Goal: Task Accomplishment & Management: Use online tool/utility

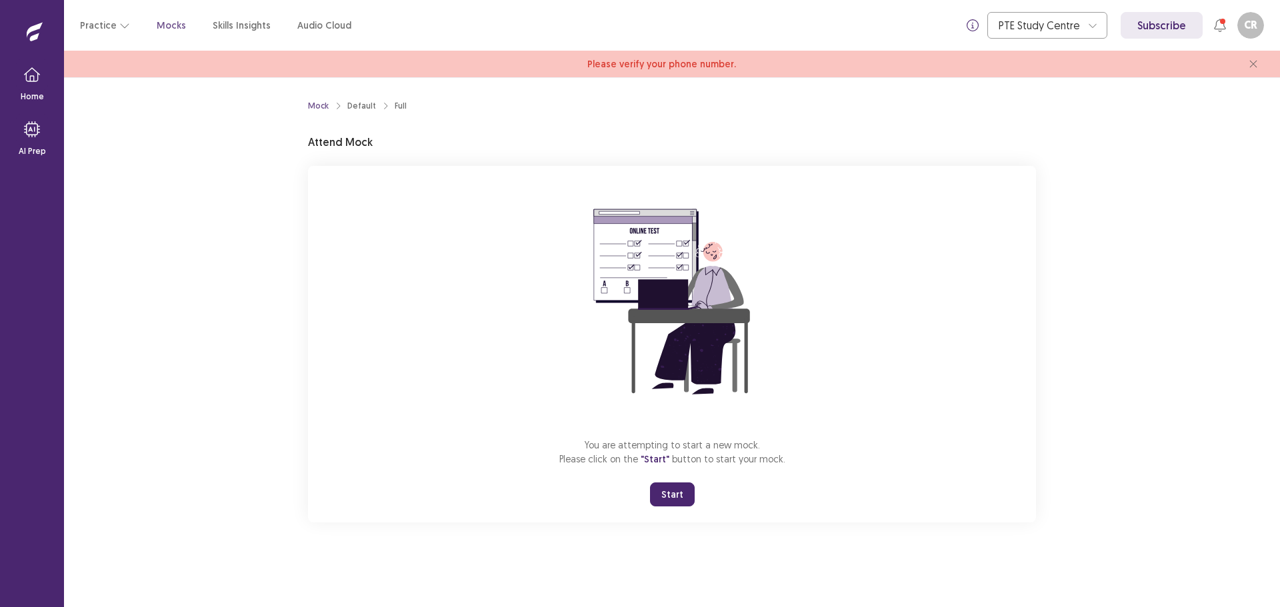
click at [662, 498] on button "Start" at bounding box center [672, 495] width 45 height 24
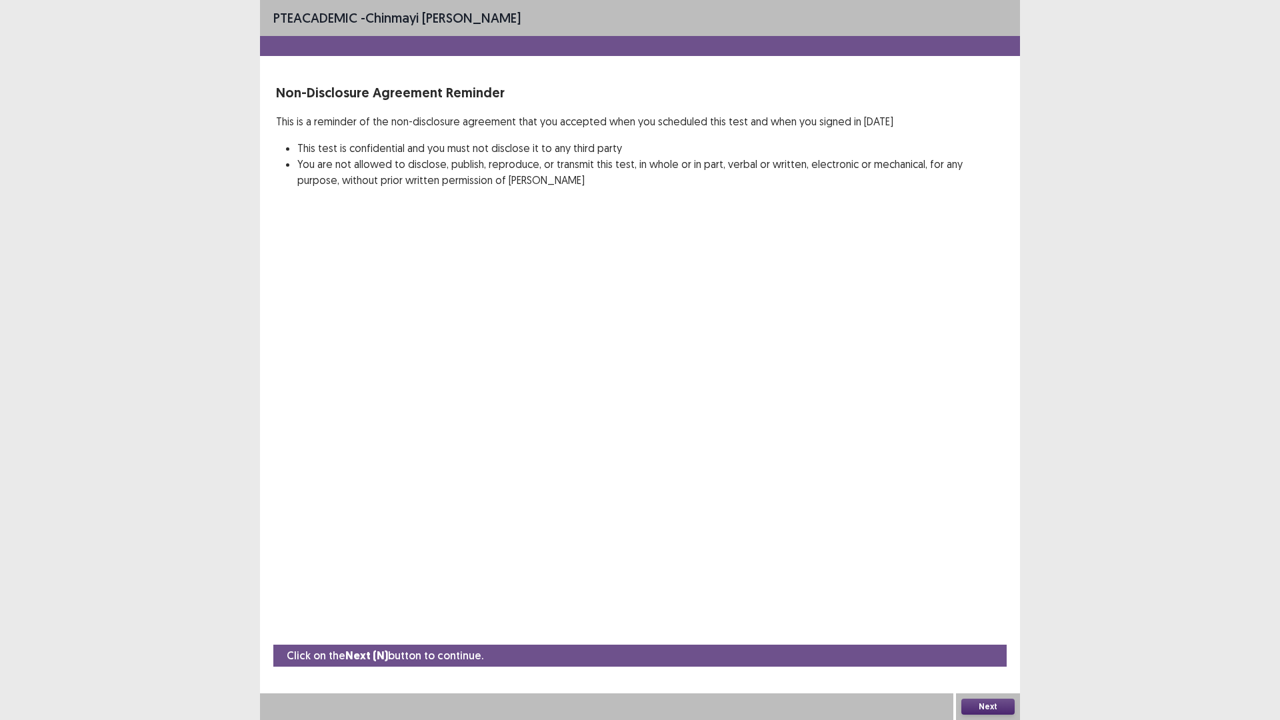
click at [978, 607] on button "Next" at bounding box center [987, 706] width 53 height 16
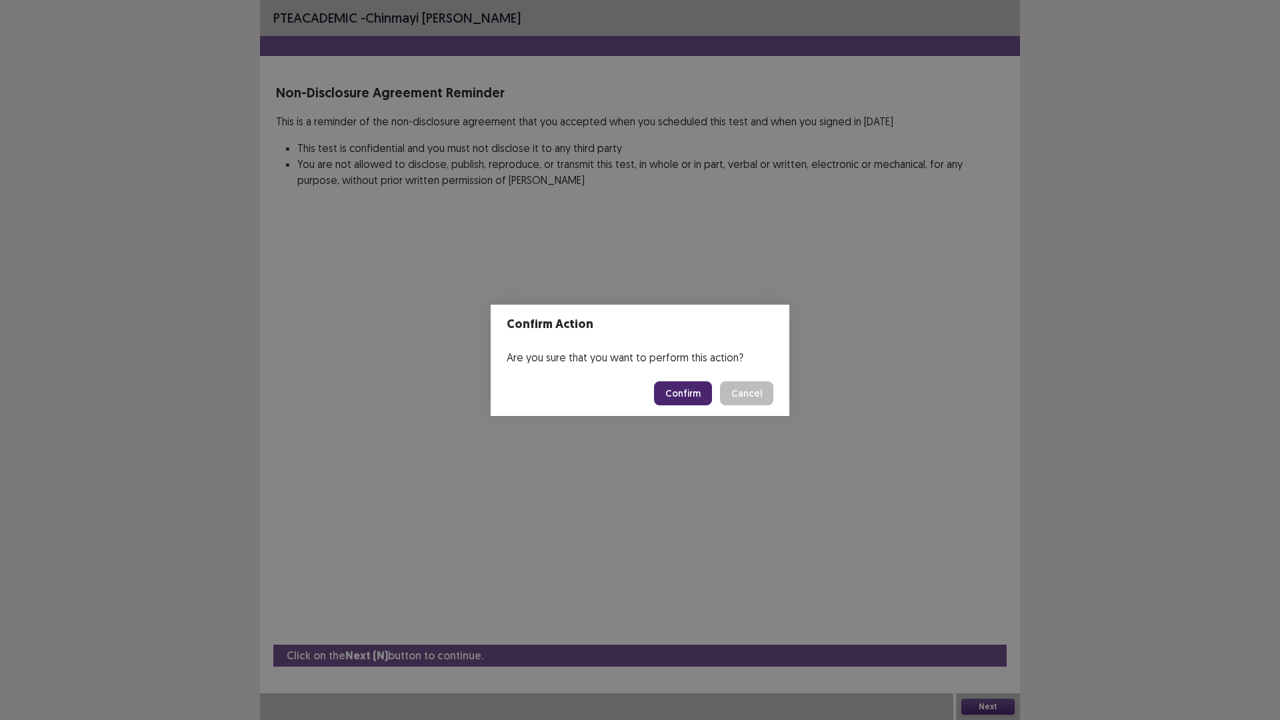
click at [671, 398] on button "Confirm" at bounding box center [683, 393] width 58 height 24
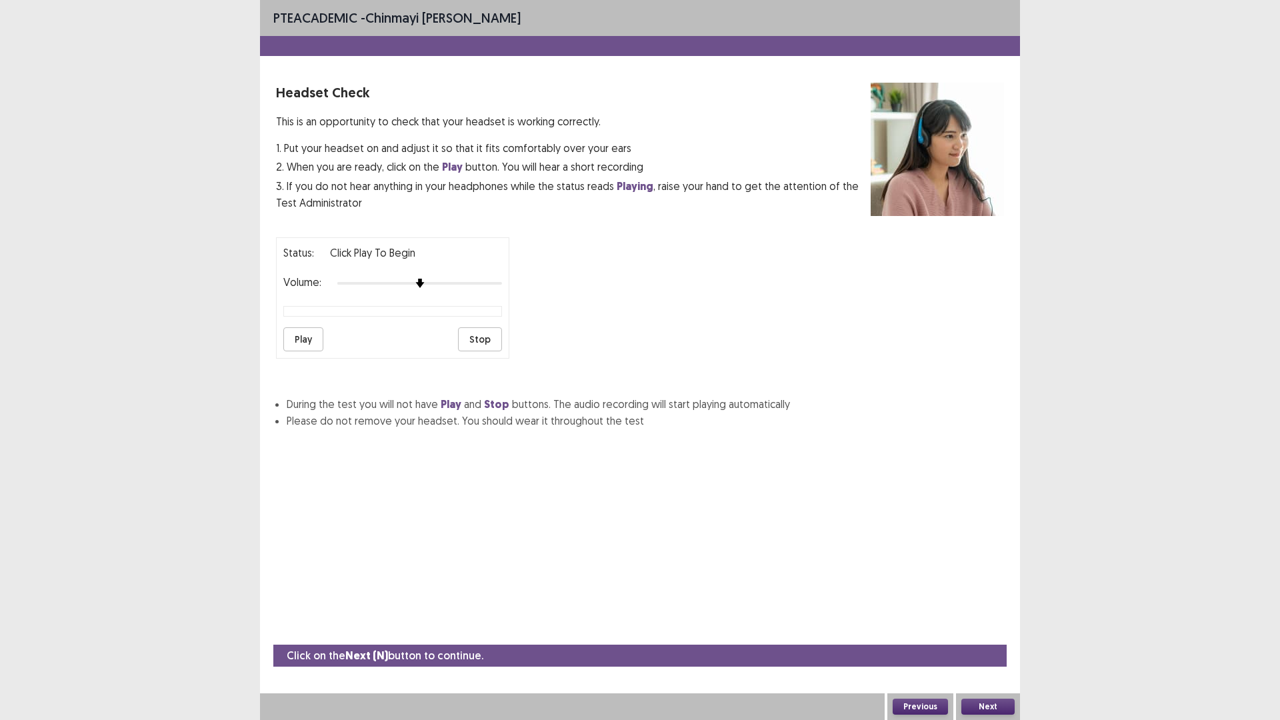
click at [299, 335] on button "Play" at bounding box center [303, 339] width 40 height 24
click at [458, 285] on img at bounding box center [452, 283] width 11 height 11
click at [483, 343] on button "Stop" at bounding box center [480, 339] width 44 height 24
drag, startPoint x: 293, startPoint y: 331, endPoint x: 299, endPoint y: 333, distance: 6.8
click at [296, 333] on button "Play" at bounding box center [303, 339] width 40 height 24
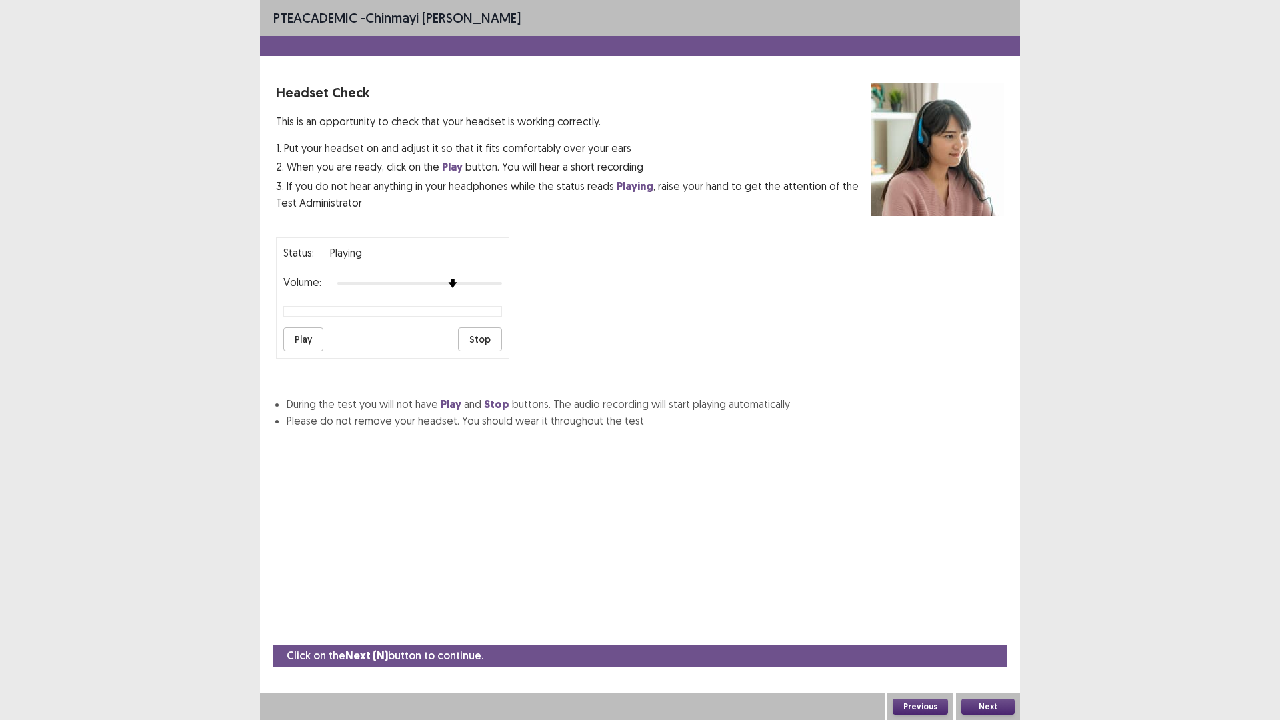
click at [305, 332] on button "Play" at bounding box center [303, 339] width 40 height 24
click at [305, 333] on button "Play" at bounding box center [303, 339] width 40 height 24
click at [305, 334] on button "Play" at bounding box center [303, 339] width 40 height 24
click at [383, 292] on div "Status: playing Volume: Play Stop" at bounding box center [392, 297] width 233 height 121
click at [983, 607] on button "Next" at bounding box center [987, 706] width 53 height 16
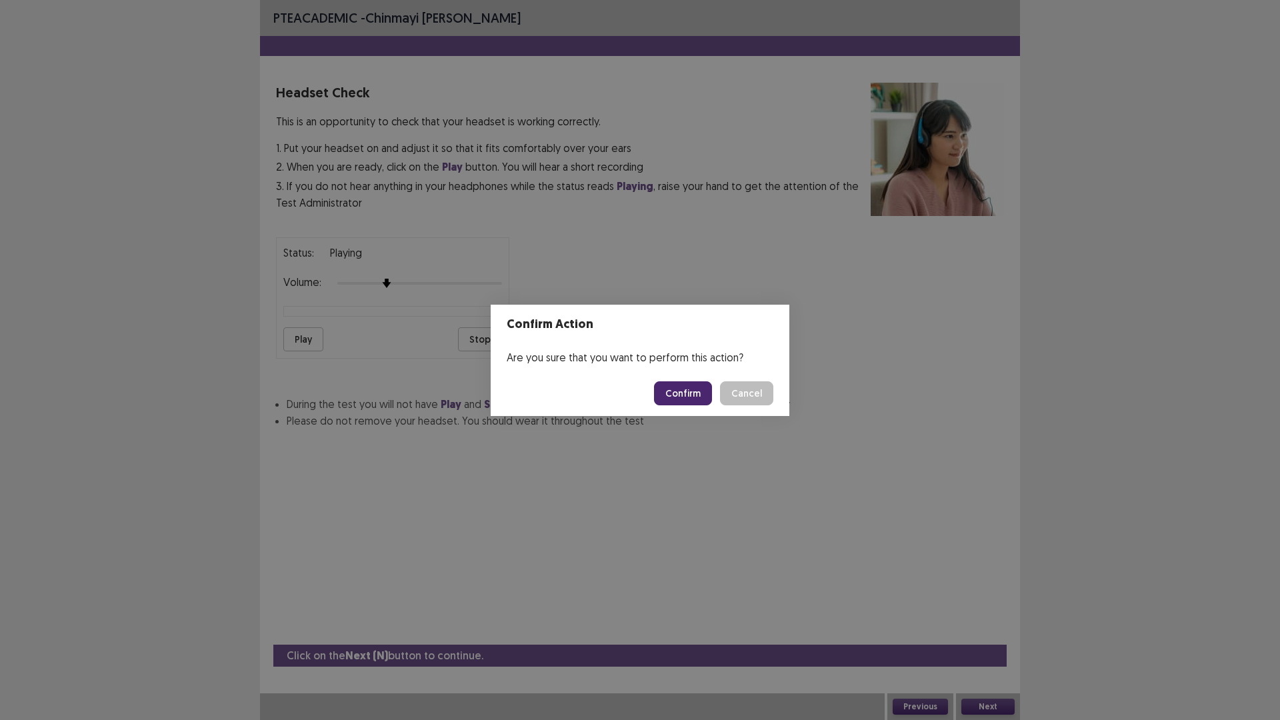
click at [669, 386] on button "Confirm" at bounding box center [683, 393] width 58 height 24
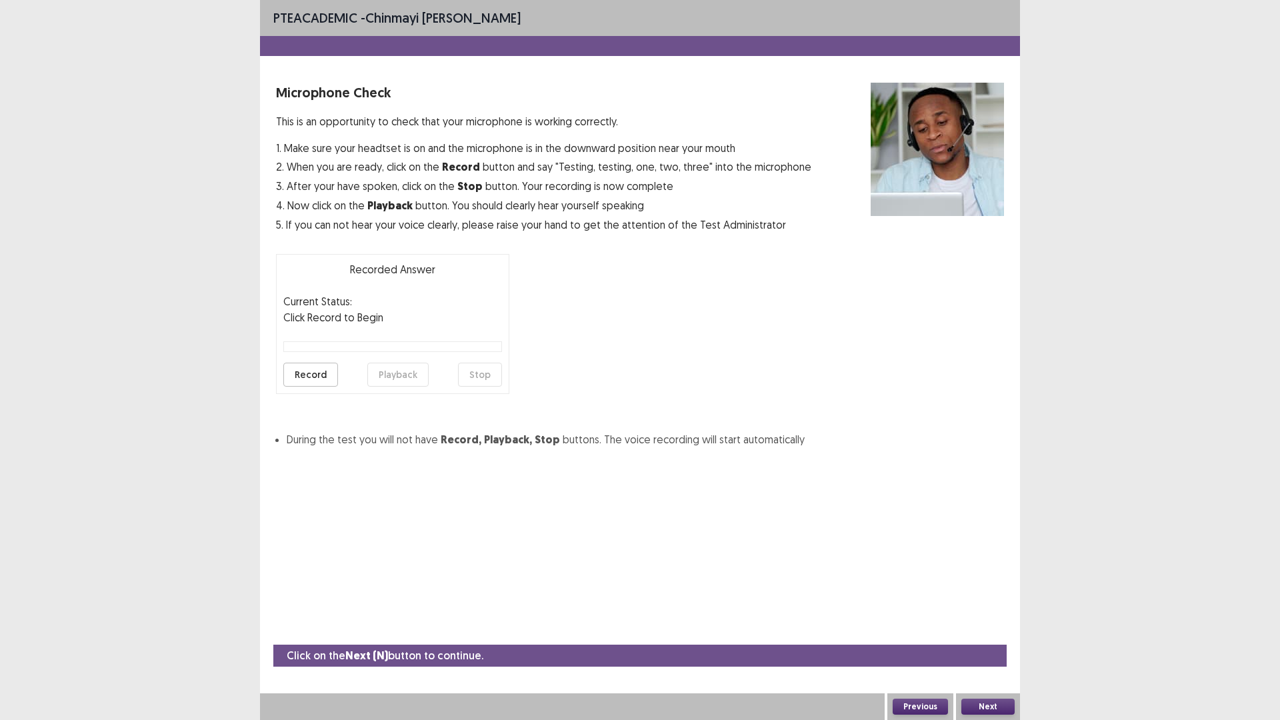
click at [326, 373] on button "Record" at bounding box center [310, 375] width 55 height 24
click at [475, 371] on button "Stop" at bounding box center [480, 375] width 44 height 24
click at [401, 375] on button "Playback" at bounding box center [397, 375] width 61 height 24
click at [990, 607] on button "Next" at bounding box center [987, 706] width 53 height 16
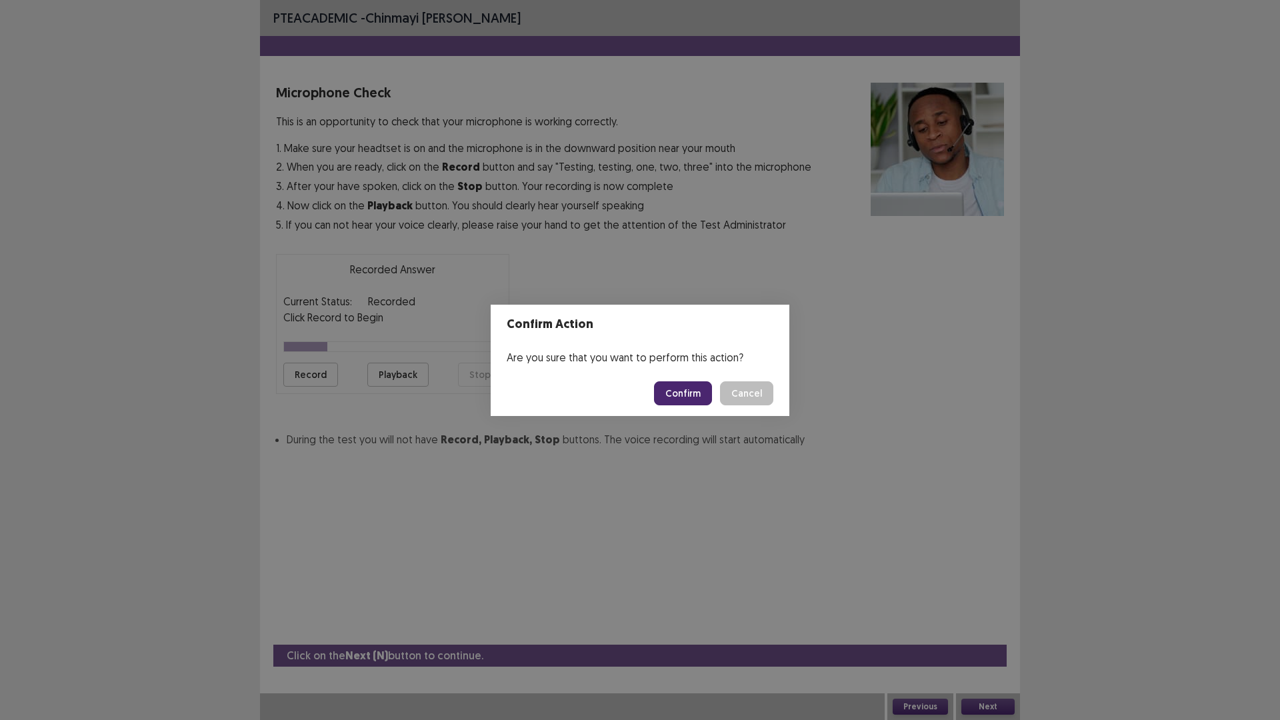
click at [687, 397] on button "Confirm" at bounding box center [683, 393] width 58 height 24
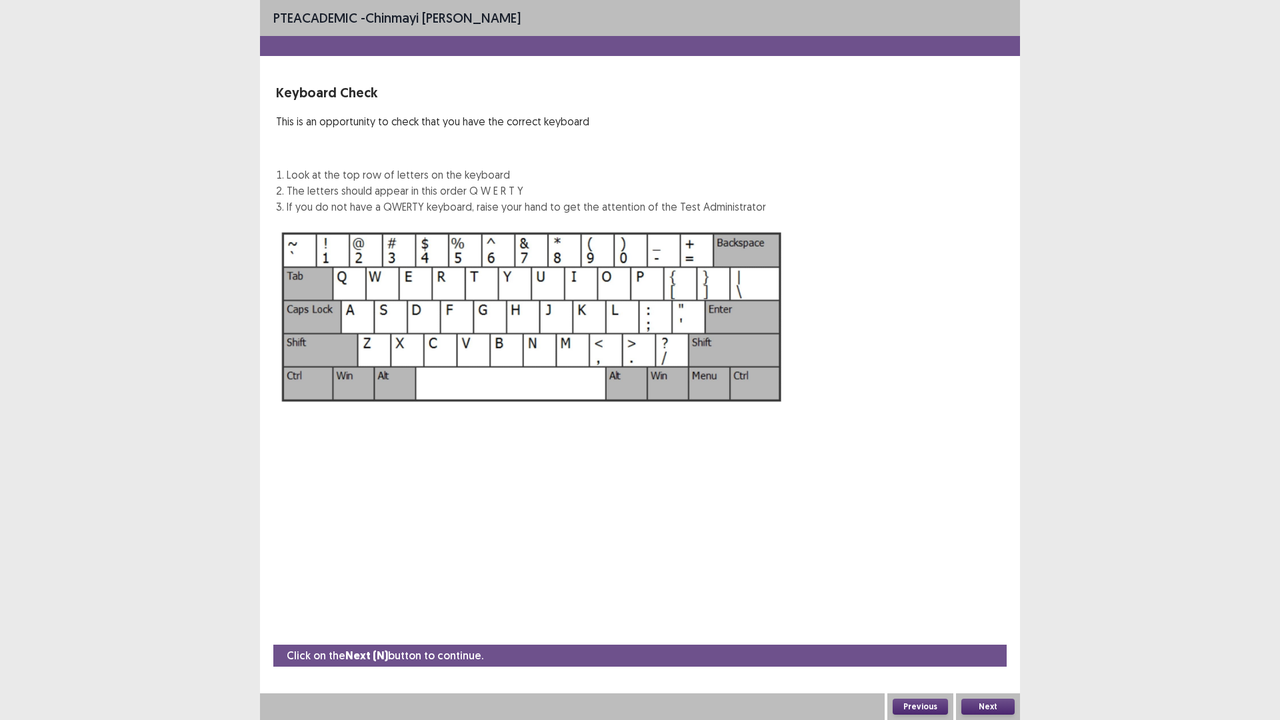
click at [994, 607] on button "Next" at bounding box center [987, 706] width 53 height 16
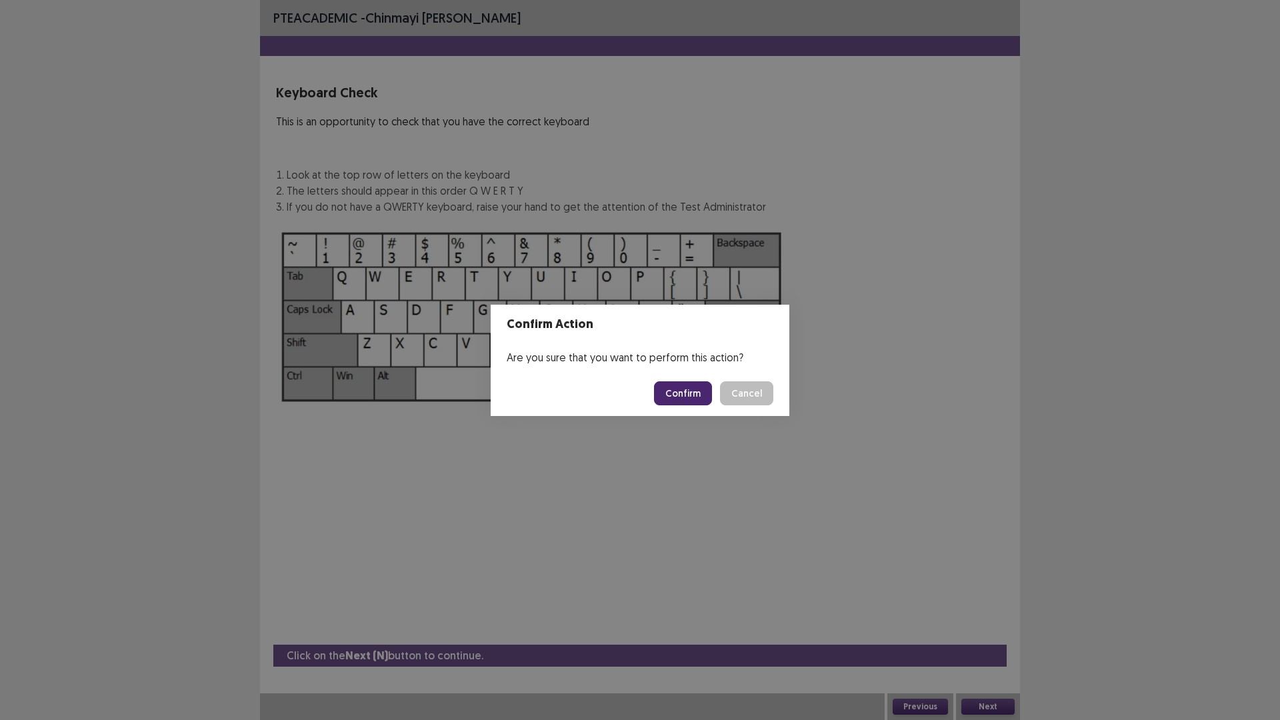
click at [676, 391] on button "Confirm" at bounding box center [683, 393] width 58 height 24
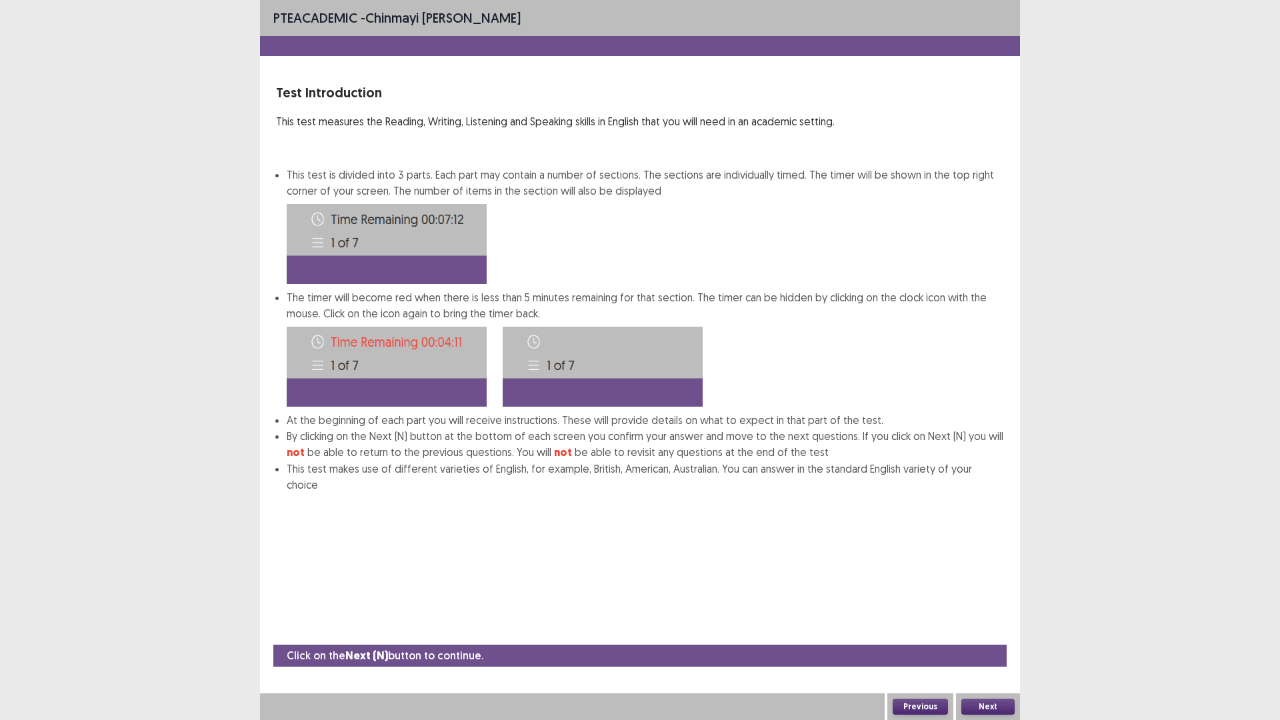
click at [978, 607] on button "Next" at bounding box center [987, 706] width 53 height 16
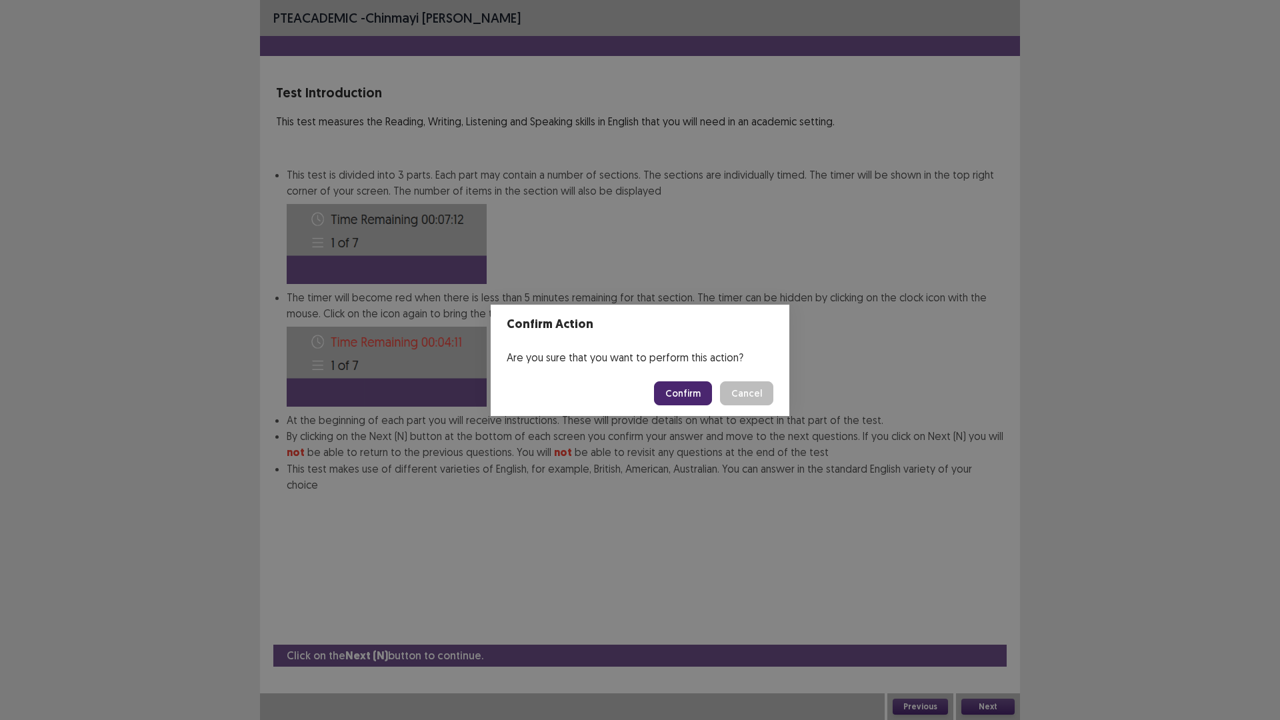
click at [679, 393] on button "Confirm" at bounding box center [683, 393] width 58 height 24
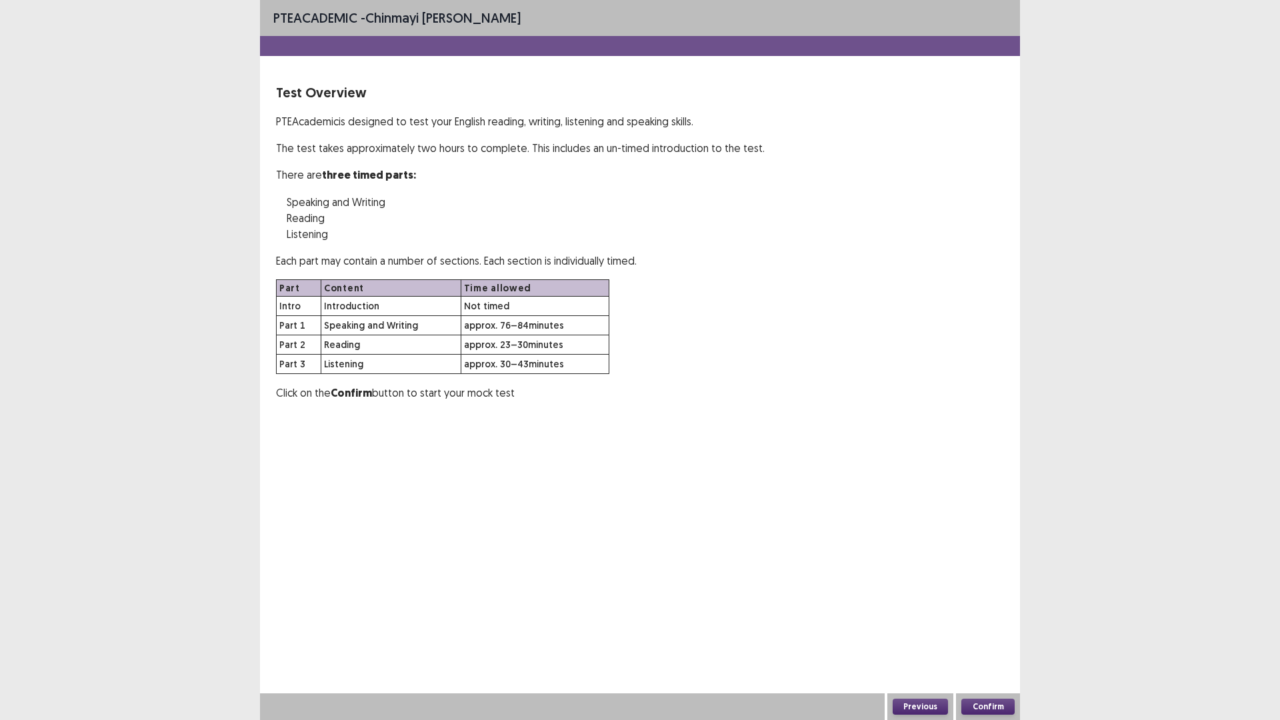
click at [1006, 607] on button "Confirm" at bounding box center [987, 706] width 53 height 16
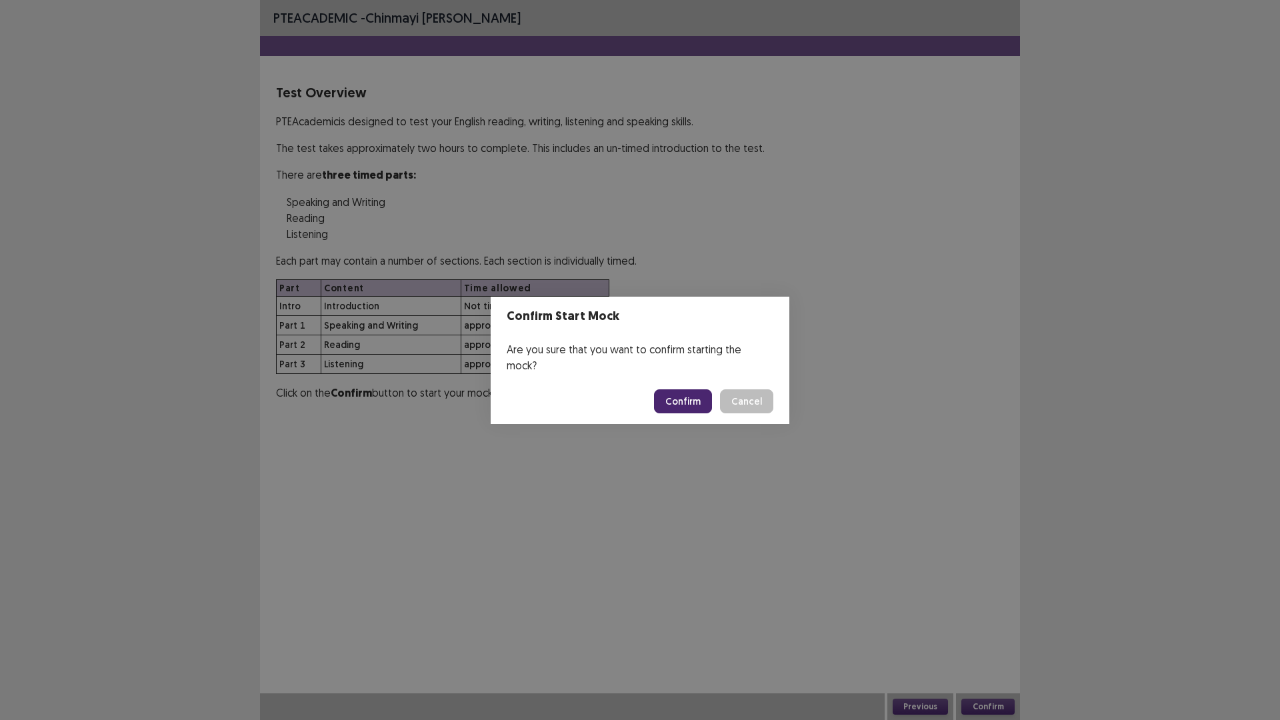
click at [676, 395] on button "Confirm" at bounding box center [683, 401] width 58 height 24
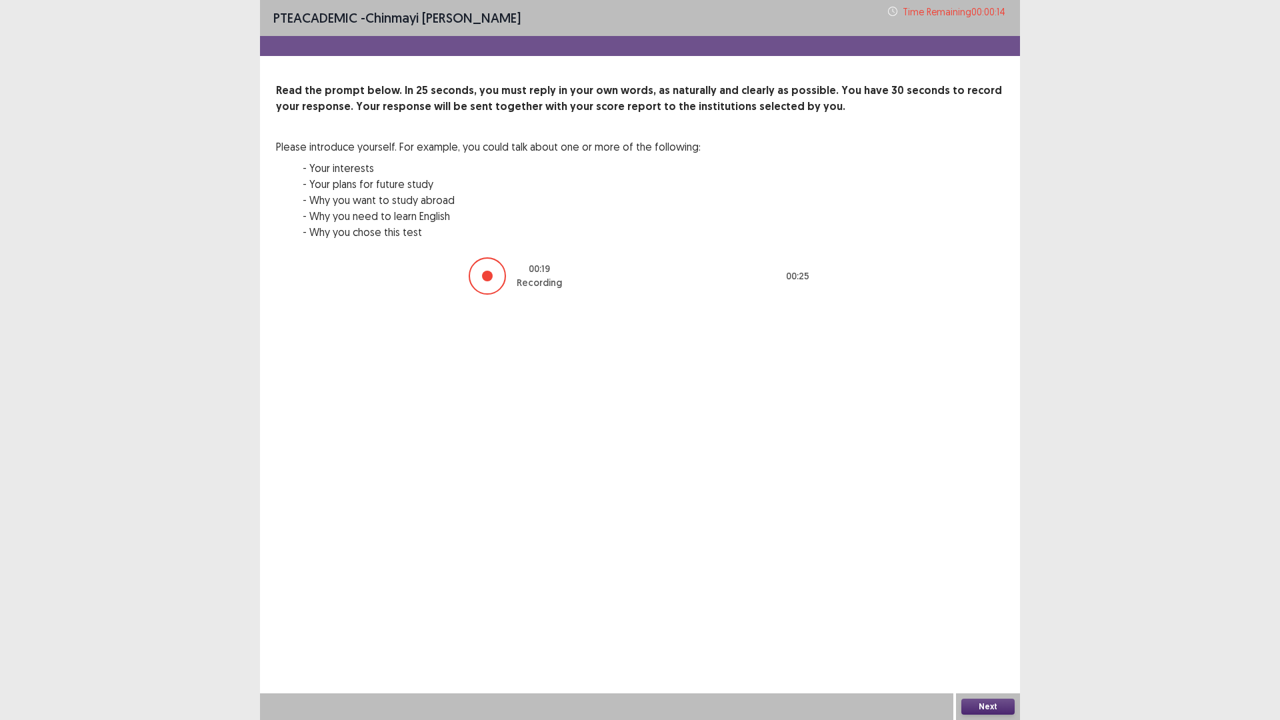
click at [998, 607] on button "Next" at bounding box center [987, 706] width 53 height 16
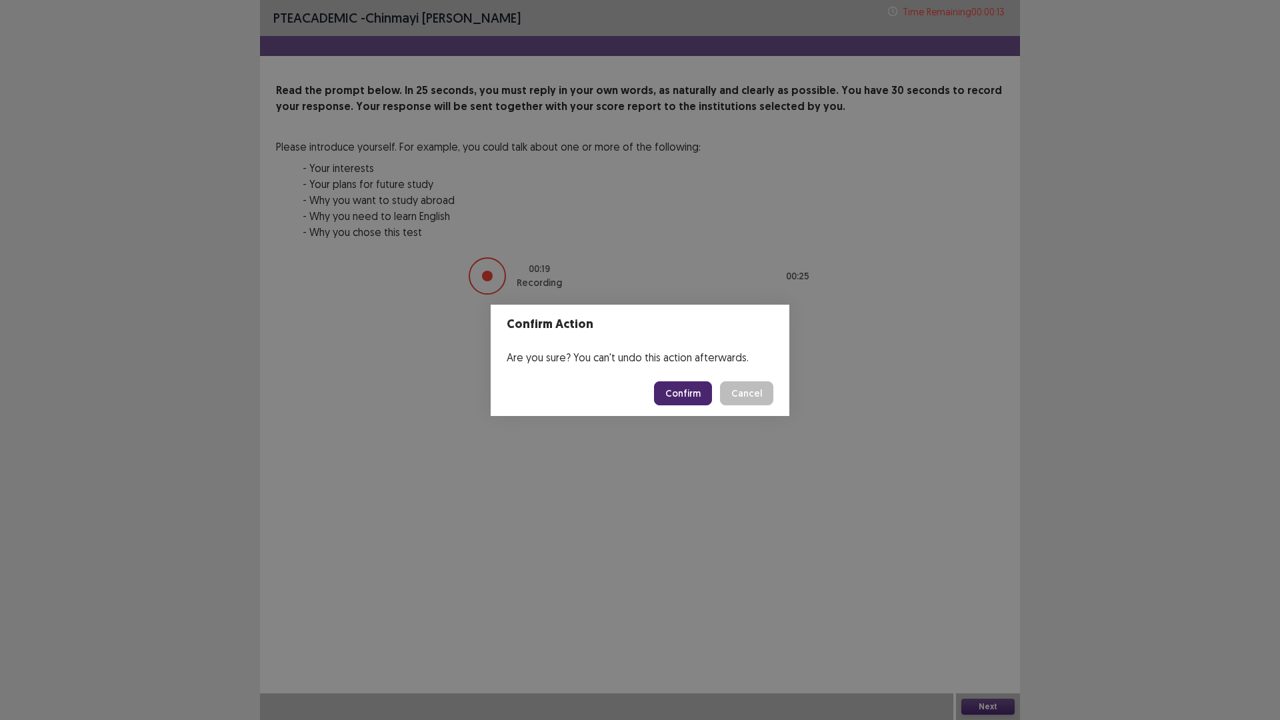
click at [687, 389] on button "Confirm" at bounding box center [683, 393] width 58 height 24
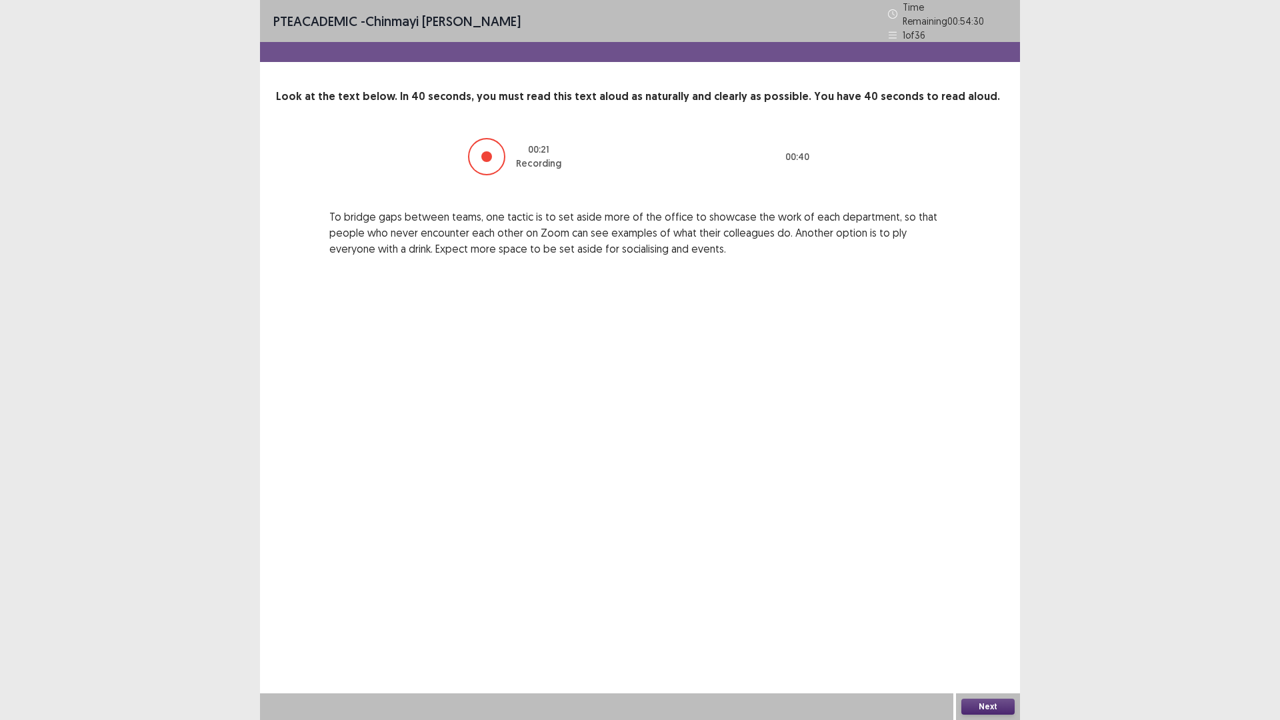
click at [998, 607] on button "Next" at bounding box center [987, 706] width 53 height 16
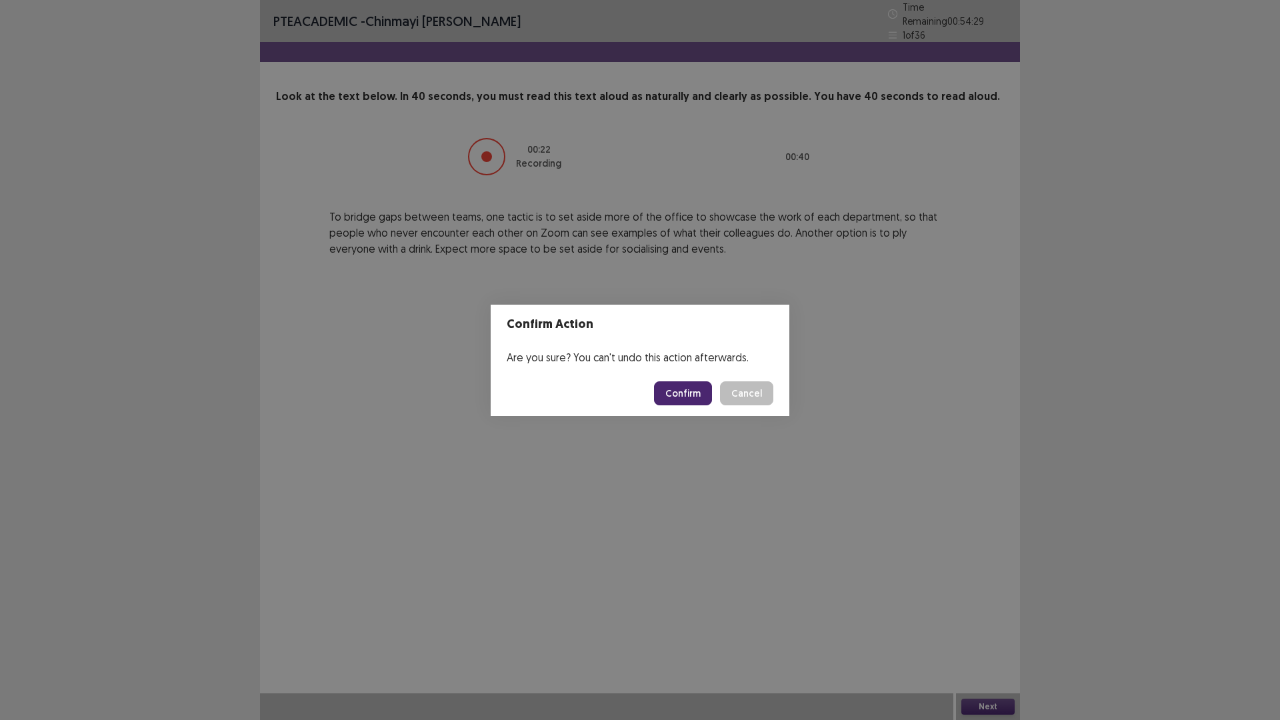
click at [675, 388] on button "Confirm" at bounding box center [683, 393] width 58 height 24
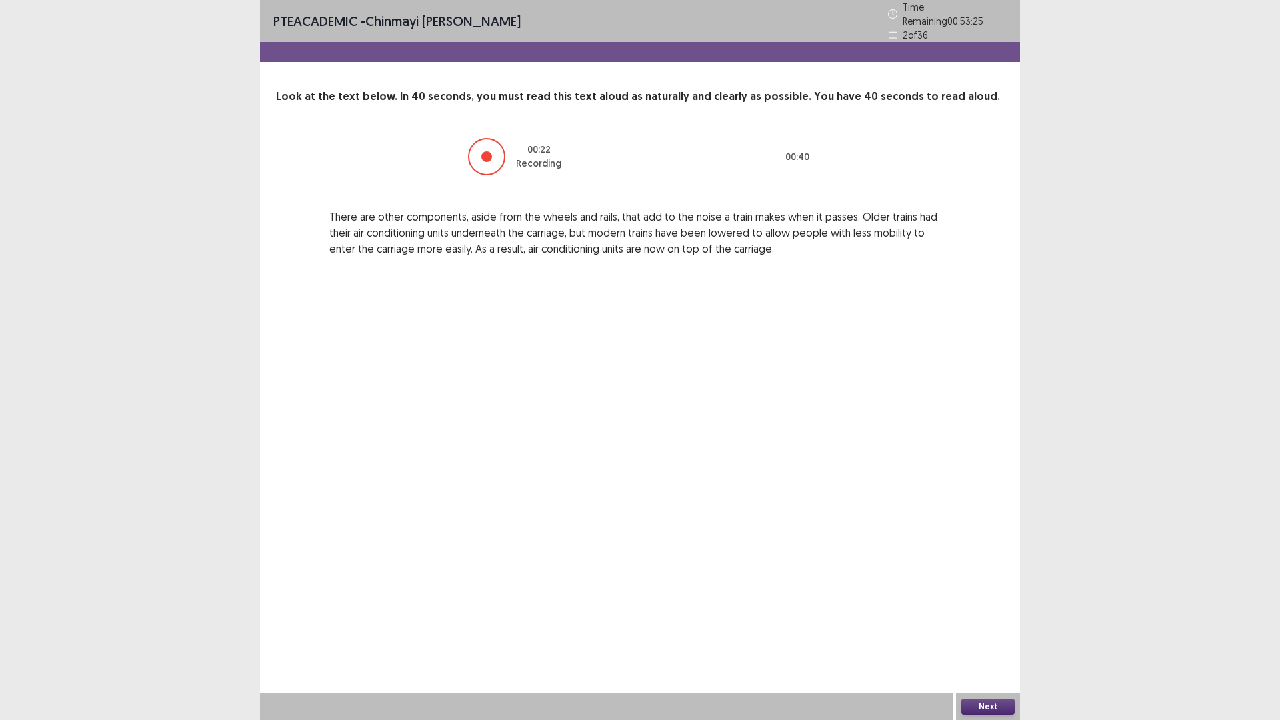
click at [986, 607] on button "Next" at bounding box center [987, 706] width 53 height 16
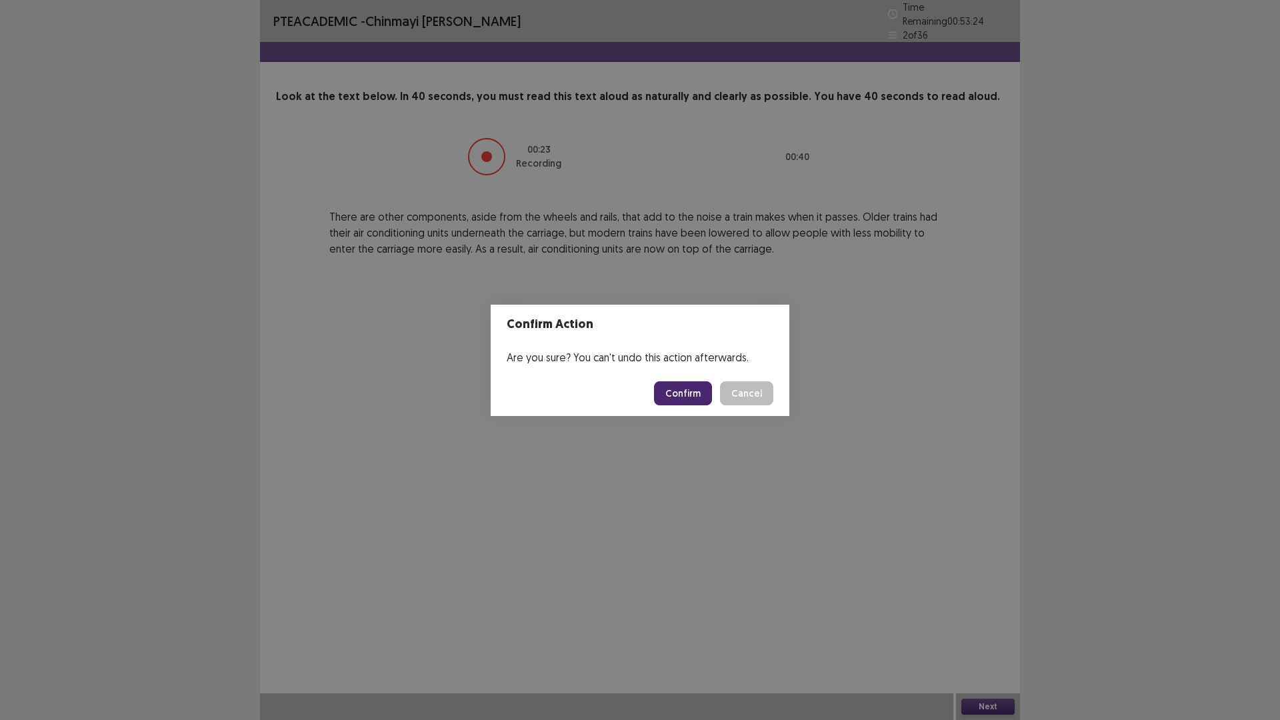
click at [693, 393] on button "Confirm" at bounding box center [683, 393] width 58 height 24
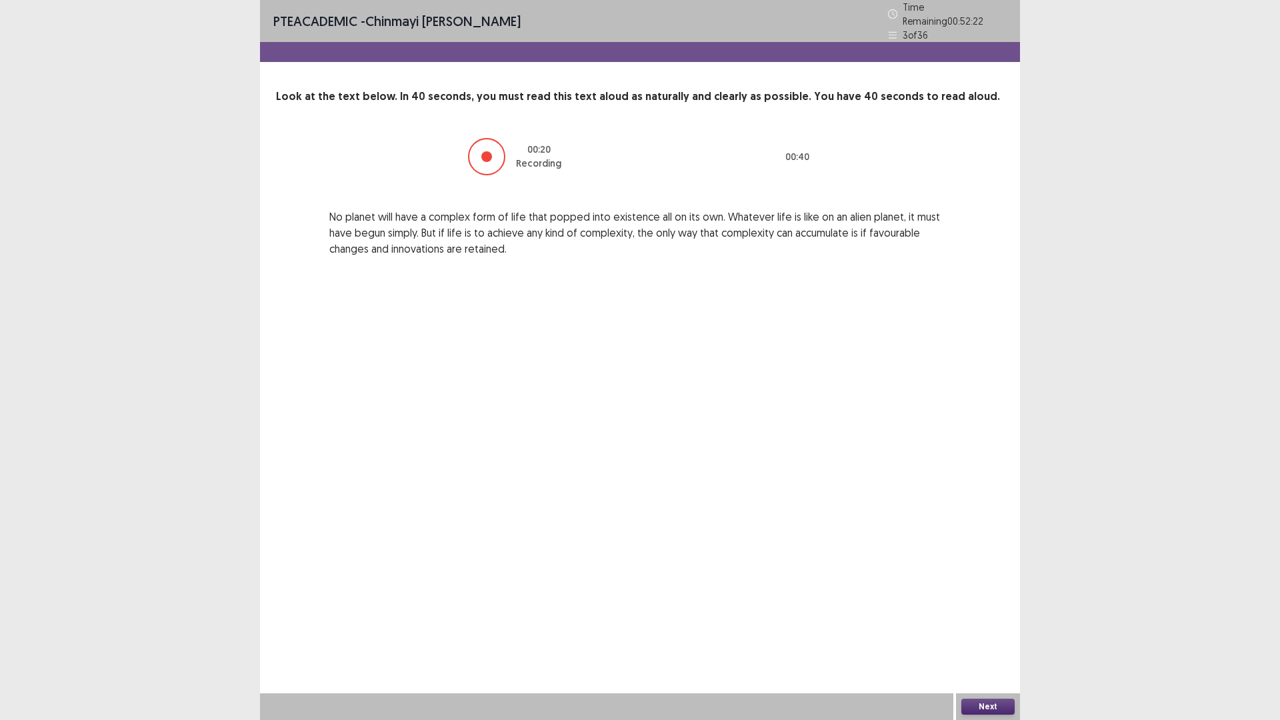
click at [982, 607] on button "Next" at bounding box center [987, 706] width 53 height 16
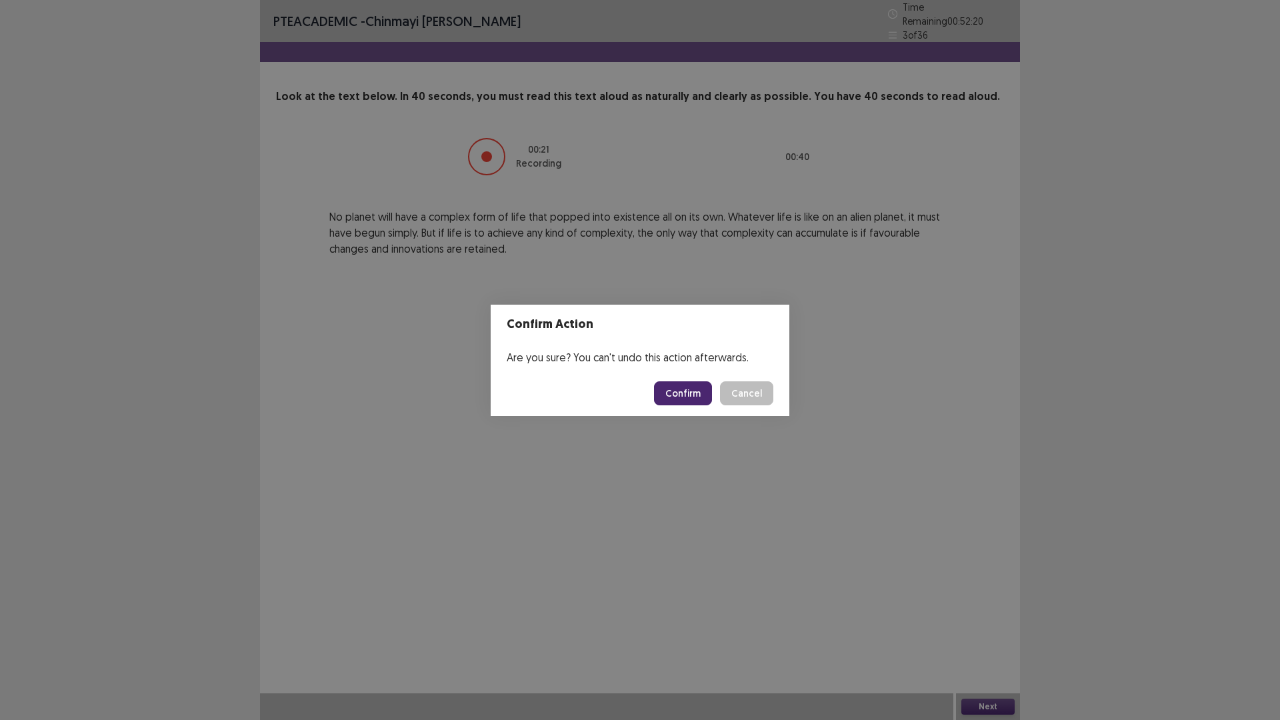
click at [701, 393] on button "Confirm" at bounding box center [683, 393] width 58 height 24
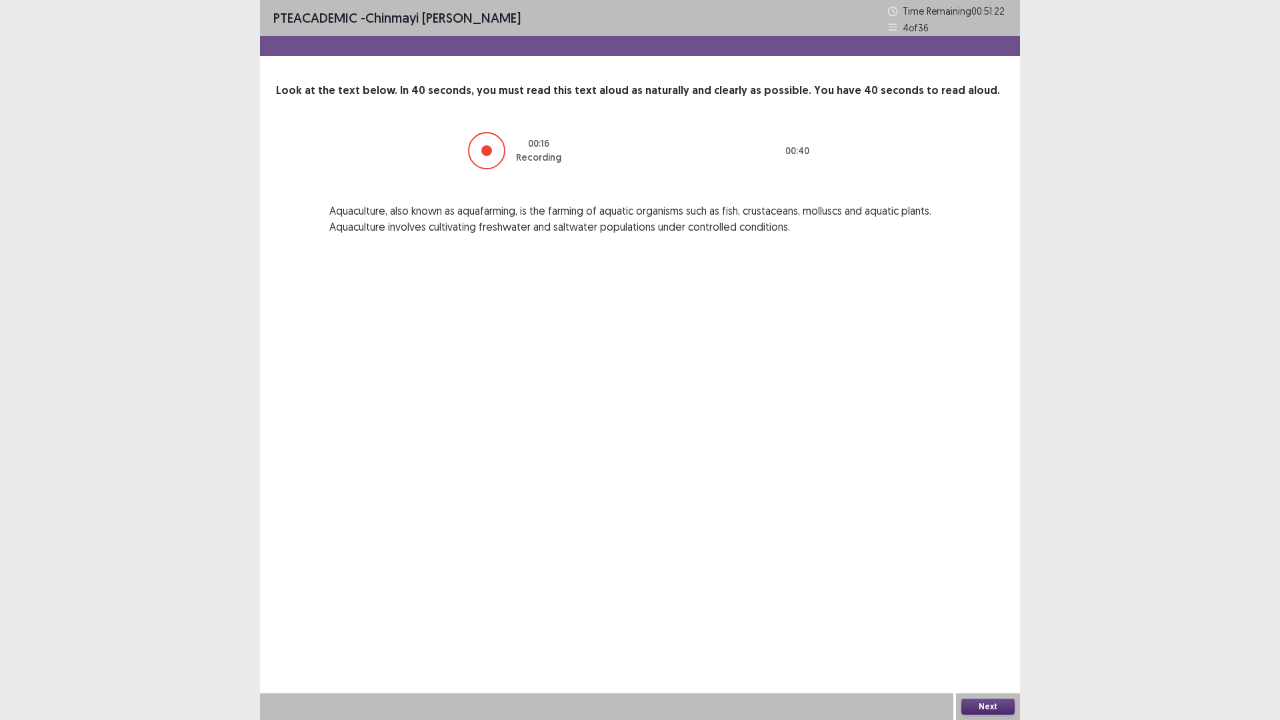
click at [1002, 607] on button "Next" at bounding box center [987, 706] width 53 height 16
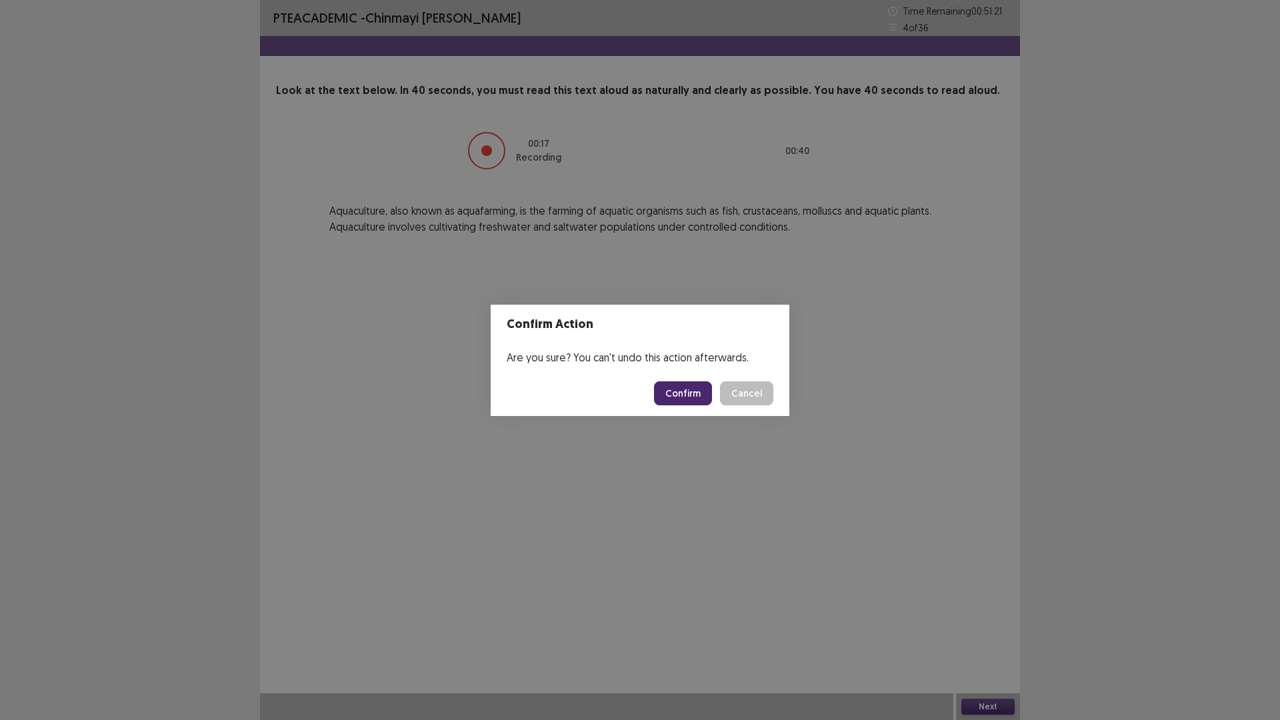
click at [692, 389] on button "Confirm" at bounding box center [683, 393] width 58 height 24
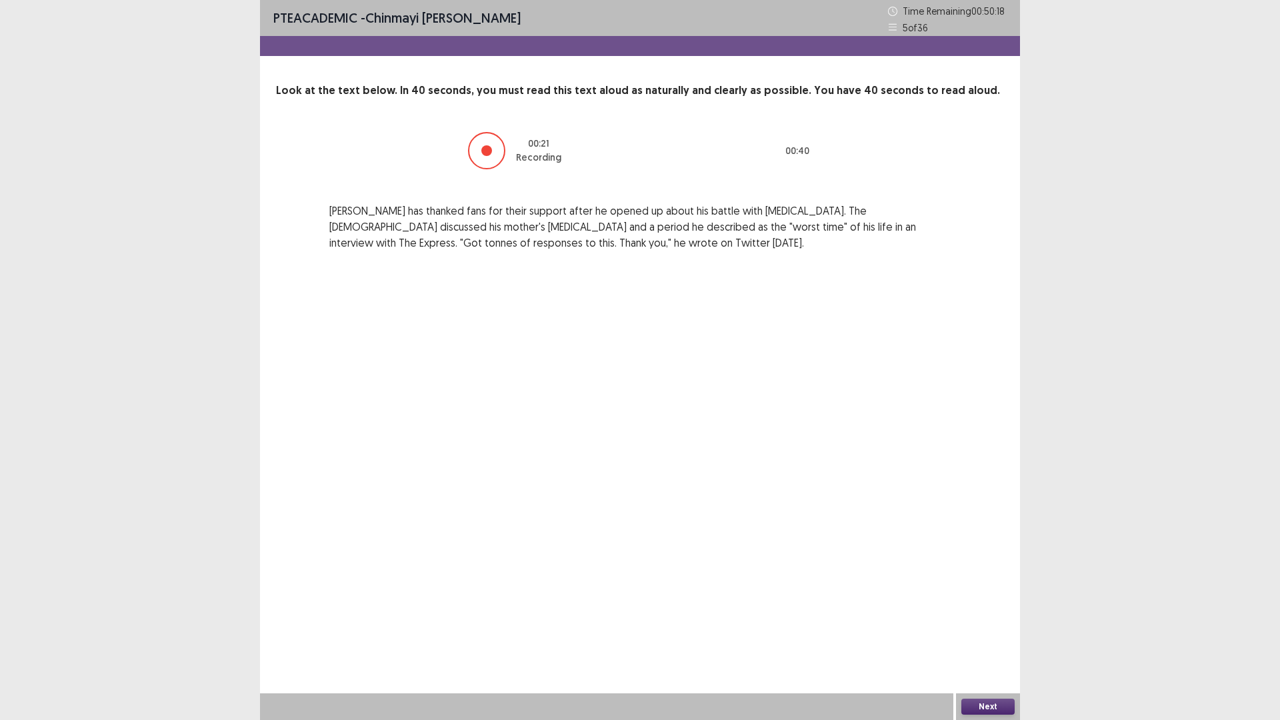
click at [983, 607] on div "Next" at bounding box center [988, 706] width 64 height 27
click at [980, 607] on button "Next" at bounding box center [987, 706] width 53 height 16
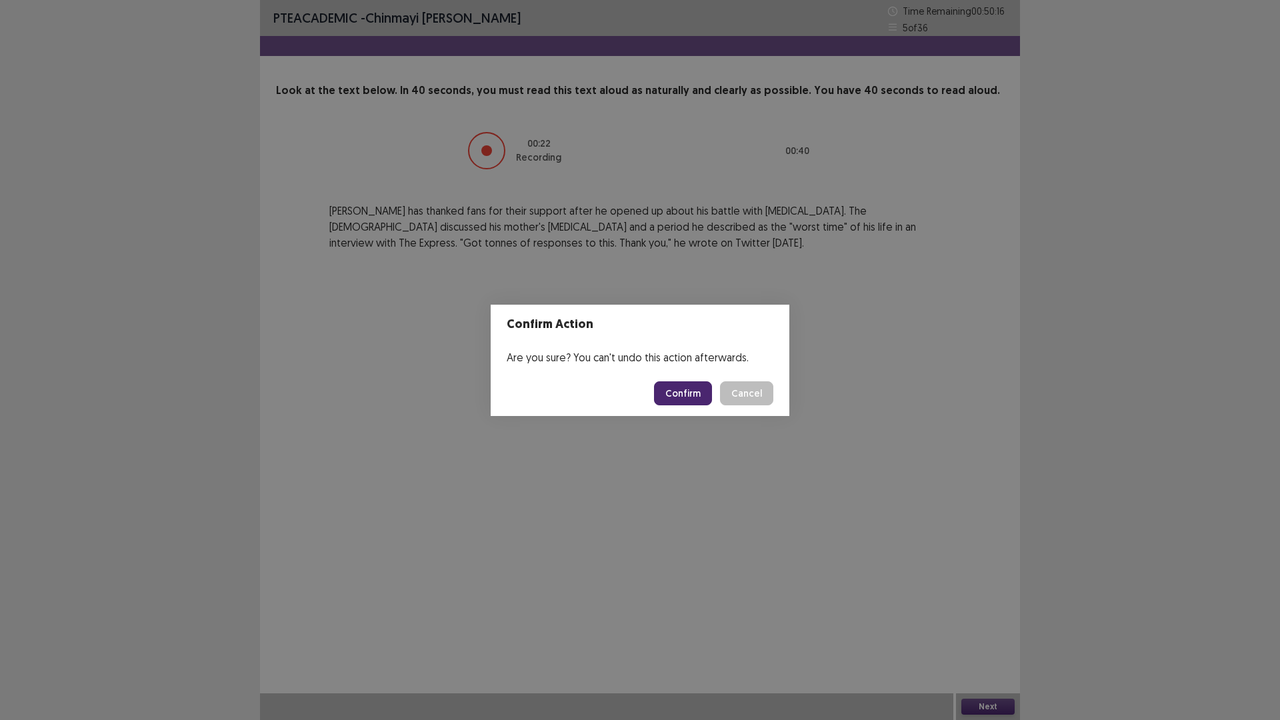
click at [673, 395] on button "Confirm" at bounding box center [683, 393] width 58 height 24
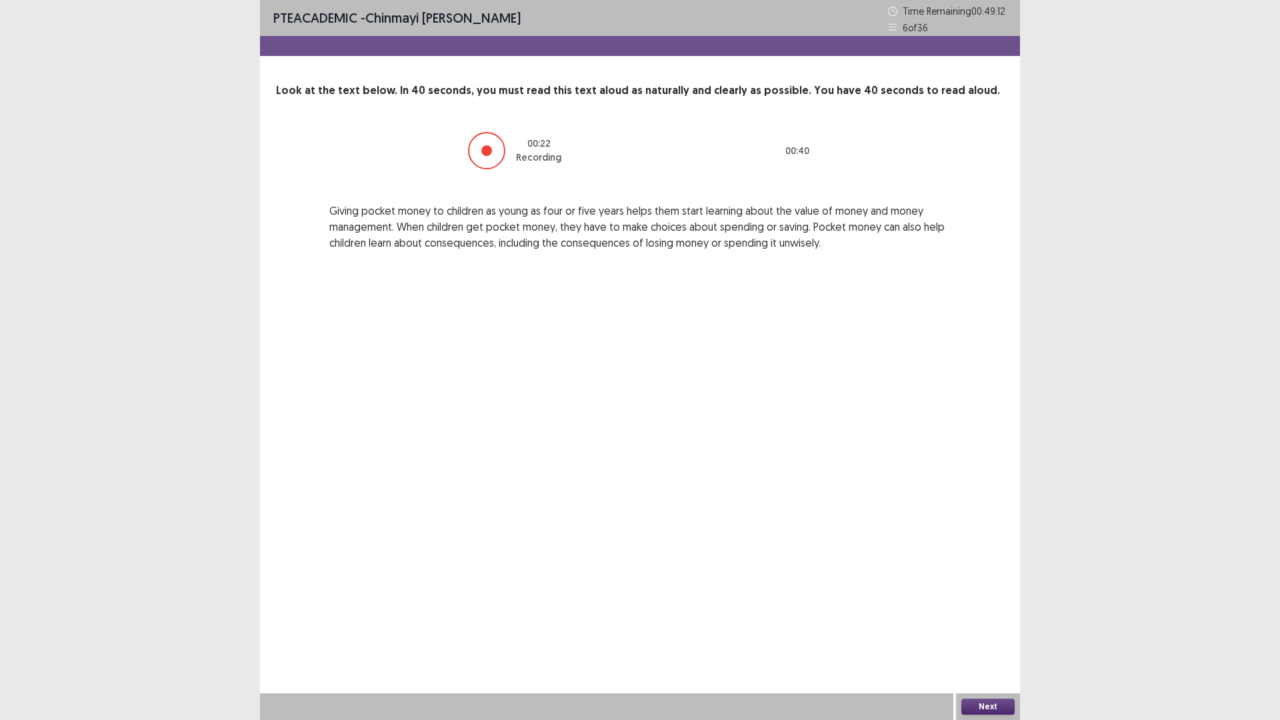
click at [971, 607] on button "Next" at bounding box center [987, 706] width 53 height 16
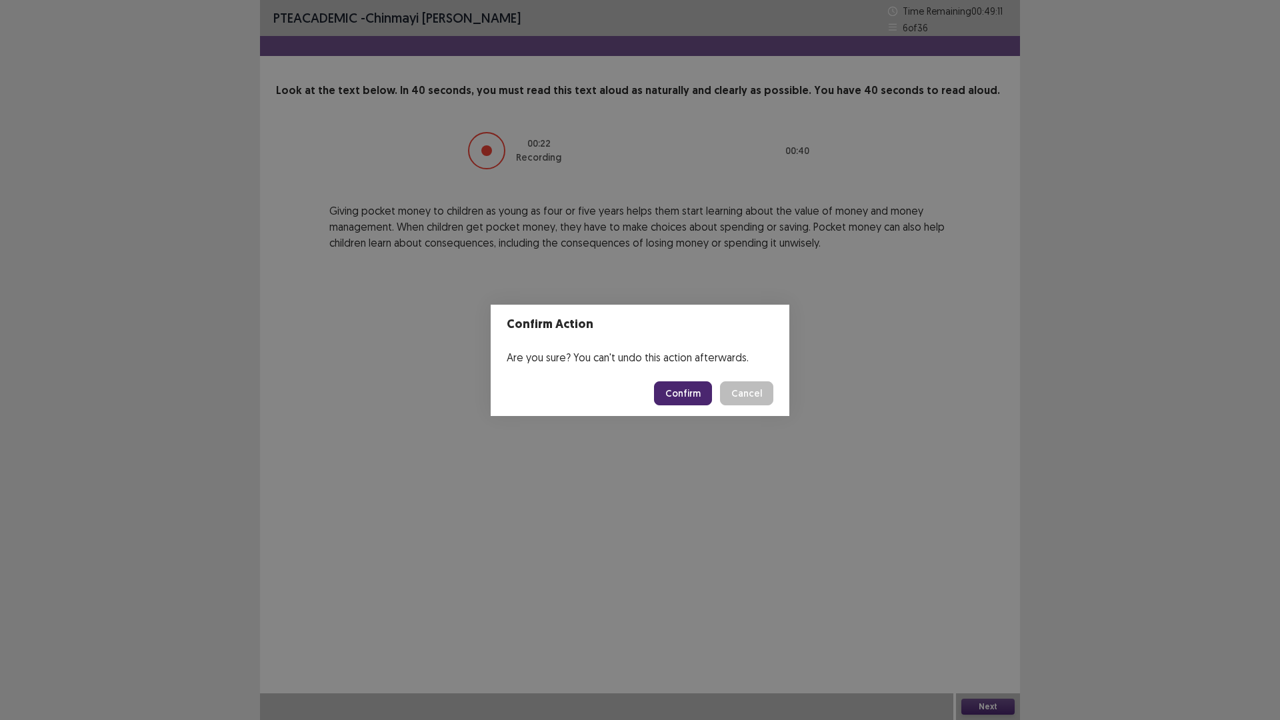
click at [668, 397] on button "Confirm" at bounding box center [683, 393] width 58 height 24
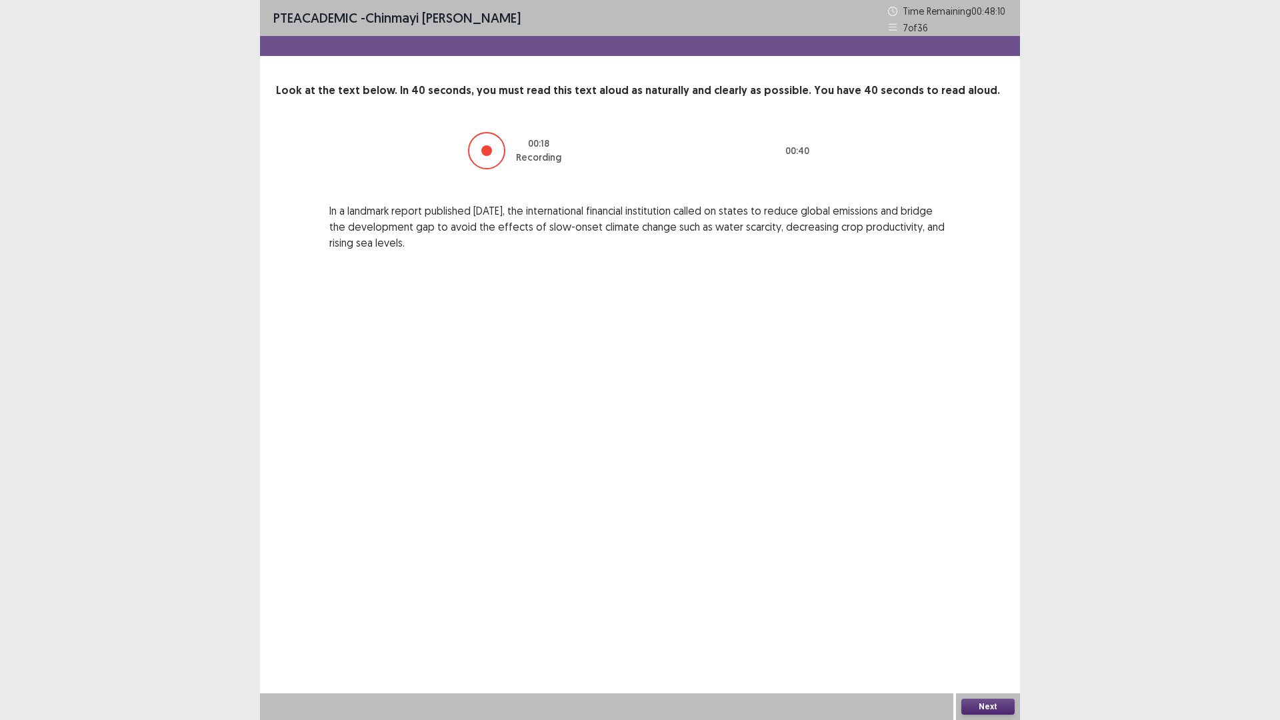
click at [994, 607] on button "Next" at bounding box center [987, 706] width 53 height 16
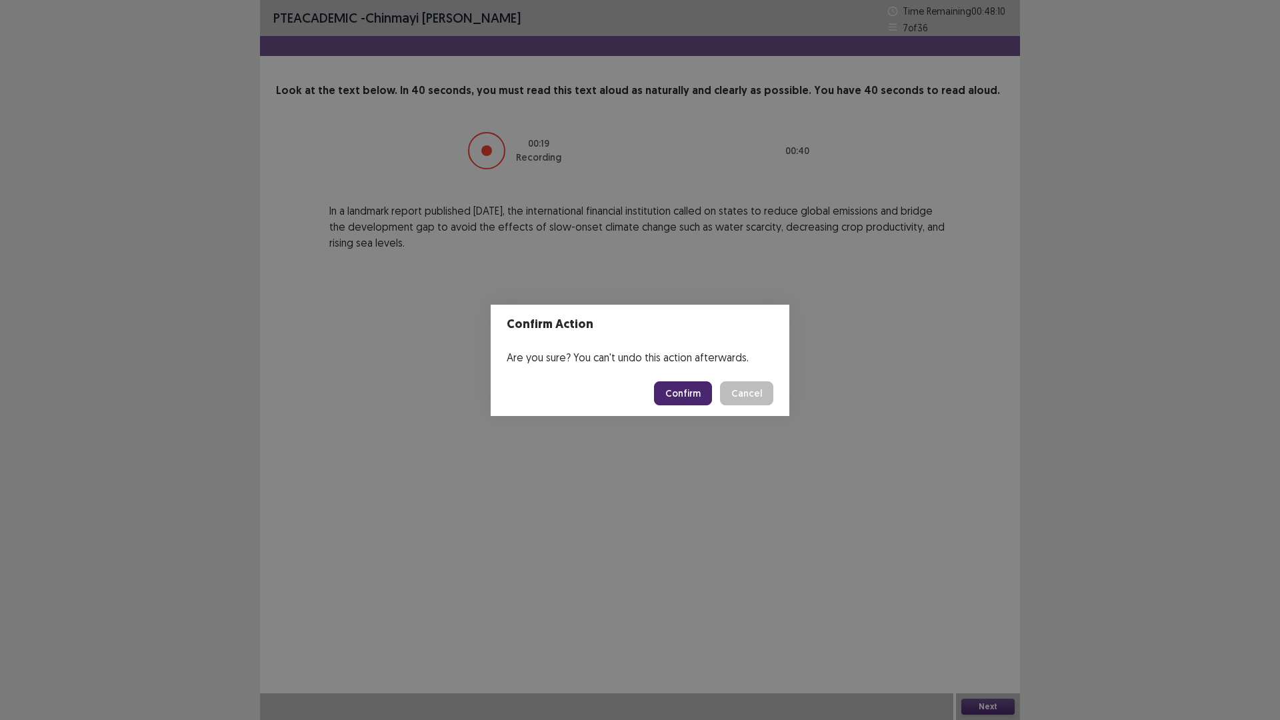
click at [700, 389] on button "Confirm" at bounding box center [683, 393] width 58 height 24
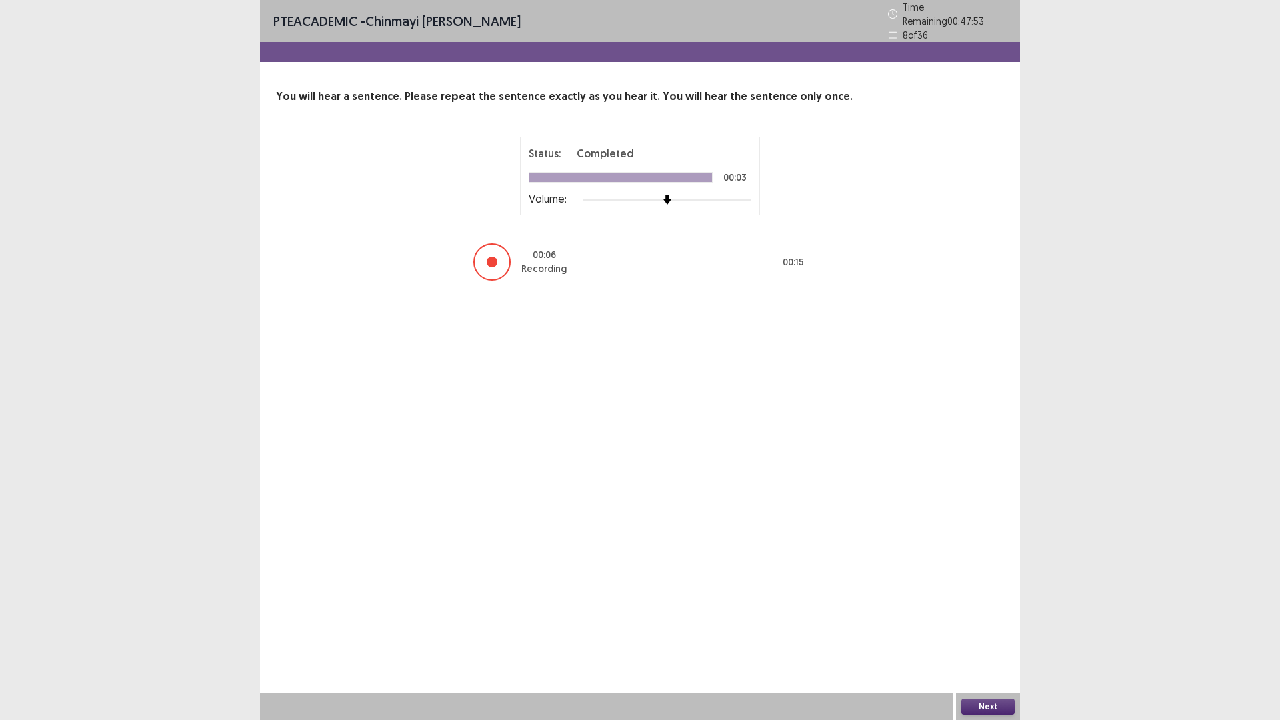
click at [994, 607] on div "Next" at bounding box center [988, 706] width 64 height 27
click at [989, 607] on button "Next" at bounding box center [987, 706] width 53 height 16
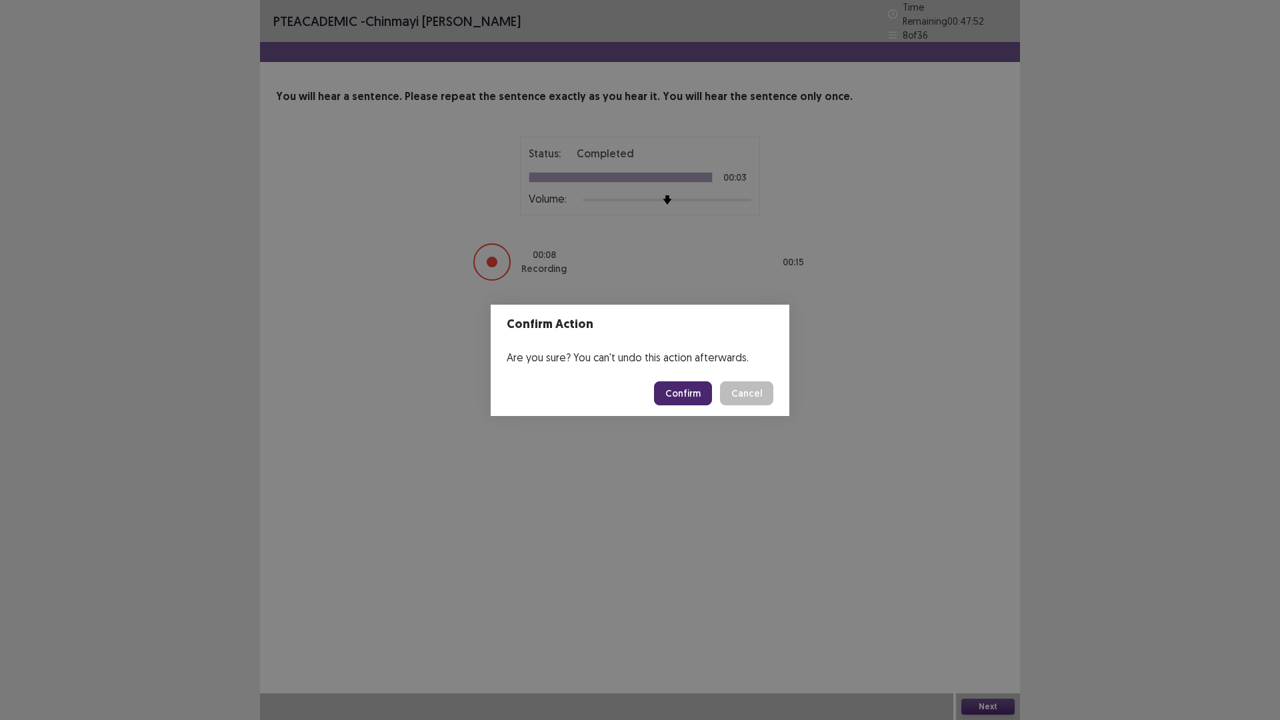
click at [686, 390] on button "Confirm" at bounding box center [683, 393] width 58 height 24
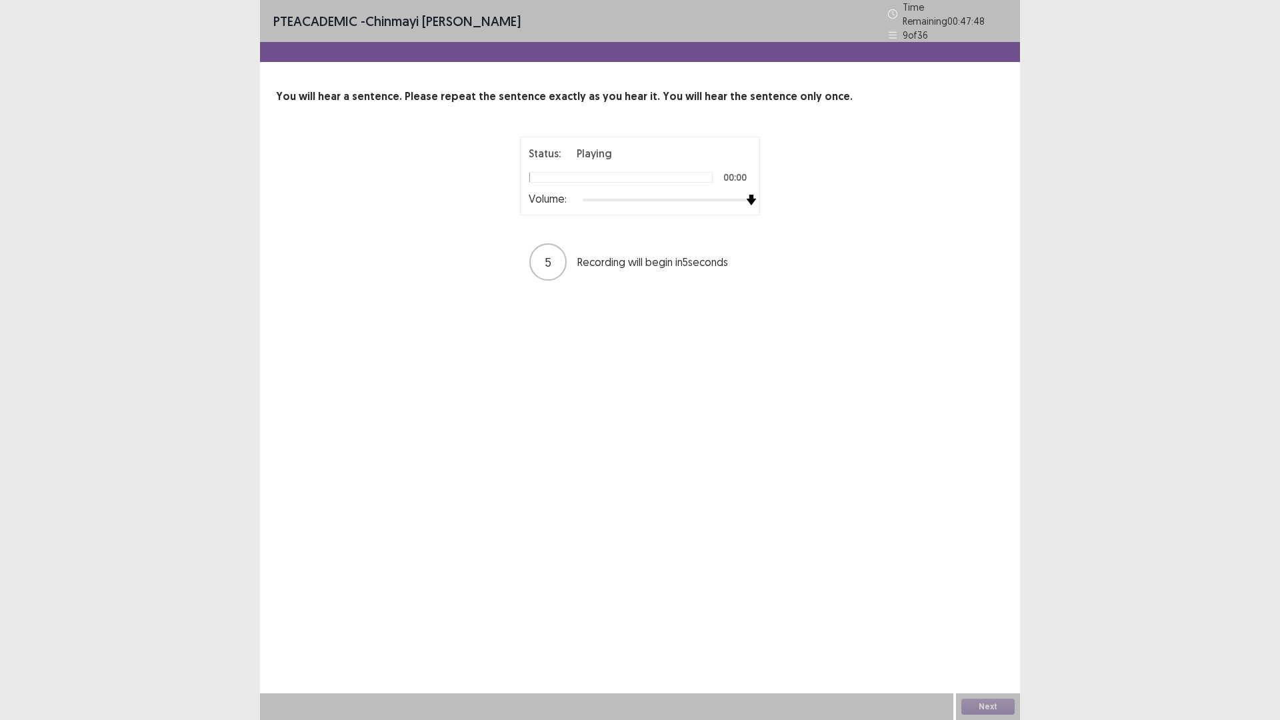
click at [790, 191] on div "Status: Playing 00:00 Volume: 5 Recording will begin in 5 seconds" at bounding box center [639, 209] width 333 height 145
click at [968, 607] on button "Next" at bounding box center [987, 706] width 53 height 16
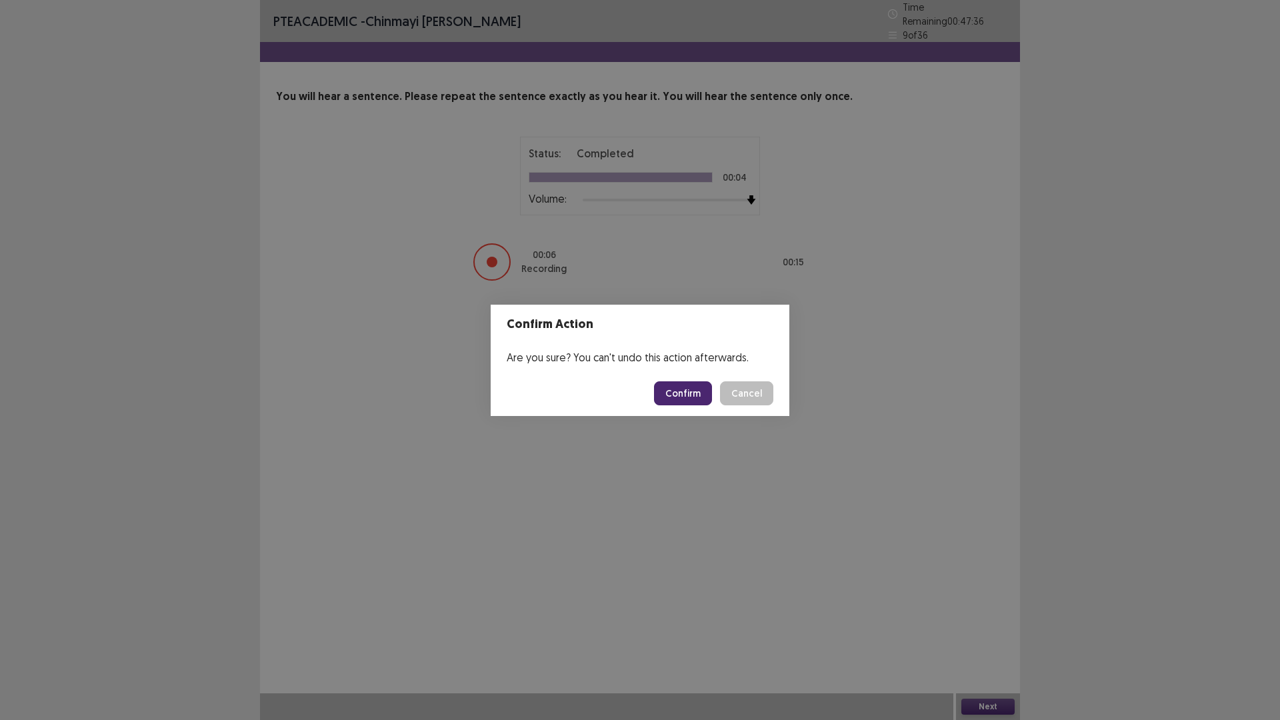
click at [674, 396] on button "Confirm" at bounding box center [683, 393] width 58 height 24
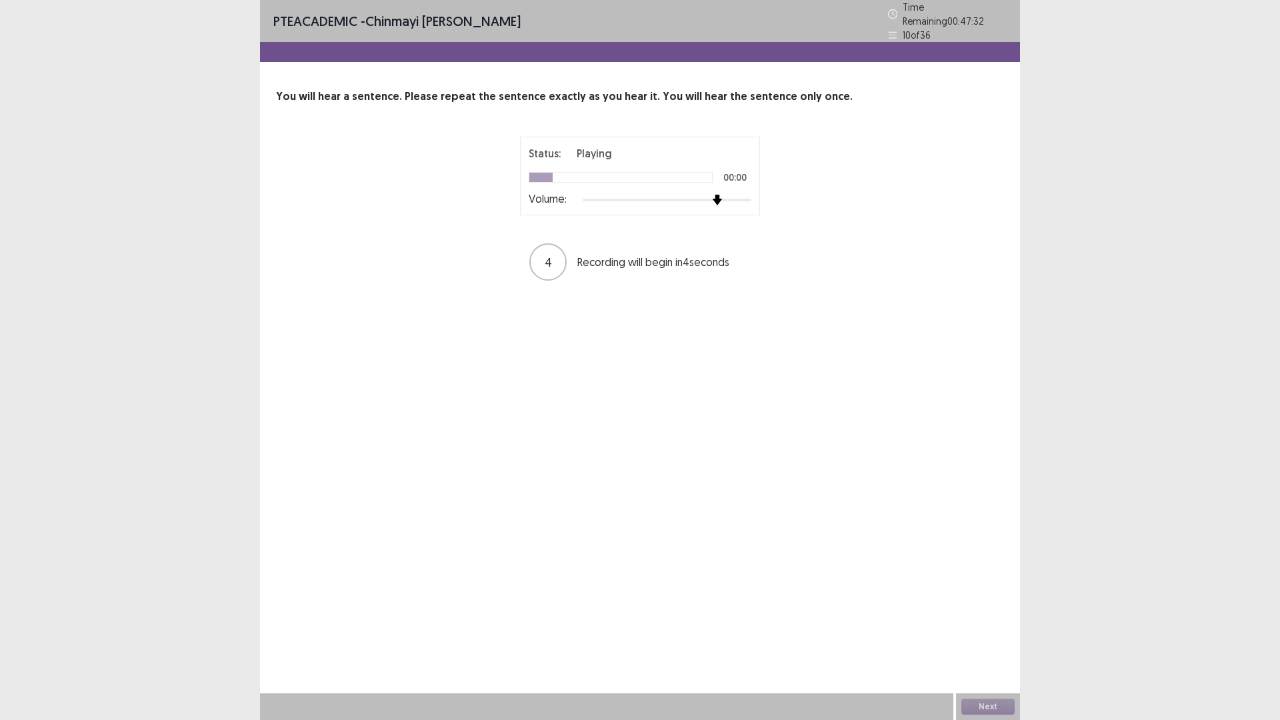
click at [728, 196] on div at bounding box center [667, 200] width 169 height 11
click at [985, 607] on button "Next" at bounding box center [987, 706] width 53 height 16
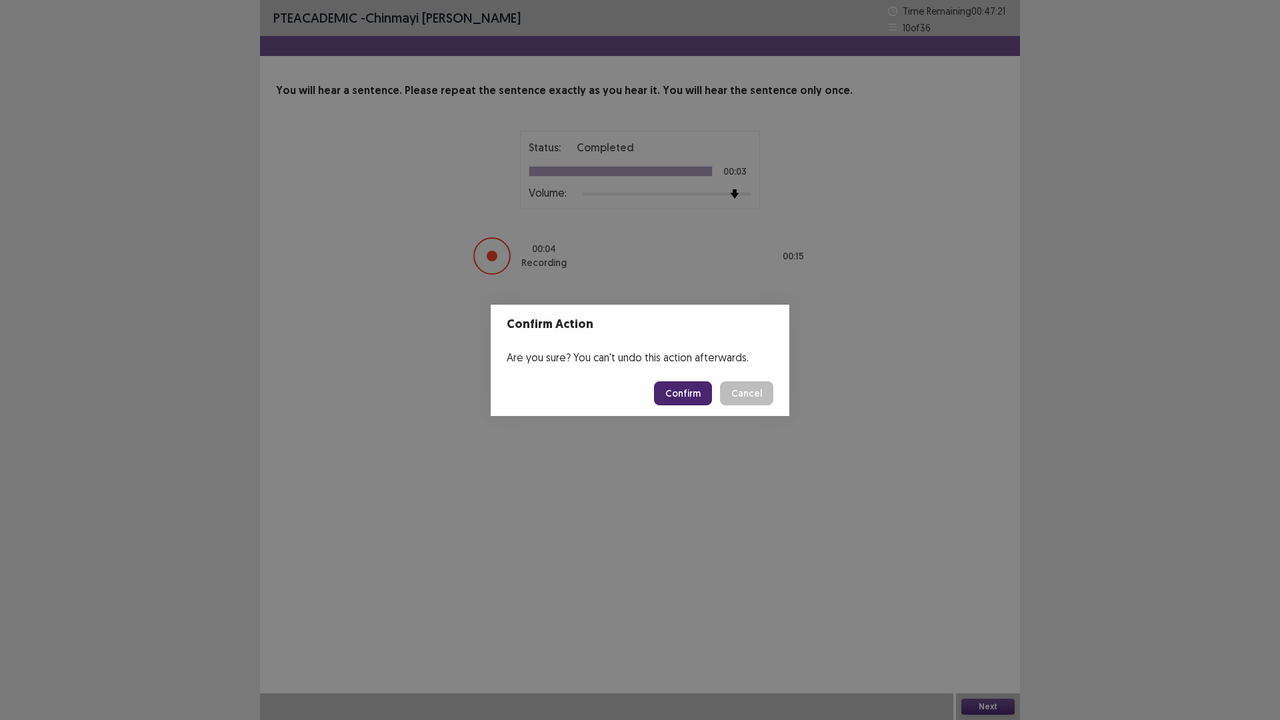
click at [699, 391] on button "Confirm" at bounding box center [683, 393] width 58 height 24
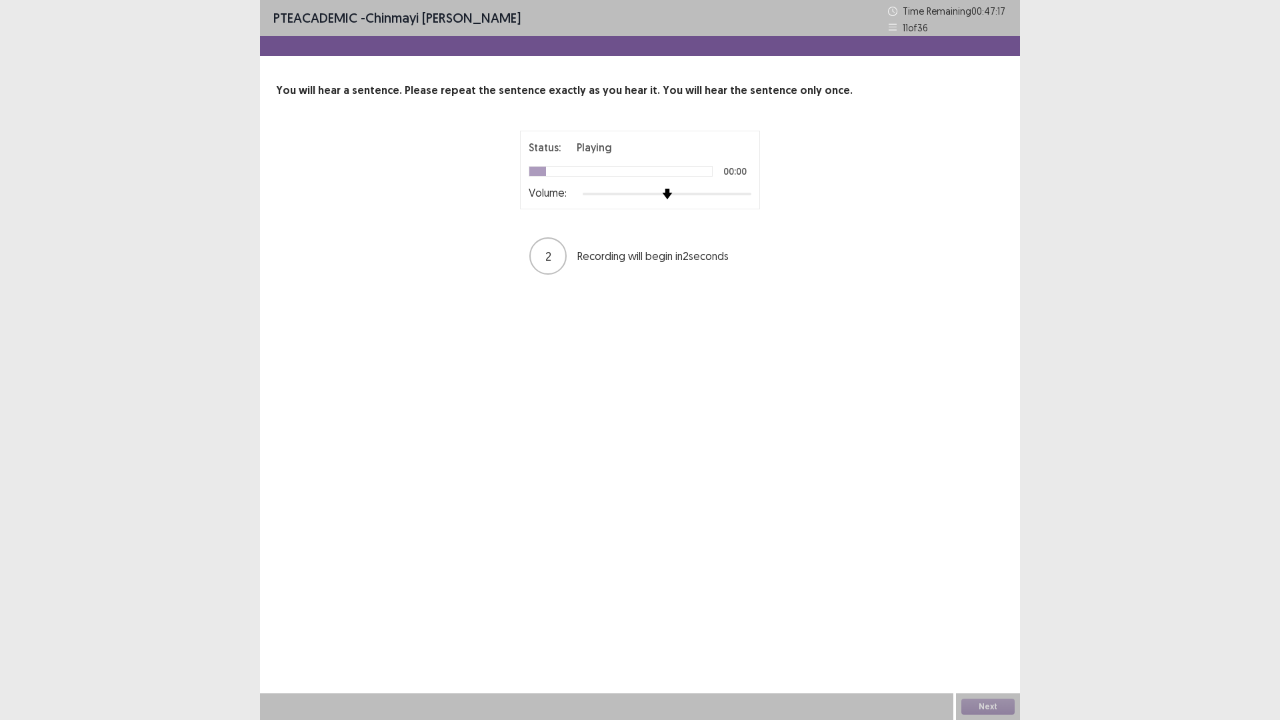
click at [672, 198] on img at bounding box center [666, 194] width 11 height 11
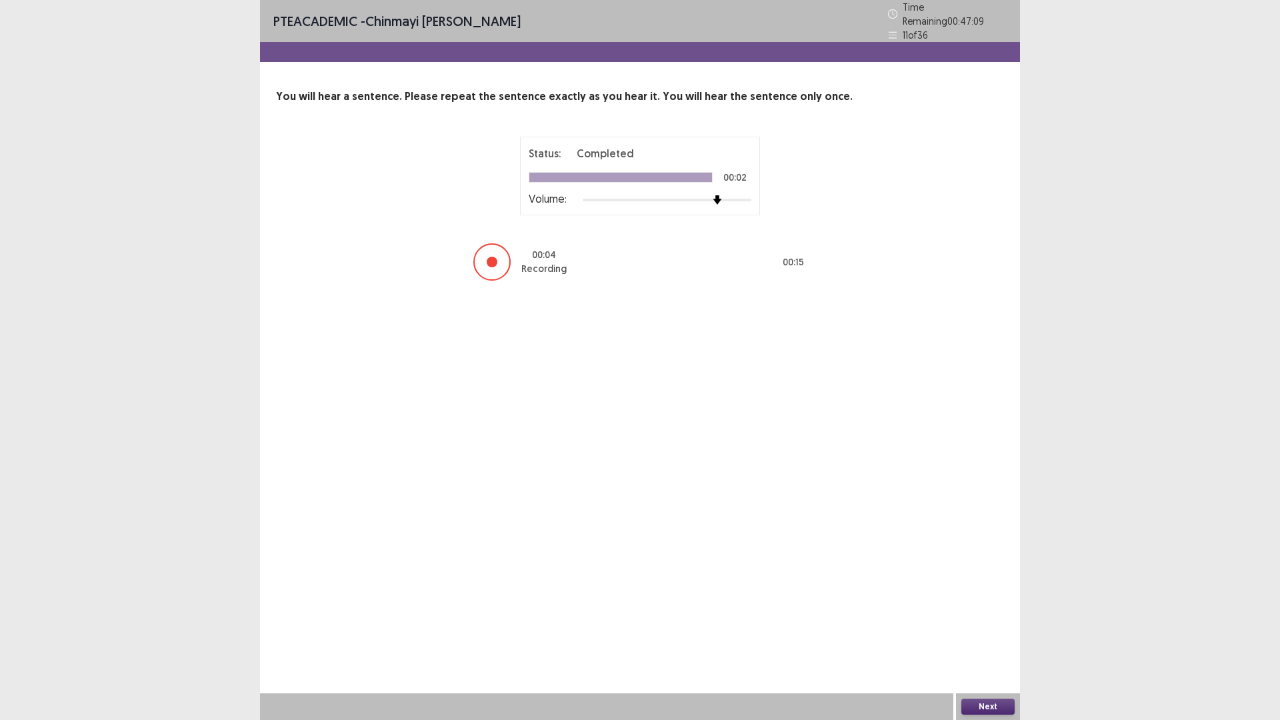
click at [994, 607] on button "Next" at bounding box center [987, 706] width 53 height 16
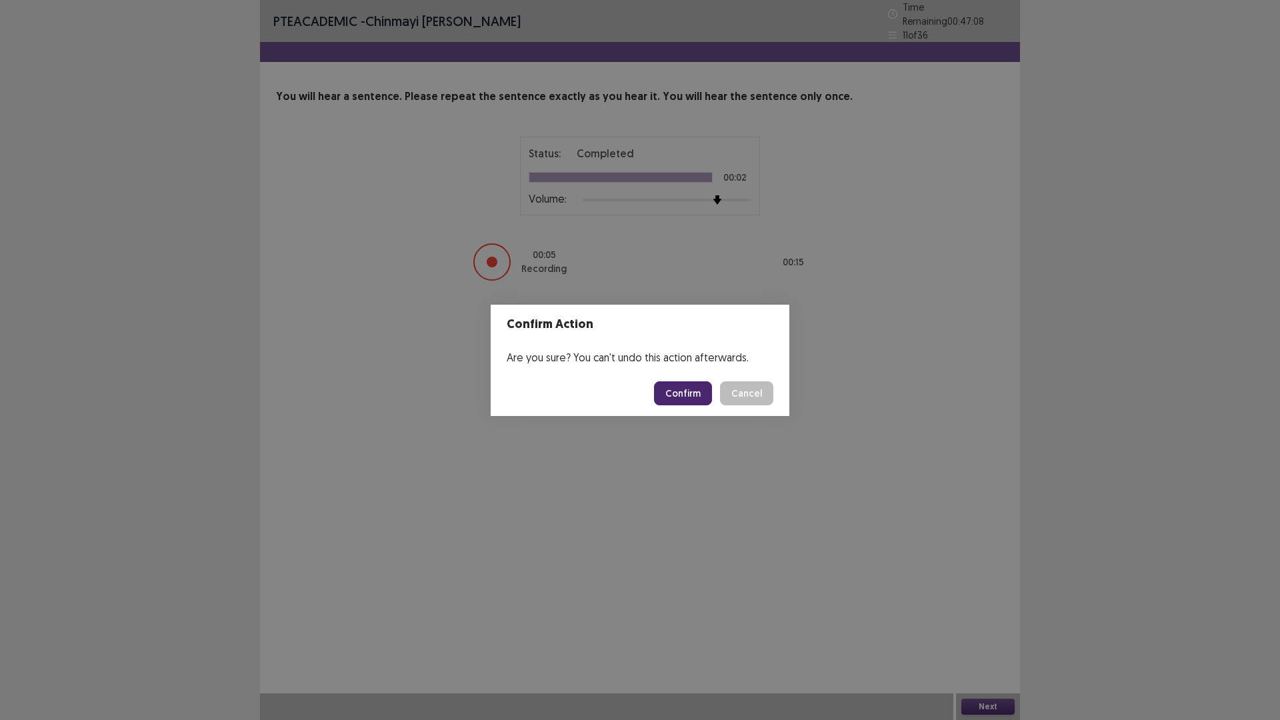
click at [691, 397] on button "Confirm" at bounding box center [683, 393] width 58 height 24
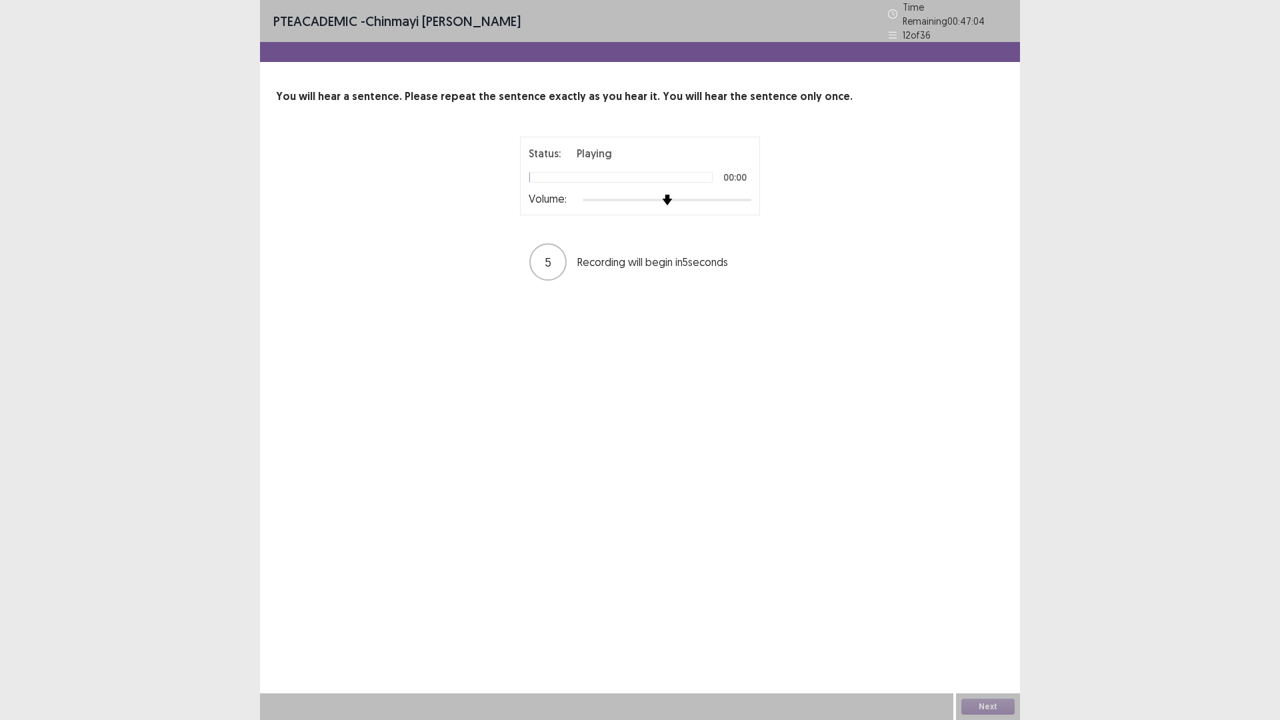
click at [673, 198] on div at bounding box center [667, 200] width 12 height 12
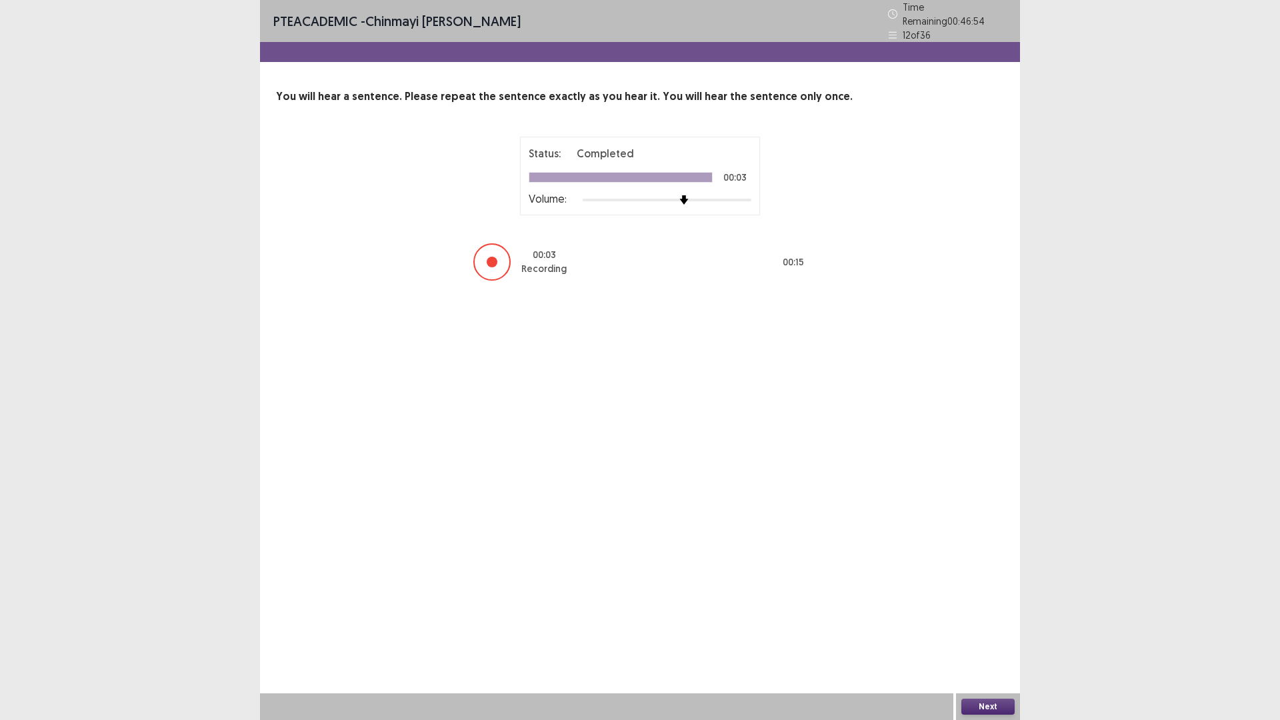
click at [975, 607] on button "Next" at bounding box center [987, 706] width 53 height 16
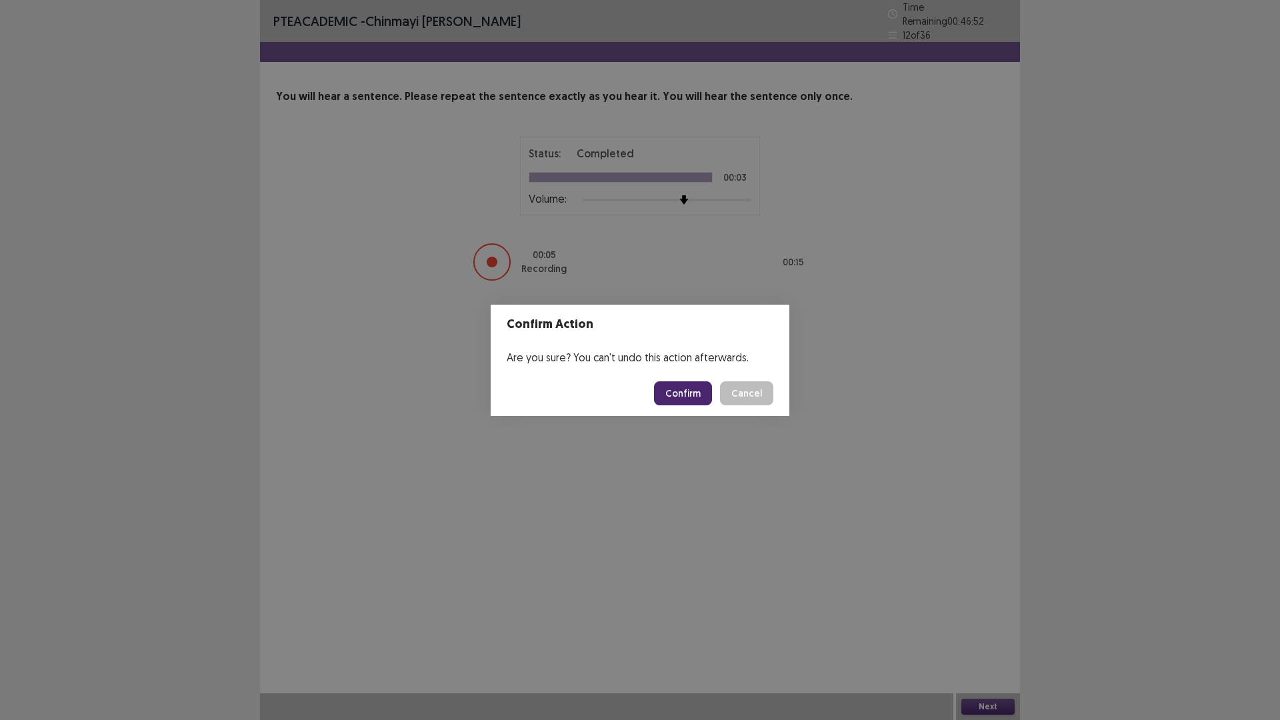
click at [701, 392] on button "Confirm" at bounding box center [683, 393] width 58 height 24
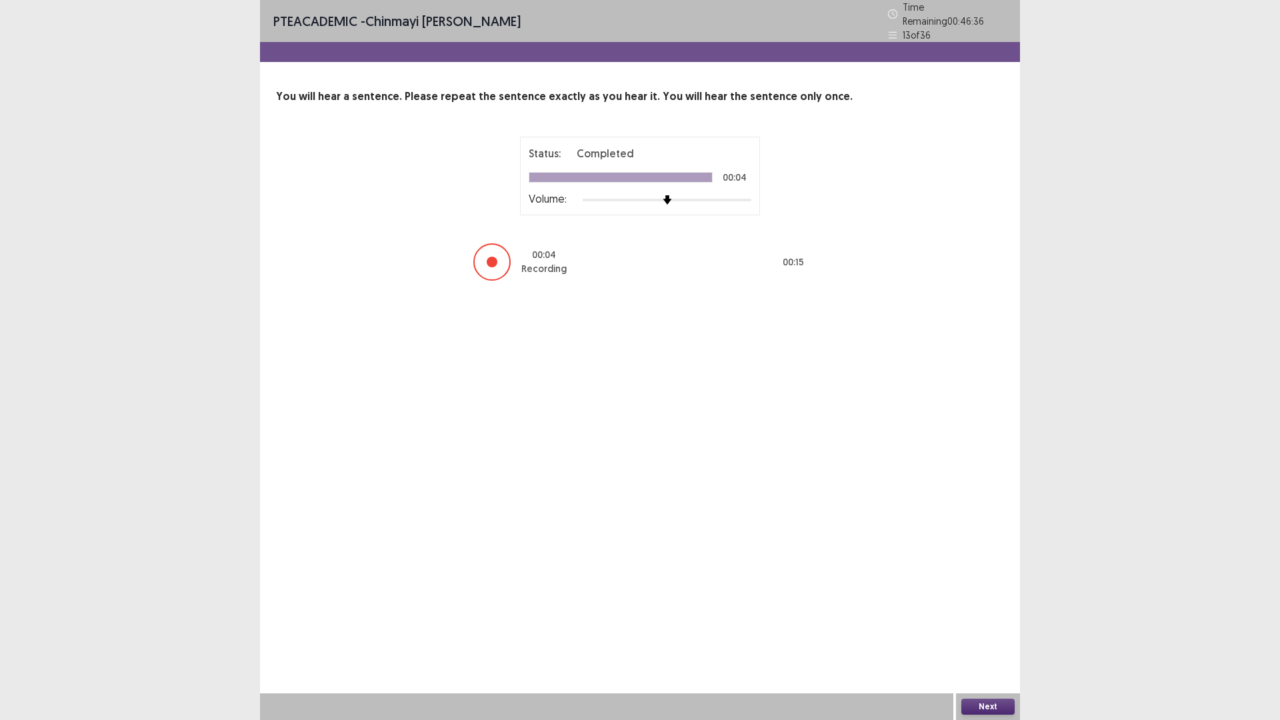
click at [982, 607] on button "Next" at bounding box center [987, 706] width 53 height 16
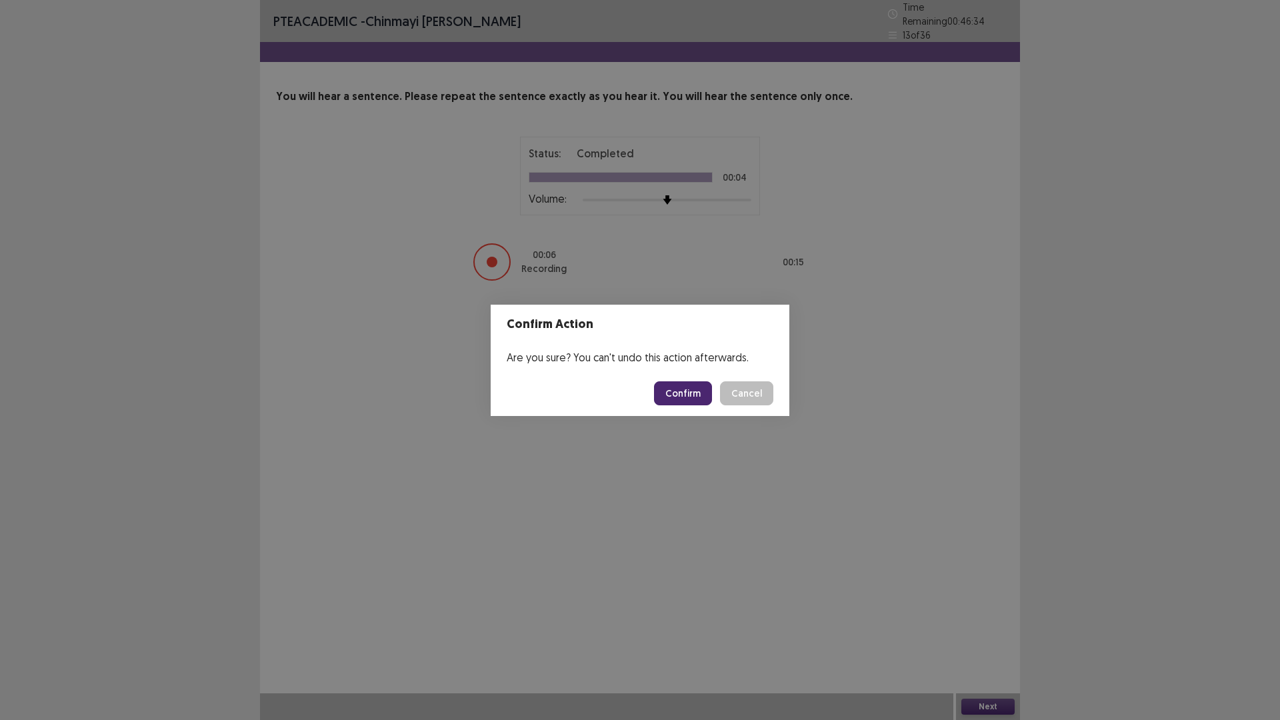
click at [701, 399] on button "Confirm" at bounding box center [683, 393] width 58 height 24
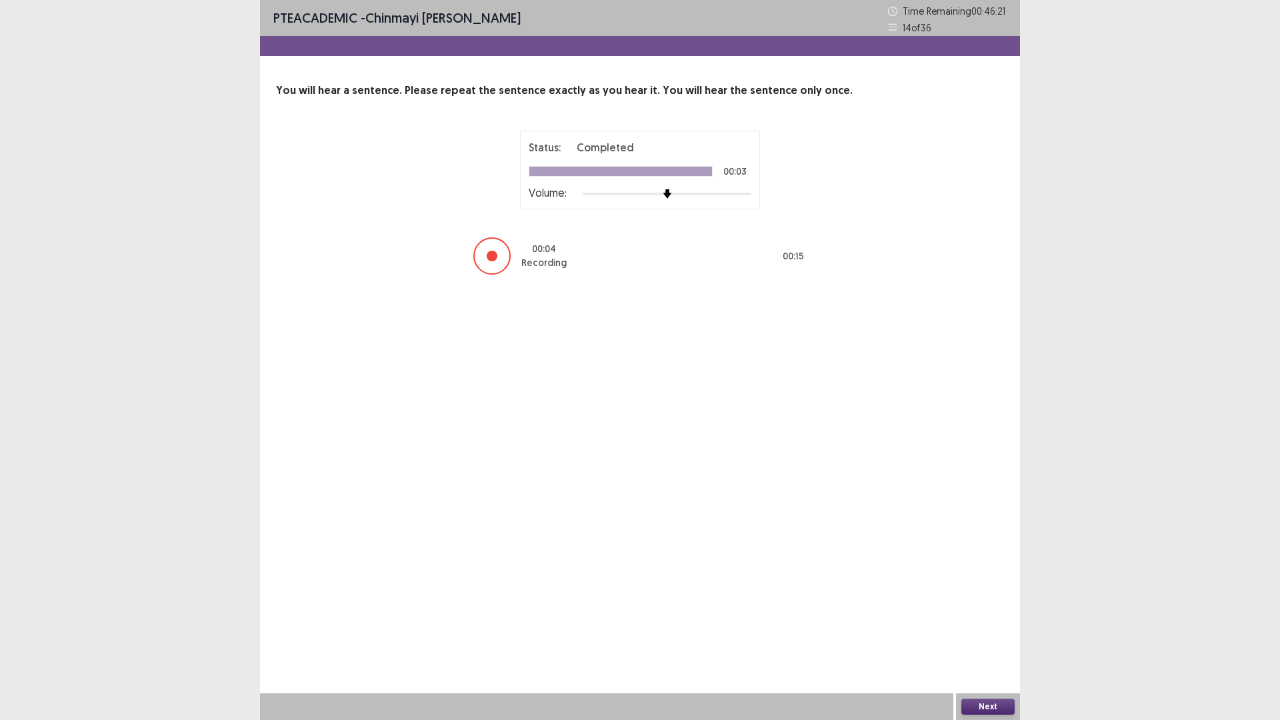
click at [981, 607] on div "Next" at bounding box center [988, 706] width 64 height 27
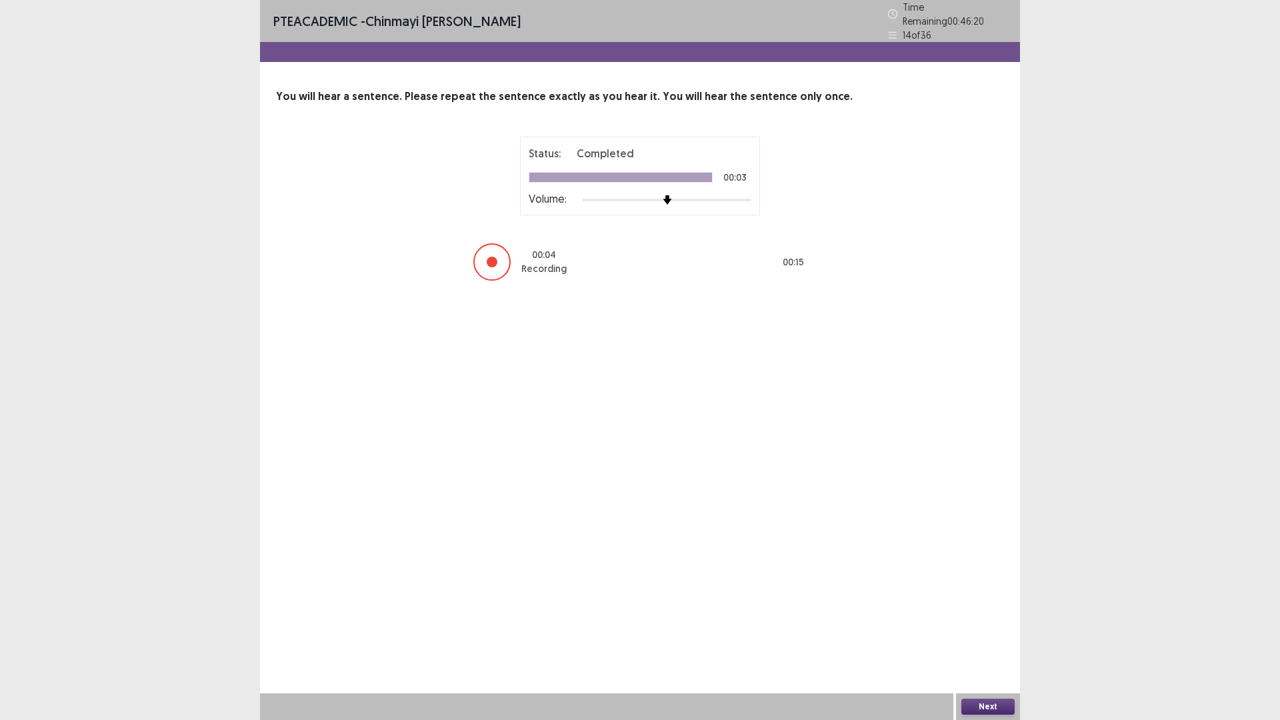
click at [980, 607] on button "Next" at bounding box center [987, 706] width 53 height 16
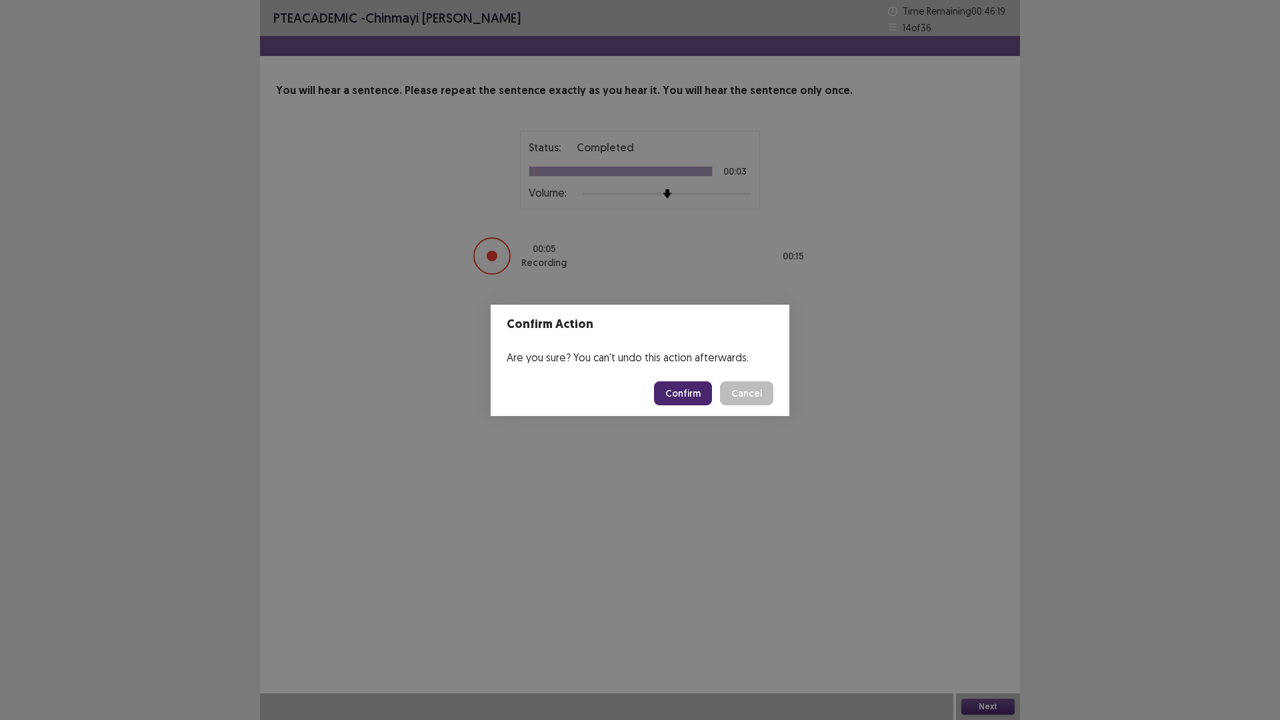
click at [702, 395] on button "Confirm" at bounding box center [683, 393] width 58 height 24
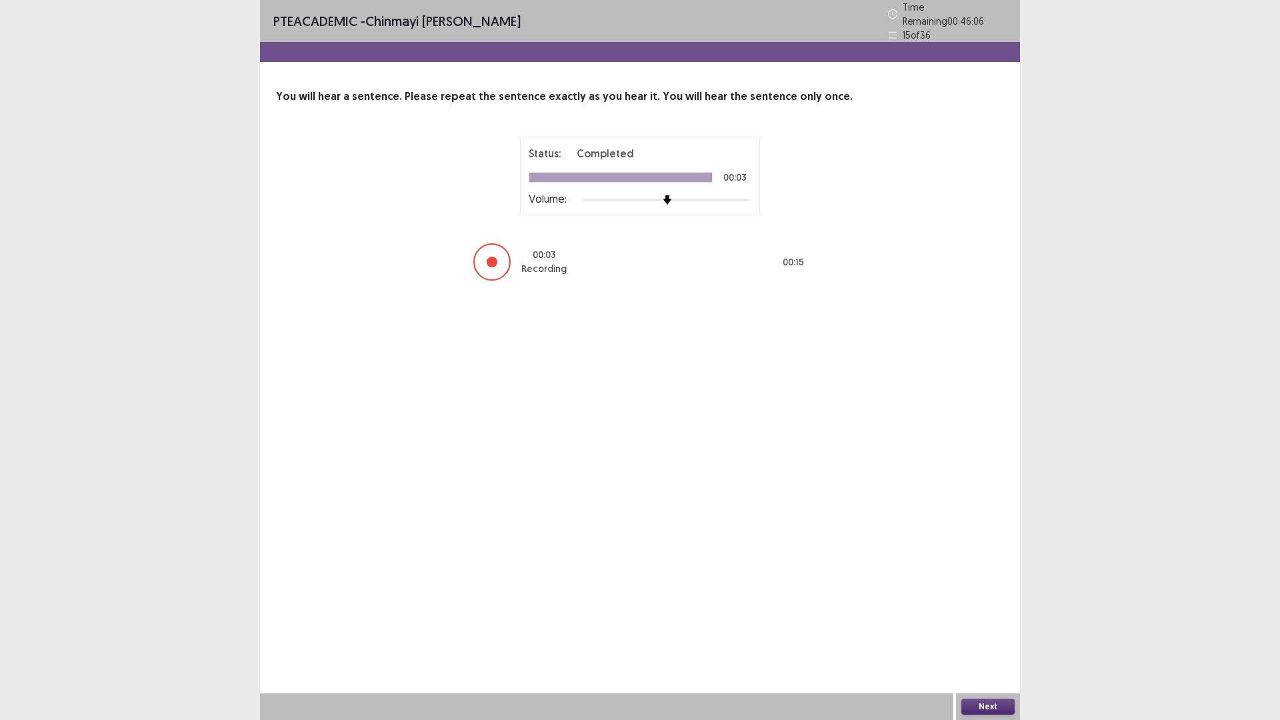
click at [979, 607] on button "Next" at bounding box center [987, 706] width 53 height 16
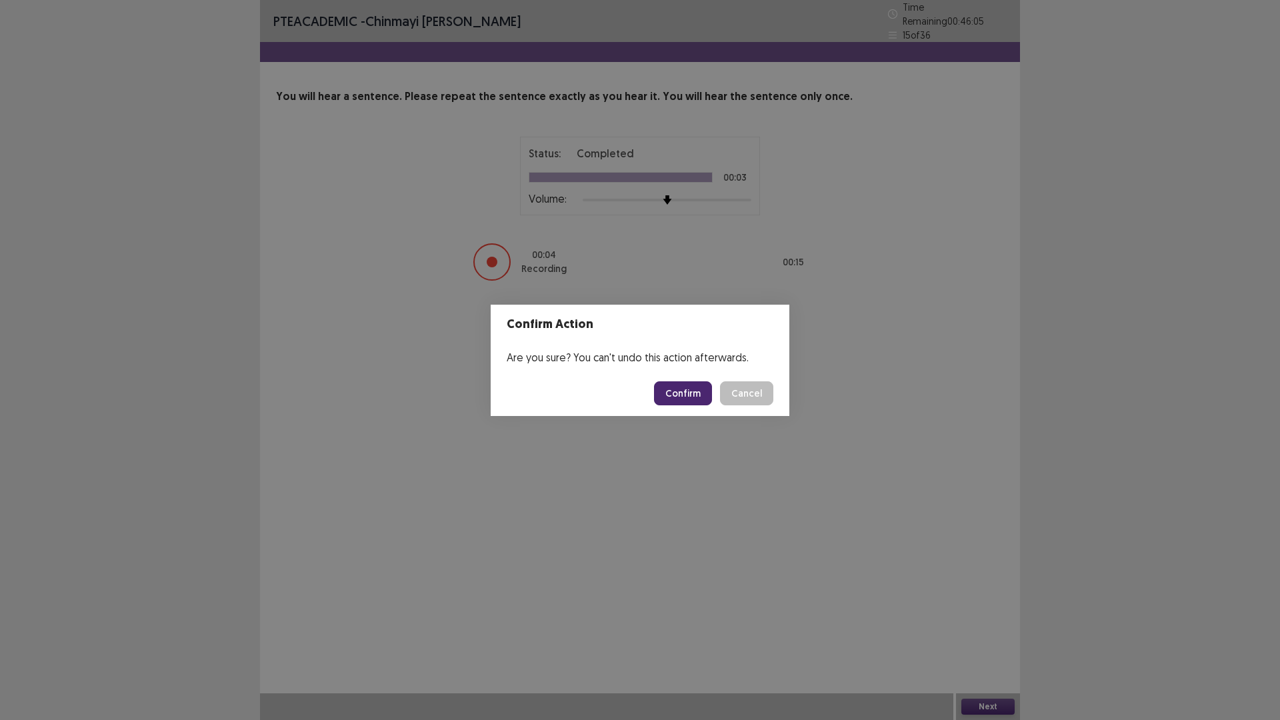
click at [669, 398] on button "Confirm" at bounding box center [683, 393] width 58 height 24
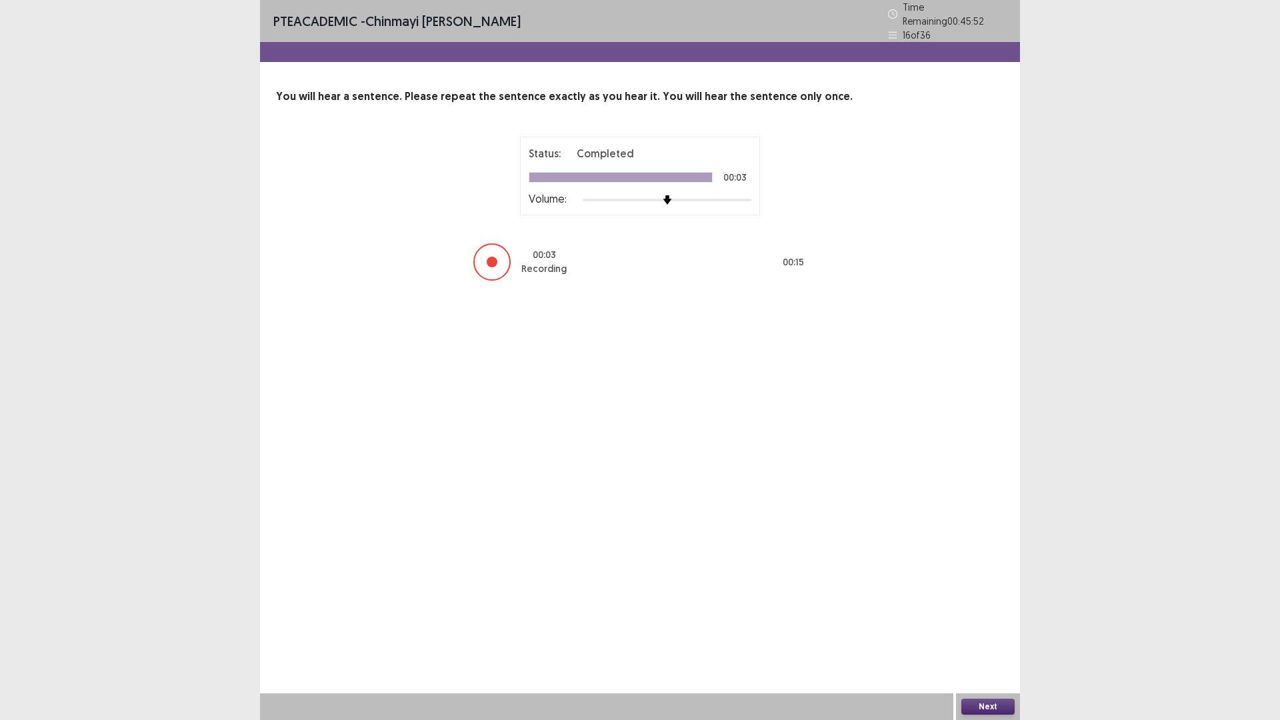
click at [984, 607] on button "Next" at bounding box center [987, 706] width 53 height 16
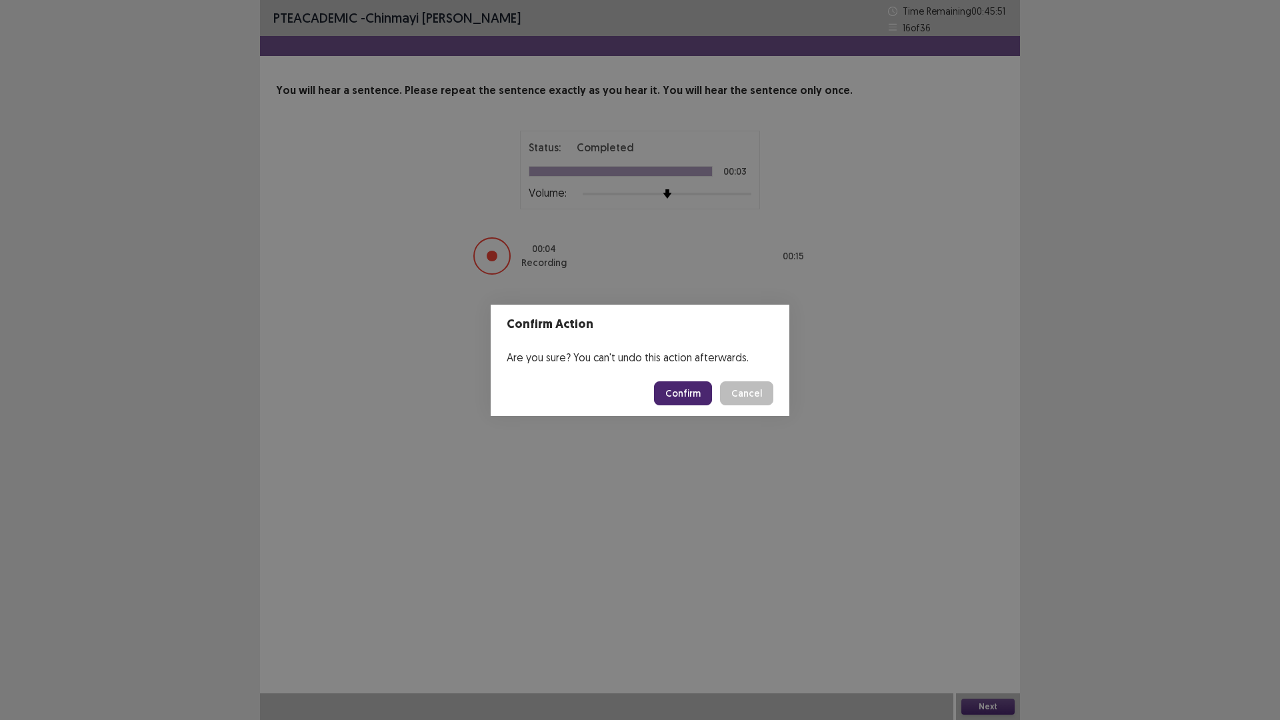
click at [693, 393] on button "Confirm" at bounding box center [683, 393] width 58 height 24
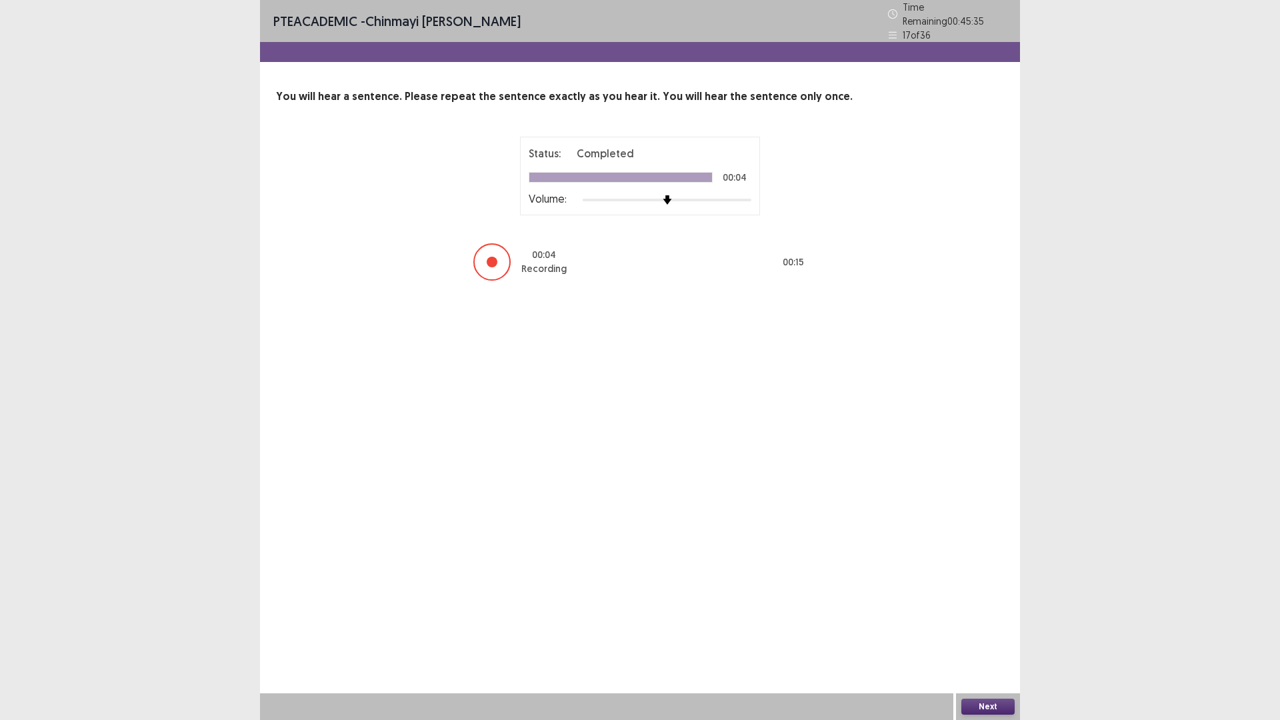
click at [982, 607] on button "Next" at bounding box center [987, 706] width 53 height 16
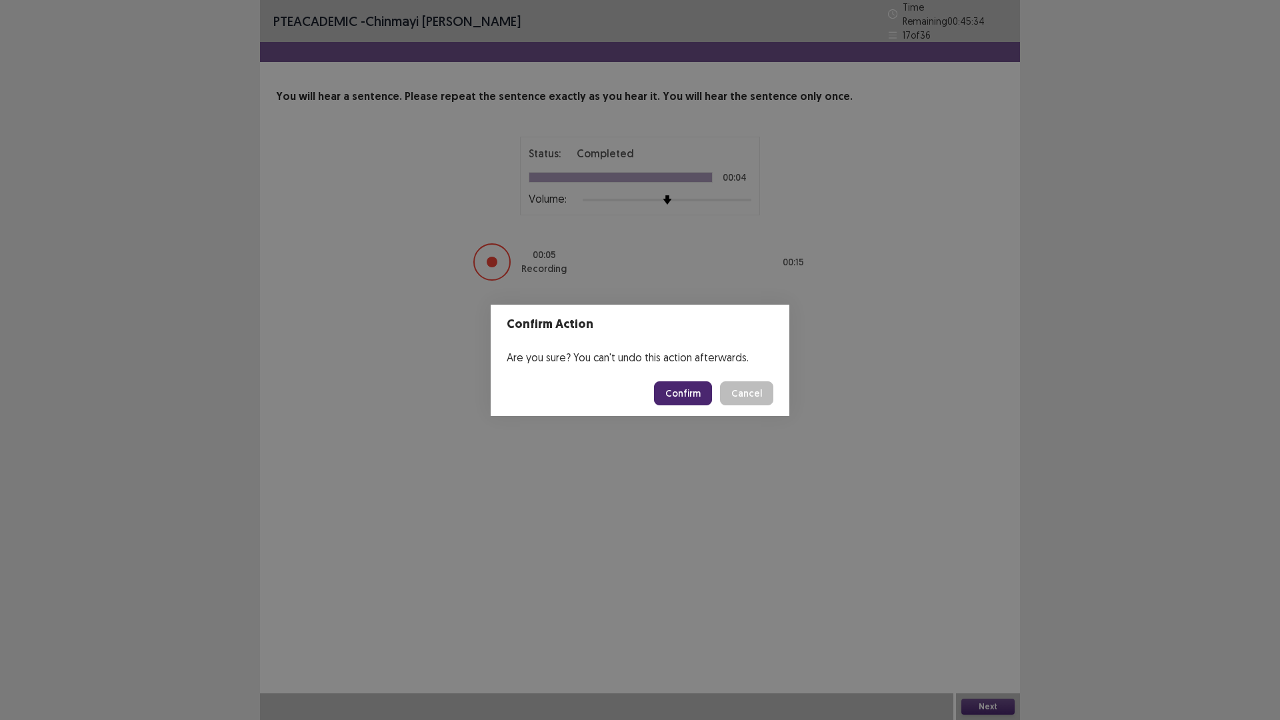
click at [690, 391] on button "Confirm" at bounding box center [683, 393] width 58 height 24
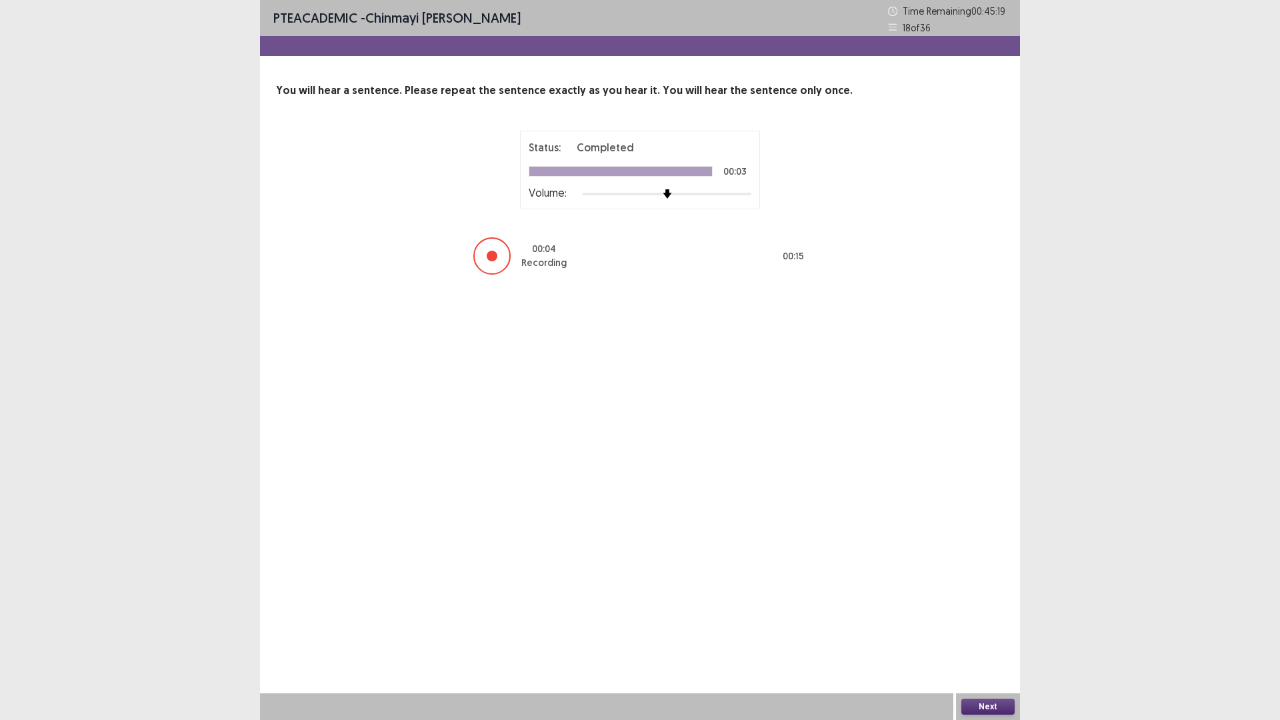
click at [976, 607] on button "Next" at bounding box center [987, 706] width 53 height 16
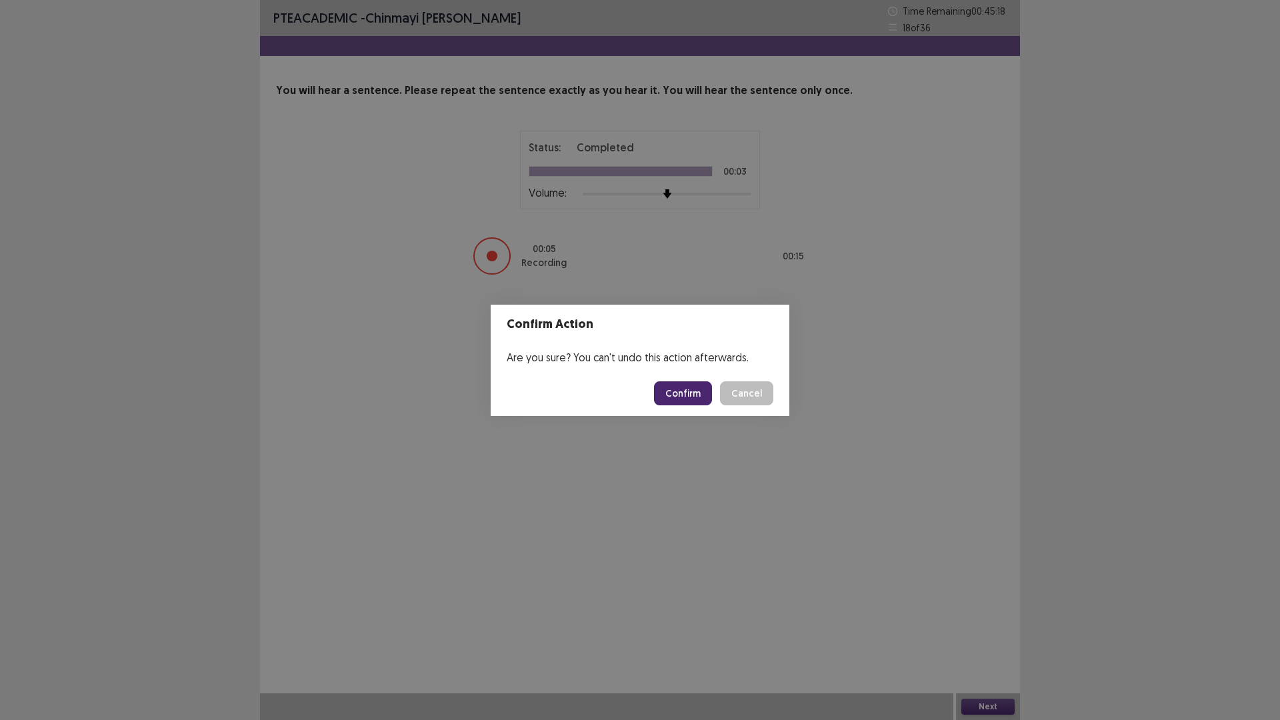
click at [684, 391] on button "Confirm" at bounding box center [683, 393] width 58 height 24
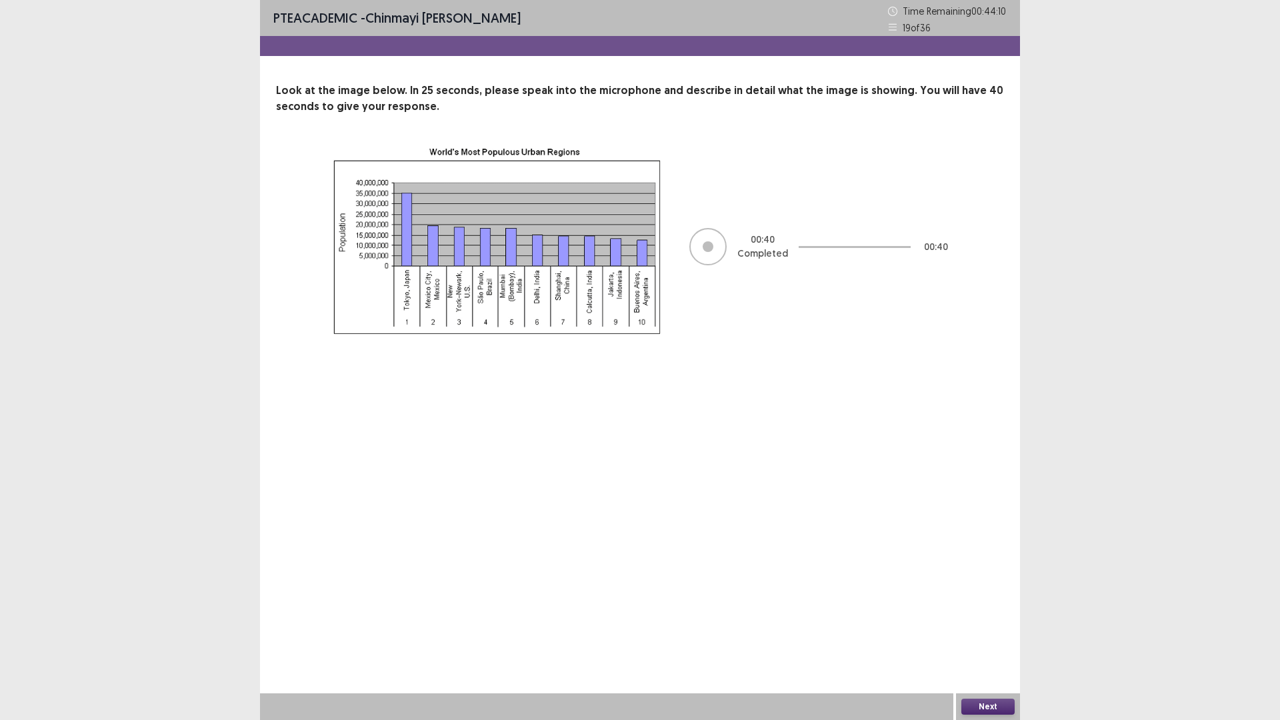
drag, startPoint x: 984, startPoint y: 697, endPoint x: 986, endPoint y: 705, distance: 8.2
click at [984, 607] on div "Next" at bounding box center [988, 706] width 64 height 27
click at [987, 607] on button "Next" at bounding box center [987, 706] width 53 height 16
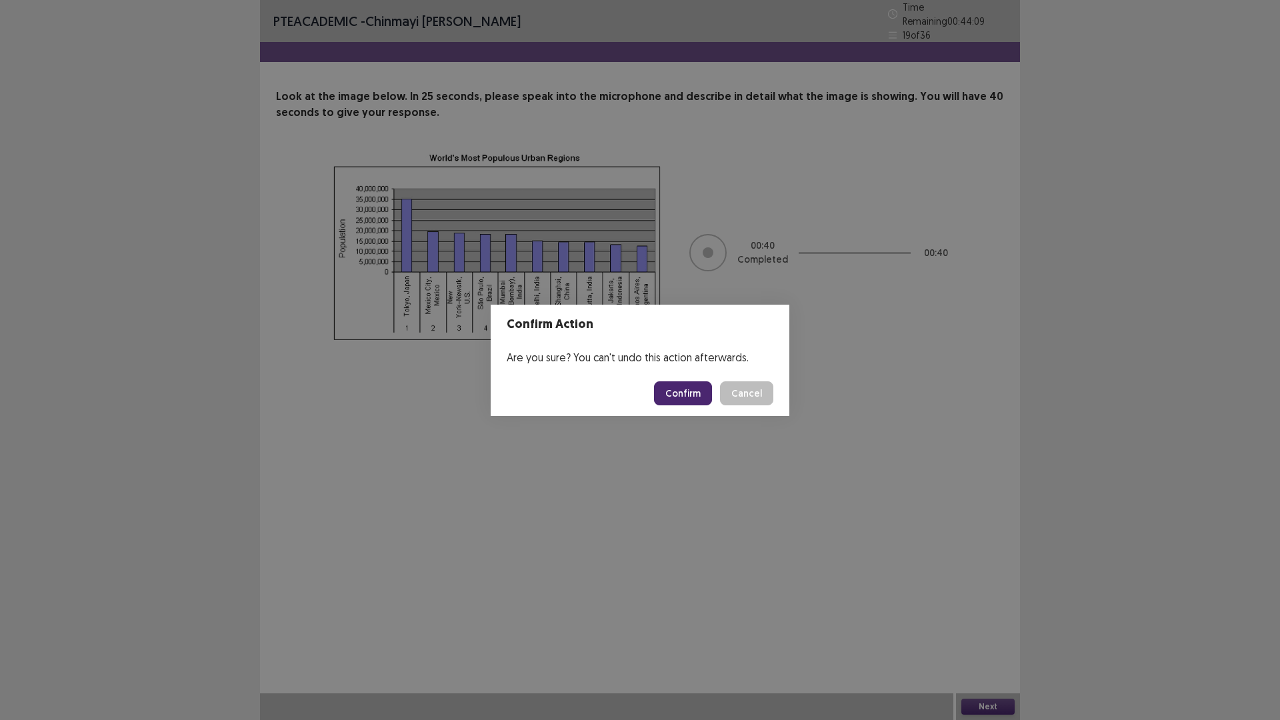
click at [697, 398] on button "Confirm" at bounding box center [683, 393] width 58 height 24
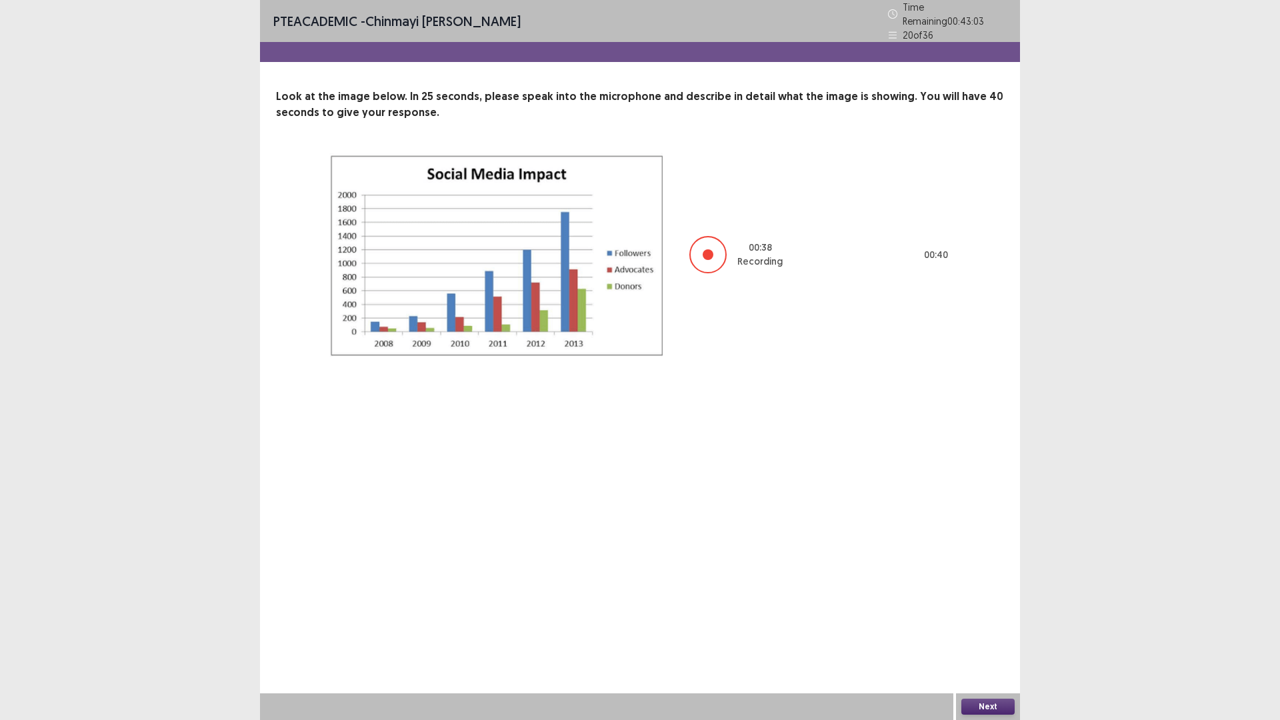
click at [986, 607] on button "Next" at bounding box center [987, 706] width 53 height 16
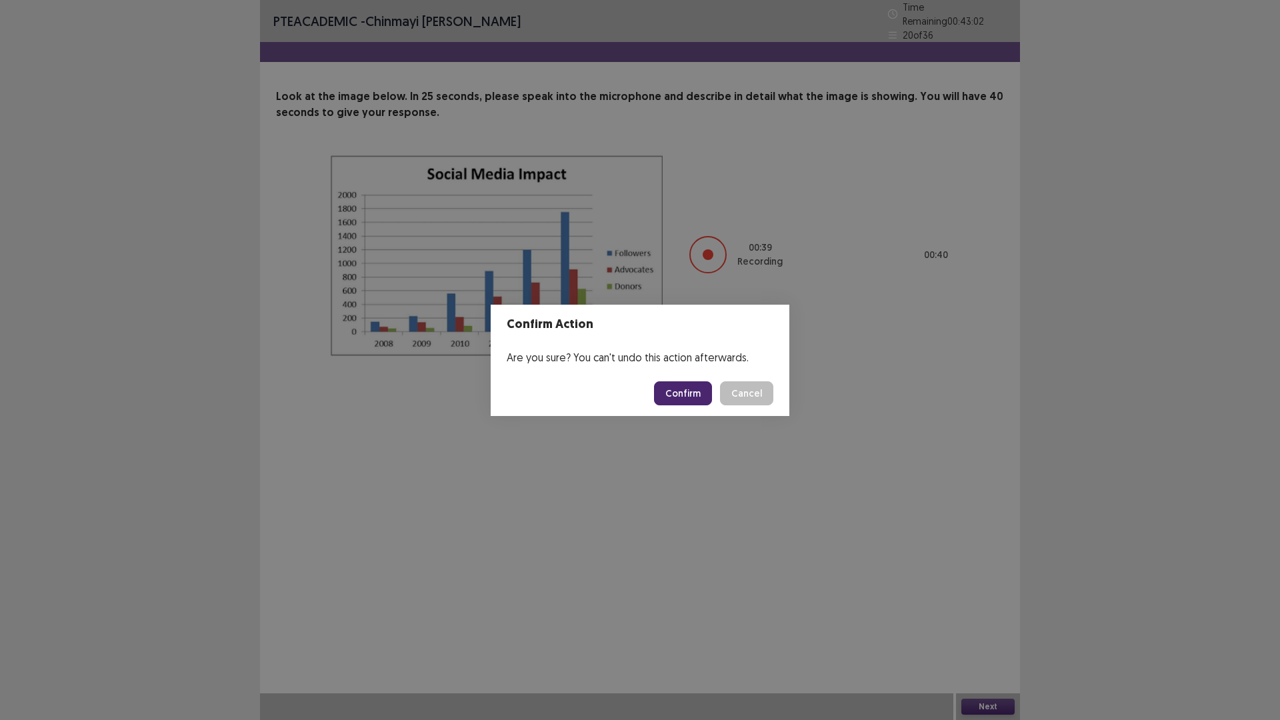
click at [693, 388] on button "Confirm" at bounding box center [683, 393] width 58 height 24
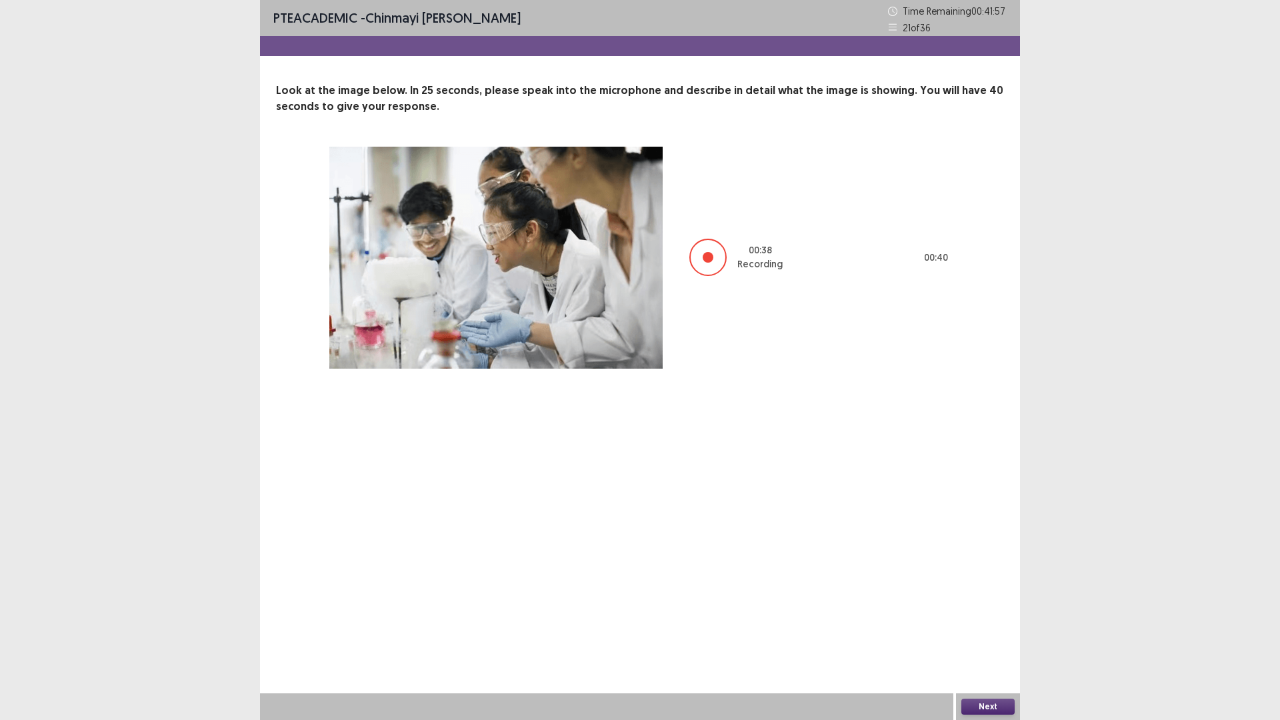
click at [989, 607] on button "Next" at bounding box center [987, 706] width 53 height 16
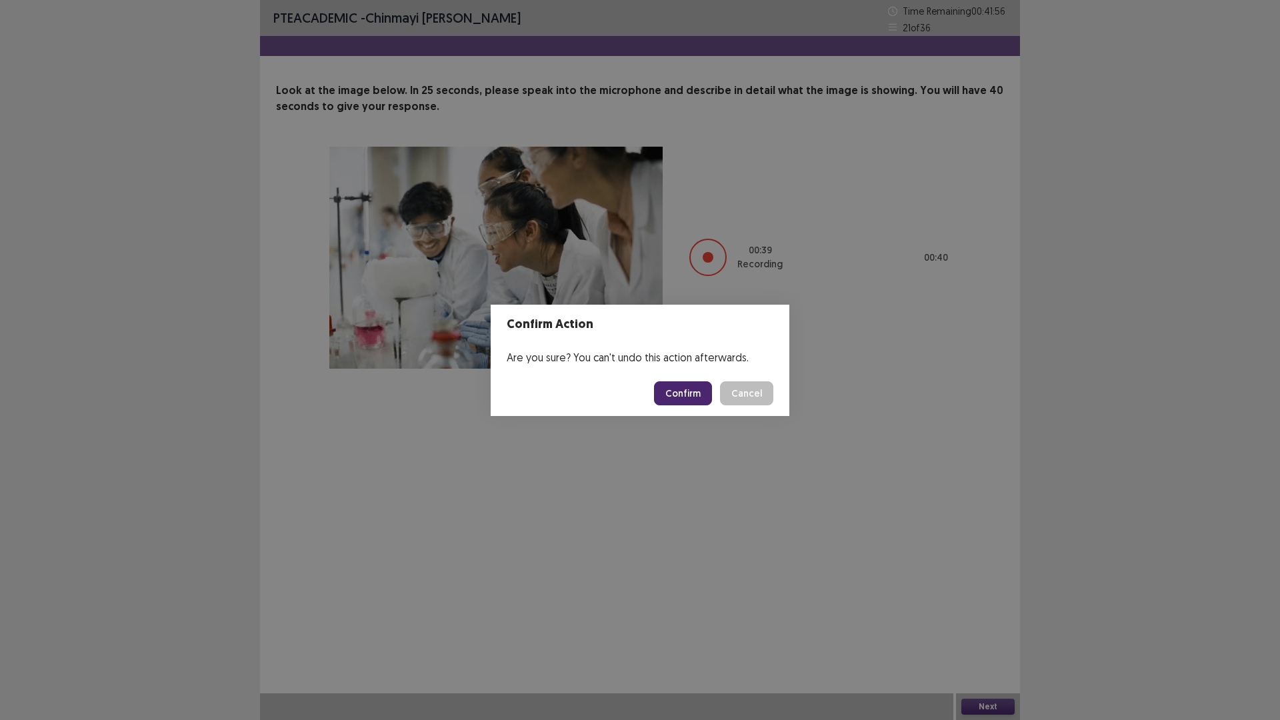
click at [681, 396] on button "Confirm" at bounding box center [683, 393] width 58 height 24
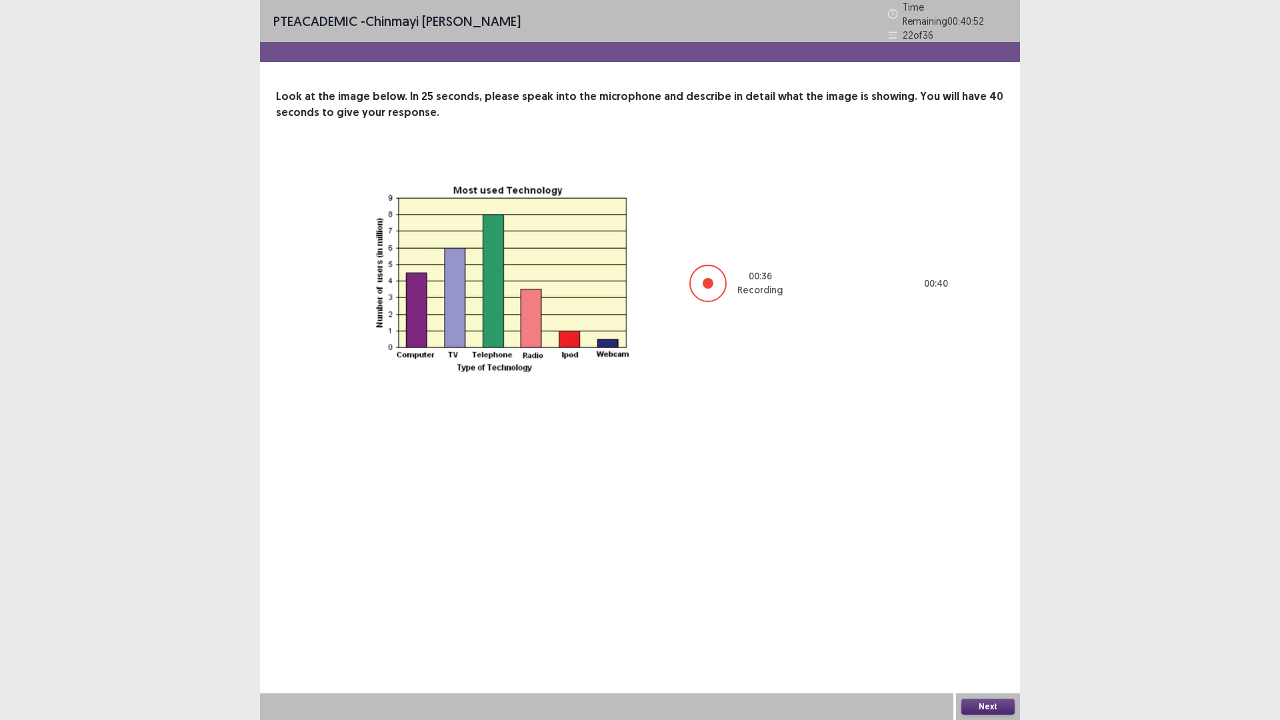
click at [990, 607] on button "Next" at bounding box center [987, 706] width 53 height 16
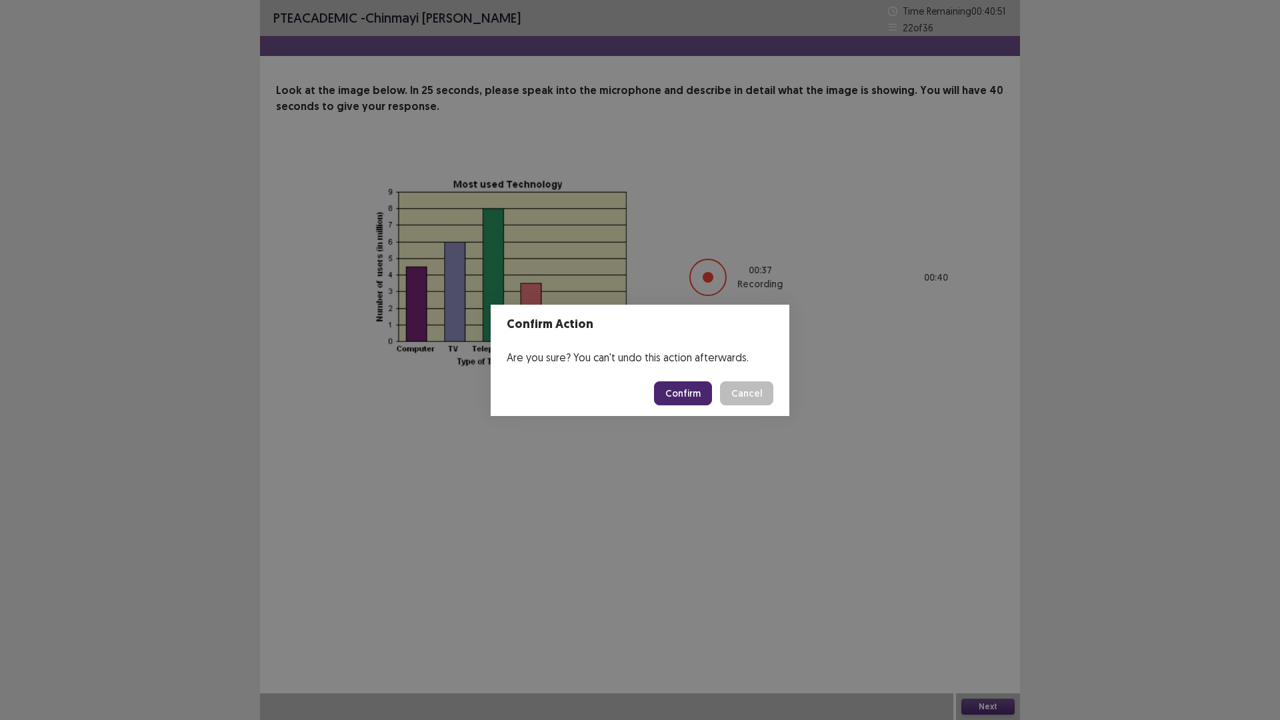
click at [702, 397] on button "Confirm" at bounding box center [683, 393] width 58 height 24
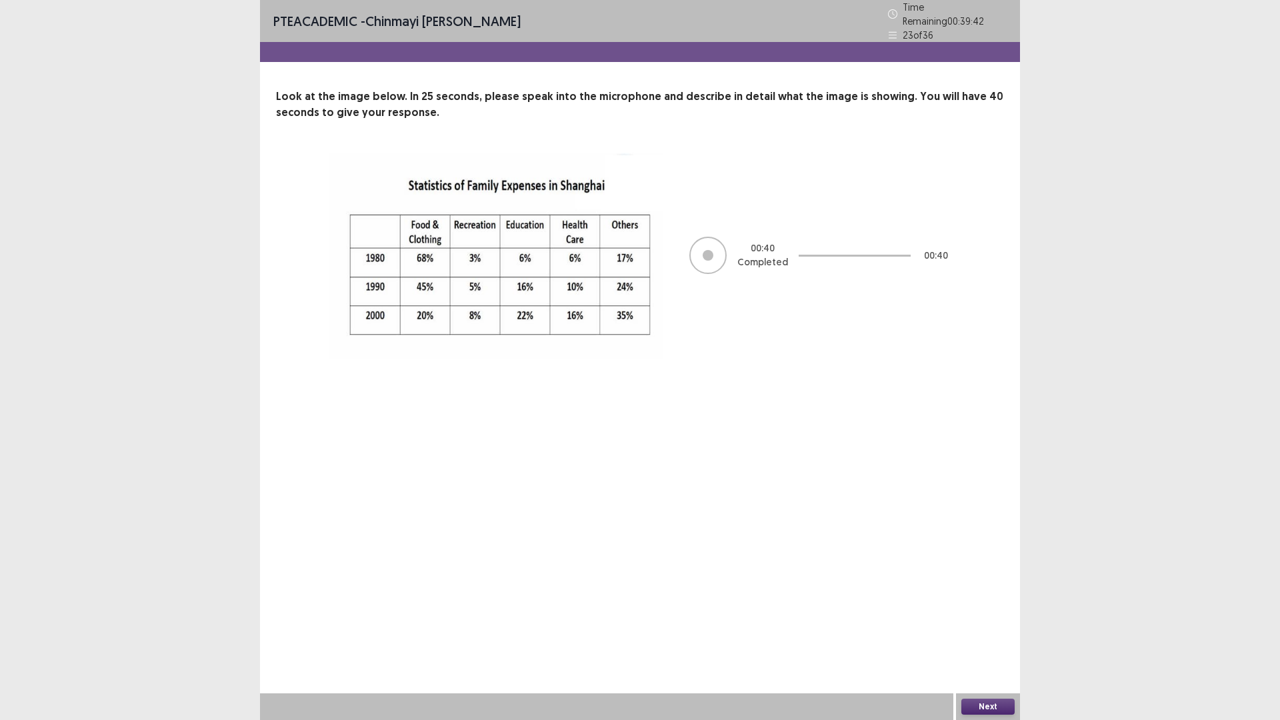
click at [993, 607] on button "Next" at bounding box center [987, 706] width 53 height 16
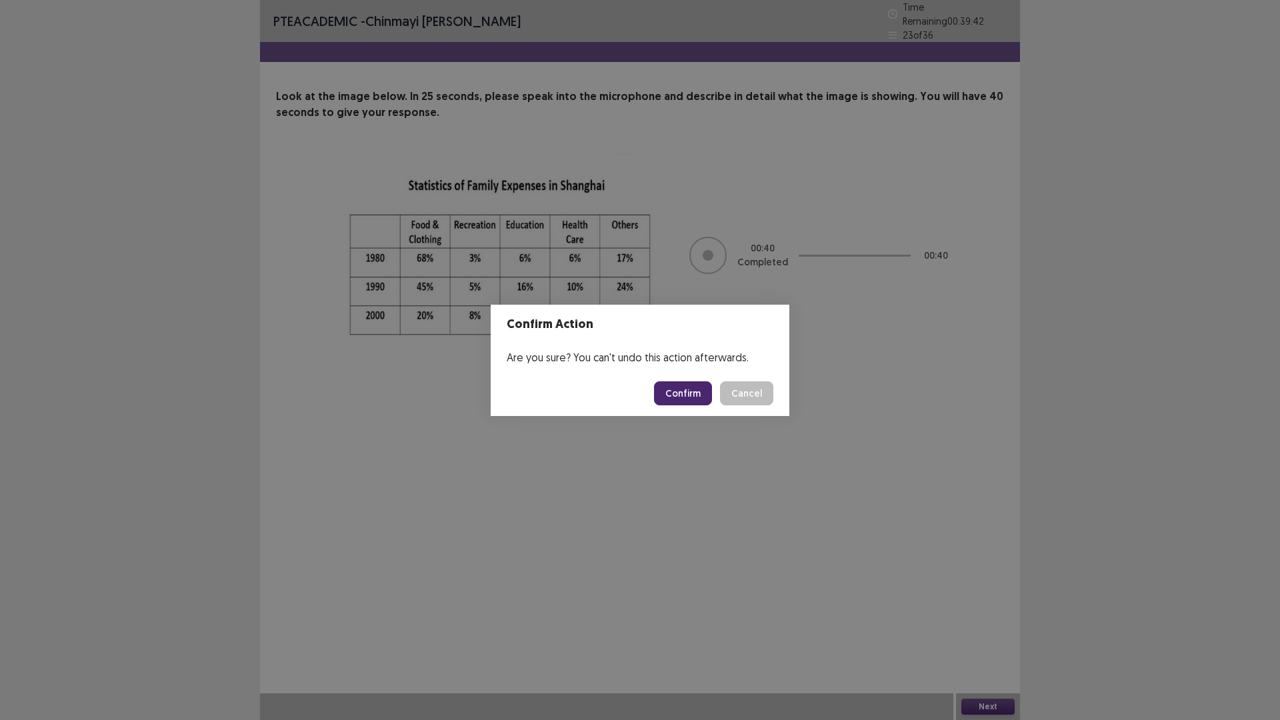
click at [706, 389] on button "Confirm" at bounding box center [683, 393] width 58 height 24
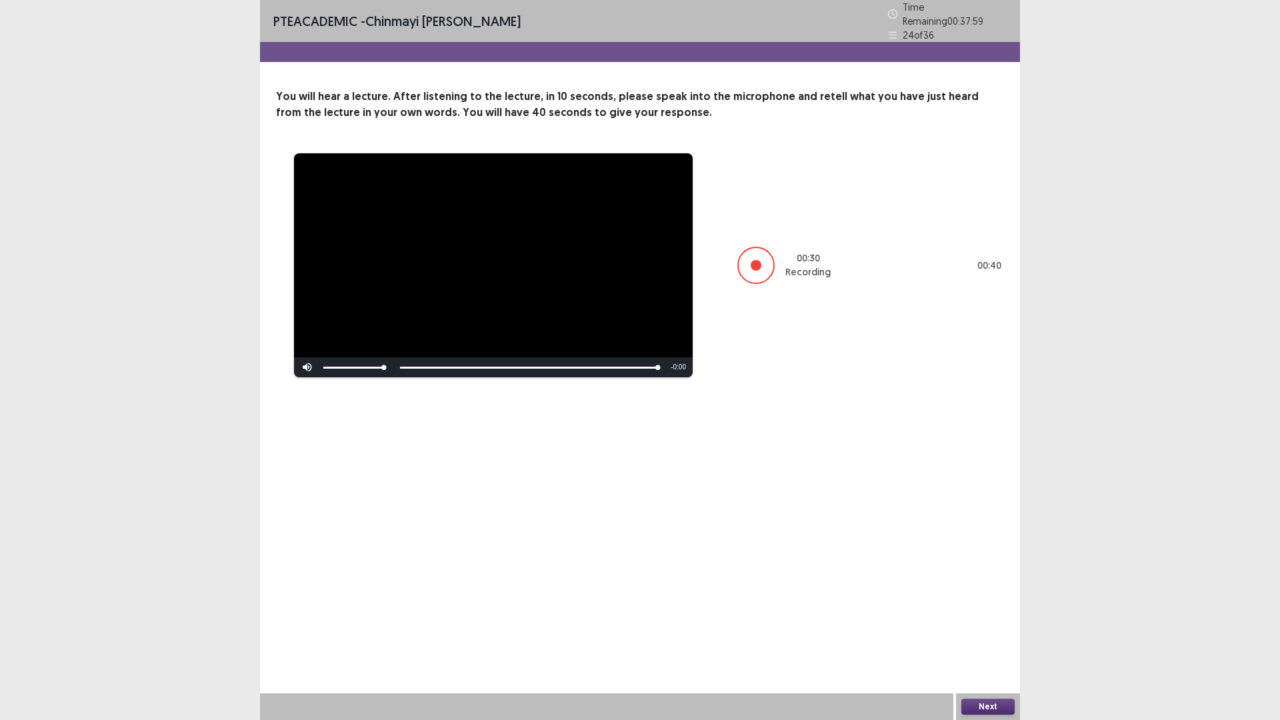
click at [980, 607] on button "Next" at bounding box center [987, 706] width 53 height 16
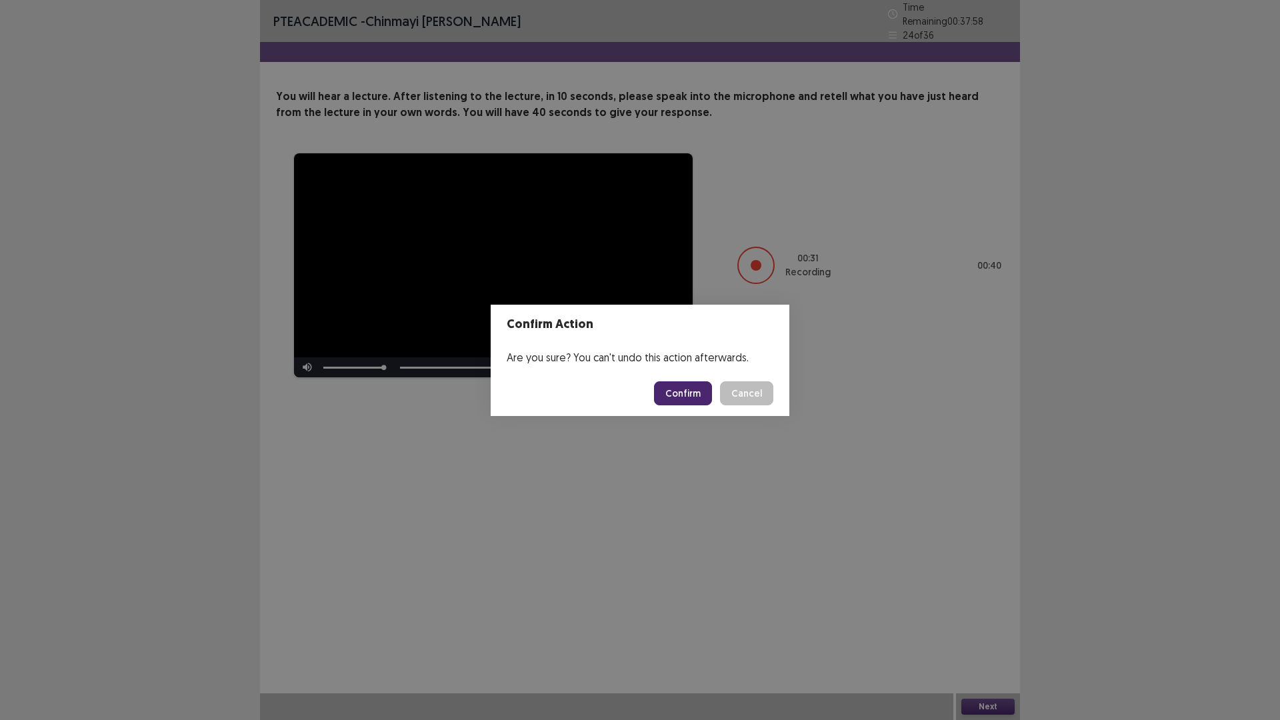
click at [704, 398] on button "Confirm" at bounding box center [683, 393] width 58 height 24
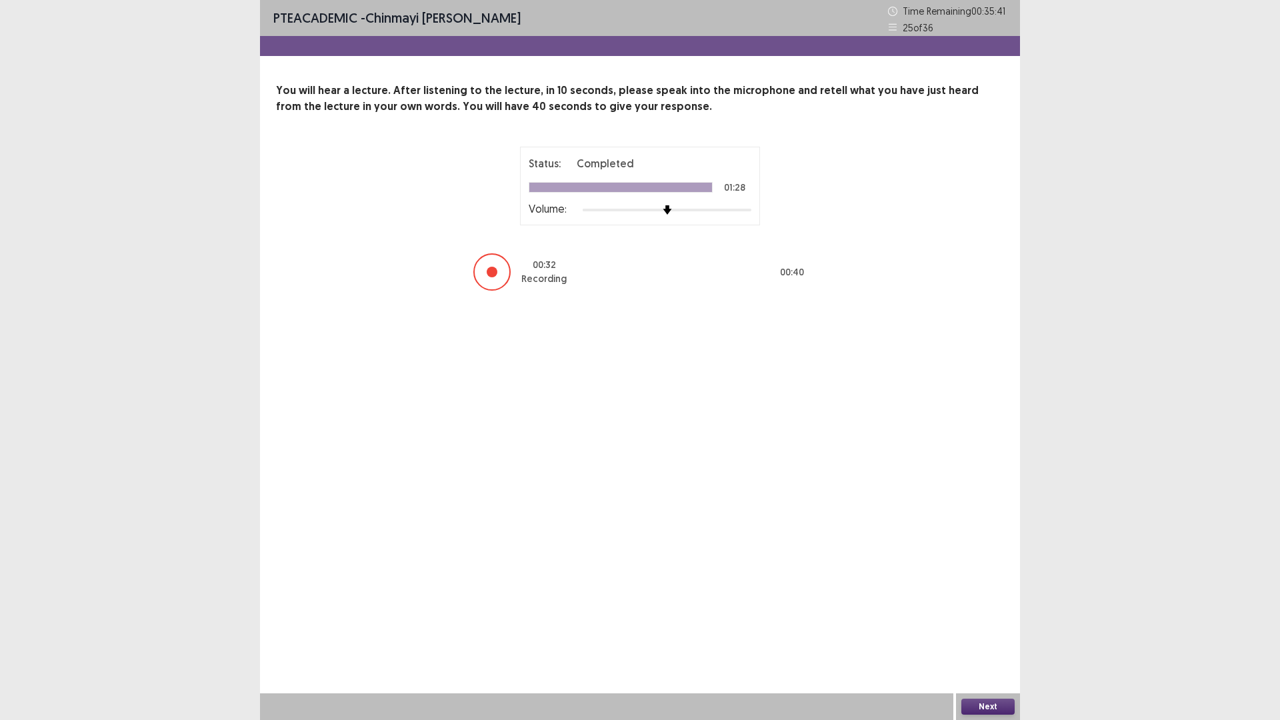
click at [998, 607] on button "Next" at bounding box center [987, 706] width 53 height 16
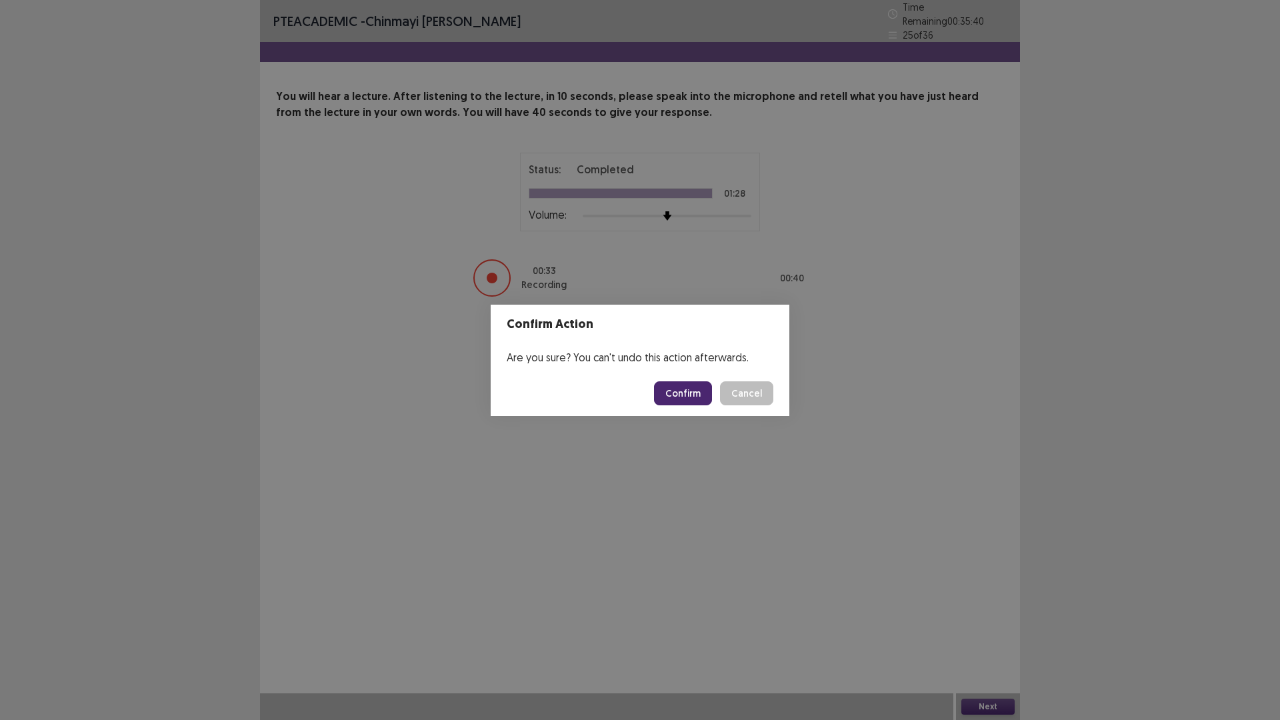
click at [683, 399] on button "Confirm" at bounding box center [683, 393] width 58 height 24
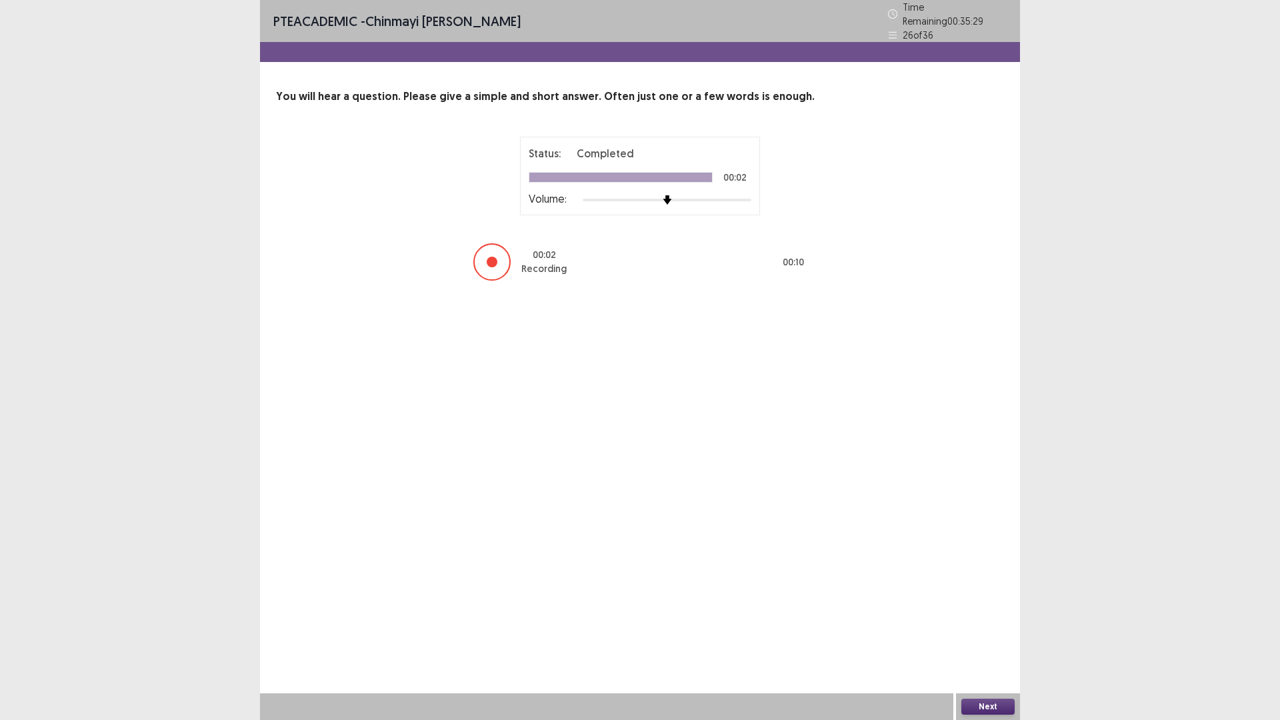
click at [986, 607] on button "Next" at bounding box center [987, 706] width 53 height 16
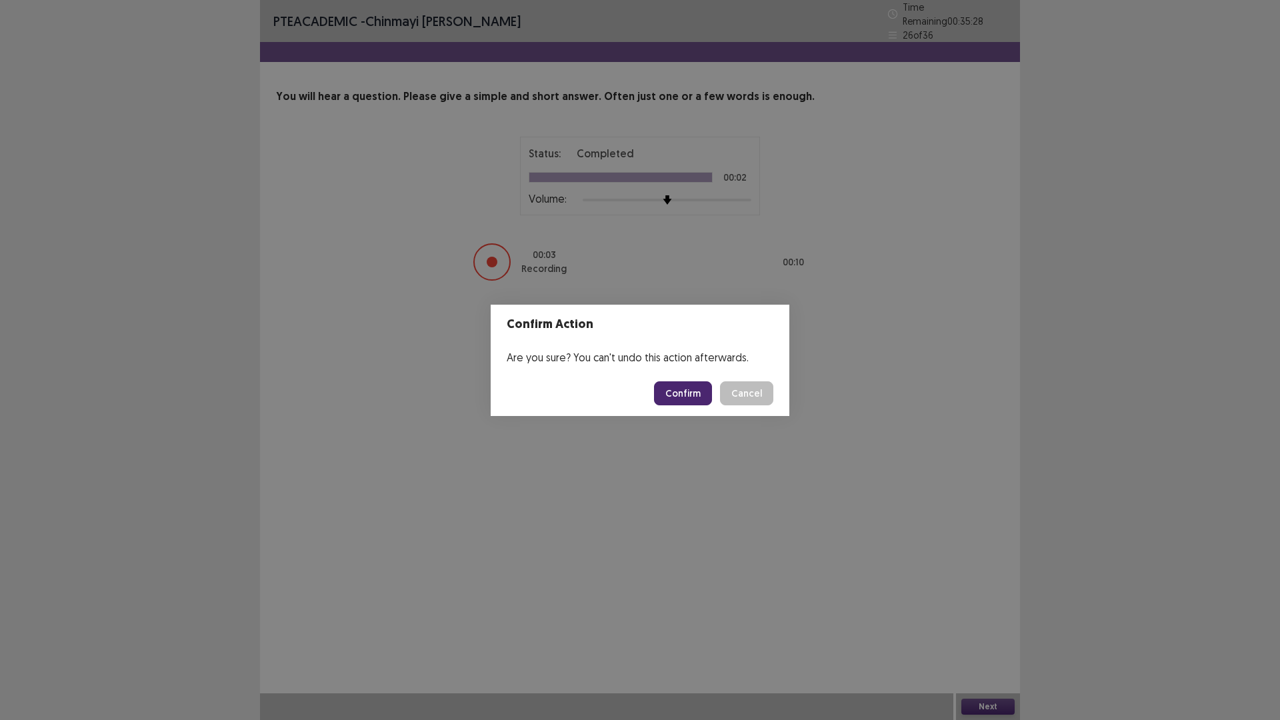
click at [702, 392] on button "Confirm" at bounding box center [683, 393] width 58 height 24
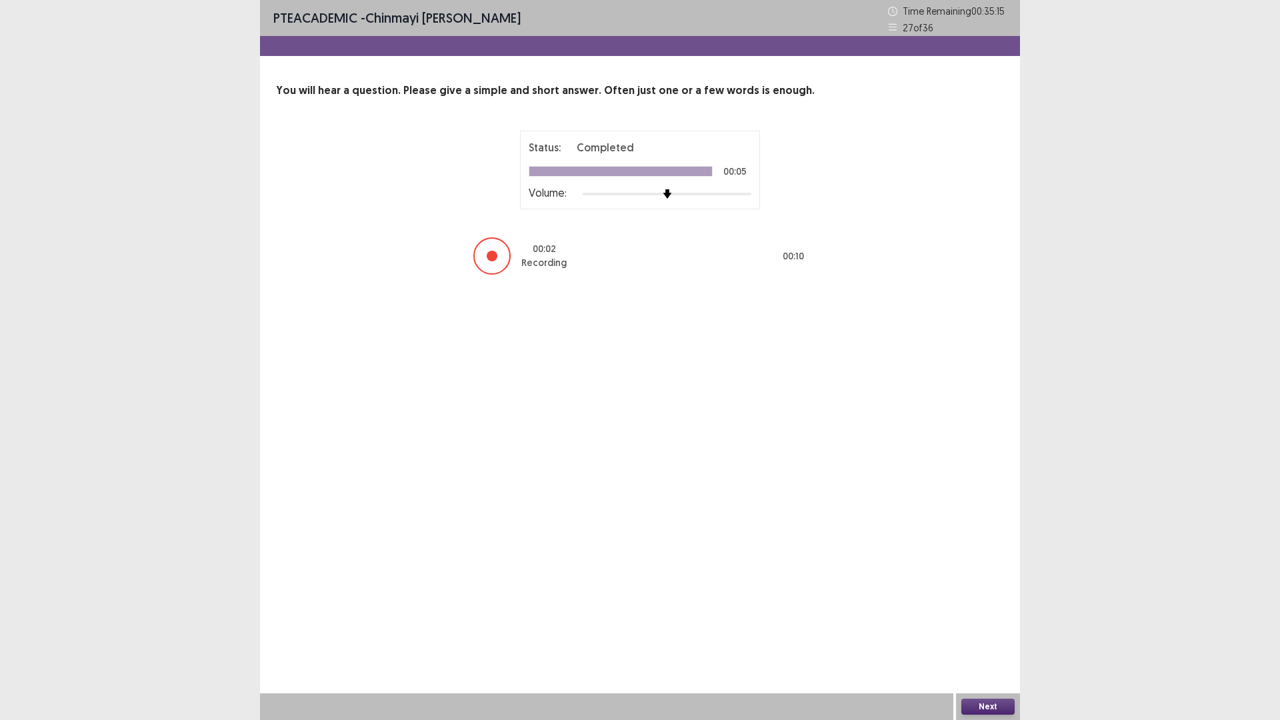
click at [992, 607] on button "Next" at bounding box center [987, 706] width 53 height 16
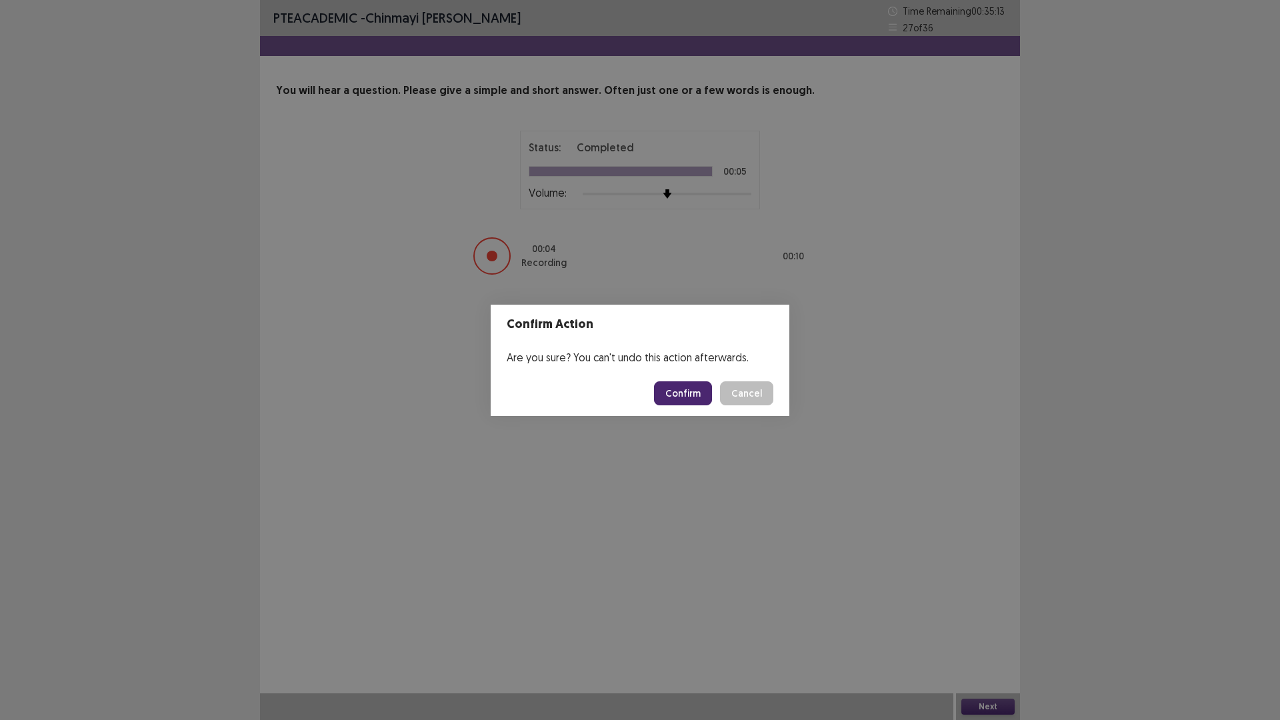
click at [675, 387] on button "Confirm" at bounding box center [683, 393] width 58 height 24
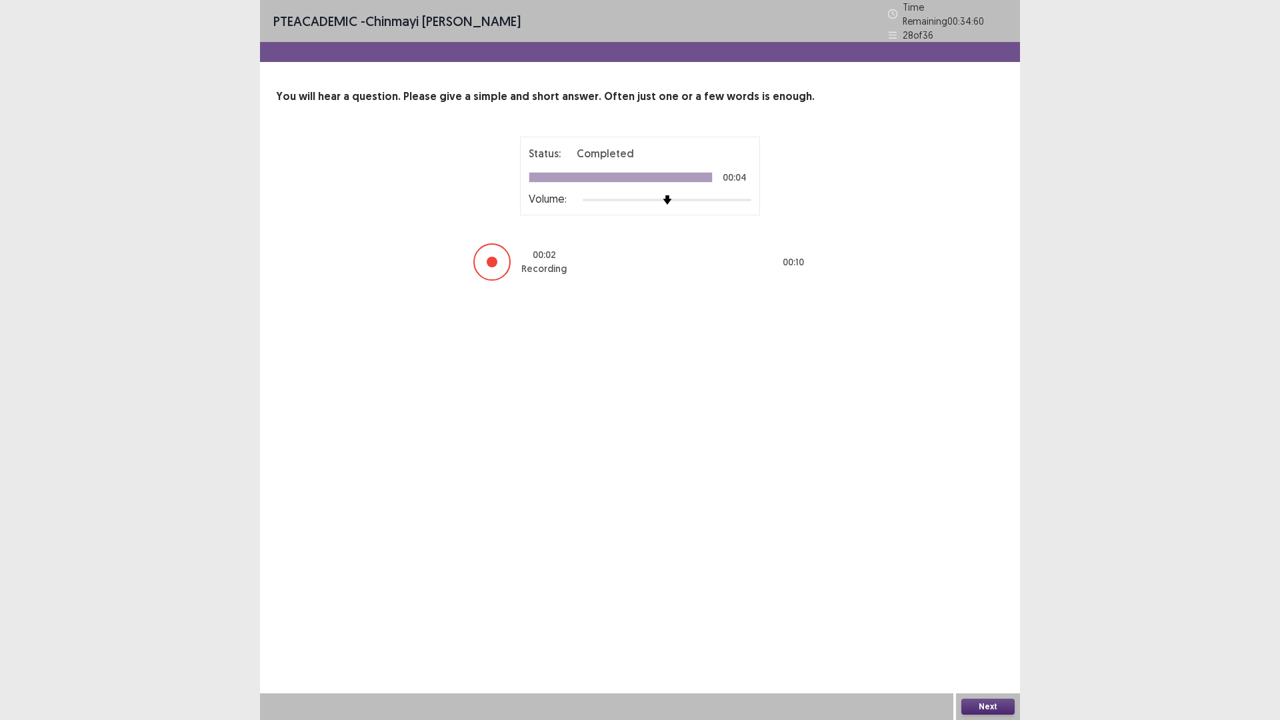
click at [970, 607] on button "Next" at bounding box center [987, 706] width 53 height 16
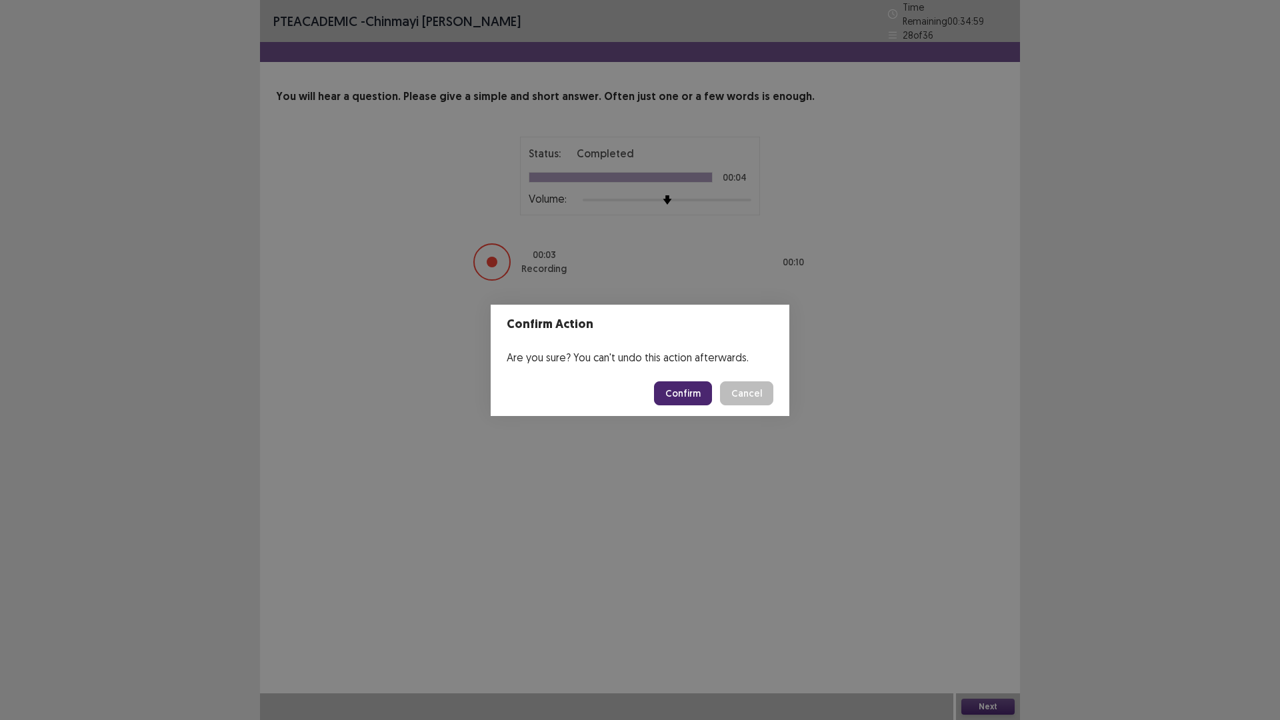
click at [681, 391] on button "Confirm" at bounding box center [683, 393] width 58 height 24
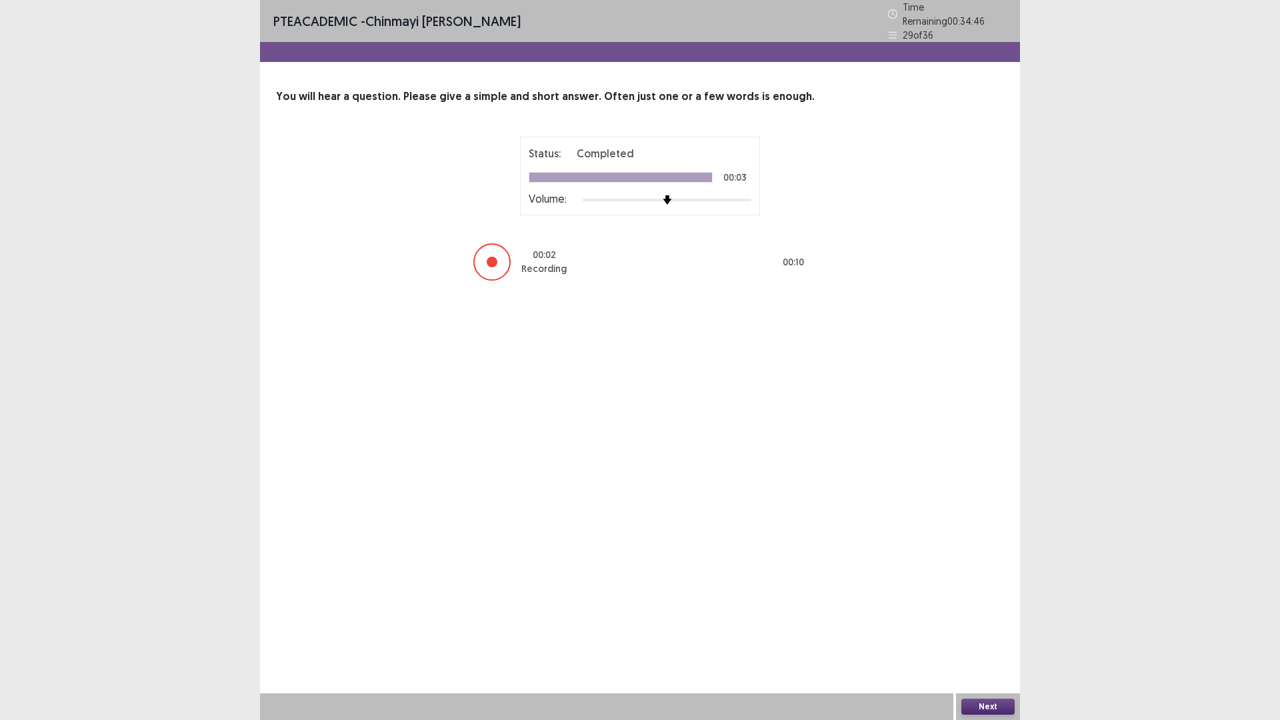
drag, startPoint x: 981, startPoint y: 700, endPoint x: 925, endPoint y: 669, distance: 64.5
click at [978, 607] on div "Next" at bounding box center [988, 706] width 64 height 27
click at [992, 607] on button "Next" at bounding box center [987, 706] width 53 height 16
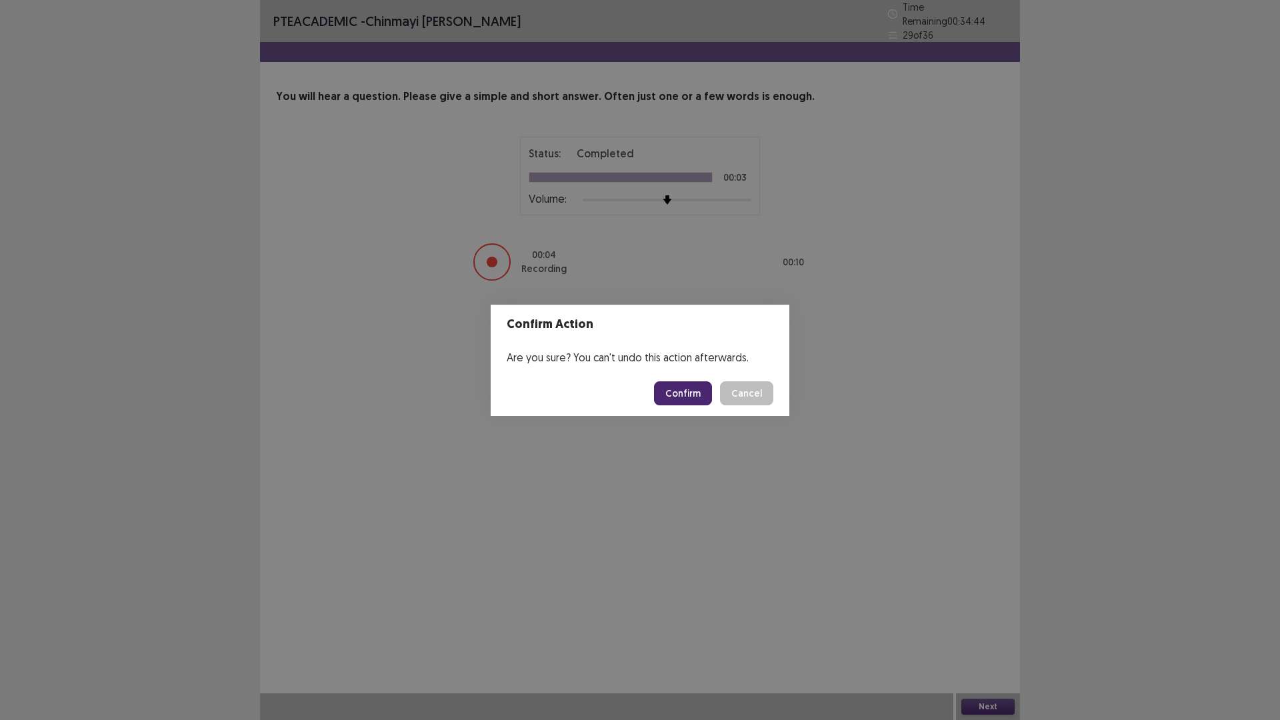
click at [684, 393] on button "Confirm" at bounding box center [683, 393] width 58 height 24
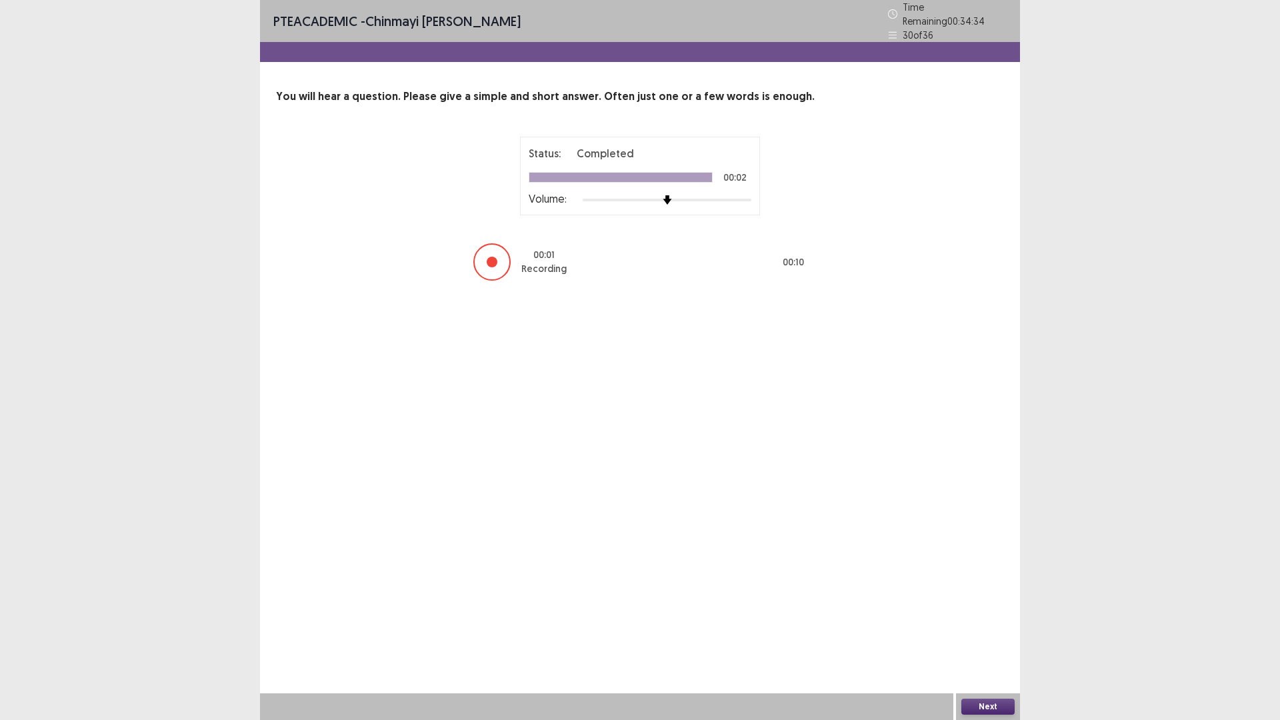
click at [986, 607] on button "Next" at bounding box center [987, 706] width 53 height 16
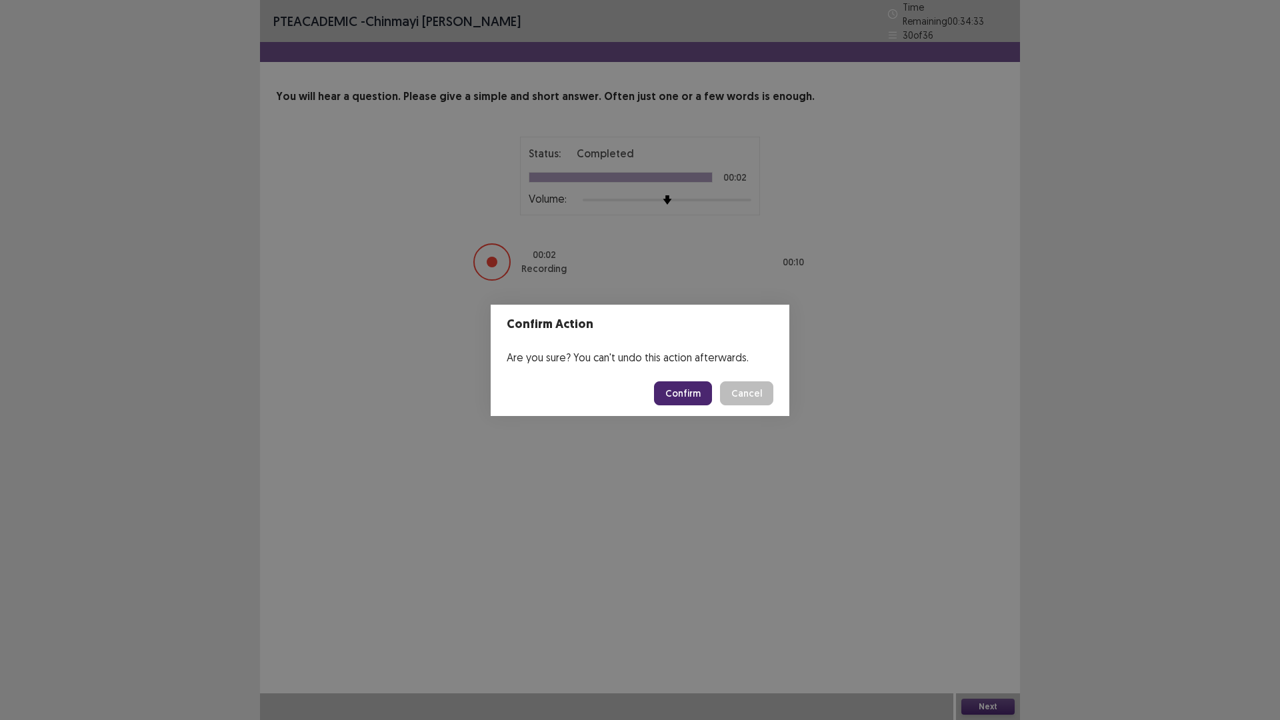
click at [700, 394] on button "Confirm" at bounding box center [683, 393] width 58 height 24
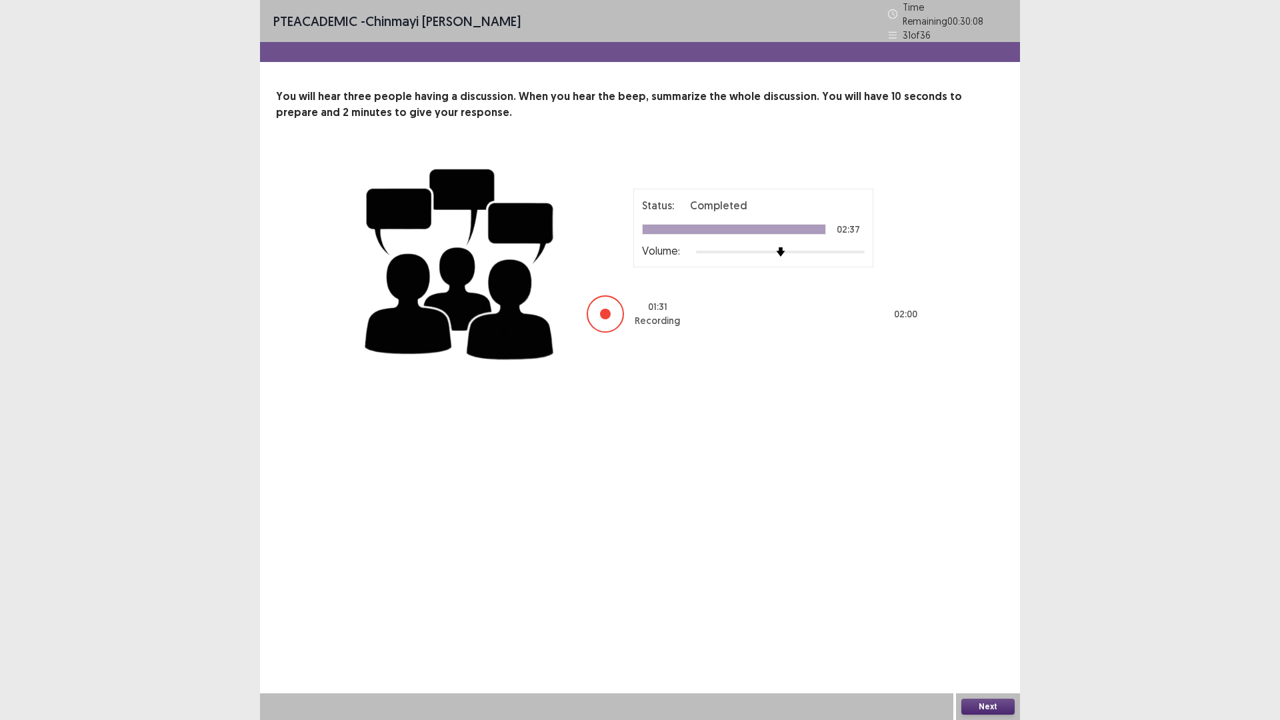
click at [995, 607] on button "Next" at bounding box center [987, 706] width 53 height 16
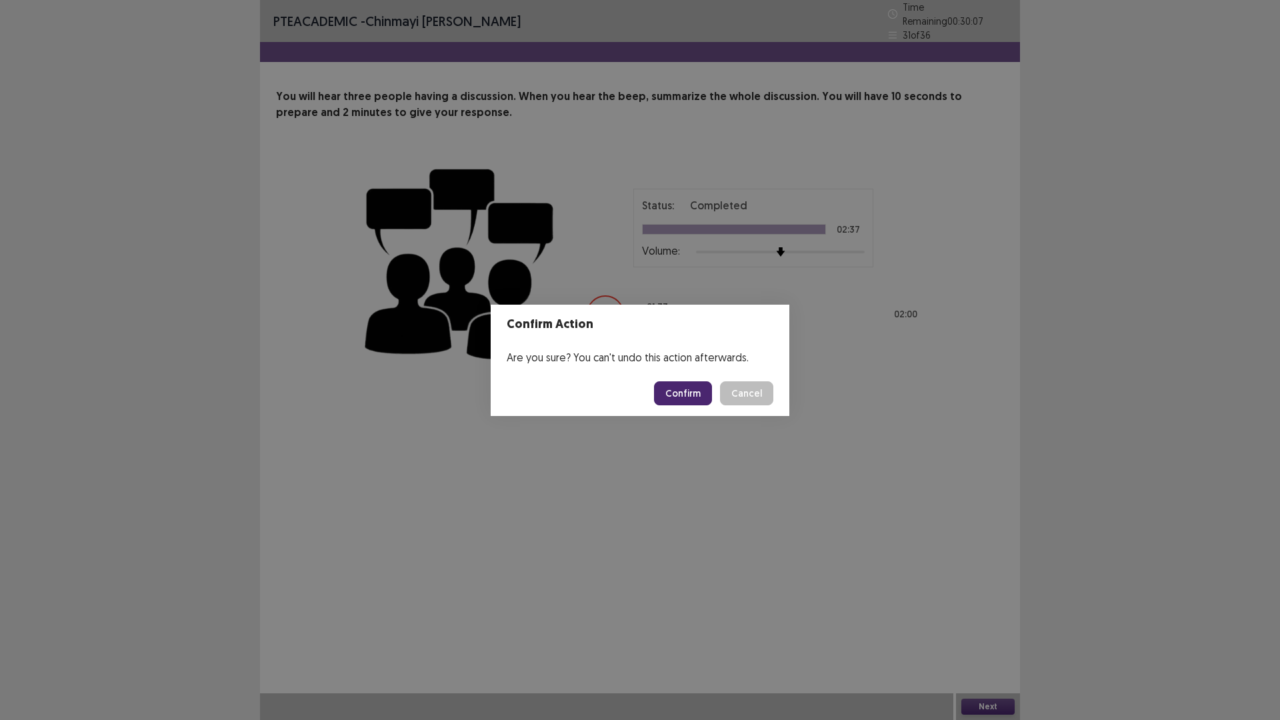
click at [695, 394] on button "Confirm" at bounding box center [683, 393] width 58 height 24
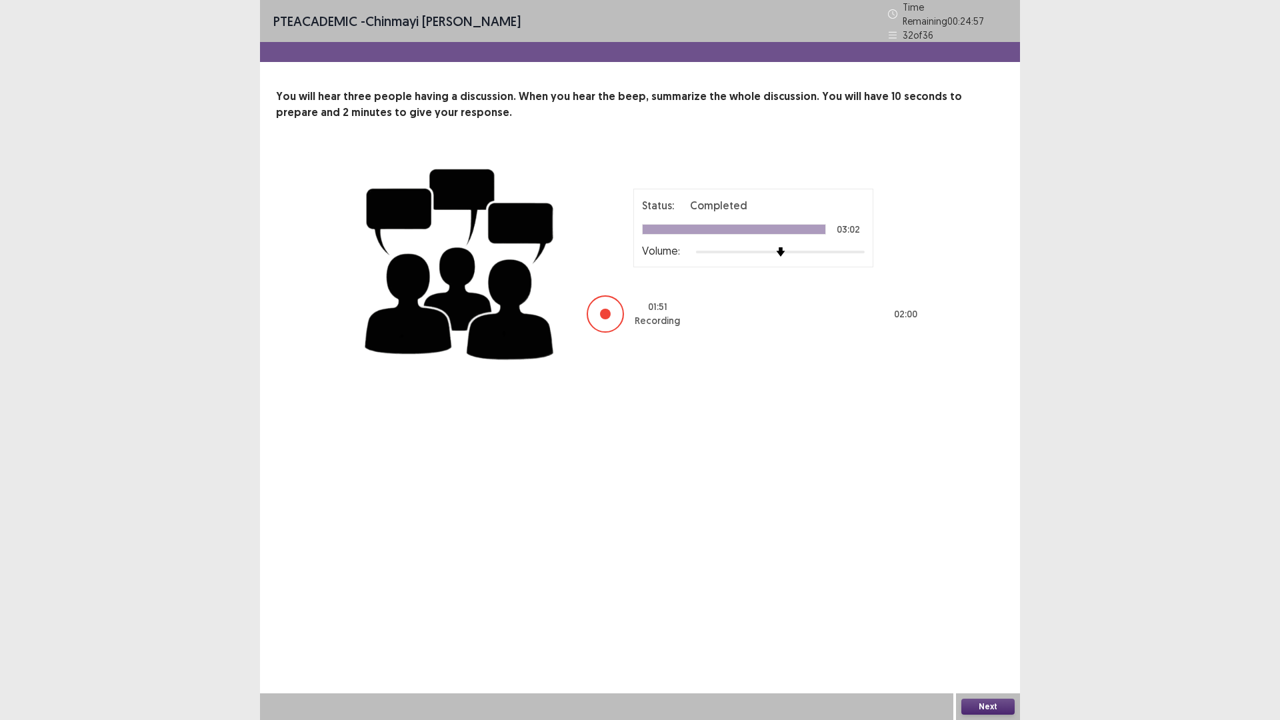
click at [986, 607] on button "Next" at bounding box center [987, 706] width 53 height 16
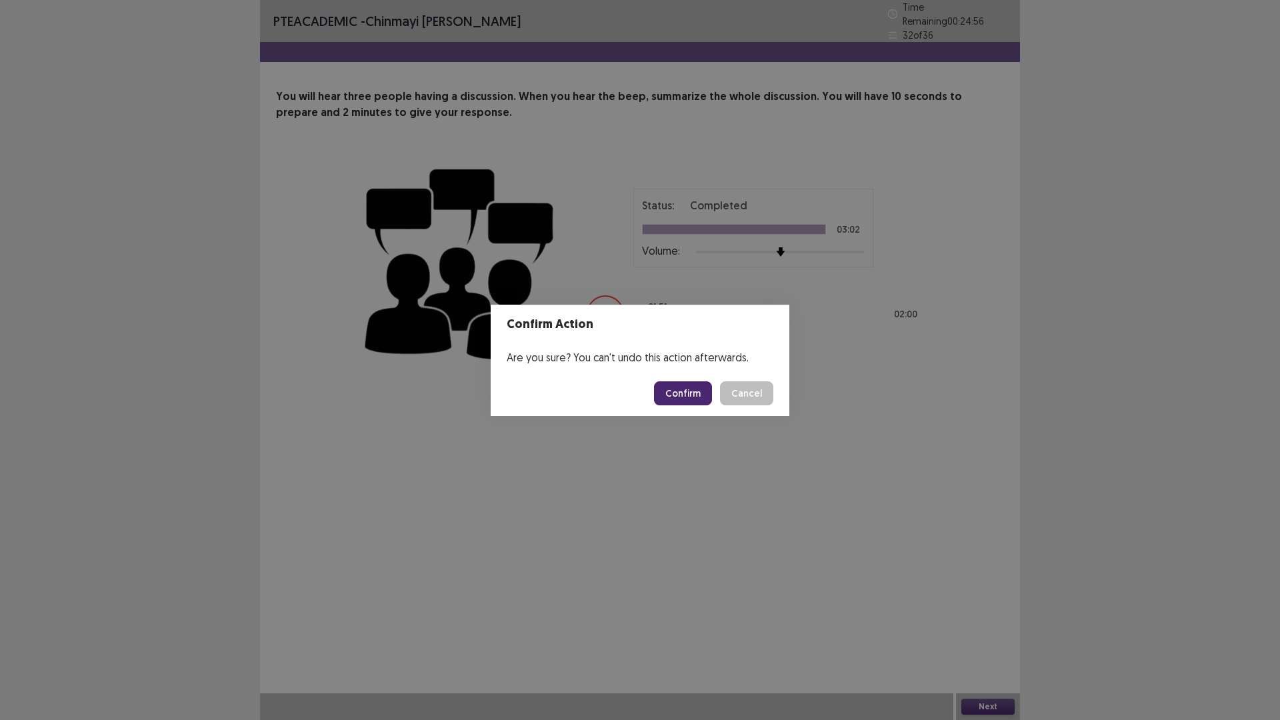
click at [691, 398] on button "Confirm" at bounding box center [683, 393] width 58 height 24
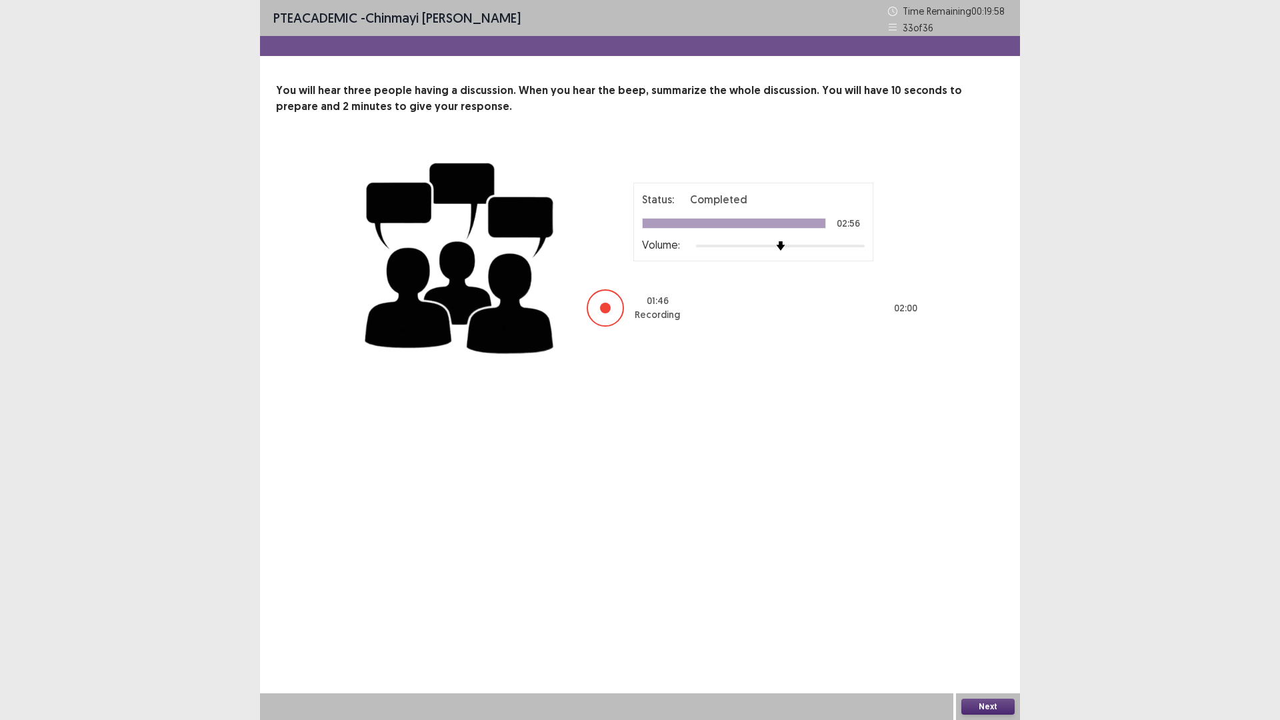
click at [984, 607] on button "Next" at bounding box center [987, 706] width 53 height 16
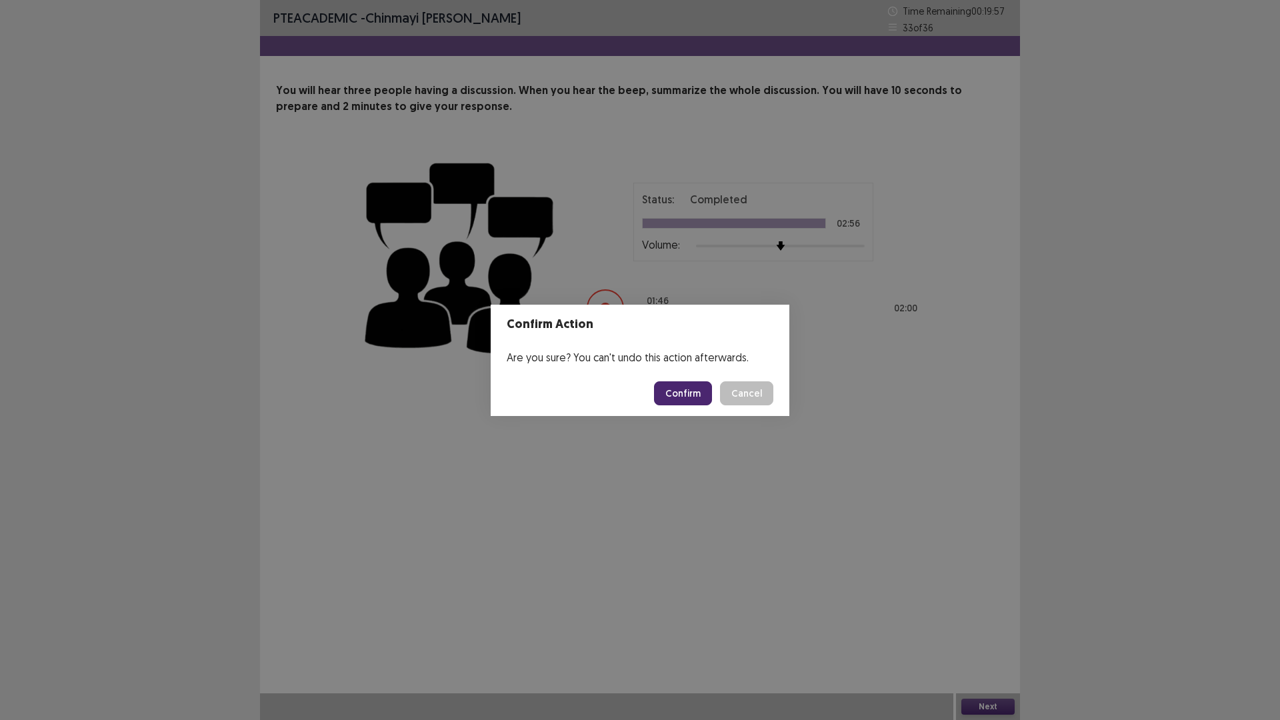
click at [707, 392] on button "Confirm" at bounding box center [683, 393] width 58 height 24
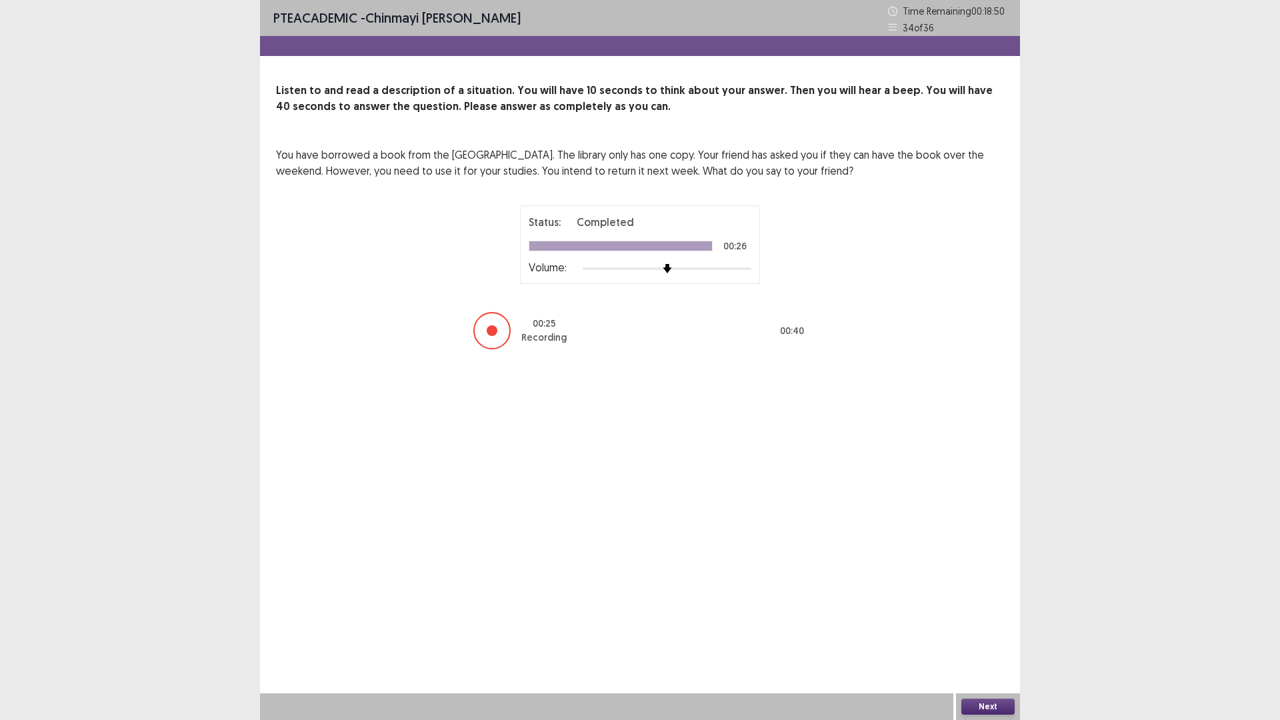
drag, startPoint x: 988, startPoint y: 704, endPoint x: 972, endPoint y: 699, distance: 17.5
click at [972, 607] on button "Next" at bounding box center [987, 706] width 53 height 16
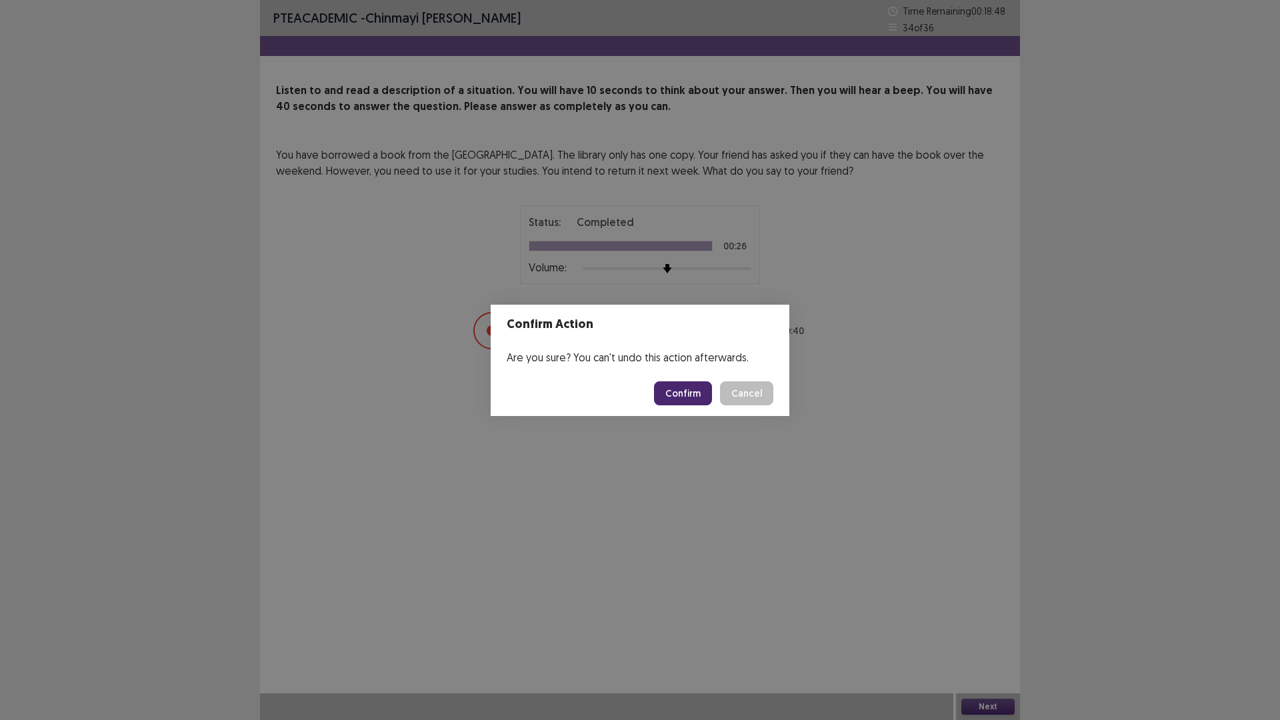
click at [699, 400] on button "Confirm" at bounding box center [683, 393] width 58 height 24
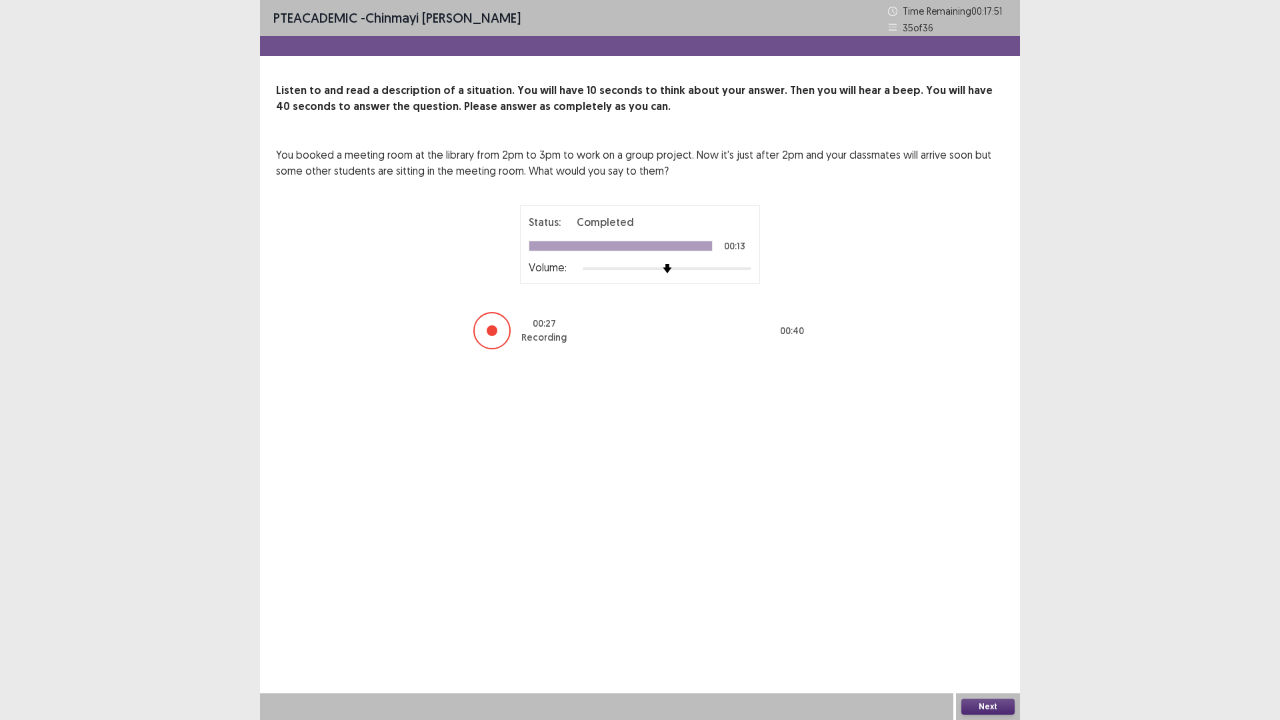
click at [984, 607] on button "Next" at bounding box center [987, 706] width 53 height 16
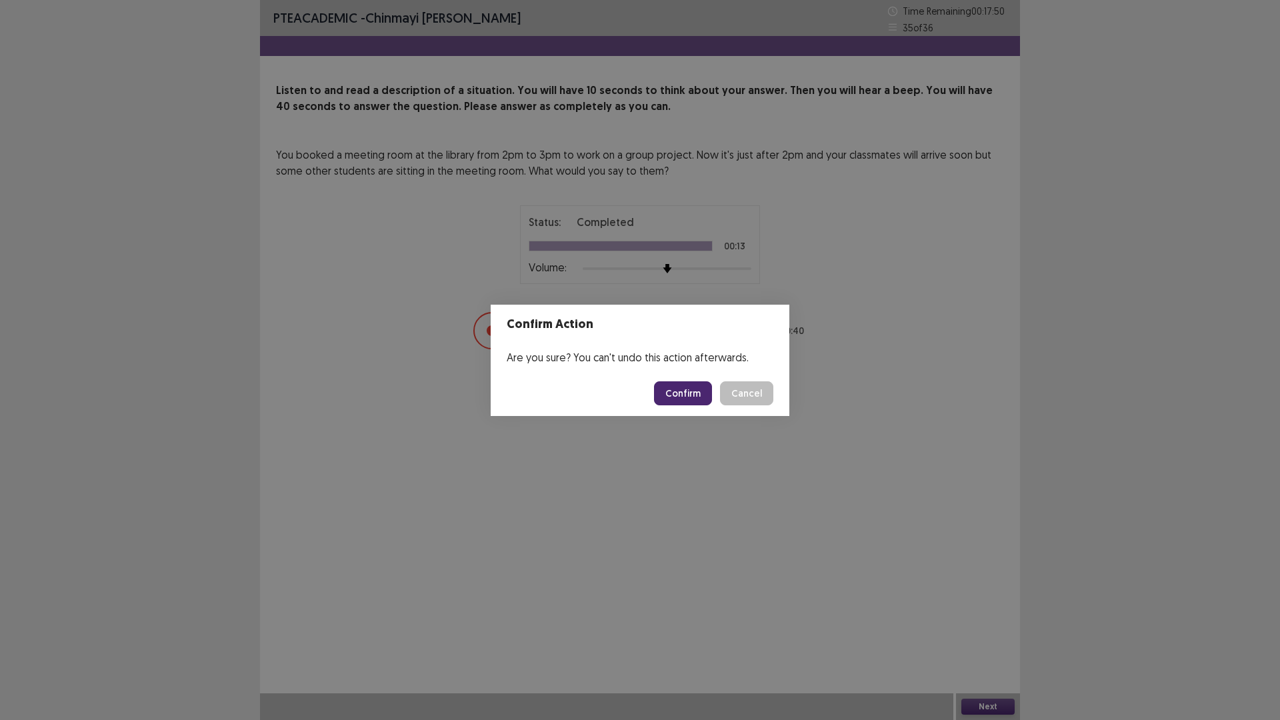
click at [679, 395] on button "Confirm" at bounding box center [683, 393] width 58 height 24
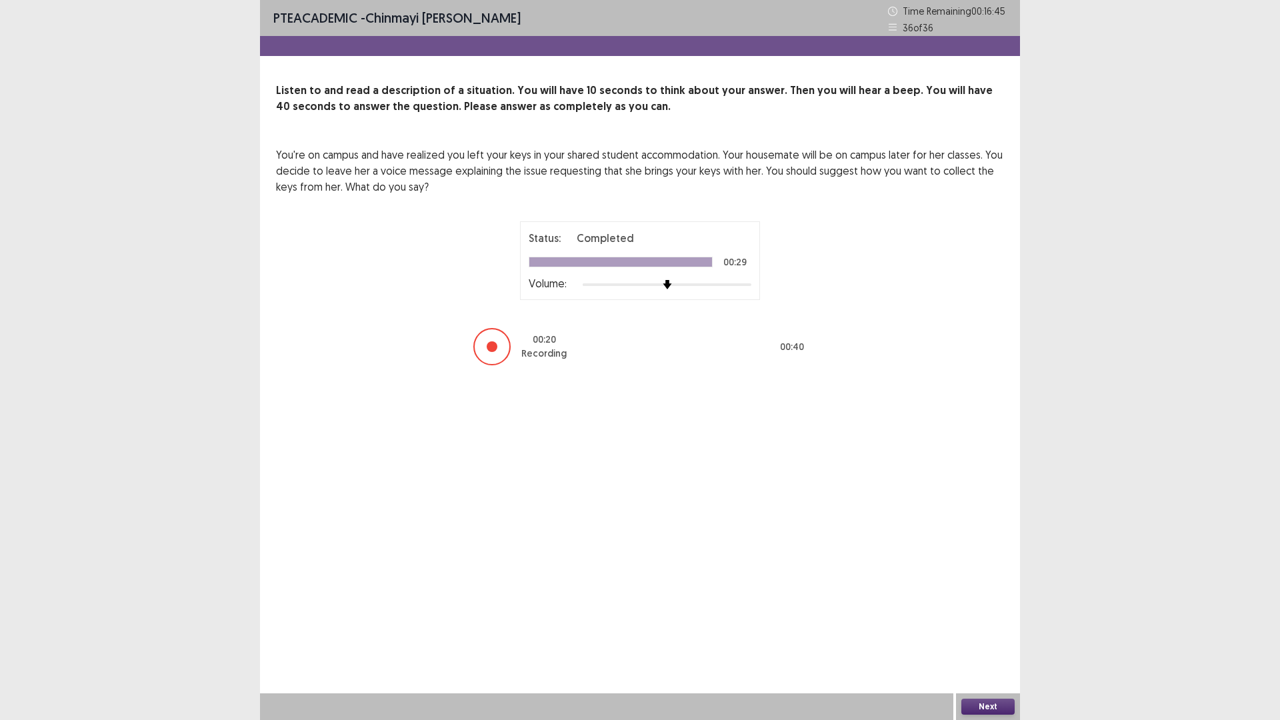
click at [994, 607] on button "Next" at bounding box center [987, 706] width 53 height 16
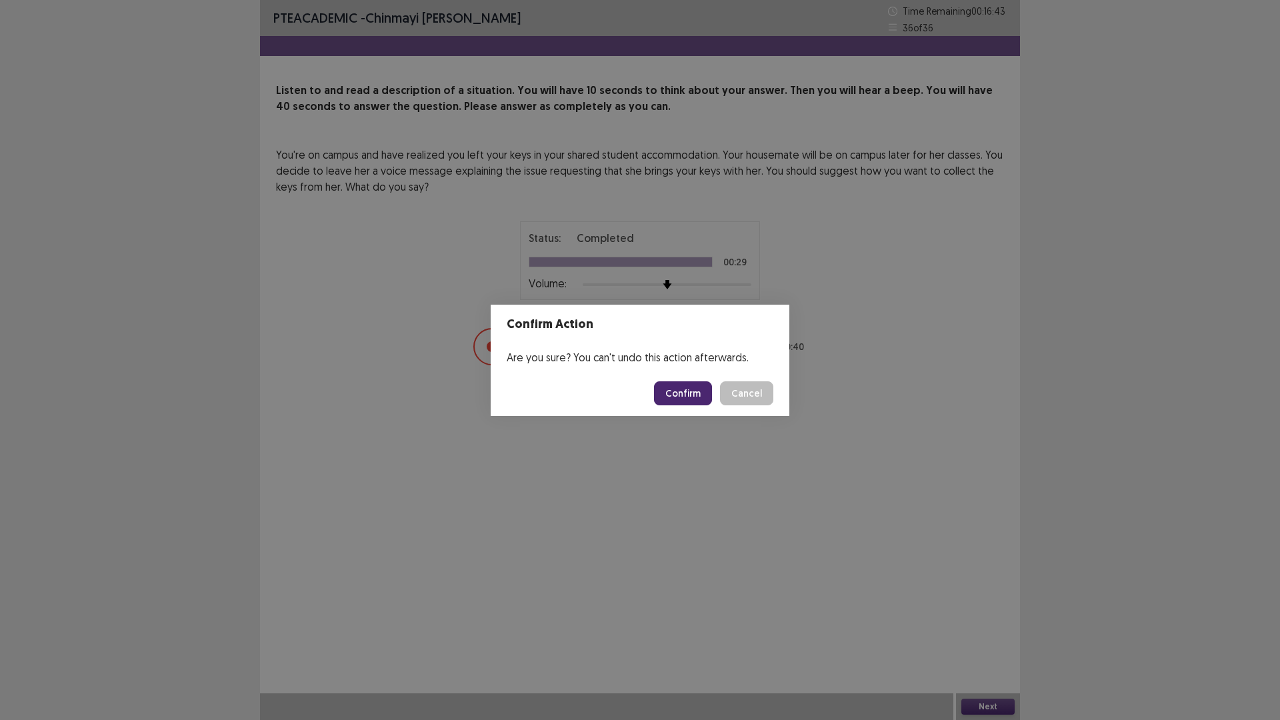
click at [687, 399] on button "Confirm" at bounding box center [683, 393] width 58 height 24
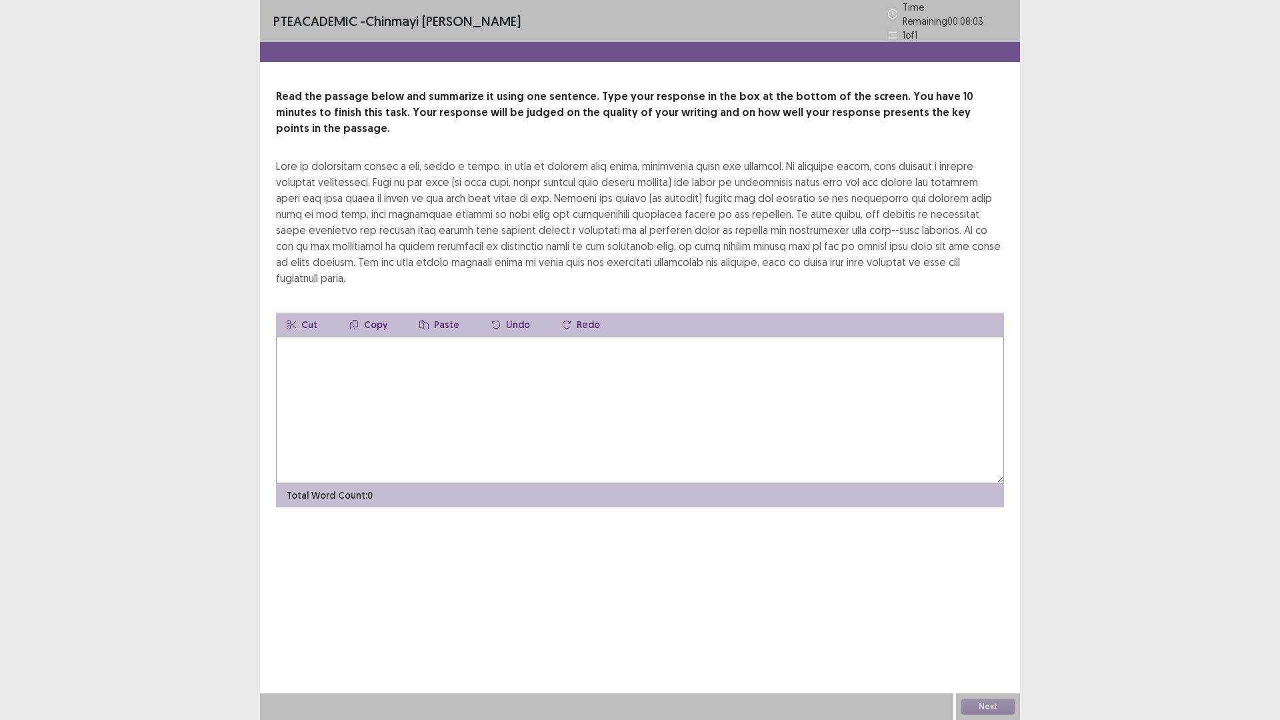
click at [359, 360] on textarea at bounding box center [640, 410] width 728 height 147
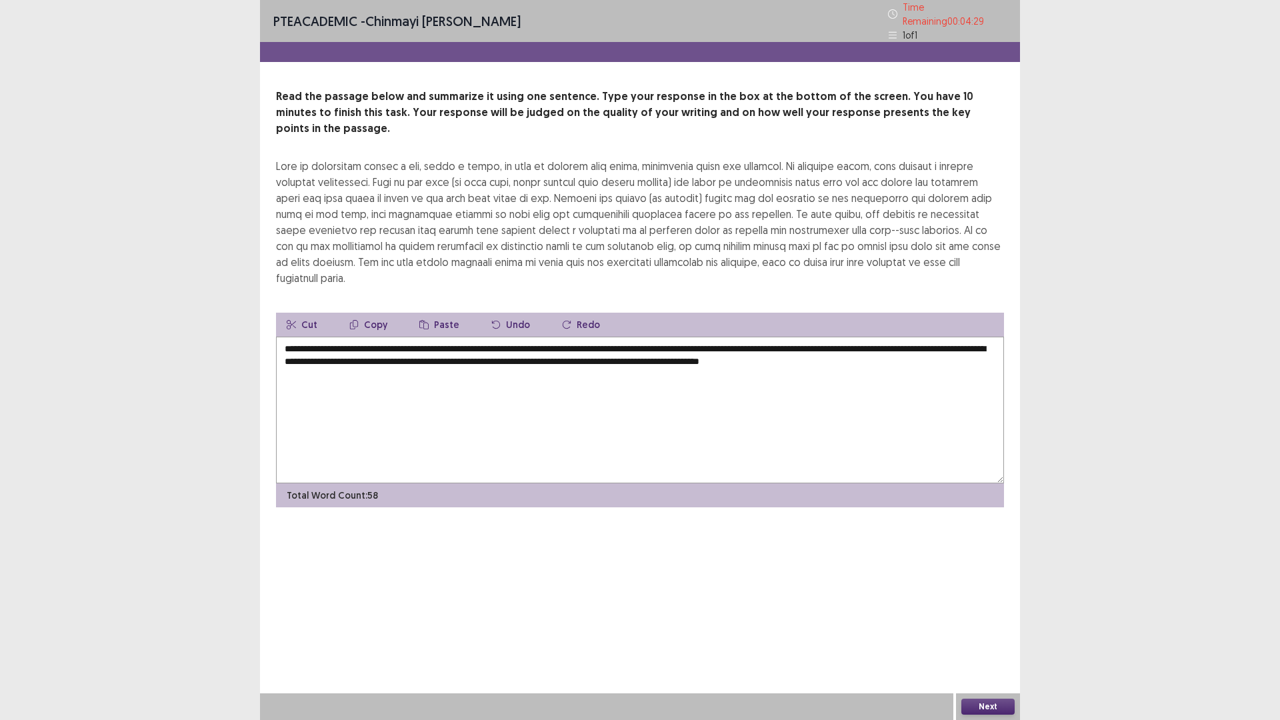
click at [548, 337] on textarea "**********" at bounding box center [640, 410] width 728 height 147
click at [802, 337] on textarea "**********" at bounding box center [640, 410] width 728 height 147
click at [495, 340] on textarea "**********" at bounding box center [640, 410] width 728 height 147
click at [571, 341] on textarea "**********" at bounding box center [640, 410] width 728 height 147
type textarea "**********"
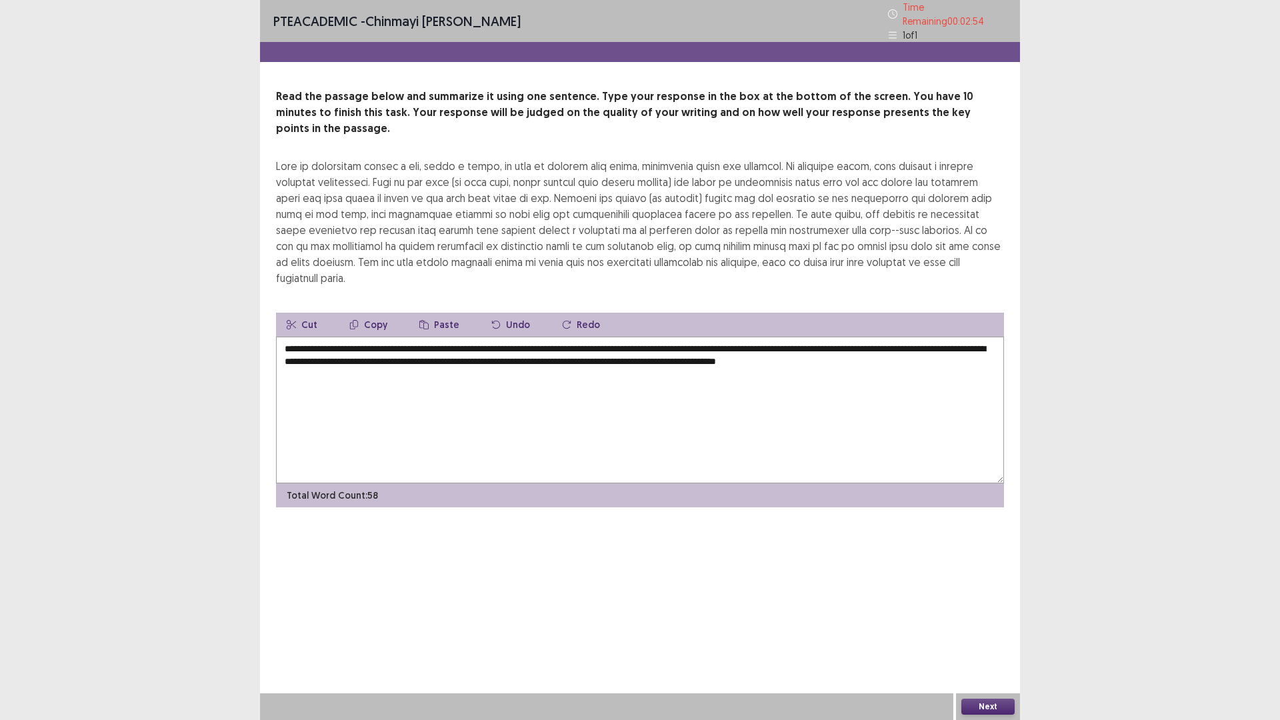
click at [991, 607] on button "Next" at bounding box center [987, 706] width 53 height 16
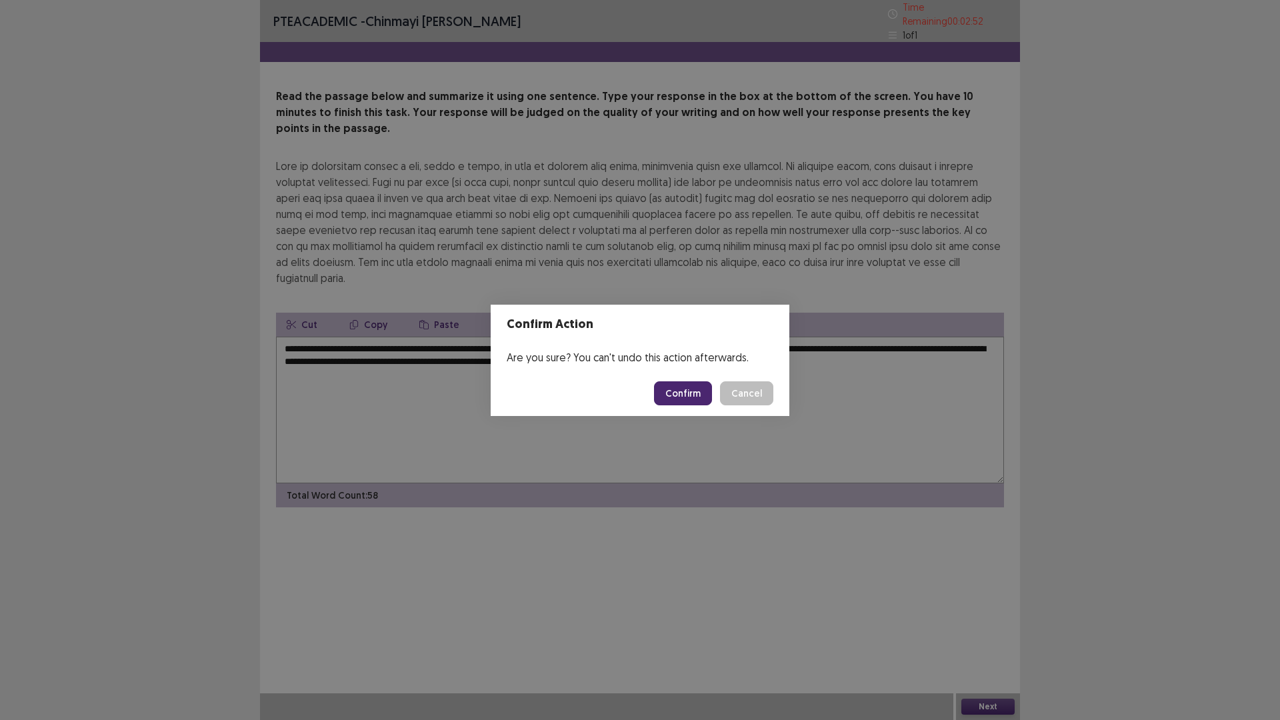
click at [713, 480] on div "Confirm Action Are you sure? You can't undo this action afterwards. Confirm Can…" at bounding box center [640, 360] width 1280 height 720
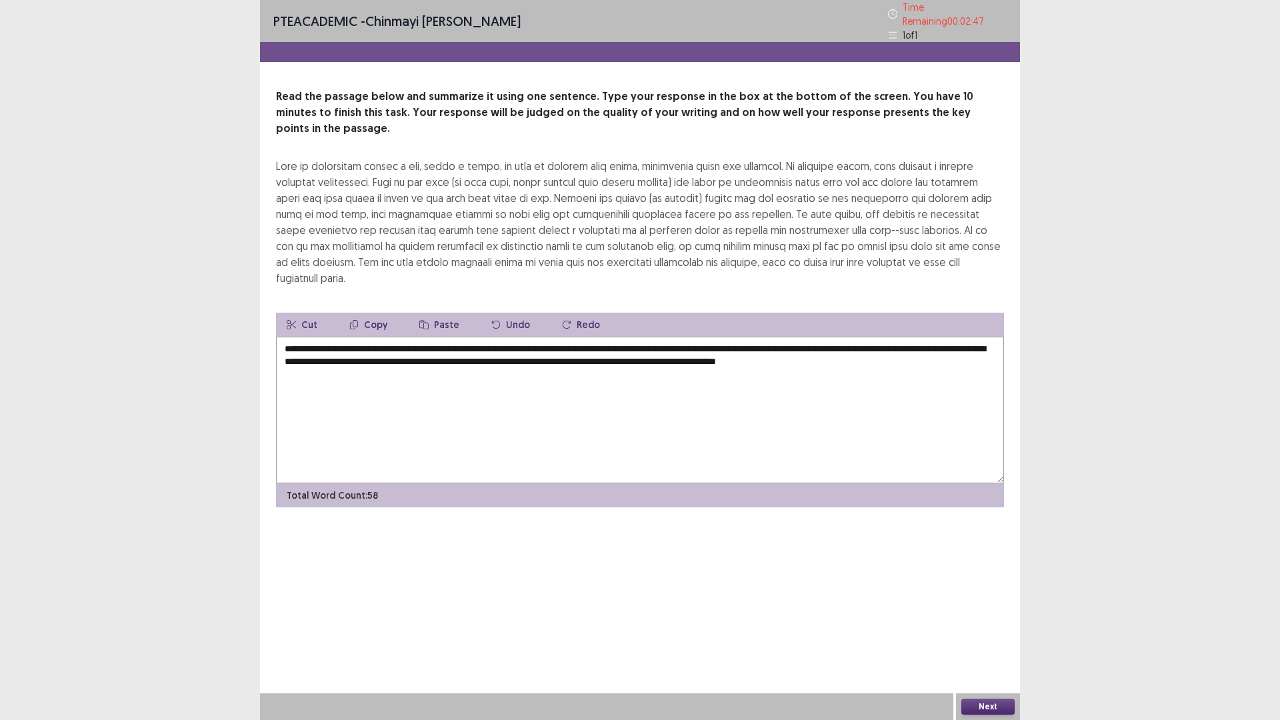
click at [989, 607] on button "Next" at bounding box center [987, 706] width 53 height 16
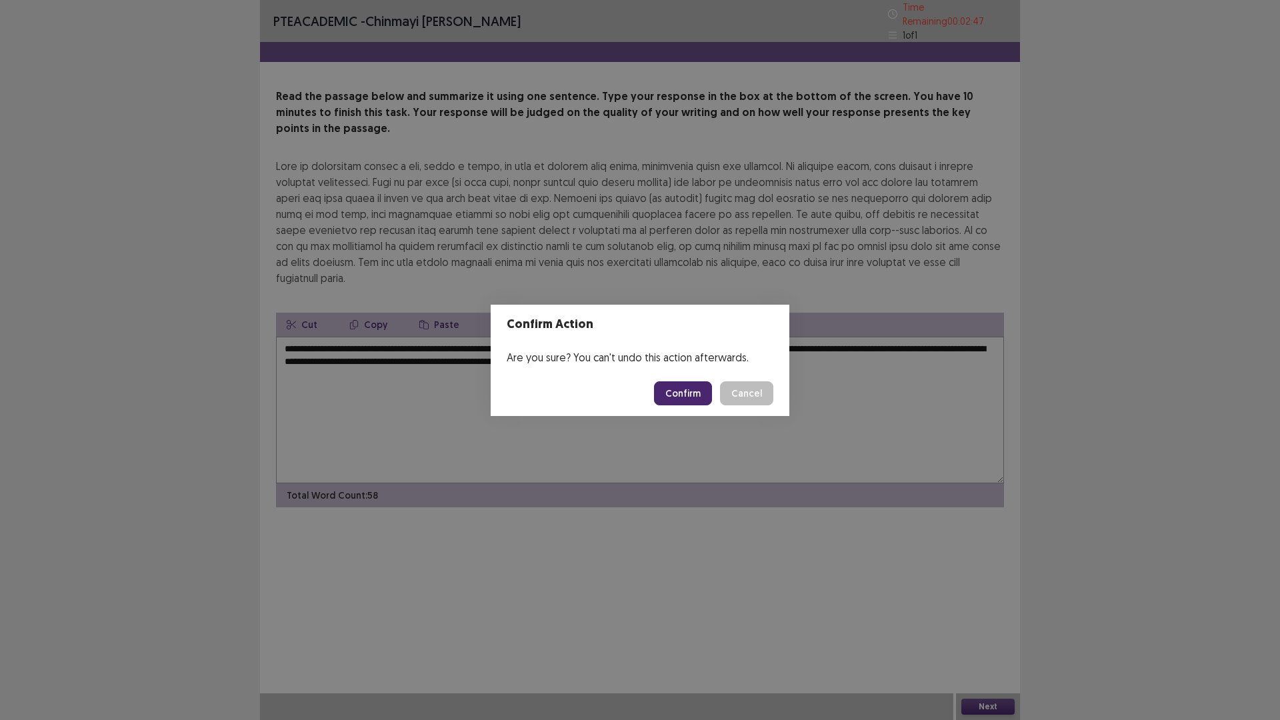
click at [700, 391] on button "Confirm" at bounding box center [683, 393] width 58 height 24
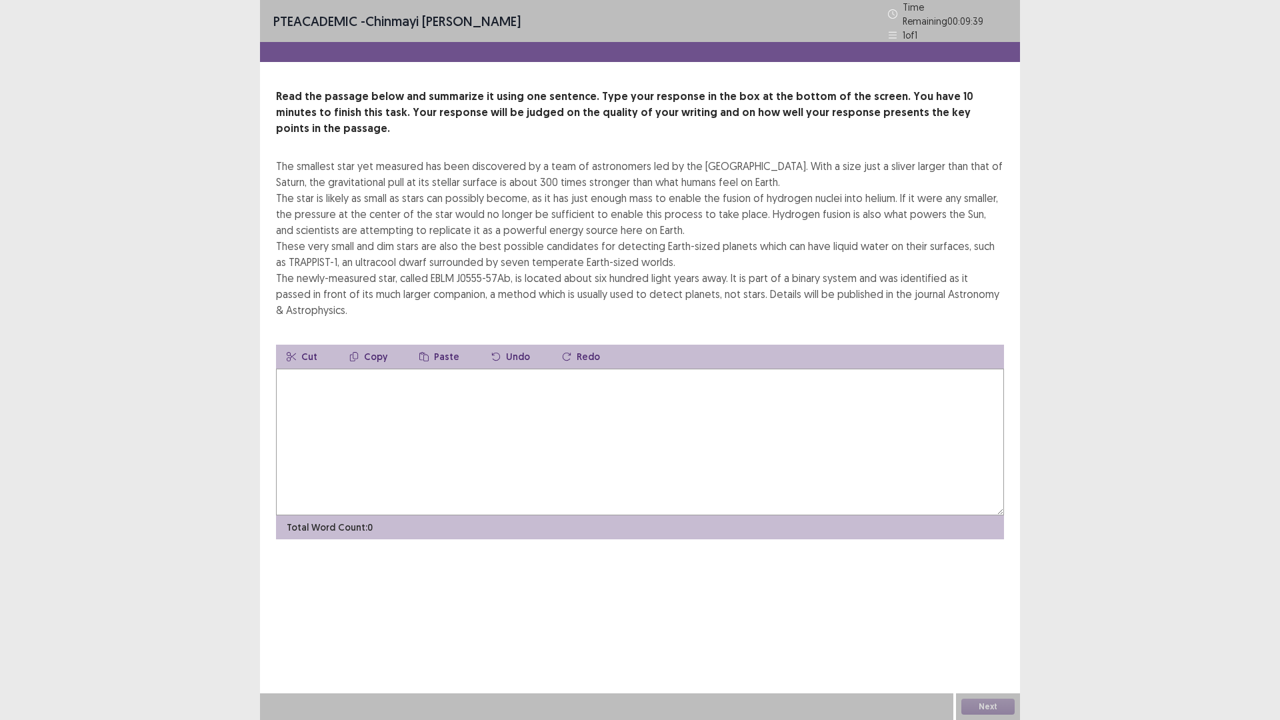
click at [338, 402] on textarea at bounding box center [640, 442] width 728 height 147
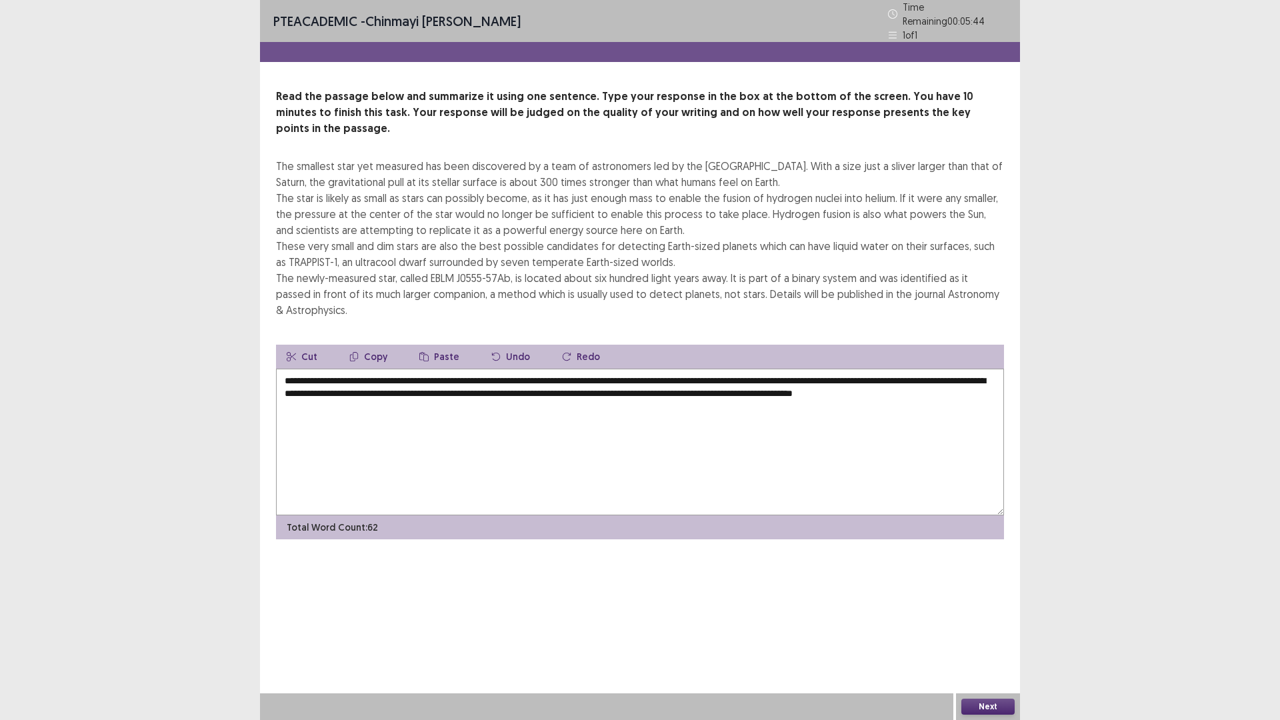
click at [758, 369] on textarea "**********" at bounding box center [640, 442] width 728 height 147
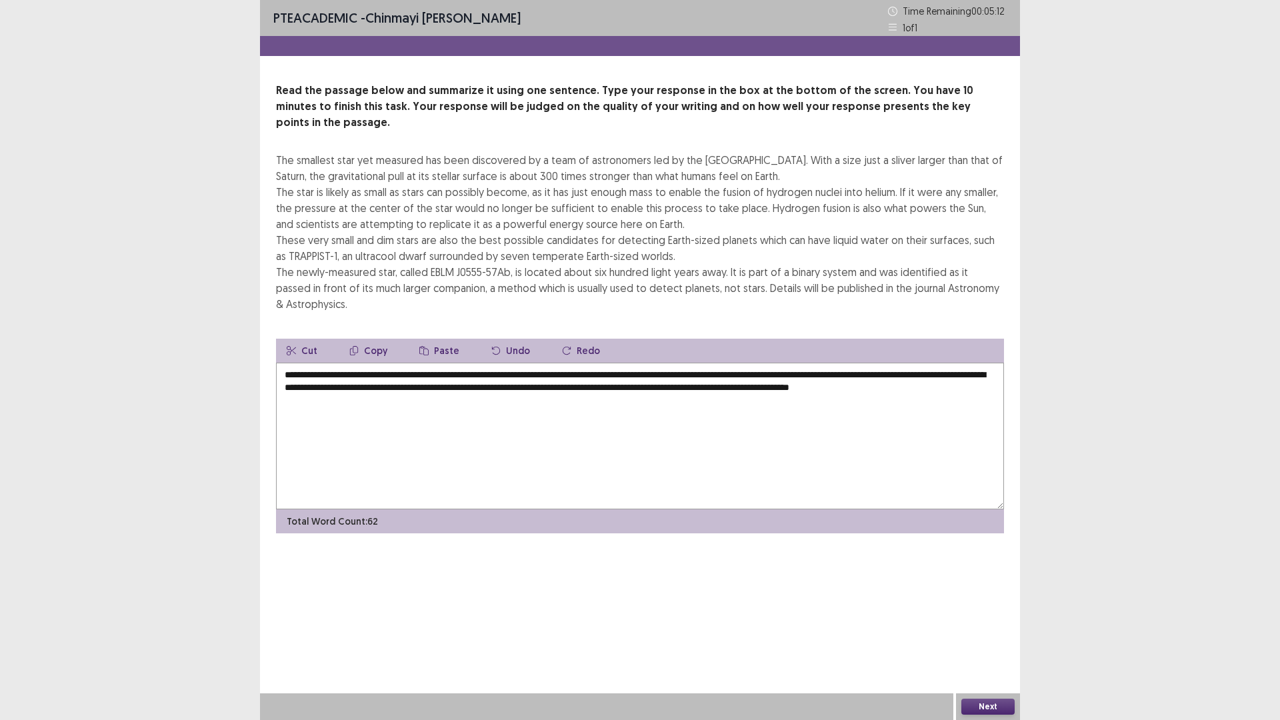
click at [547, 373] on textarea "**********" at bounding box center [640, 436] width 728 height 147
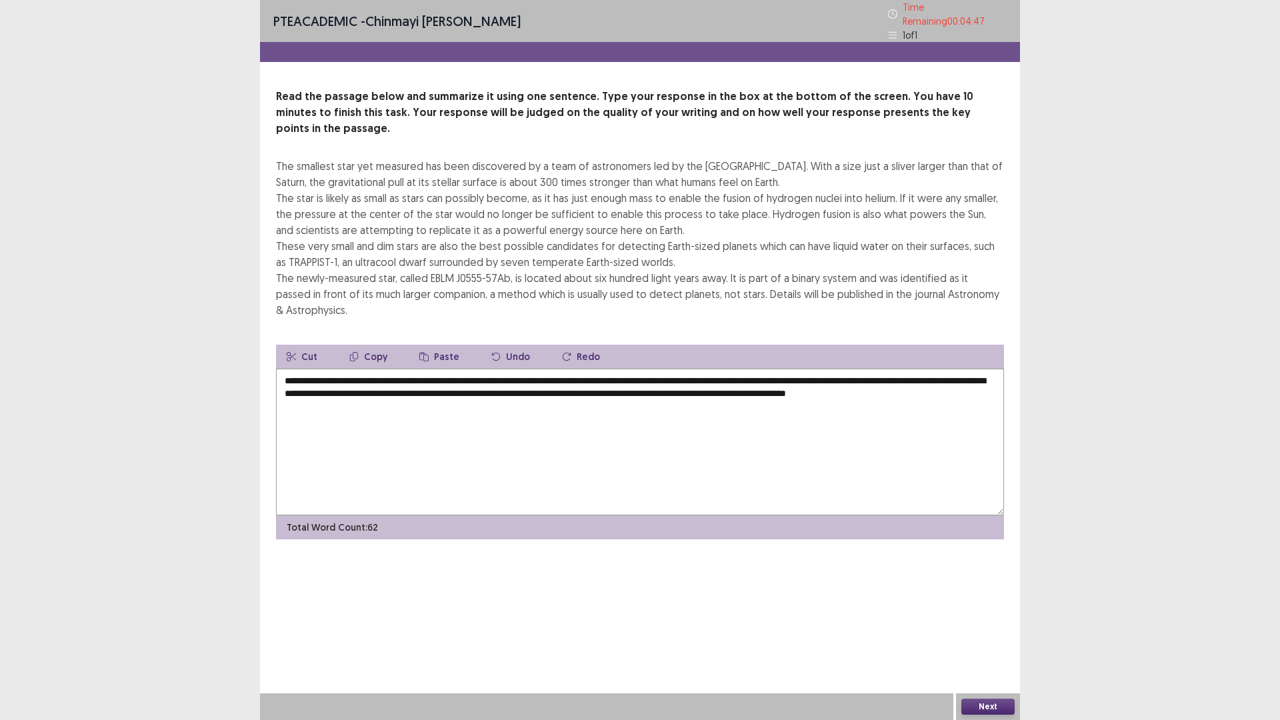
click at [675, 372] on textarea "**********" at bounding box center [640, 442] width 728 height 147
click at [311, 385] on textarea "**********" at bounding box center [640, 442] width 728 height 147
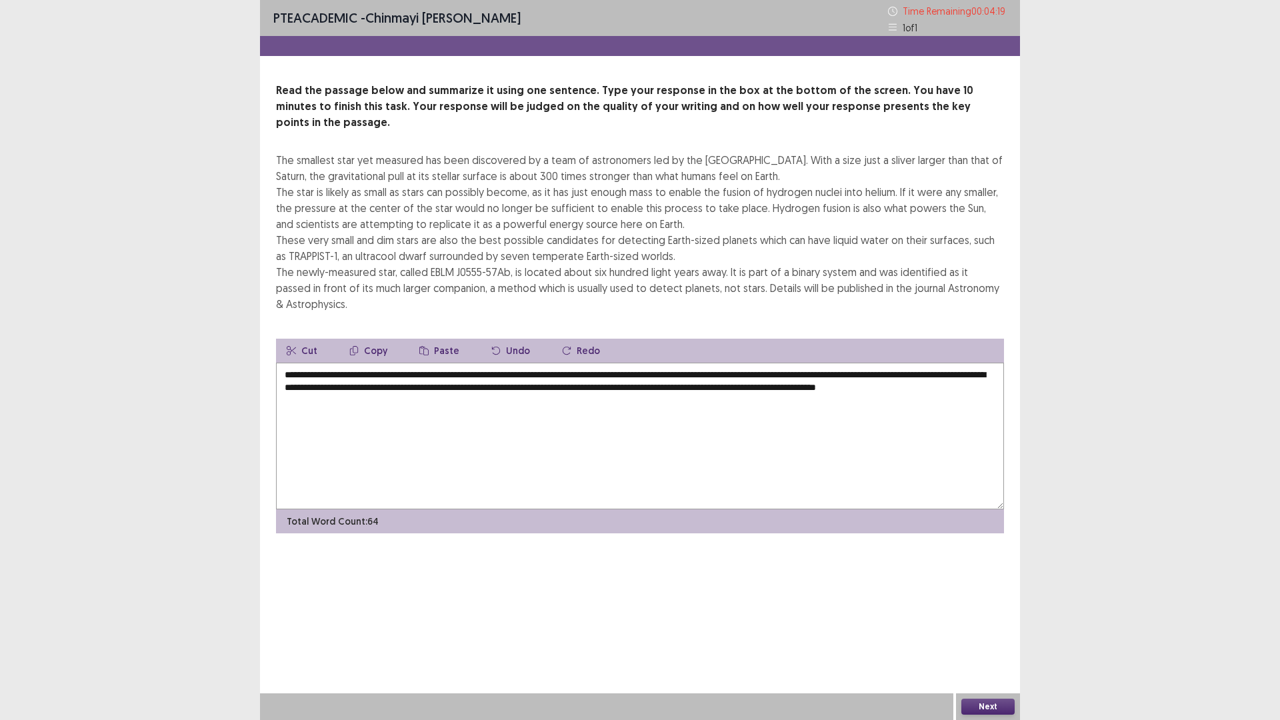
drag, startPoint x: 960, startPoint y: 359, endPoint x: 752, endPoint y: 359, distance: 208.6
click at [752, 363] on textarea "**********" at bounding box center [640, 436] width 728 height 147
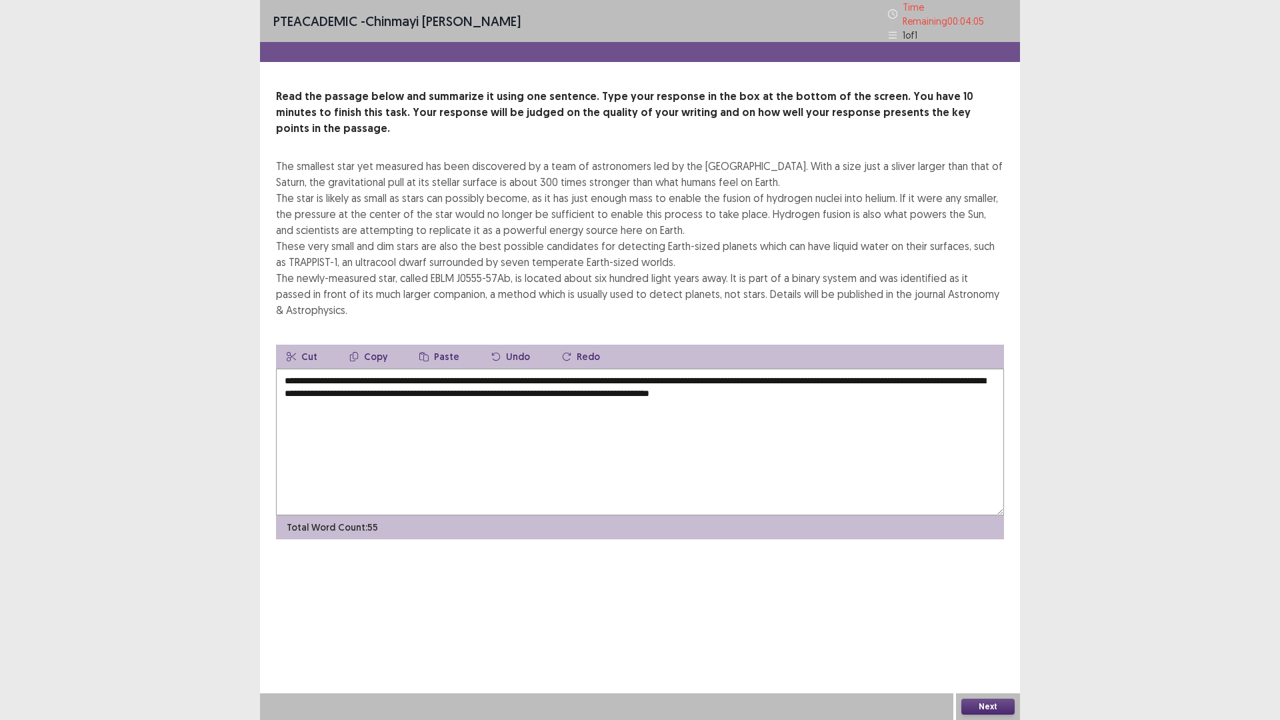
type textarea "**********"
click at [979, 607] on button "Next" at bounding box center [987, 706] width 53 height 16
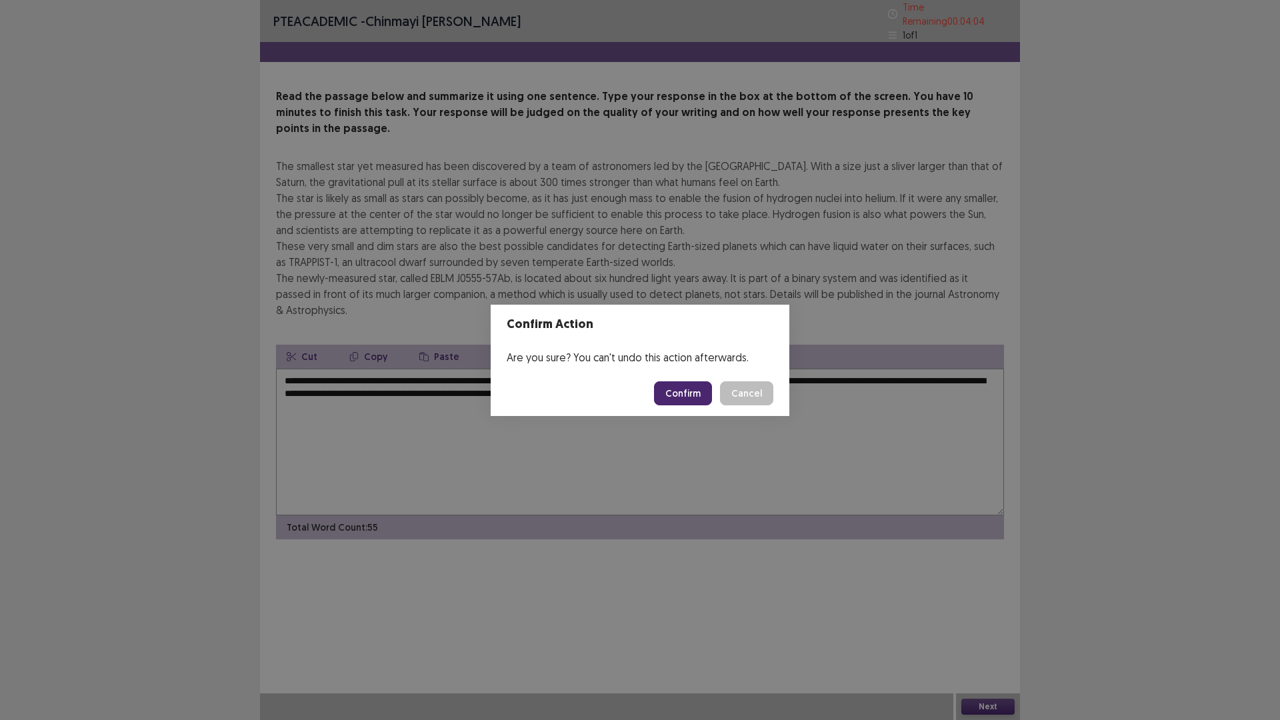
click at [623, 485] on div "Confirm Action Are you sure? You can't undo this action afterwards. Confirm Can…" at bounding box center [640, 360] width 1280 height 720
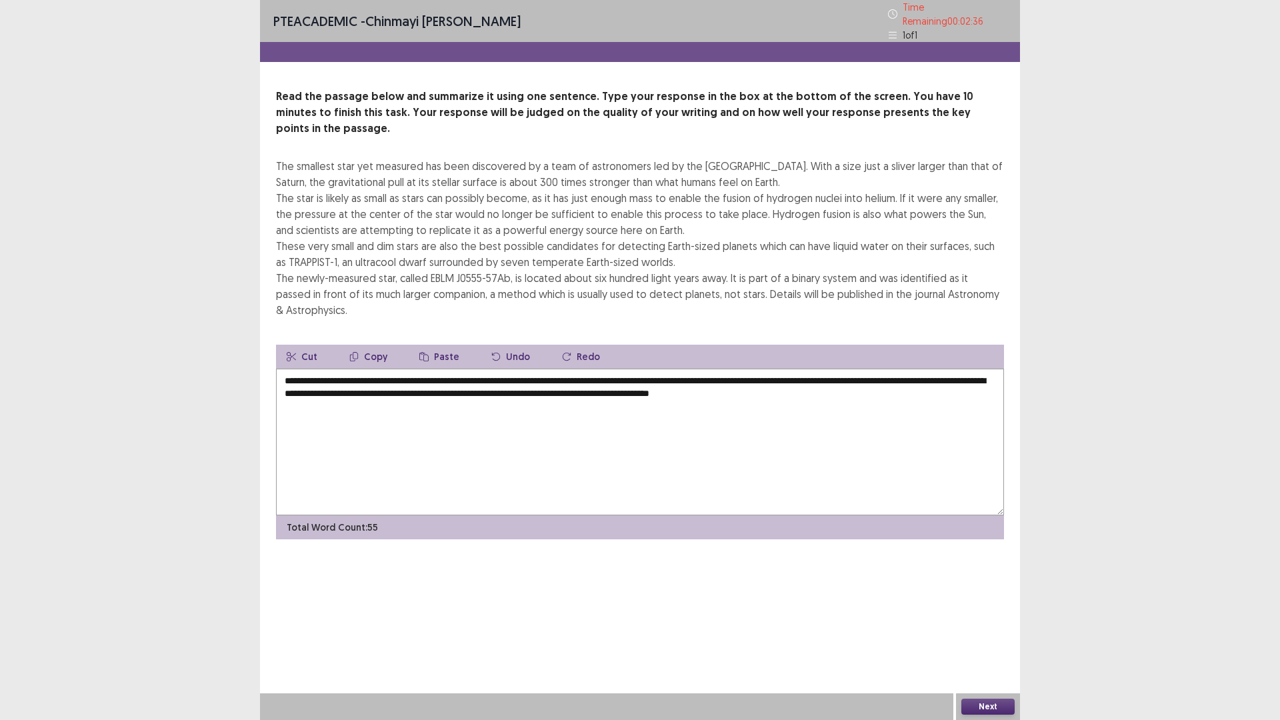
click at [987, 607] on button "Next" at bounding box center [987, 706] width 53 height 16
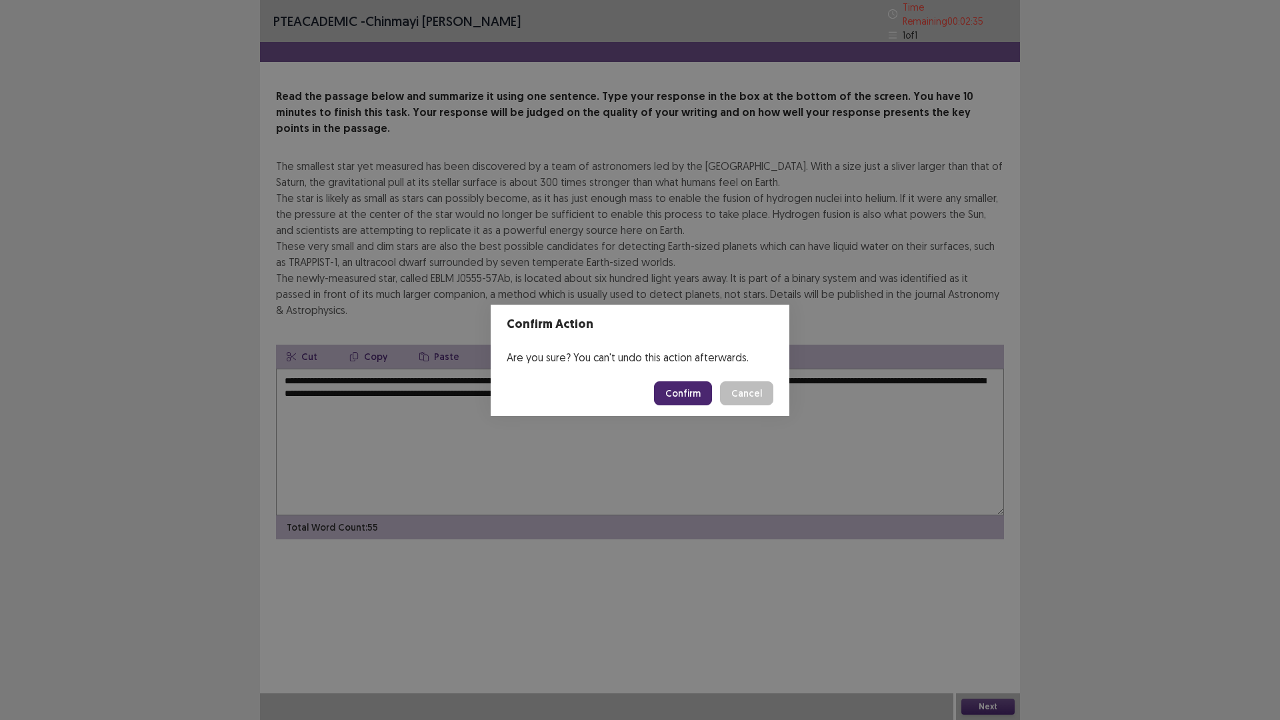
click at [679, 399] on button "Confirm" at bounding box center [683, 393] width 58 height 24
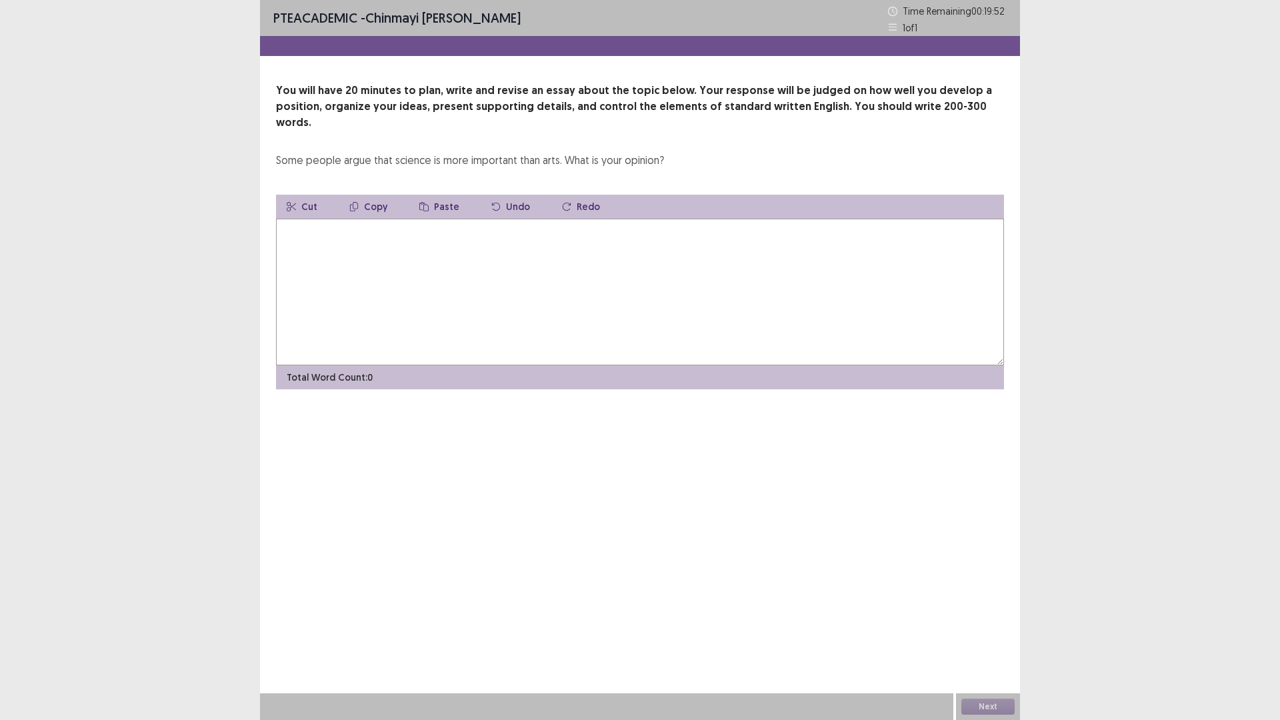
click at [306, 287] on textarea at bounding box center [640, 292] width 728 height 147
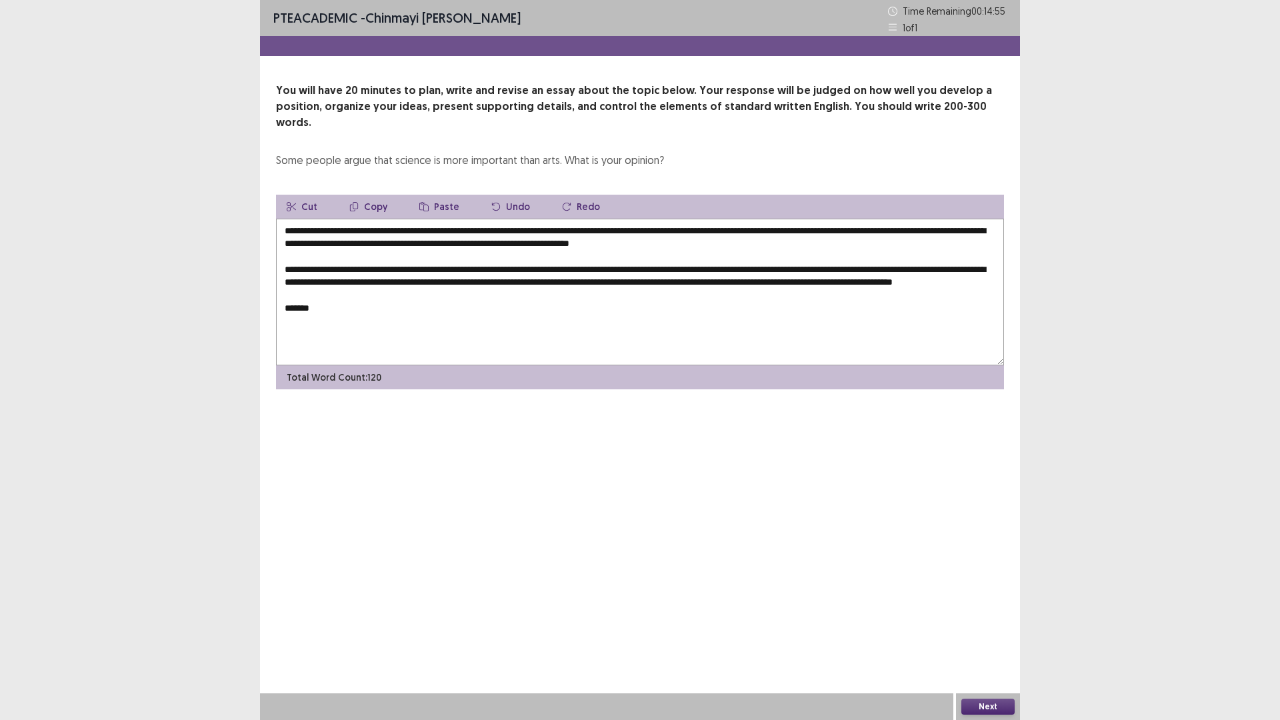
click at [403, 279] on textarea "**********" at bounding box center [640, 292] width 728 height 147
click at [407, 282] on textarea "**********" at bounding box center [640, 292] width 728 height 147
click at [345, 298] on textarea "**********" at bounding box center [640, 292] width 728 height 147
click at [345, 309] on textarea "**********" at bounding box center [640, 292] width 728 height 147
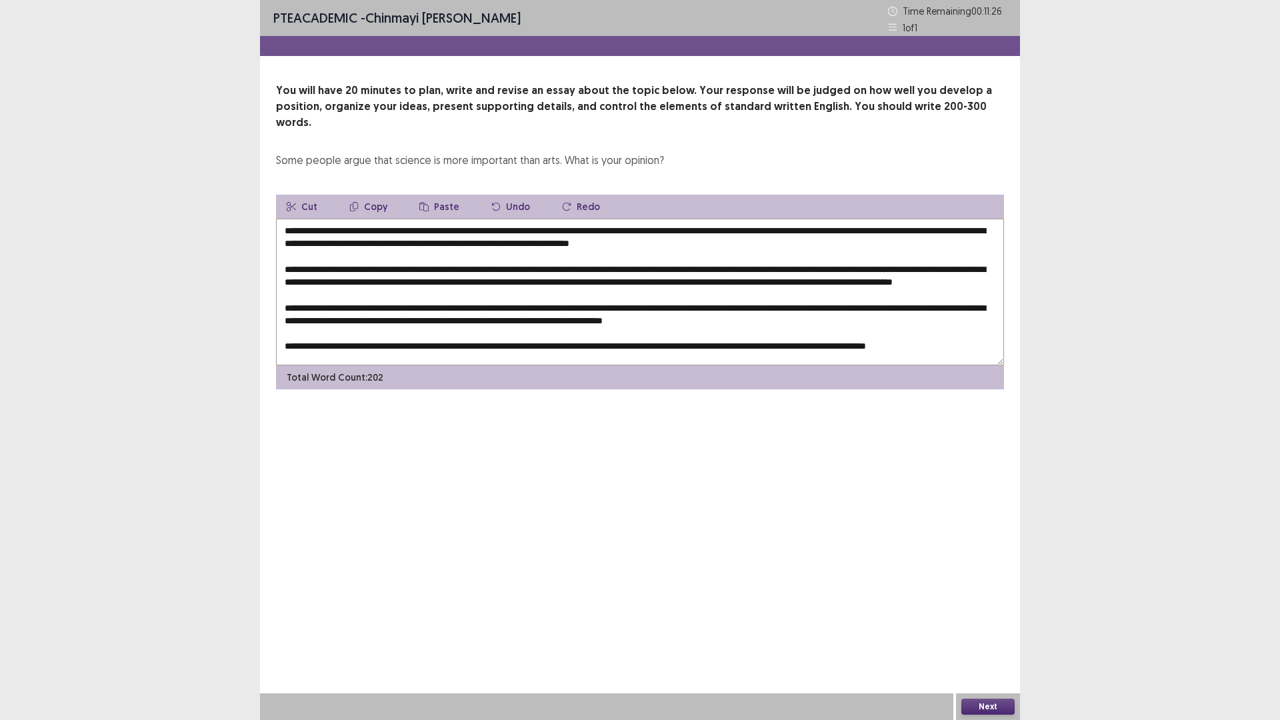
scroll to position [13, 0]
click at [693, 332] on textarea at bounding box center [640, 292] width 728 height 147
click at [397, 280] on textarea at bounding box center [640, 292] width 728 height 147
click at [401, 281] on textarea at bounding box center [640, 292] width 728 height 147
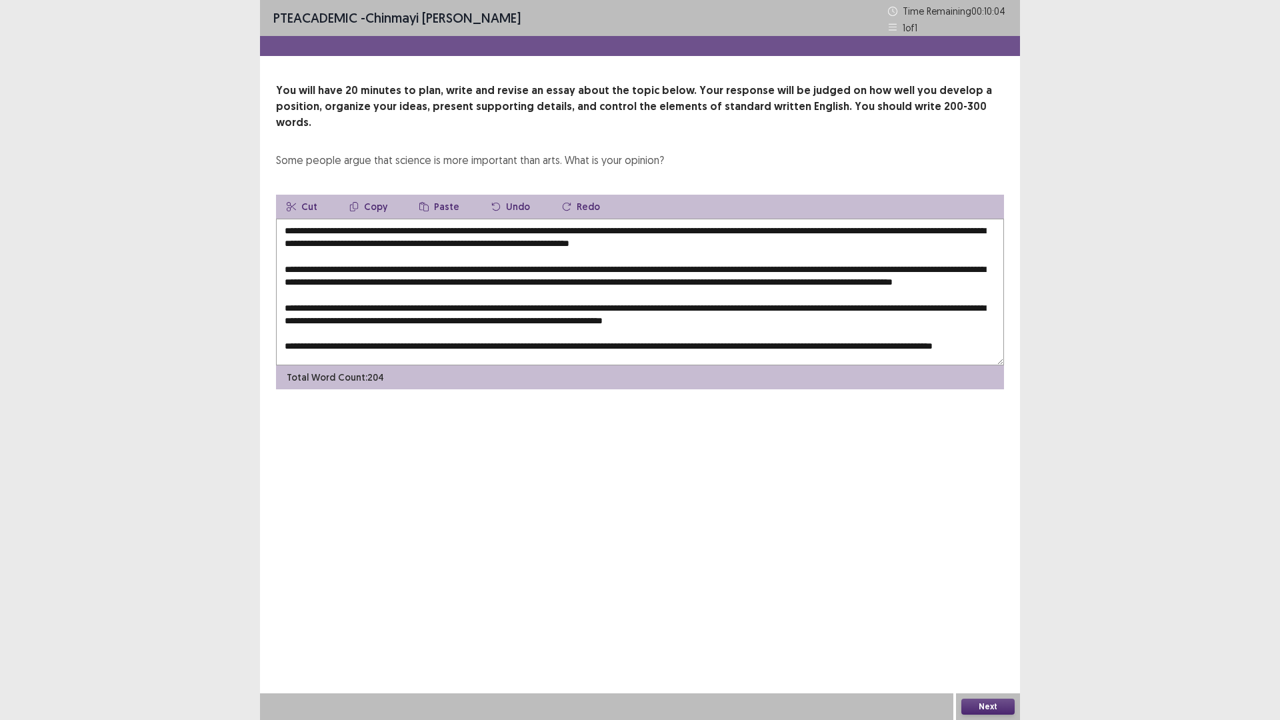
drag, startPoint x: 451, startPoint y: 279, endPoint x: 516, endPoint y: 288, distance: 65.2
click at [451, 280] on textarea at bounding box center [640, 292] width 728 height 147
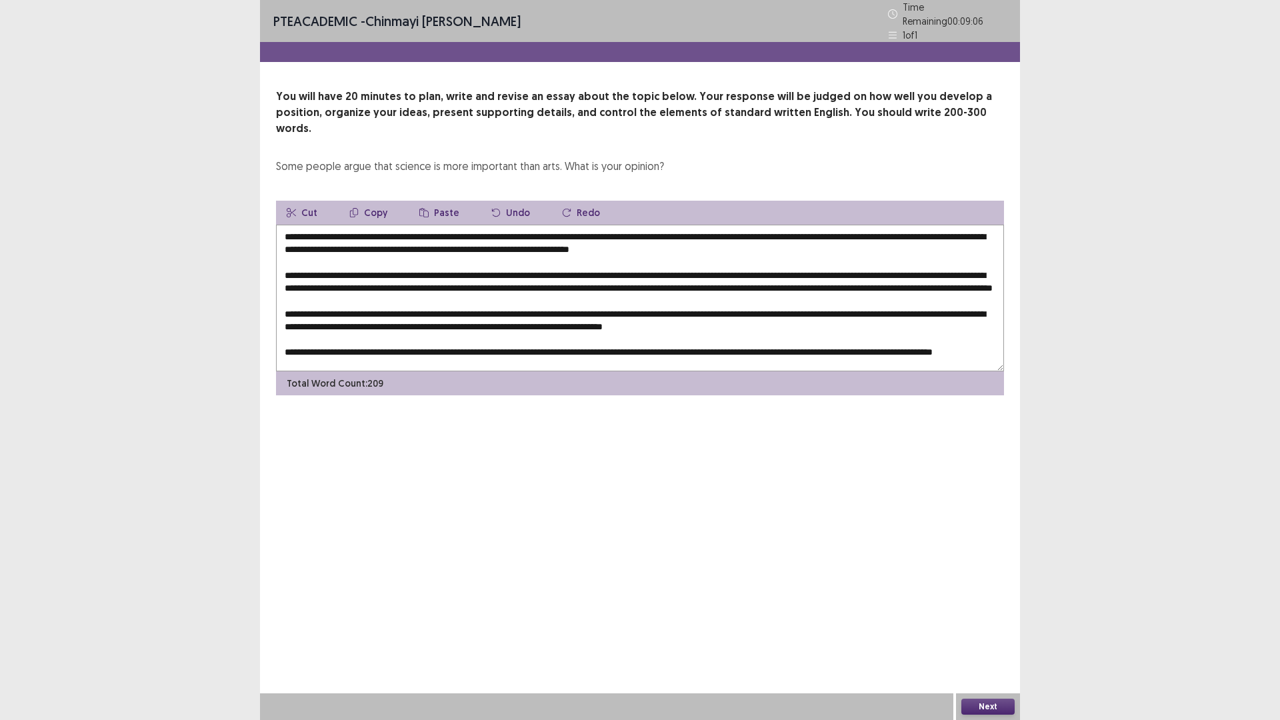
click at [339, 279] on textarea at bounding box center [640, 298] width 728 height 147
drag, startPoint x: 424, startPoint y: 281, endPoint x: 271, endPoint y: 285, distance: 152.7
click at [271, 285] on div "You will have 20 minutes to plan, write and revise an essay about the topic bel…" at bounding box center [640, 242] width 760 height 307
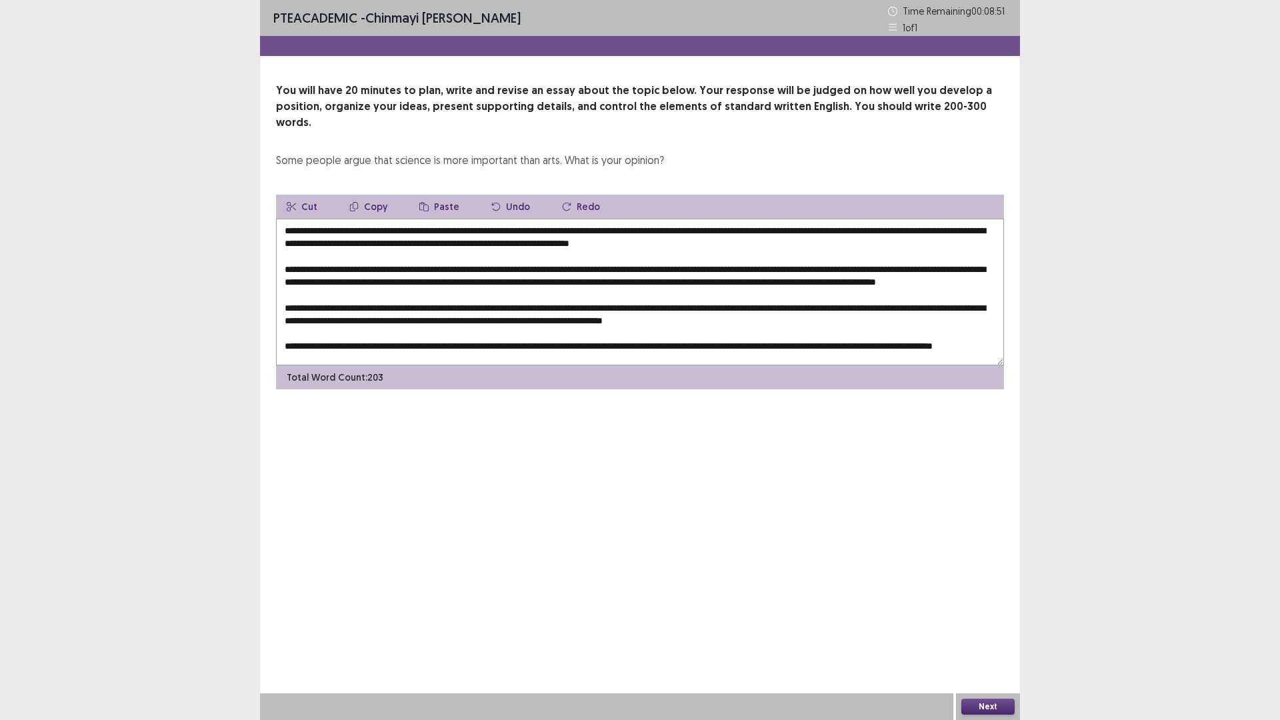
click at [391, 277] on textarea at bounding box center [640, 292] width 728 height 147
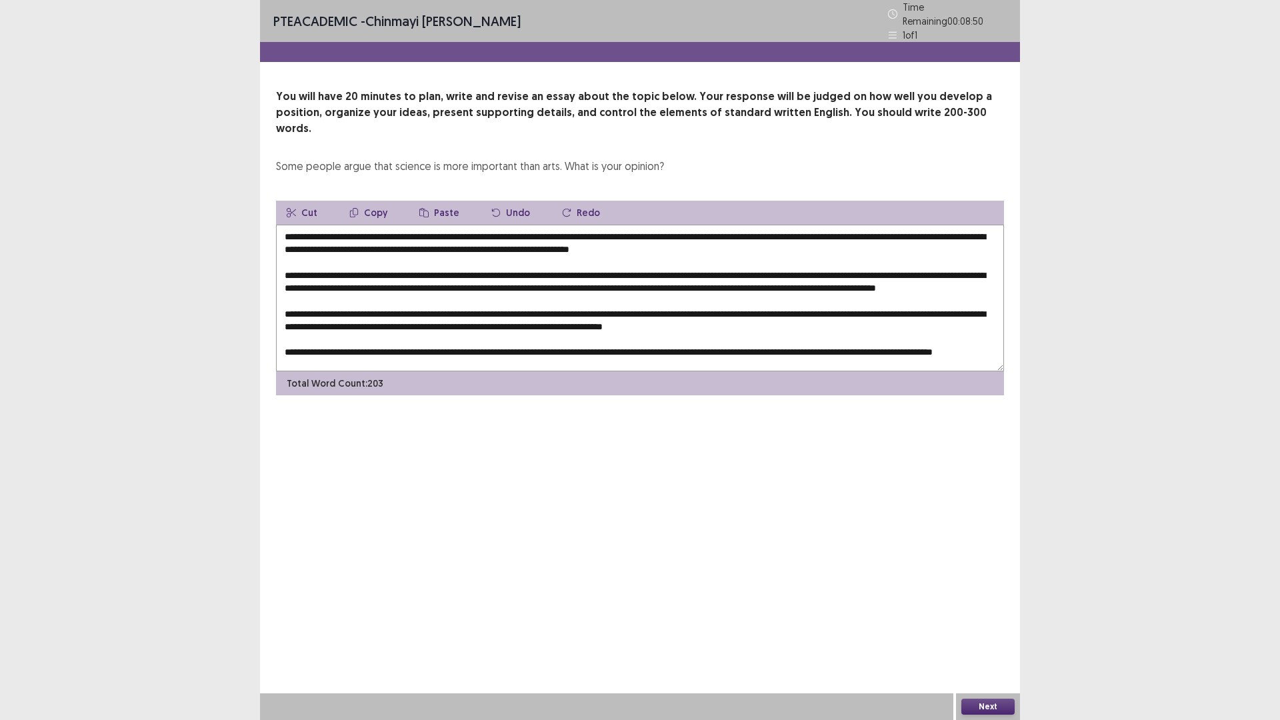
click at [387, 282] on textarea at bounding box center [640, 298] width 728 height 147
click at [351, 280] on textarea at bounding box center [640, 298] width 728 height 147
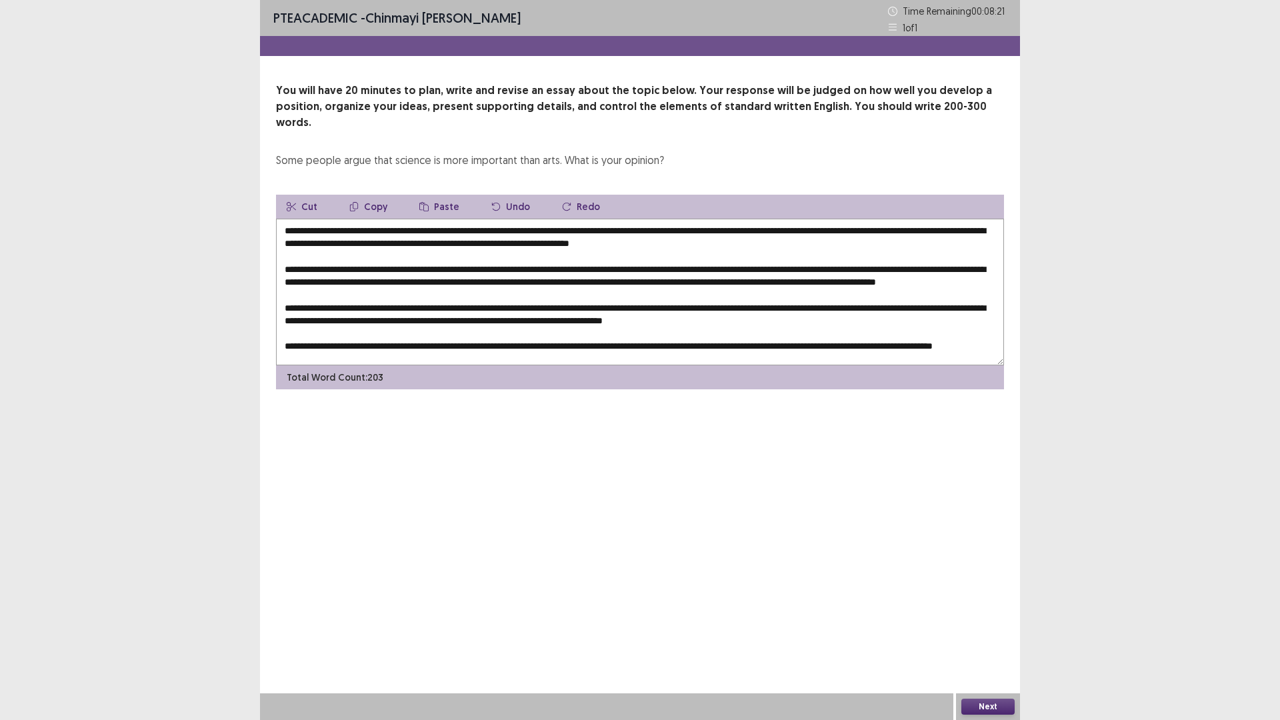
type textarea "**********"
click at [1000, 607] on button "Next" at bounding box center [987, 706] width 53 height 16
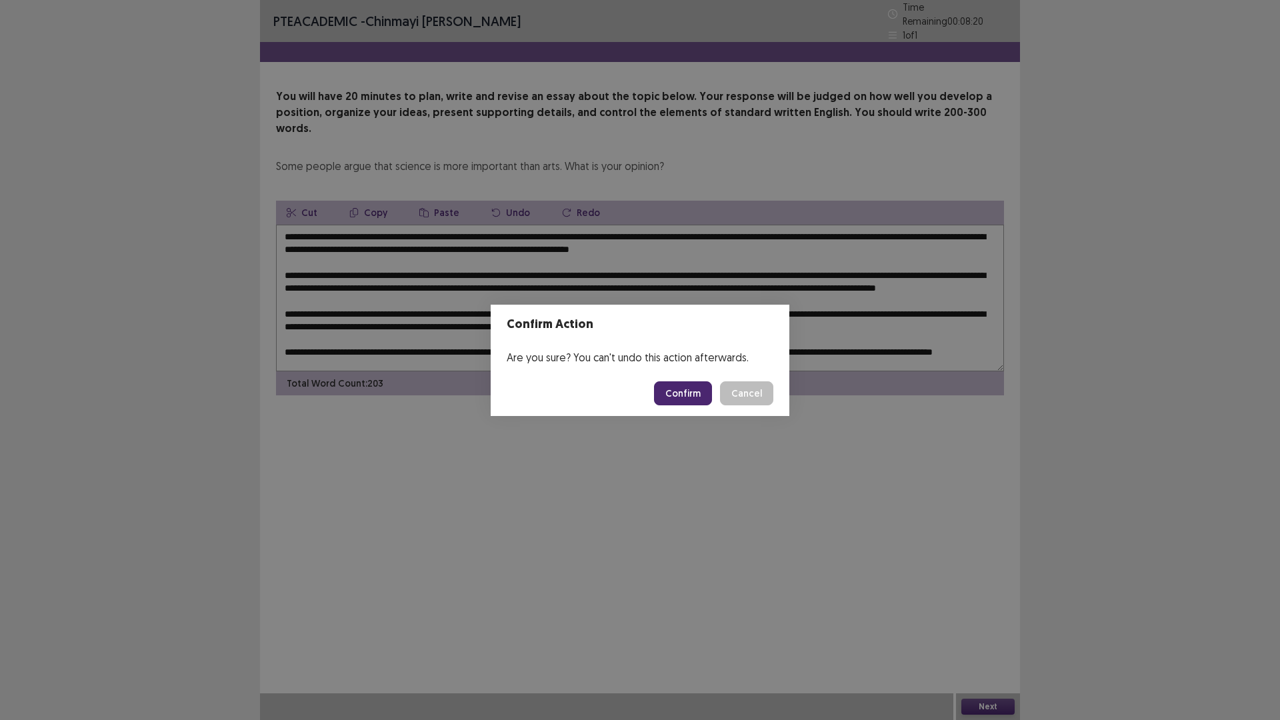
click at [675, 393] on button "Confirm" at bounding box center [683, 393] width 58 height 24
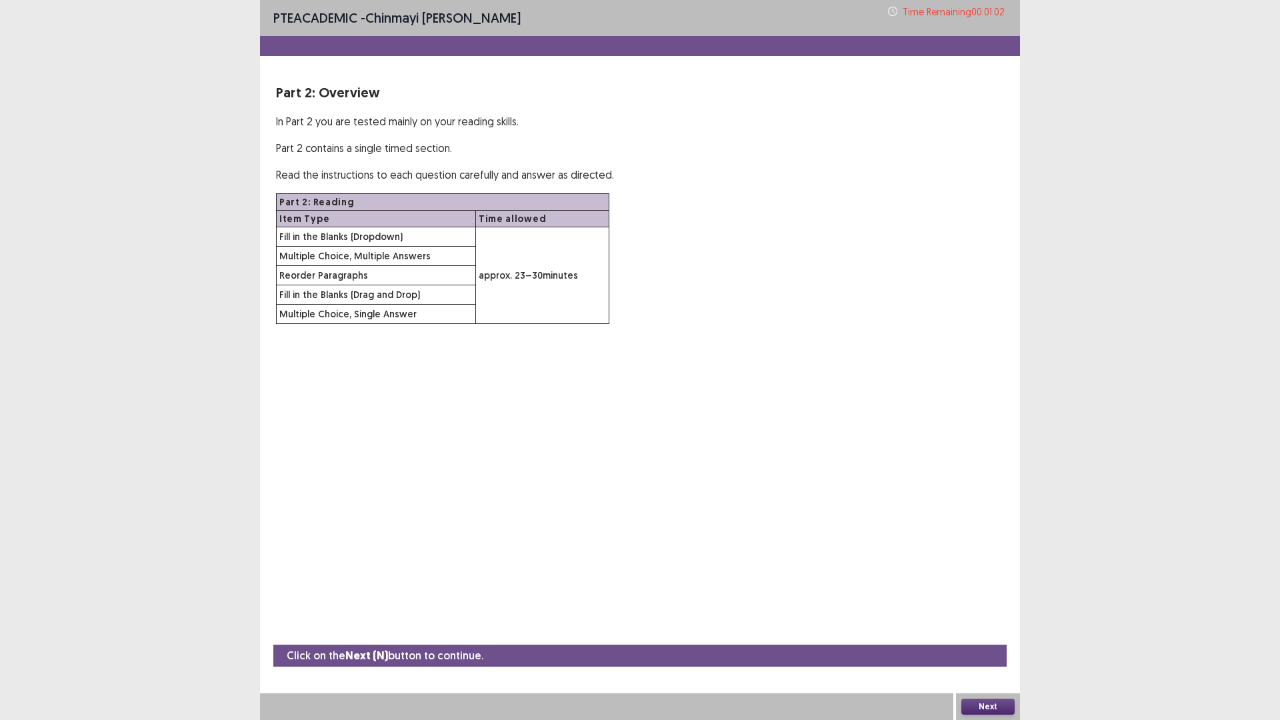
click at [995, 607] on button "Next" at bounding box center [987, 706] width 53 height 16
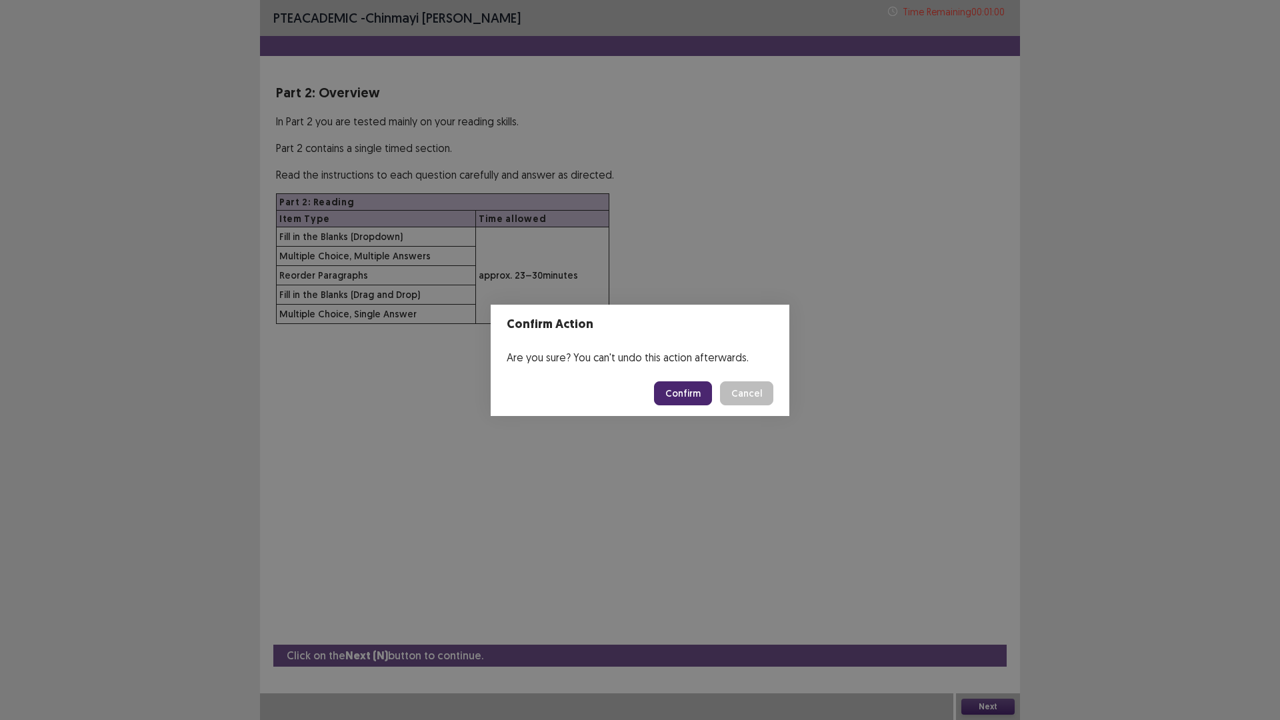
click at [681, 388] on button "Confirm" at bounding box center [683, 393] width 58 height 24
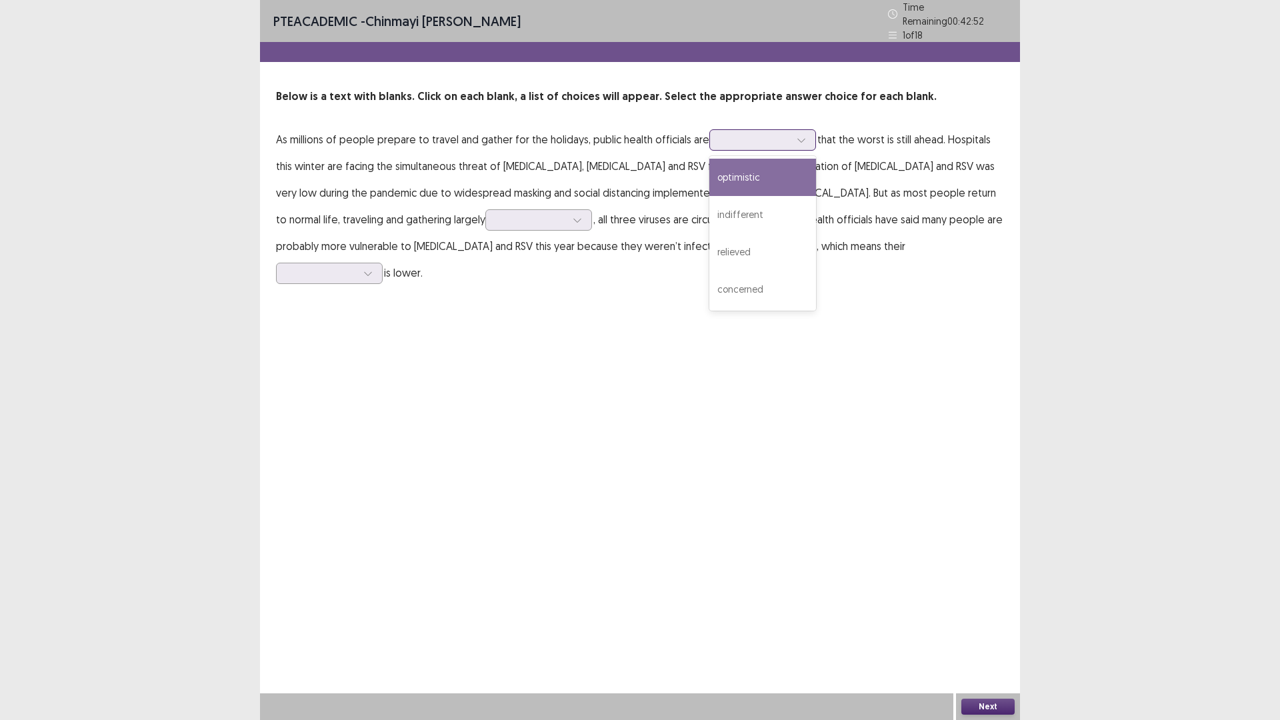
click at [730, 139] on div at bounding box center [754, 139] width 69 height 13
click at [730, 290] on div "concerned" at bounding box center [762, 289] width 107 height 37
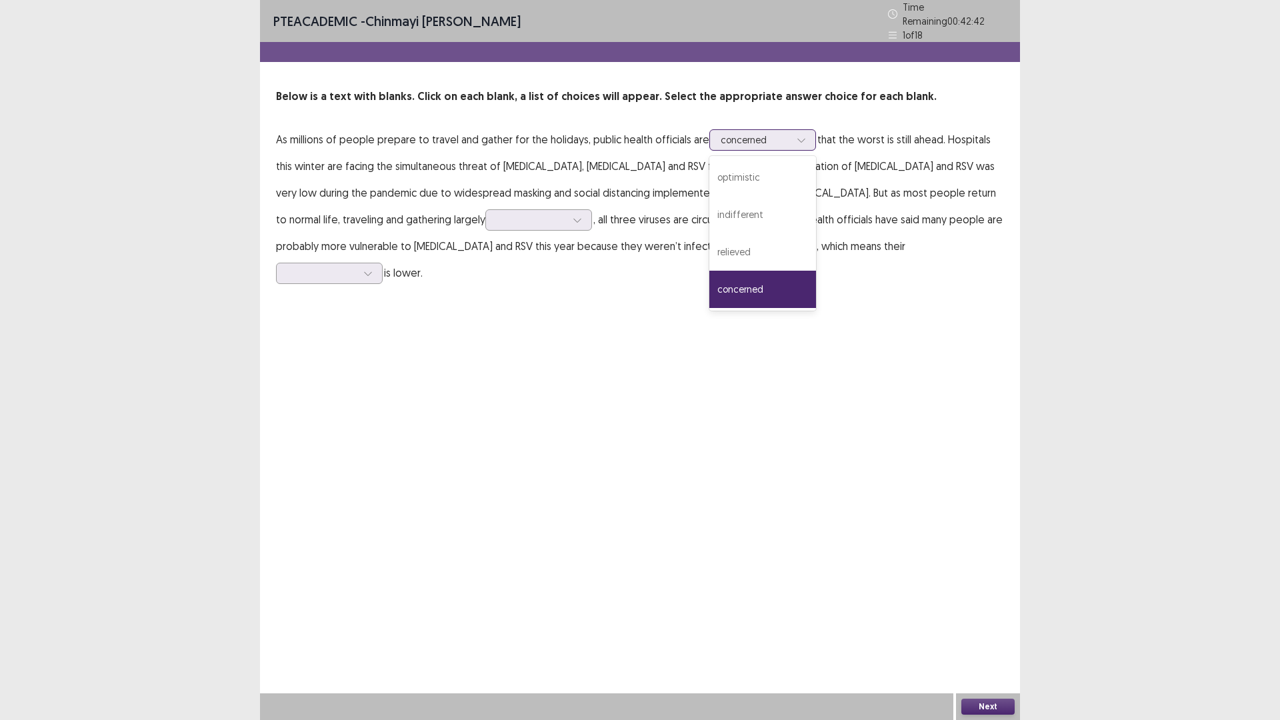
click at [760, 137] on div at bounding box center [754, 139] width 69 height 13
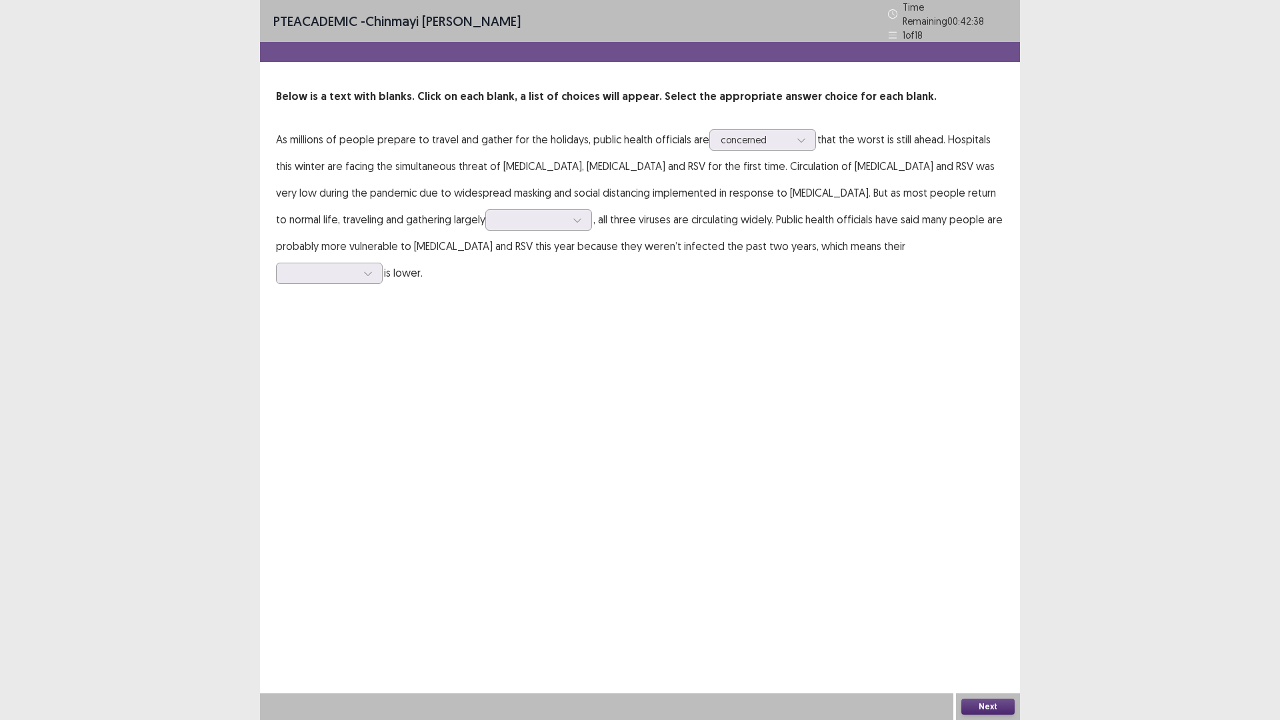
drag, startPoint x: 856, startPoint y: 285, endPoint x: 808, endPoint y: 275, distance: 49.2
click at [856, 286] on div "PTE academic - [PERSON_NAME] [PERSON_NAME] Time Remaining 00 : 42 : 38 1 of 18 …" at bounding box center [640, 360] width 760 height 720
click at [497, 213] on div at bounding box center [531, 219] width 69 height 13
click at [485, 292] on div "uninfected" at bounding box center [538, 294] width 107 height 37
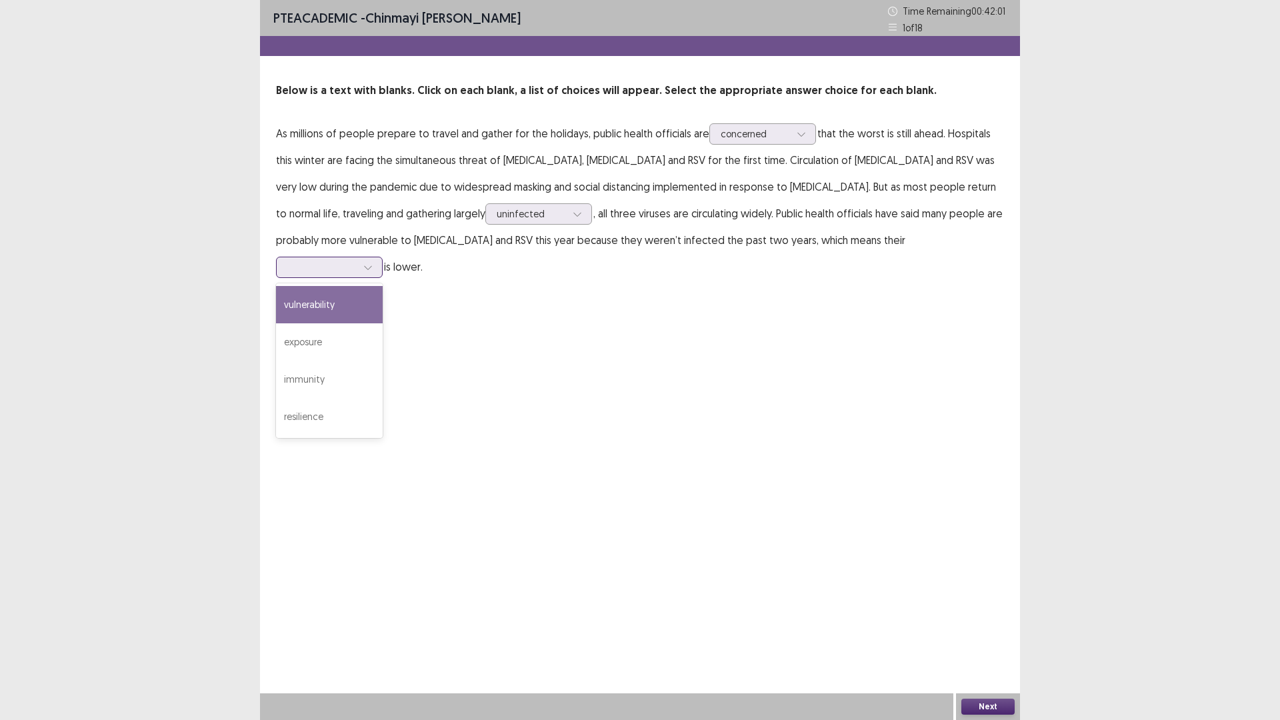
click at [357, 261] on div at bounding box center [321, 267] width 69 height 13
click at [497, 205] on div "uninfected" at bounding box center [531, 214] width 69 height 20
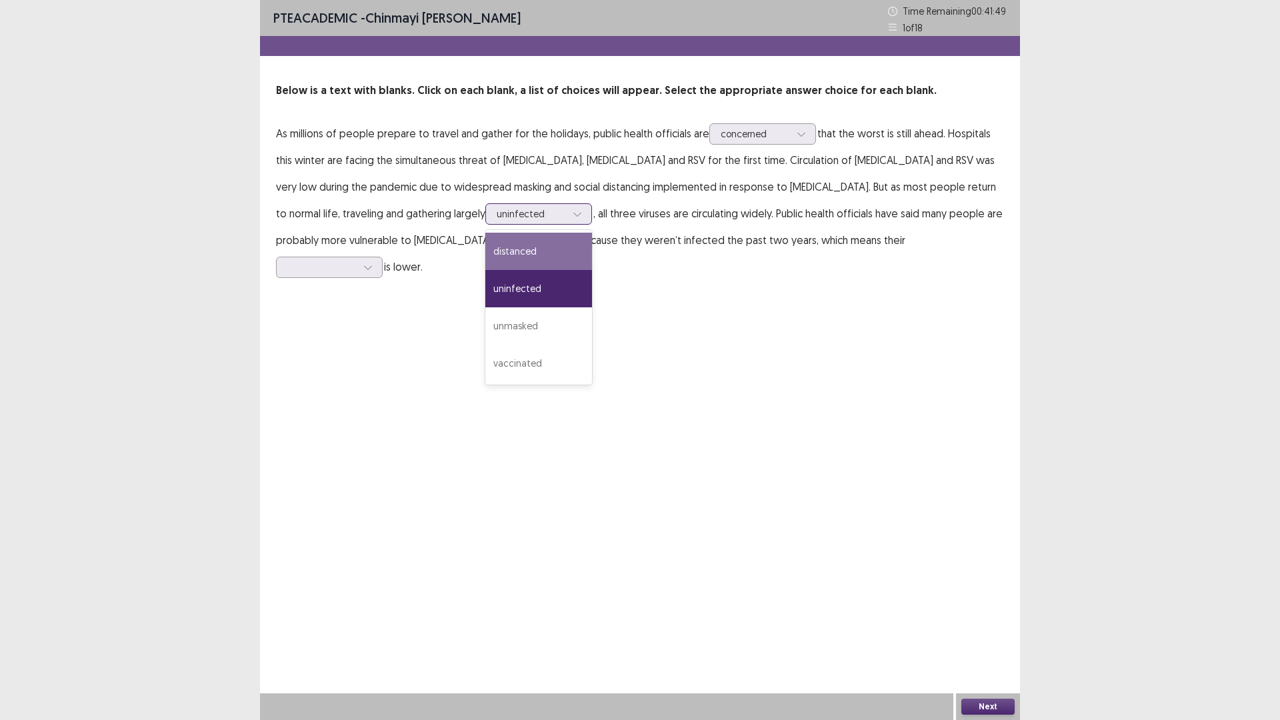
click at [485, 243] on div "distanced" at bounding box center [538, 251] width 107 height 37
click at [497, 219] on div at bounding box center [531, 213] width 69 height 13
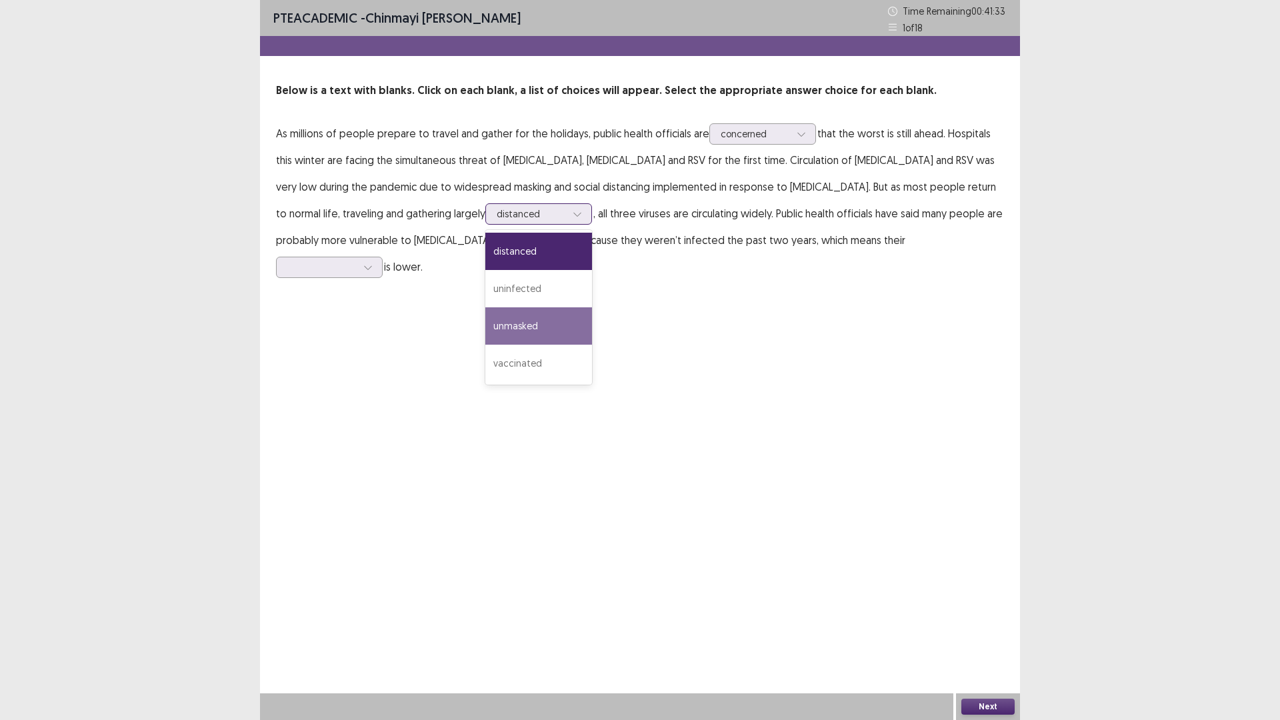
click at [485, 316] on div "unmasked" at bounding box center [538, 325] width 107 height 37
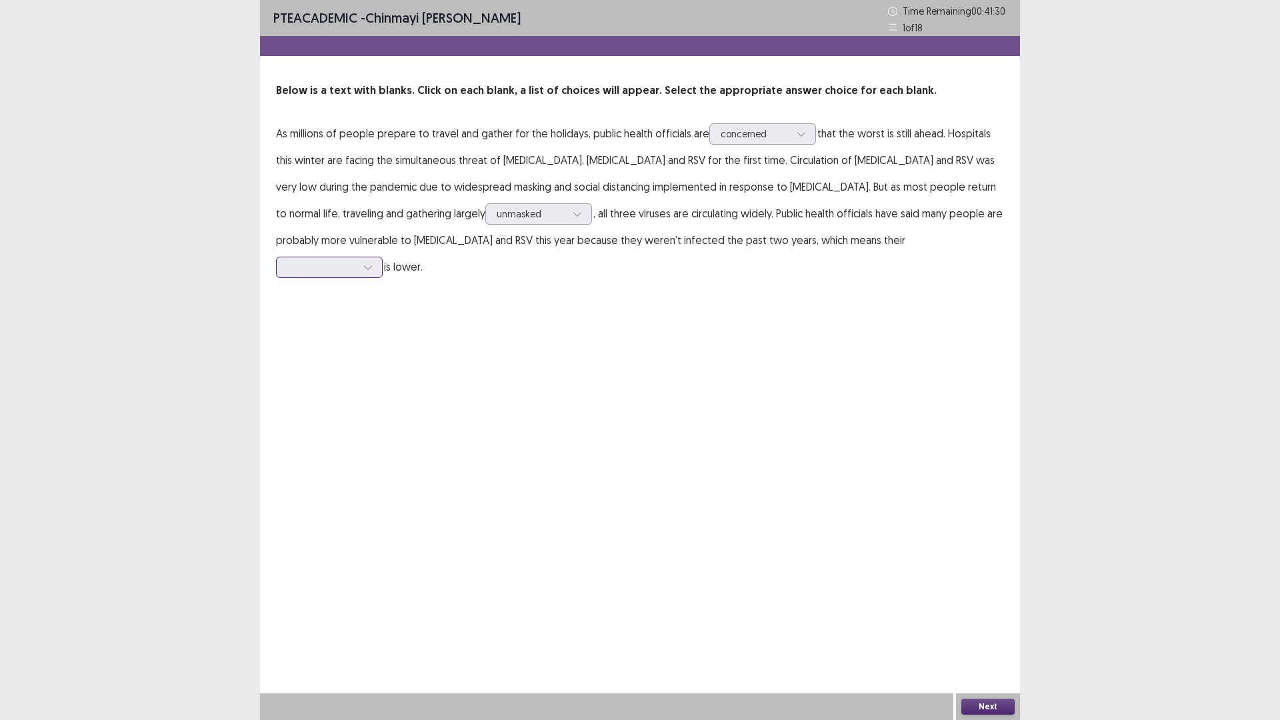
click at [357, 261] on div at bounding box center [321, 267] width 69 height 13
click at [383, 326] on div "exposure" at bounding box center [329, 341] width 107 height 37
click at [357, 261] on div at bounding box center [321, 267] width 69 height 13
click at [244, 396] on div "PTE academic - [PERSON_NAME] [PERSON_NAME] Time Remaining 00 : 41 : 19 1 of 18 …" at bounding box center [640, 360] width 1280 height 720
click at [982, 607] on button "Next" at bounding box center [987, 706] width 53 height 16
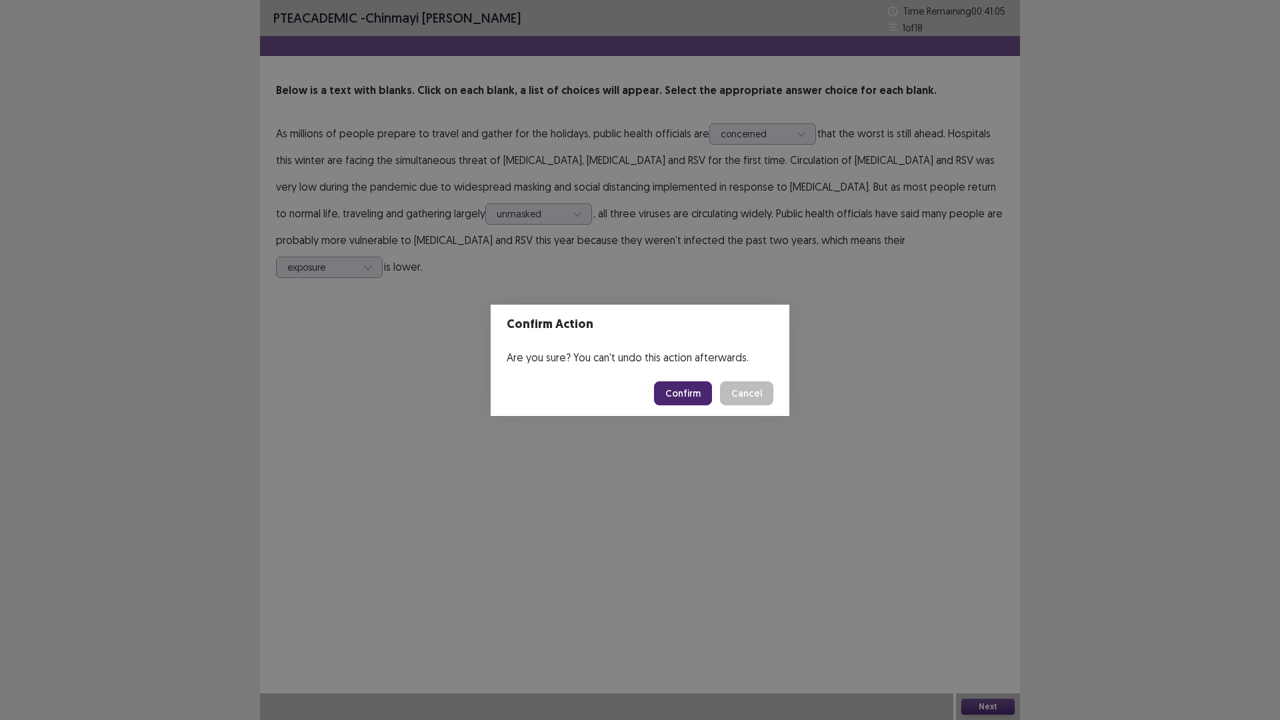
click at [691, 399] on button "Confirm" at bounding box center [683, 393] width 58 height 24
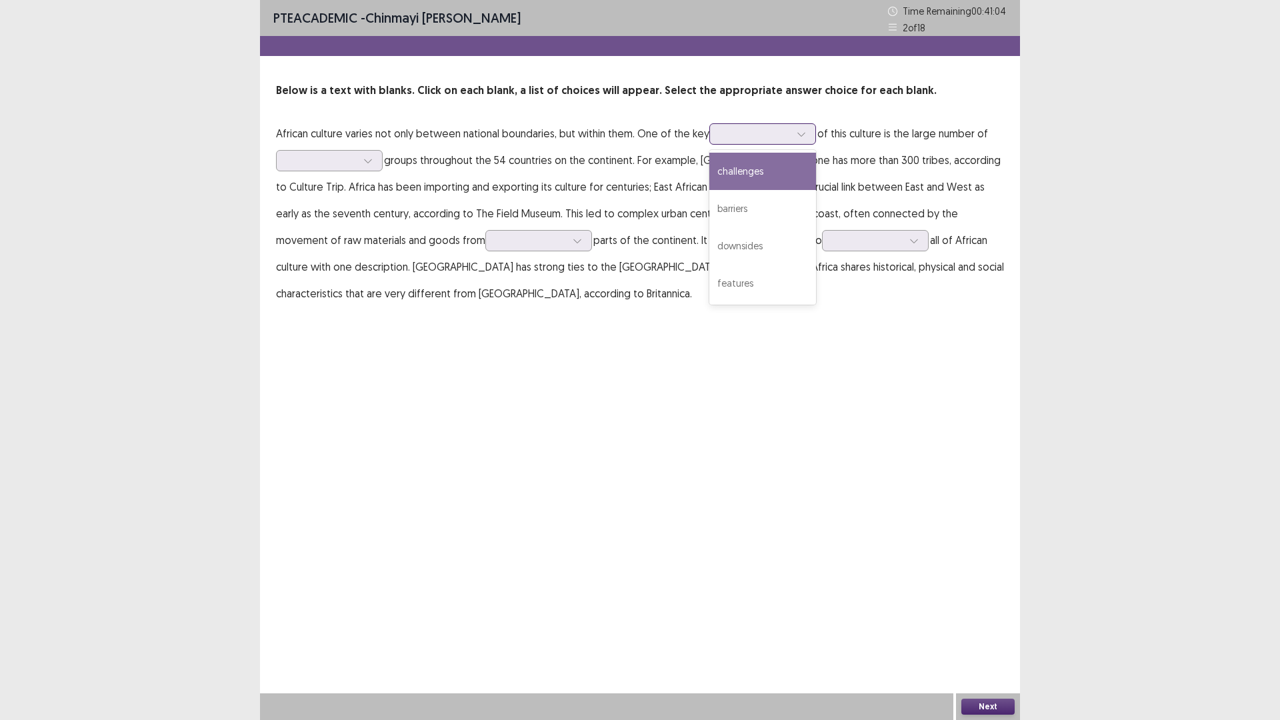
click at [774, 135] on div at bounding box center [754, 133] width 69 height 13
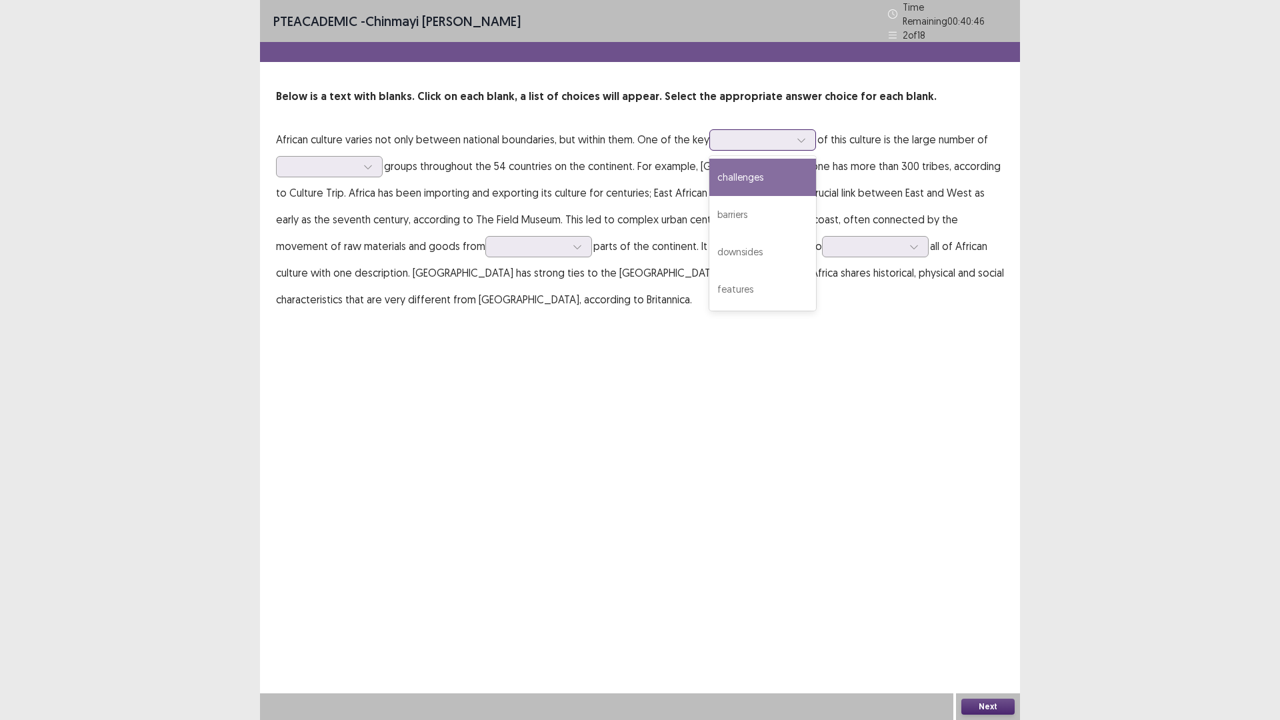
click at [744, 174] on div "challenges" at bounding box center [762, 177] width 107 height 37
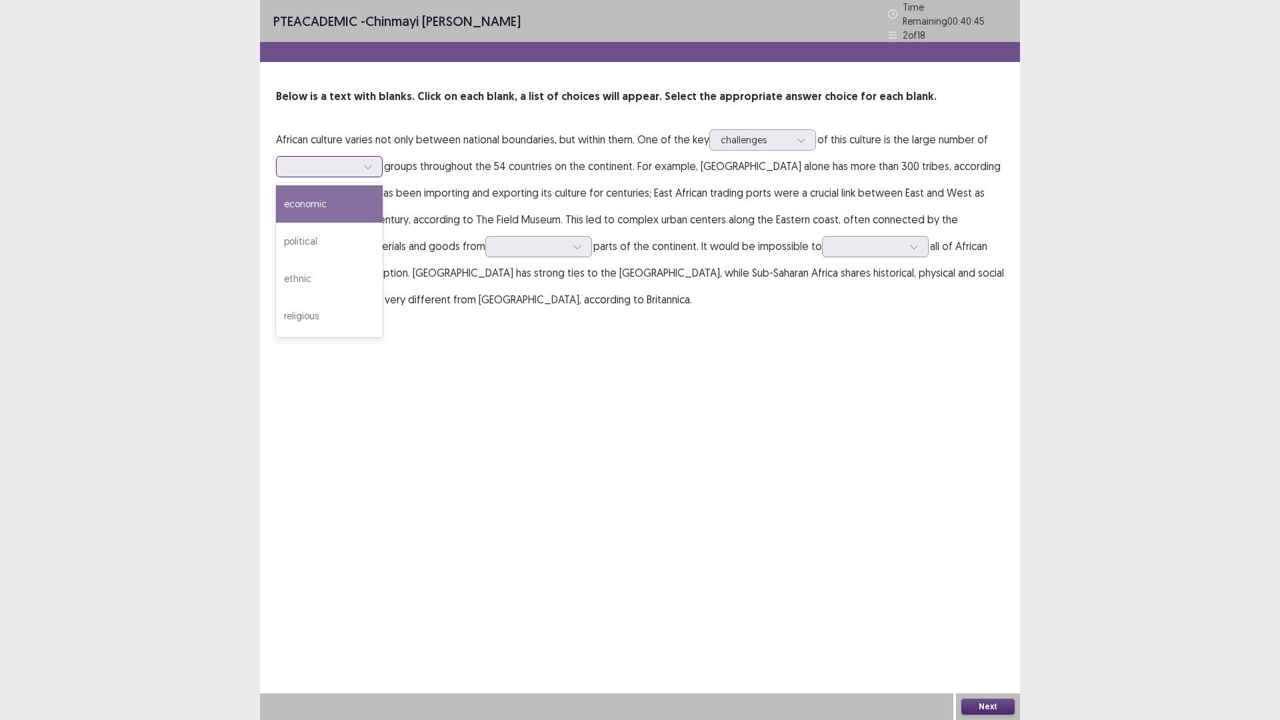
click at [347, 161] on div at bounding box center [321, 166] width 69 height 13
click at [297, 273] on div "ethnic" at bounding box center [329, 278] width 107 height 37
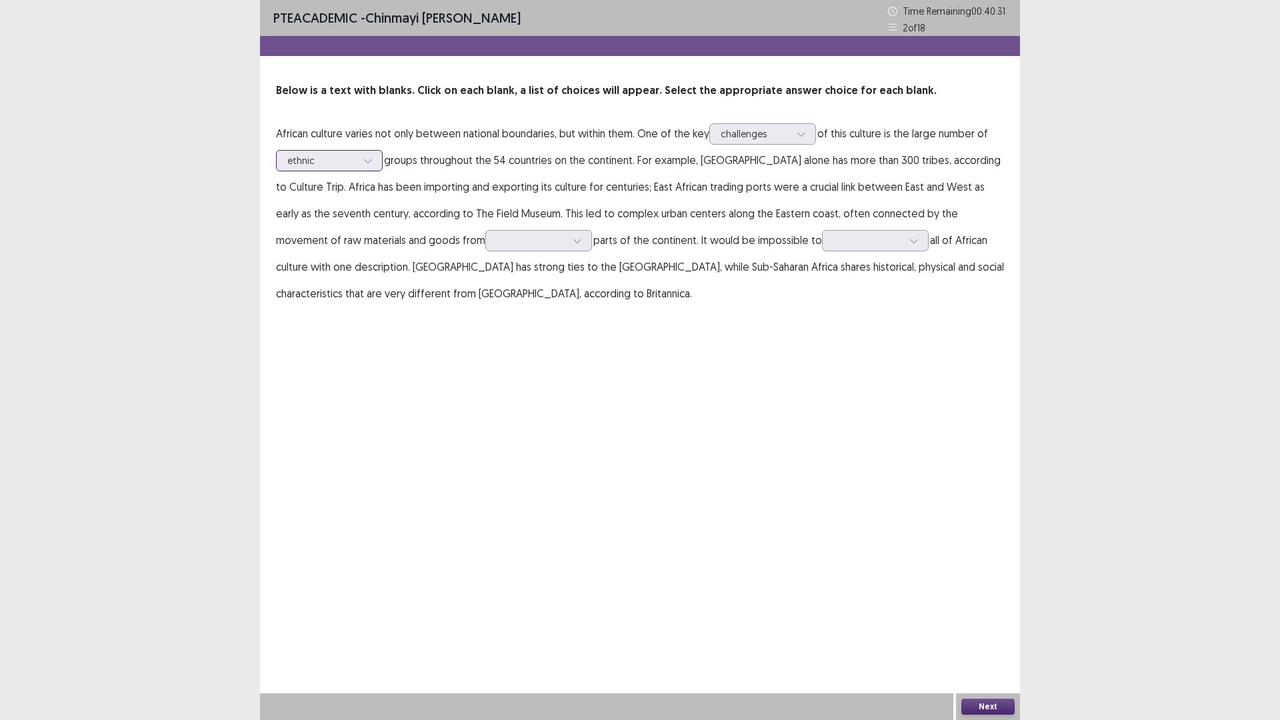
click at [334, 166] on div at bounding box center [321, 160] width 69 height 13
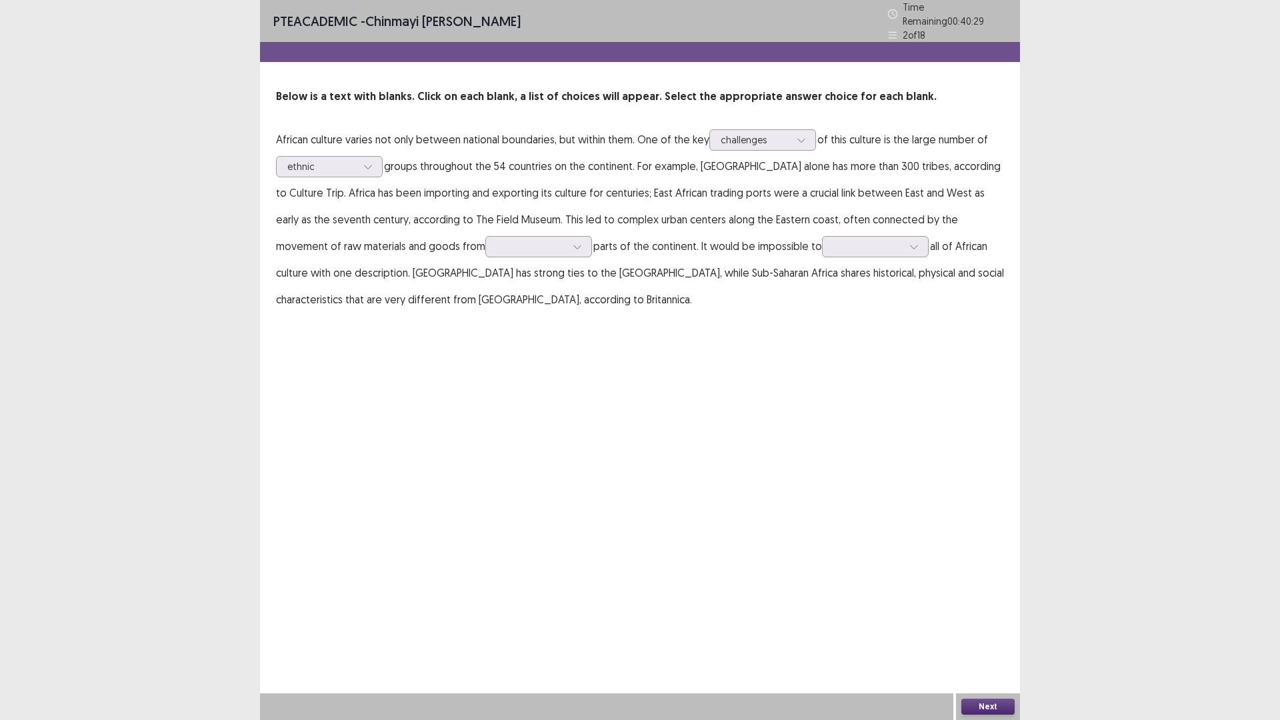
drag, startPoint x: 525, startPoint y: 319, endPoint x: 513, endPoint y: 293, distance: 29.5
click at [524, 317] on div "PTE academic - [PERSON_NAME] [PERSON_NAME] Time Remaining 00 : 40 : 29 2 of 18 …" at bounding box center [640, 169] width 760 height 339
click at [364, 251] on p "African culture varies not only between national boundaries, but within them. O…" at bounding box center [640, 219] width 728 height 187
click at [497, 241] on div at bounding box center [531, 246] width 69 height 13
click at [485, 383] on div "remote" at bounding box center [538, 395] width 107 height 37
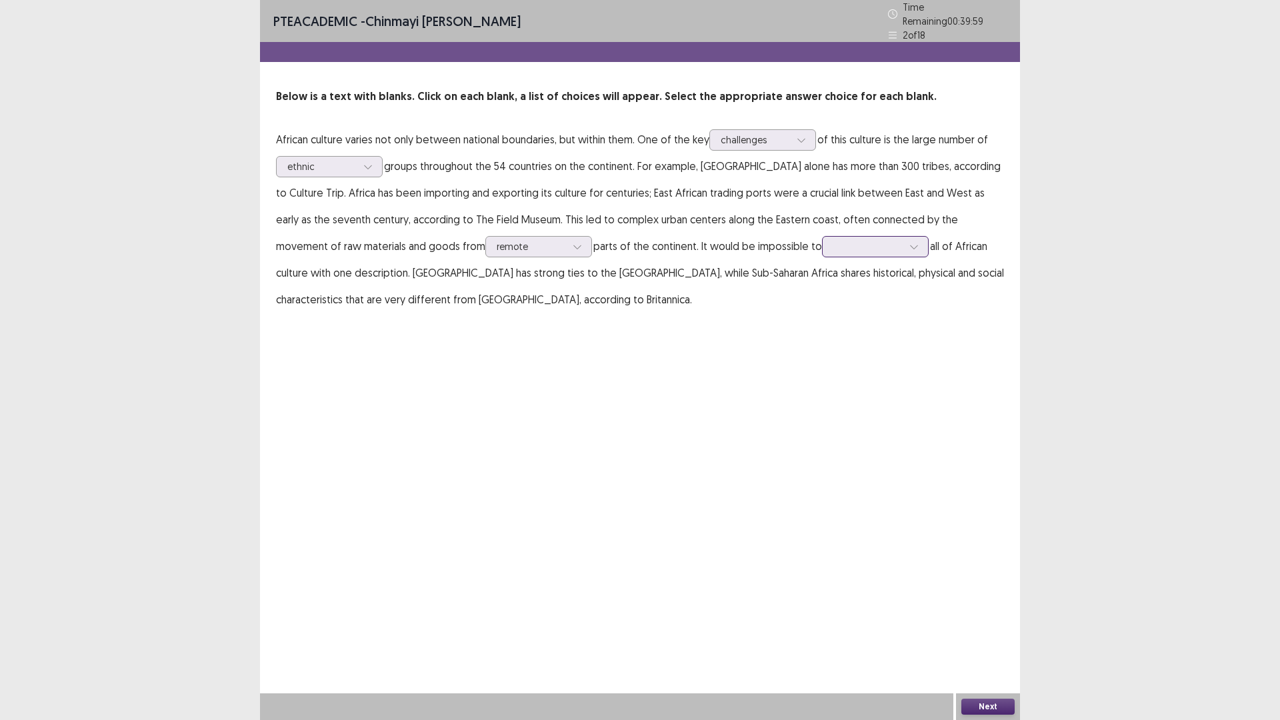
click at [822, 242] on div at bounding box center [875, 246] width 107 height 21
click at [822, 347] on div "characterize" at bounding box center [875, 358] width 107 height 37
click at [313, 160] on div at bounding box center [321, 166] width 69 height 13
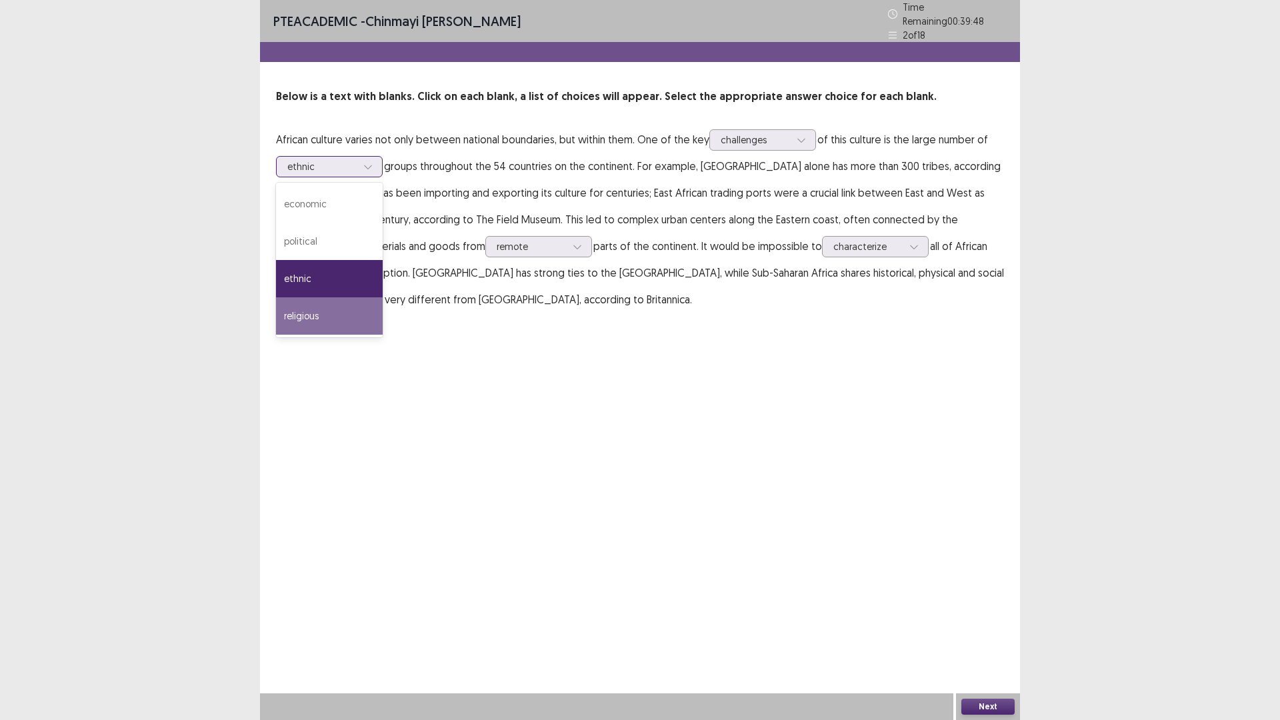
click at [287, 297] on div "religious" at bounding box center [329, 315] width 107 height 37
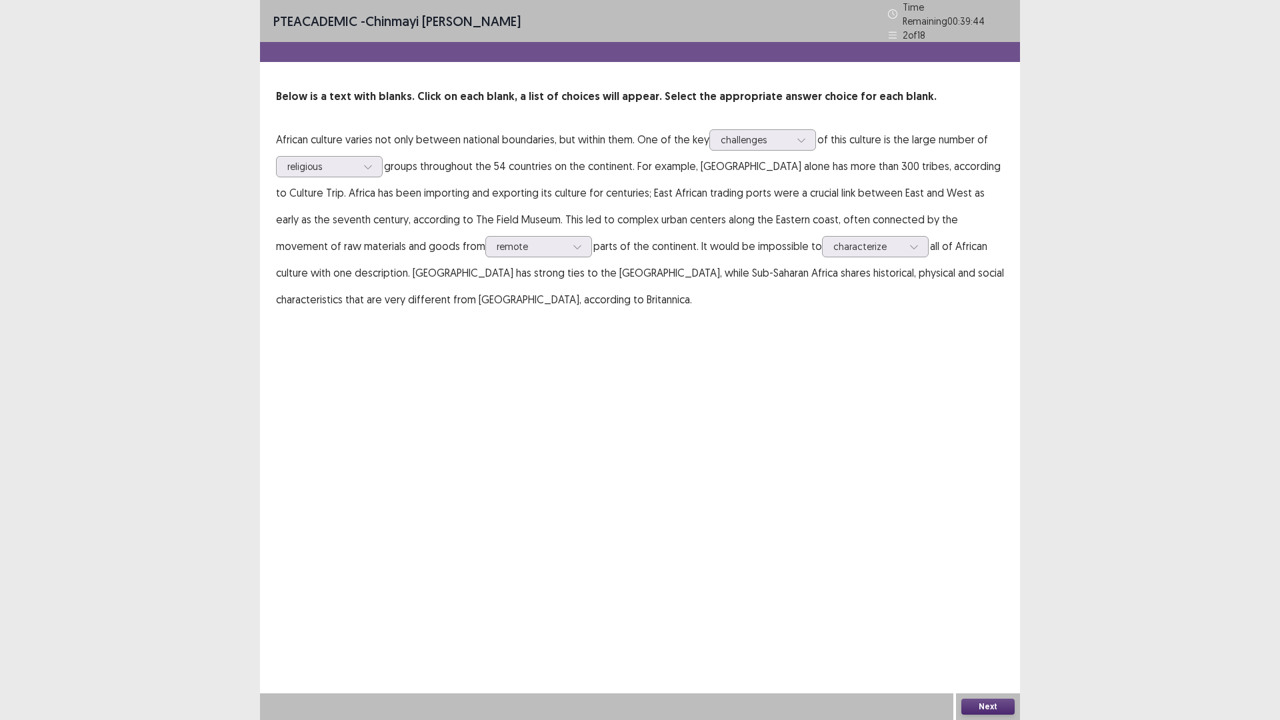
click at [992, 607] on button "Next" at bounding box center [987, 706] width 53 height 16
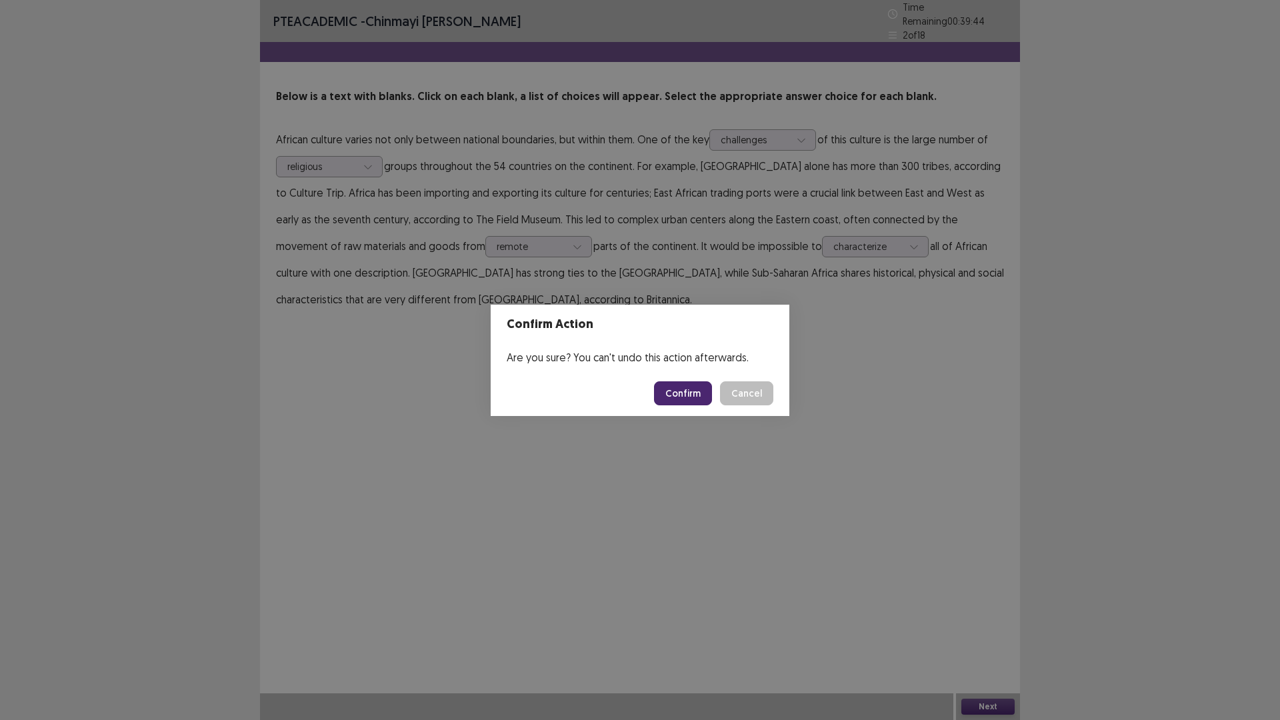
click at [684, 395] on button "Confirm" at bounding box center [683, 393] width 58 height 24
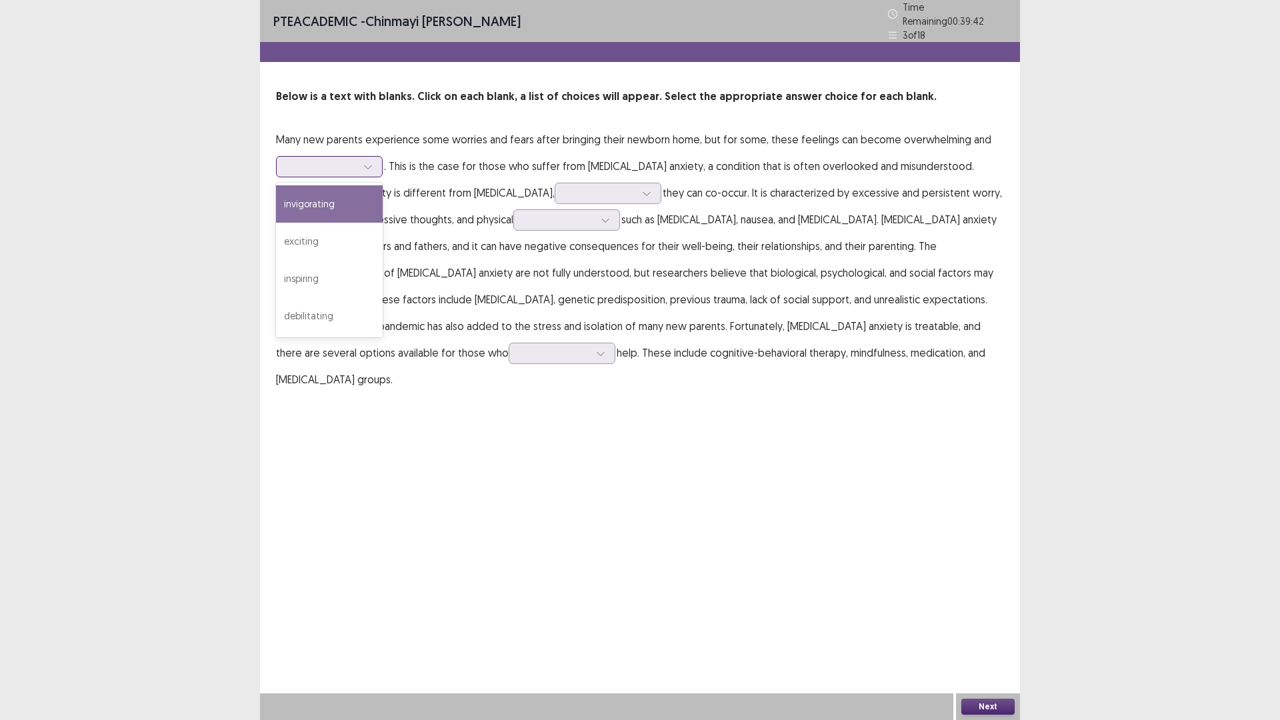
click at [303, 169] on div at bounding box center [329, 166] width 107 height 21
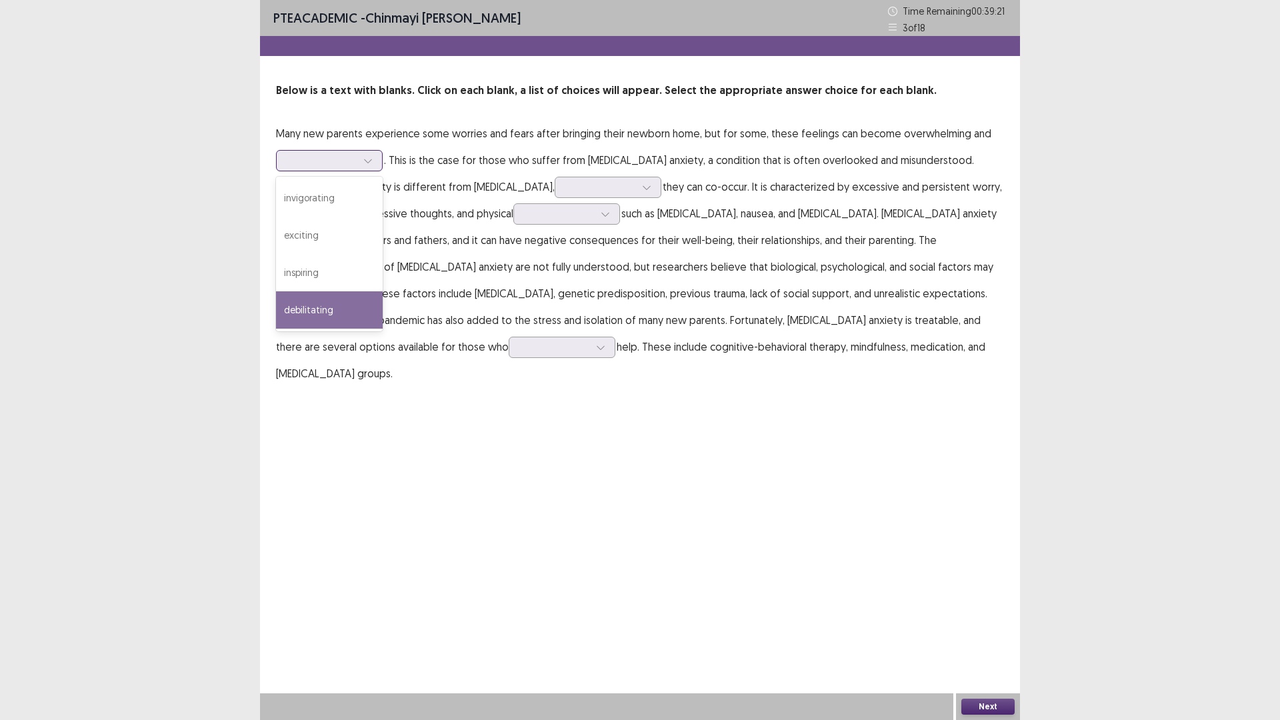
click at [319, 303] on div "debilitating" at bounding box center [329, 309] width 107 height 37
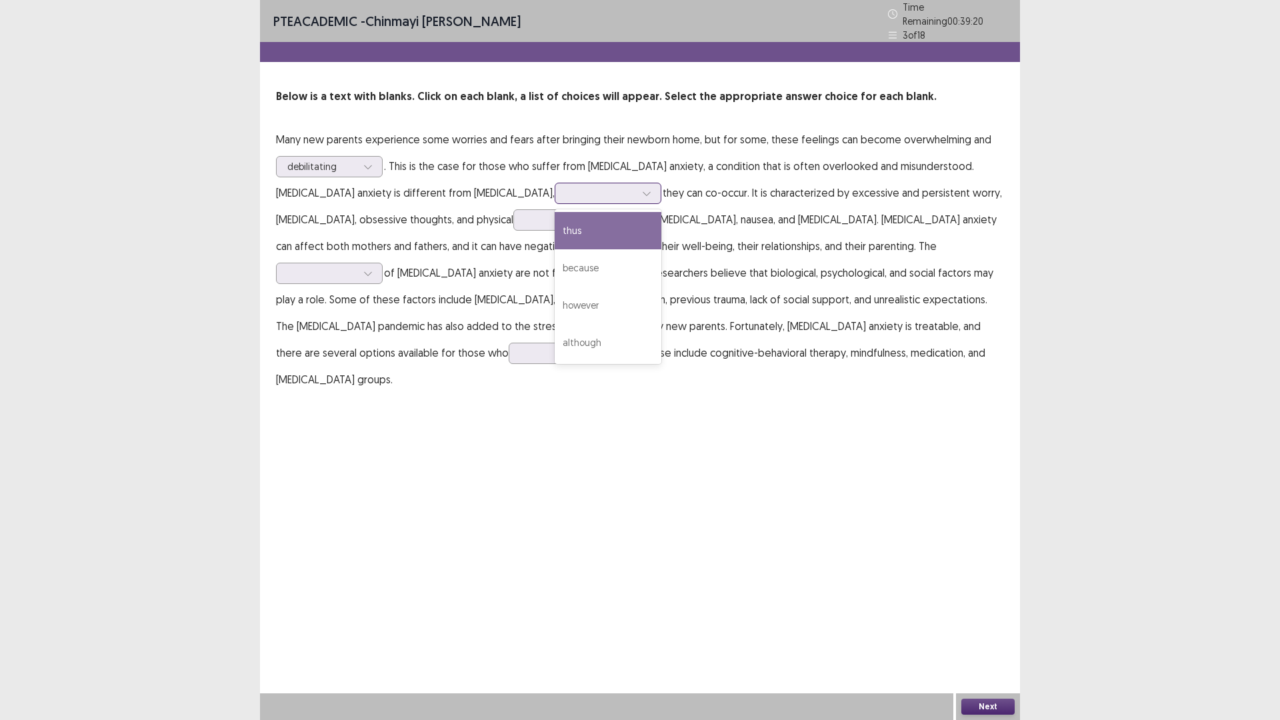
click at [565, 183] on div at bounding box center [608, 193] width 107 height 21
click at [555, 297] on div "however" at bounding box center [608, 305] width 107 height 37
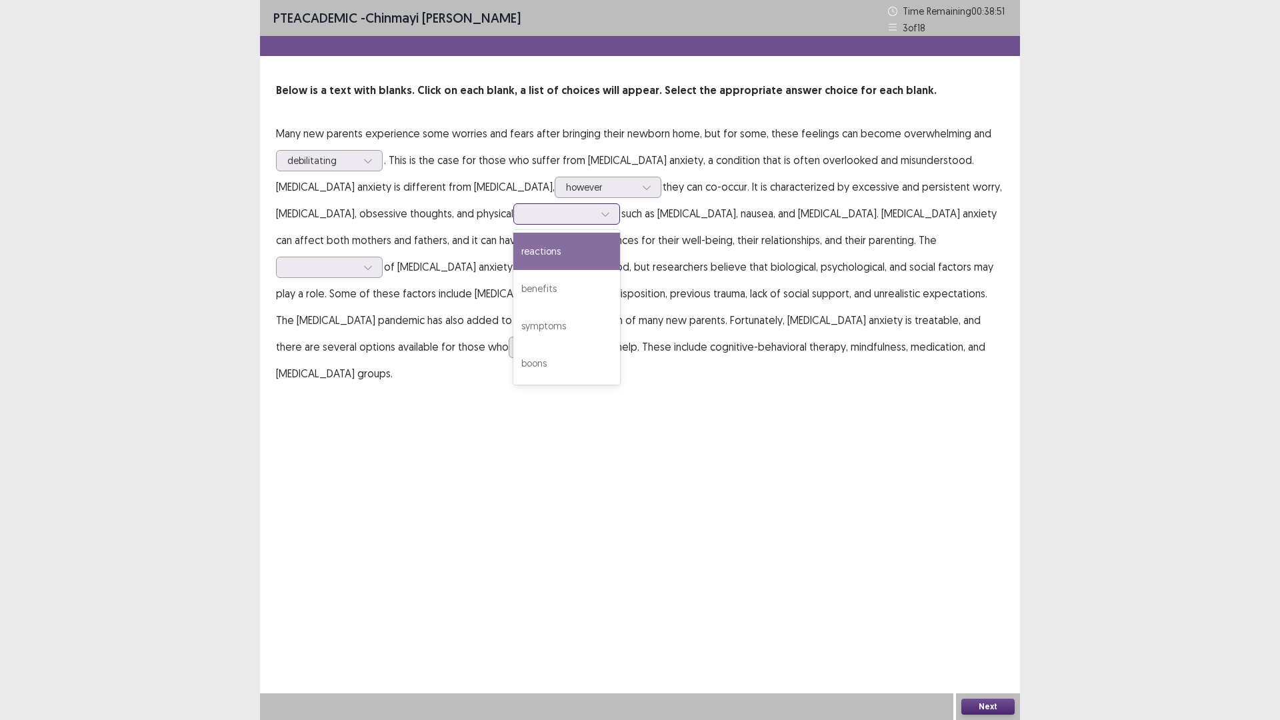
drag, startPoint x: 487, startPoint y: 217, endPoint x: 508, endPoint y: 217, distance: 20.7
click at [525, 217] on div at bounding box center [559, 213] width 69 height 13
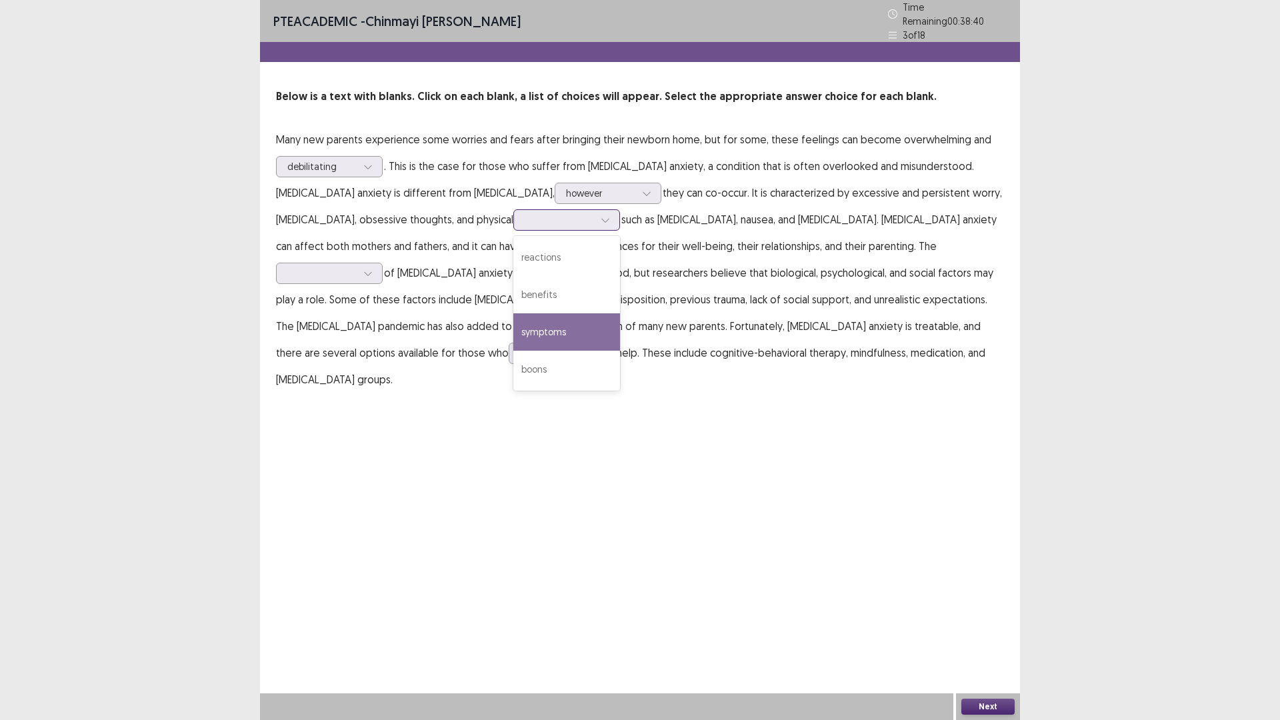
click at [513, 325] on div "symptoms" at bounding box center [566, 331] width 107 height 37
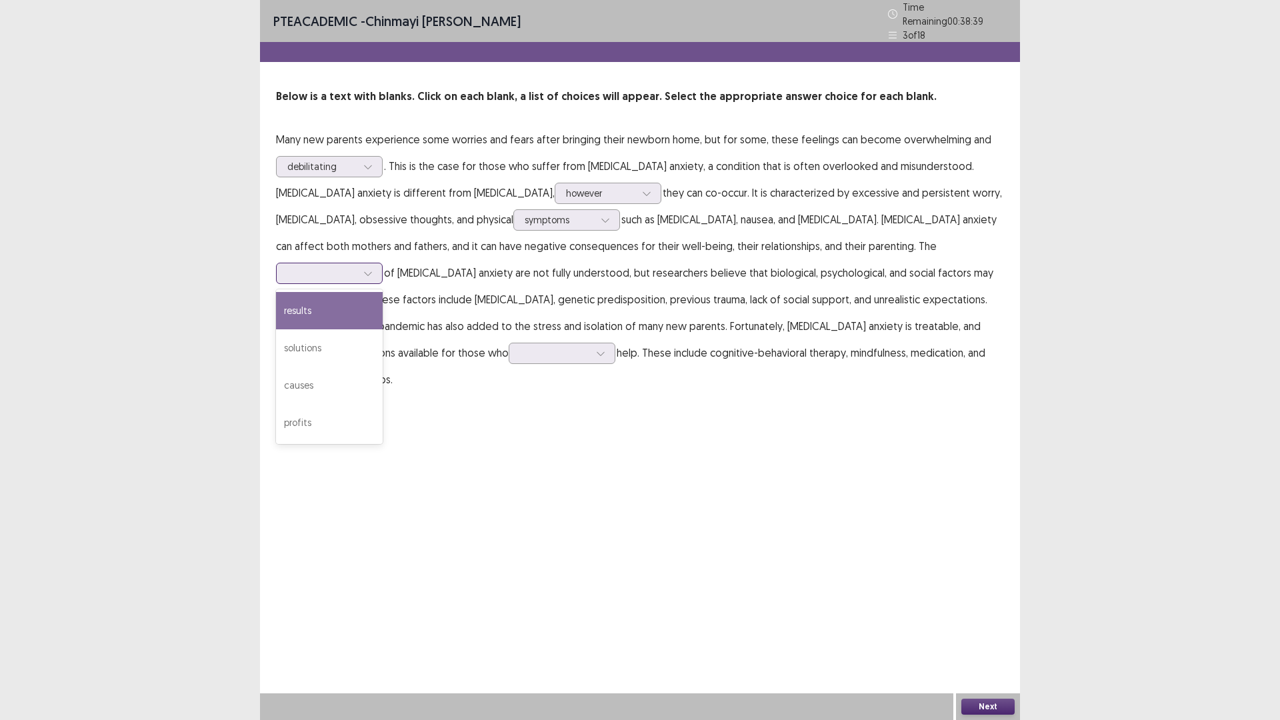
click at [357, 267] on div at bounding box center [321, 273] width 69 height 13
click at [383, 367] on div "causes" at bounding box center [329, 385] width 107 height 37
click at [925, 305] on p "Many new parents experience some worries and fears after bringing their newborn…" at bounding box center [640, 259] width 728 height 267
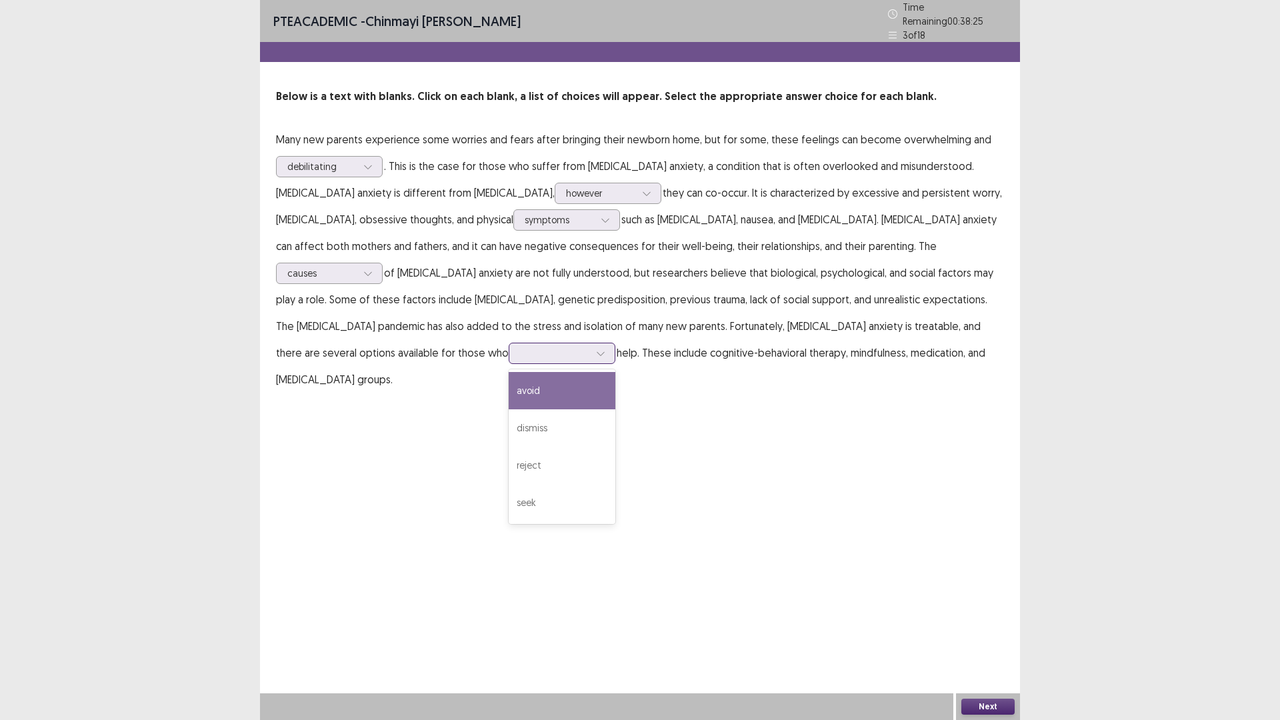
click at [589, 347] on div at bounding box center [554, 353] width 69 height 13
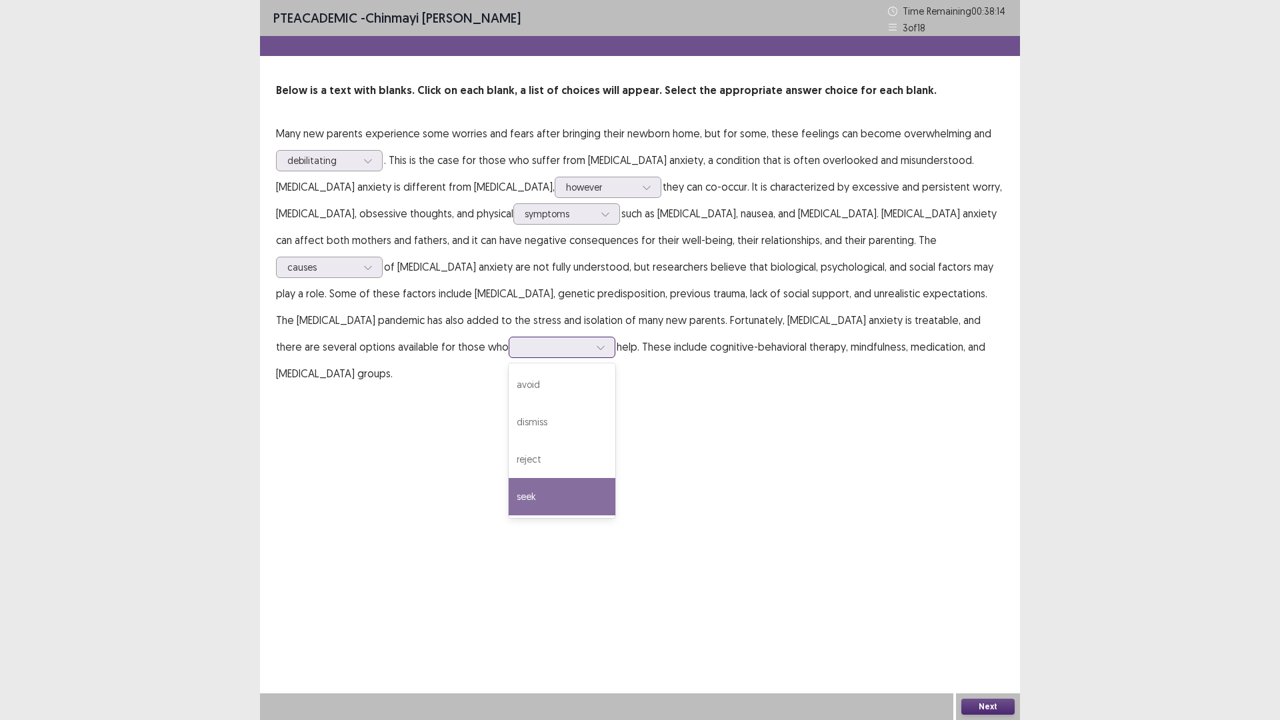
click at [615, 478] on div "seek" at bounding box center [562, 496] width 107 height 37
click at [992, 607] on button "Next" at bounding box center [987, 706] width 53 height 16
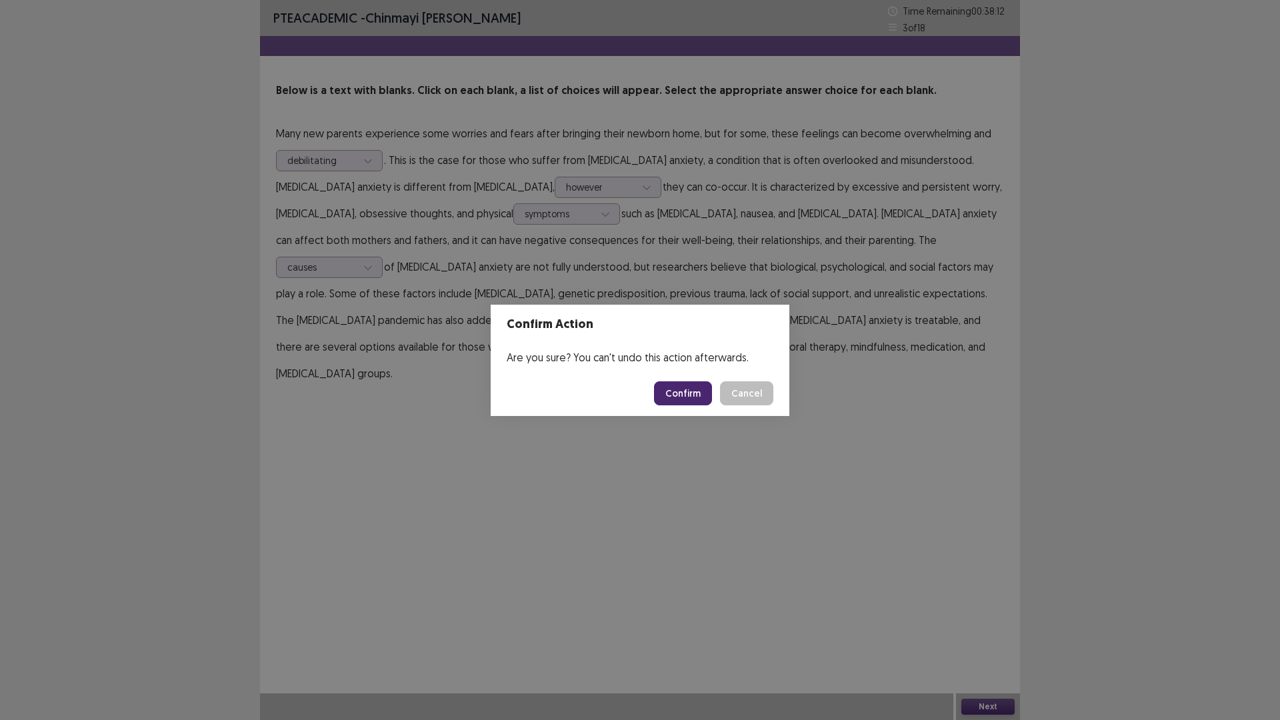
click at [678, 398] on button "Confirm" at bounding box center [683, 393] width 58 height 24
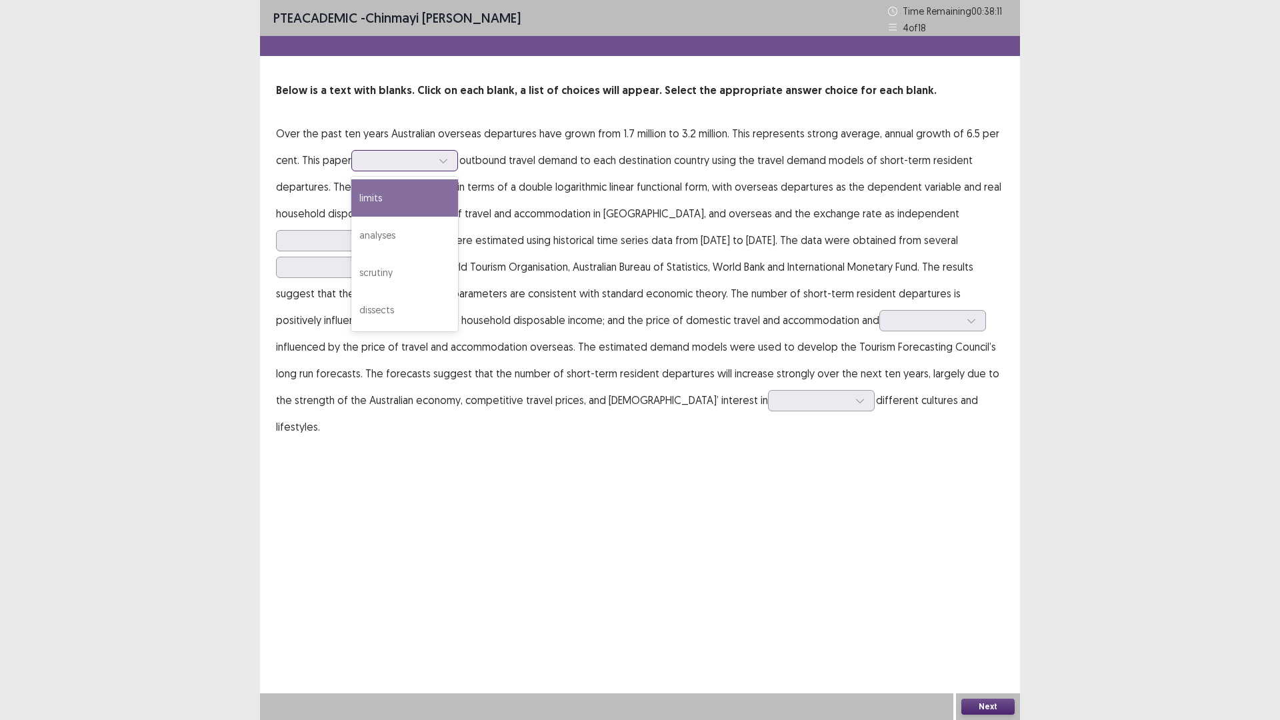
click at [383, 165] on div at bounding box center [397, 160] width 69 height 13
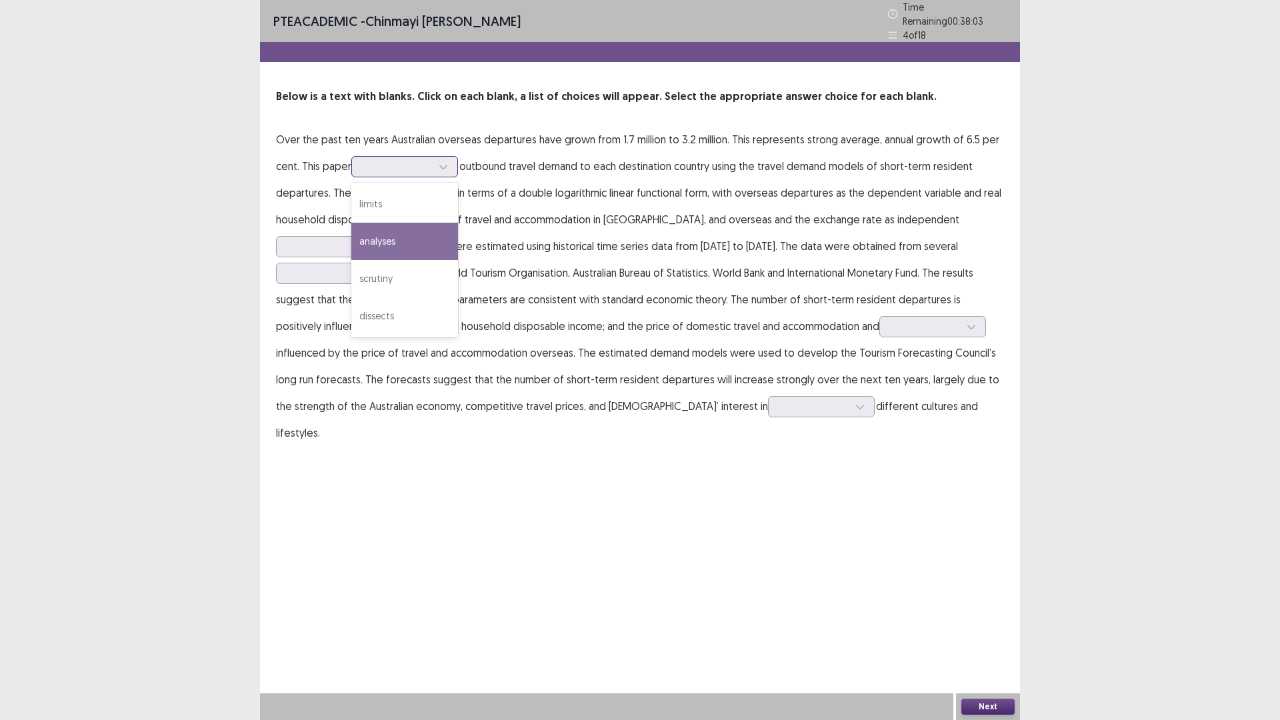
click at [423, 242] on div "analyses" at bounding box center [404, 241] width 107 height 37
drag, startPoint x: 902, startPoint y: 225, endPoint x: 726, endPoint y: 206, distance: 176.9
click at [901, 225] on p "Over the past ten years Australian overseas departures have grown from 1.7 mill…" at bounding box center [640, 286] width 728 height 320
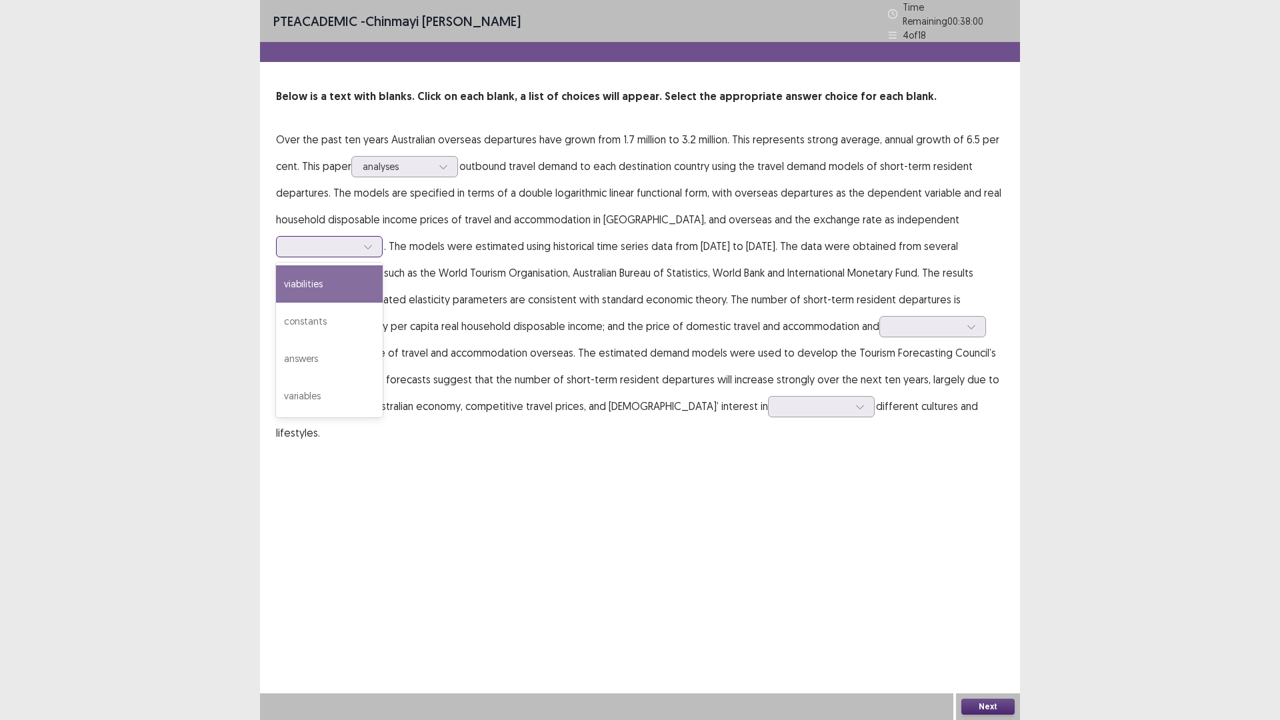
click at [357, 240] on div at bounding box center [321, 246] width 69 height 13
click at [383, 377] on div "variables" at bounding box center [329, 395] width 107 height 37
click at [357, 267] on div at bounding box center [321, 273] width 69 height 13
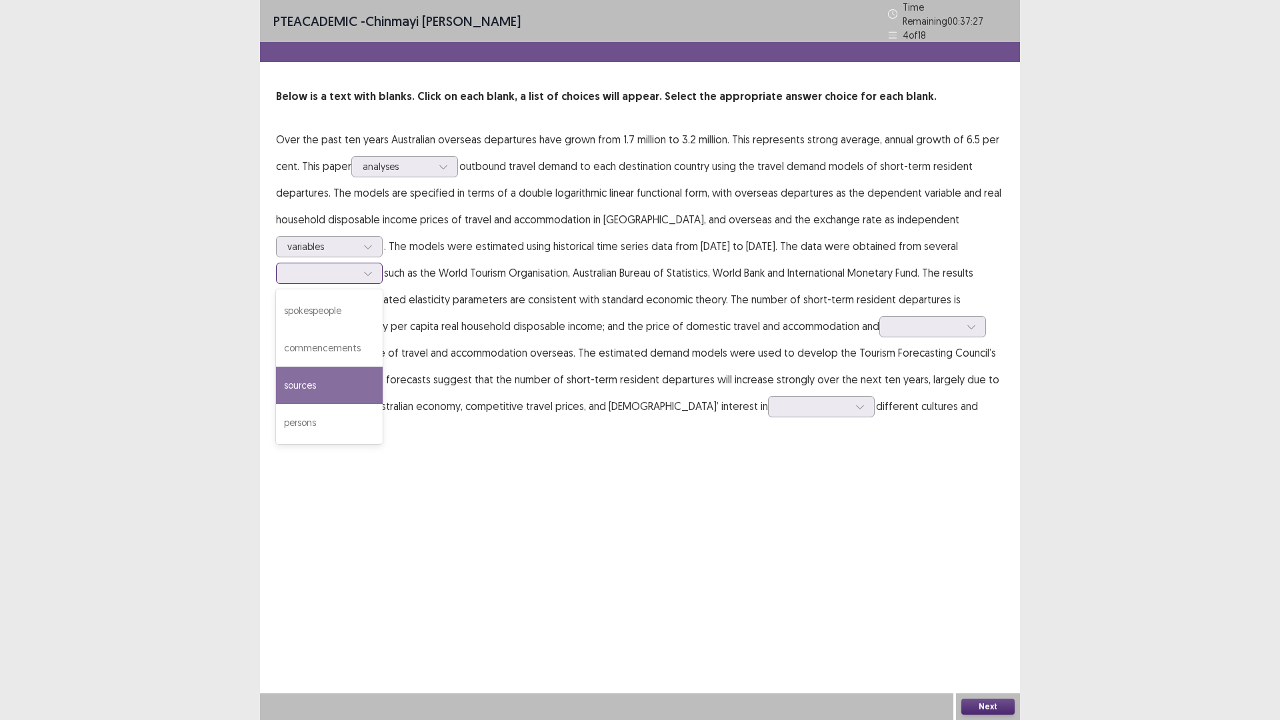
click at [383, 367] on div "sources" at bounding box center [329, 385] width 107 height 37
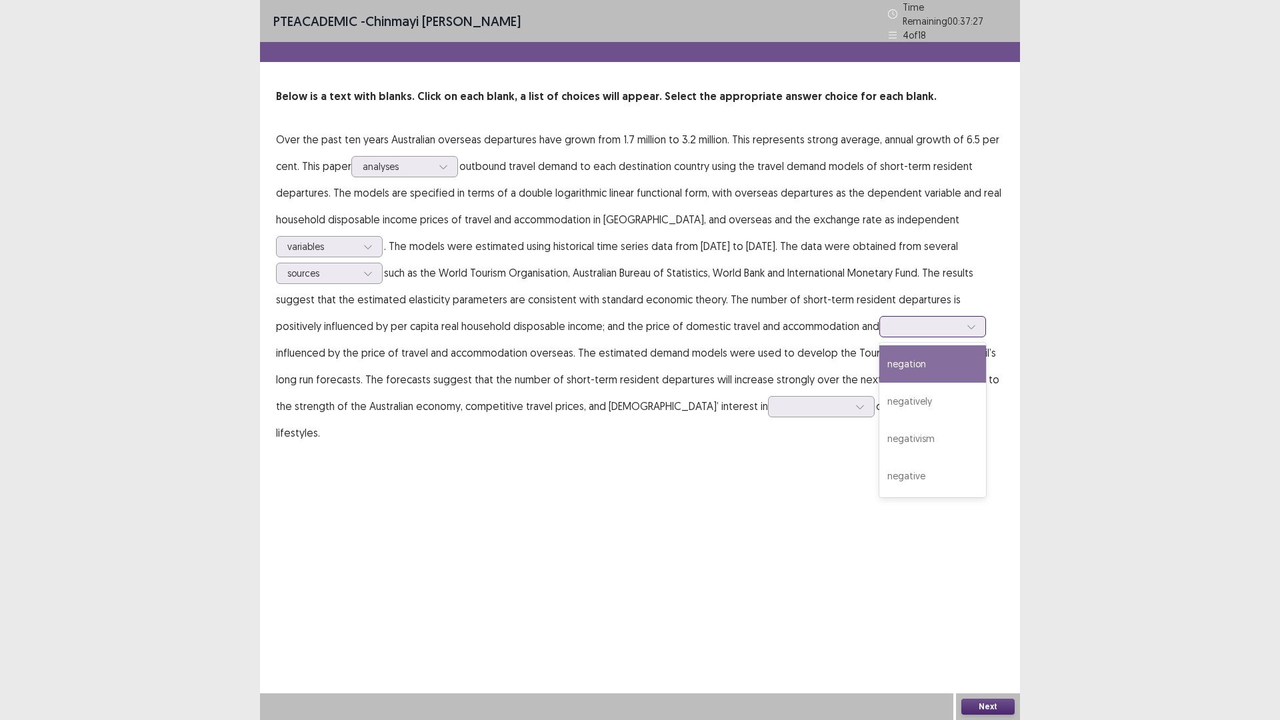
click at [890, 320] on div at bounding box center [924, 326] width 69 height 13
click at [879, 398] on div "negatively" at bounding box center [932, 401] width 107 height 37
click at [779, 400] on div at bounding box center [813, 406] width 69 height 13
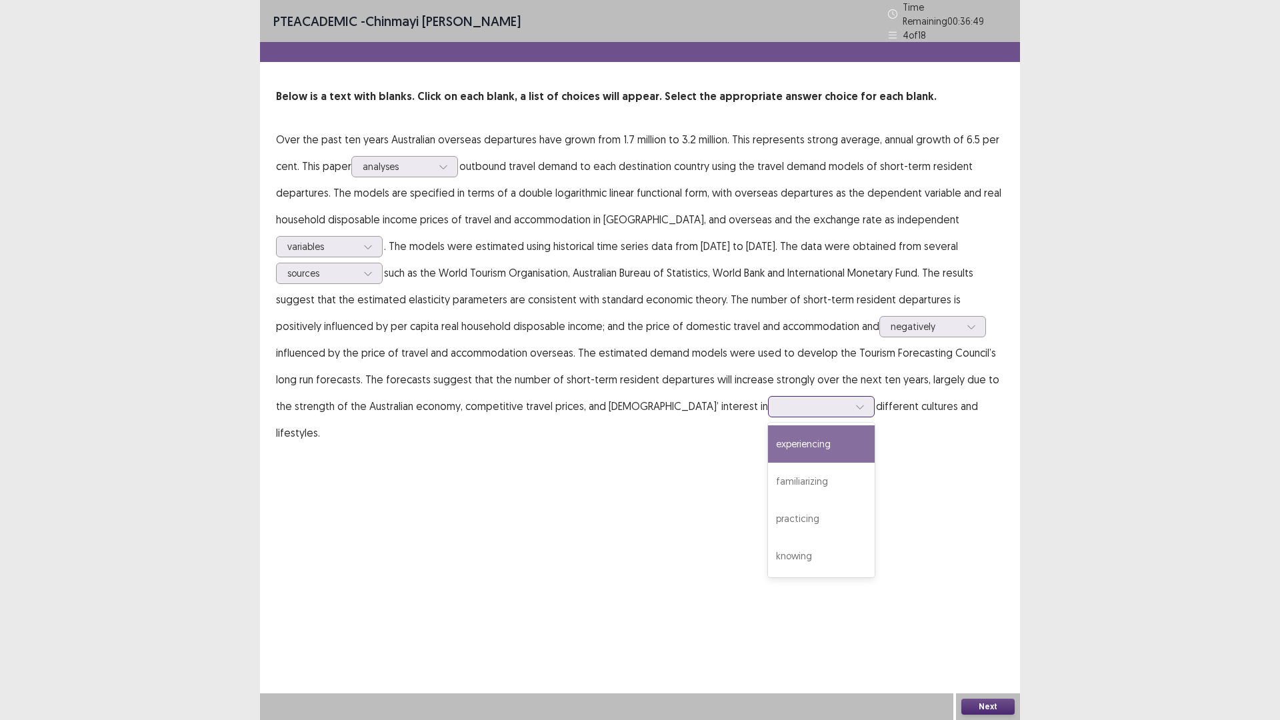
drag, startPoint x: 603, startPoint y: 431, endPoint x: 624, endPoint y: 433, distance: 21.5
click at [768, 431] on div "experiencing" at bounding box center [821, 443] width 107 height 37
click at [1001, 607] on button "Next" at bounding box center [987, 706] width 53 height 16
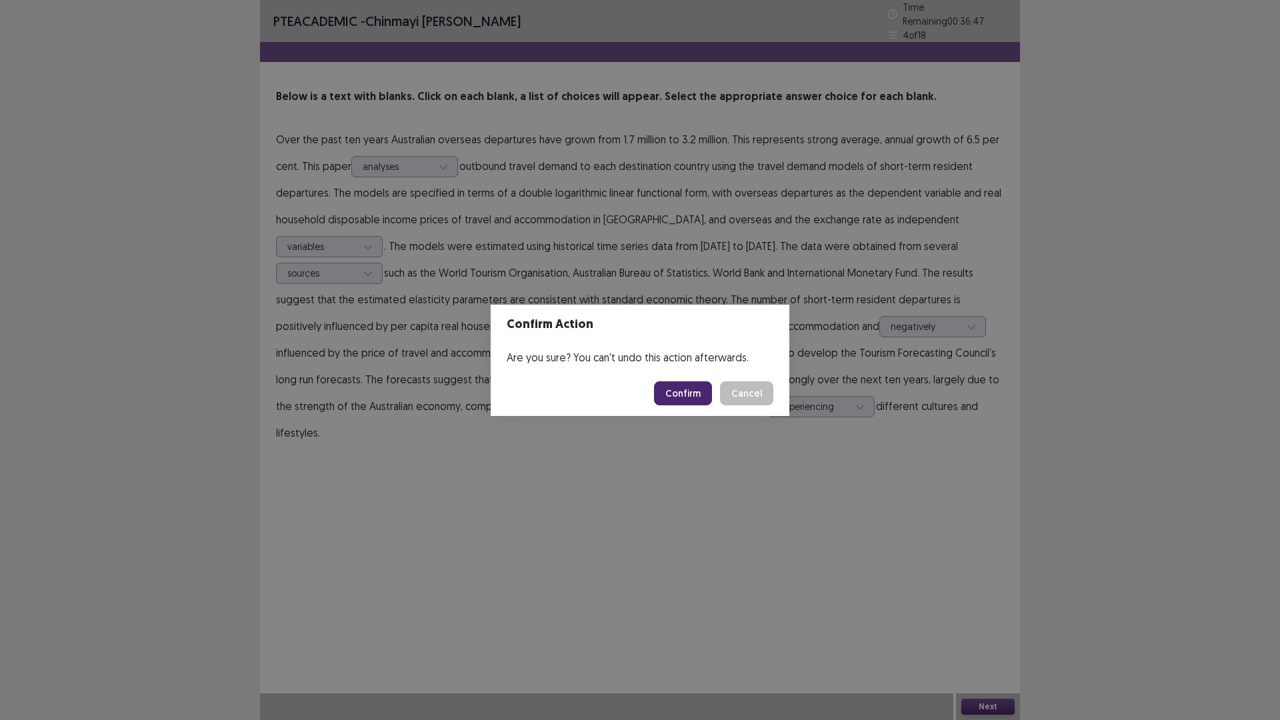
click at [685, 388] on button "Confirm" at bounding box center [683, 393] width 58 height 24
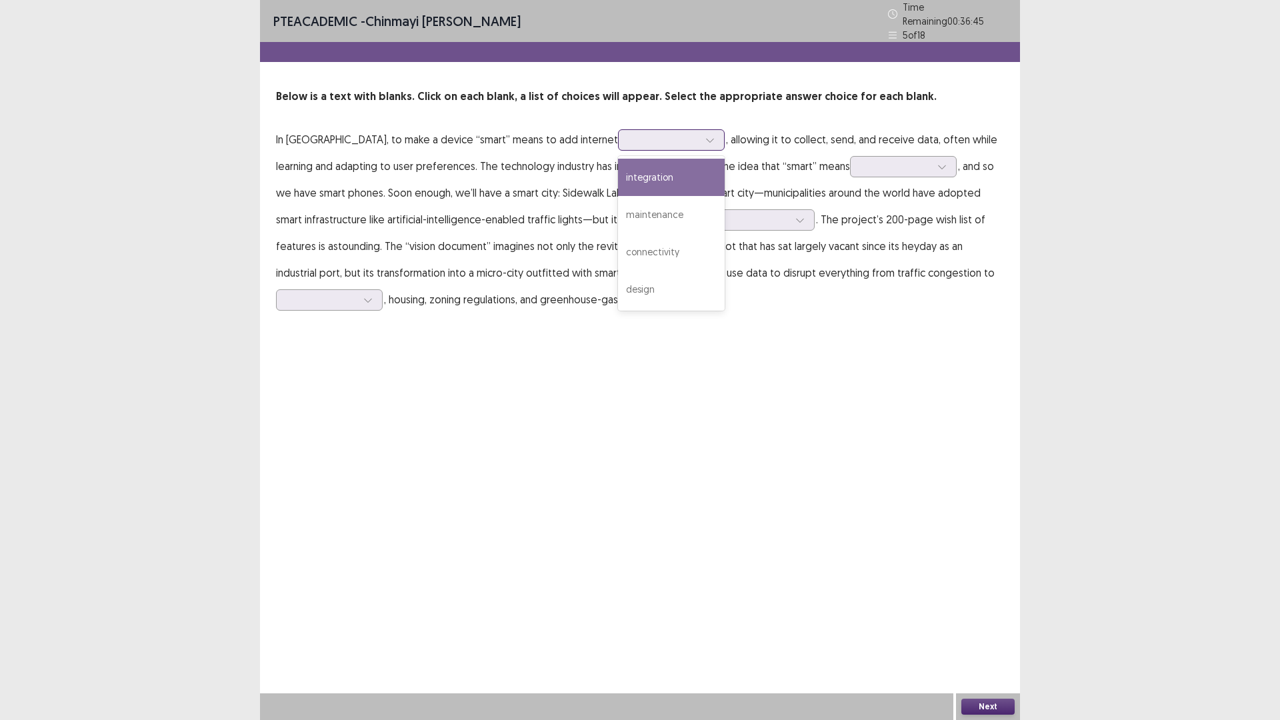
drag, startPoint x: 623, startPoint y: 131, endPoint x: 613, endPoint y: 131, distance: 10.0
click at [629, 133] on div at bounding box center [663, 139] width 69 height 13
click at [618, 243] on div "connectivity" at bounding box center [671, 251] width 107 height 37
click at [861, 160] on div at bounding box center [895, 166] width 69 height 13
click at [629, 137] on div at bounding box center [663, 139] width 69 height 13
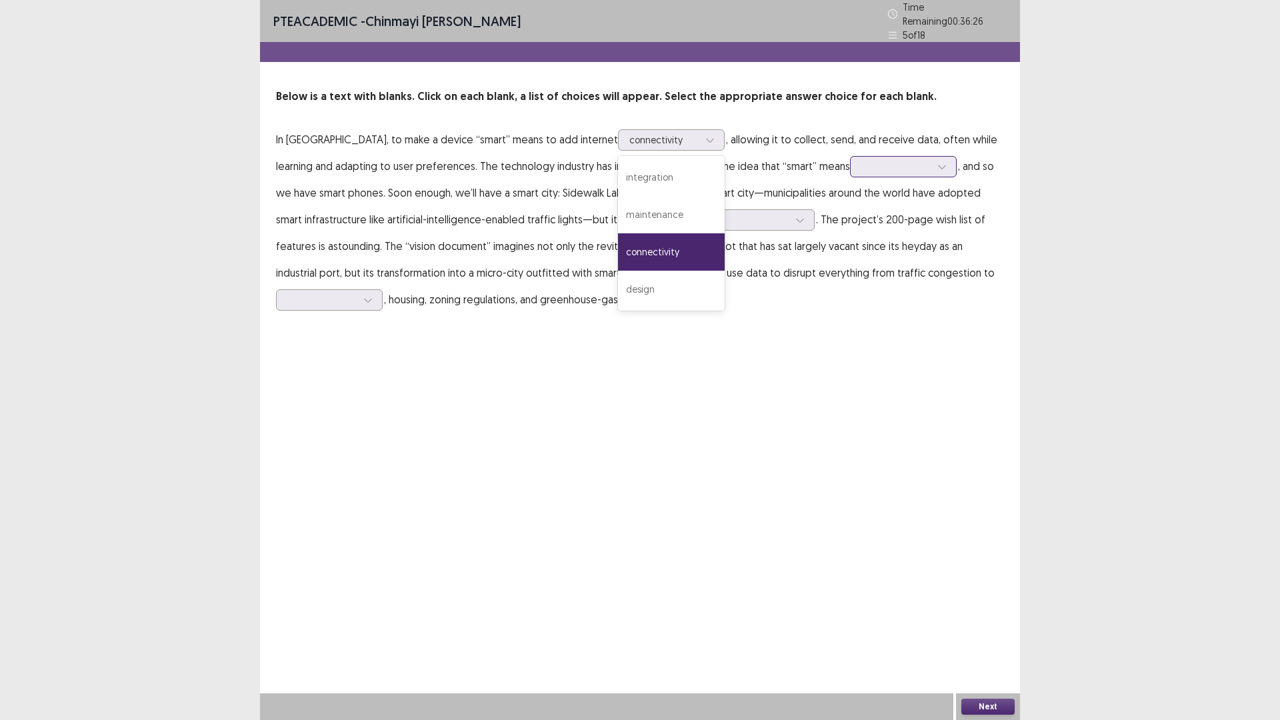
click at [860, 169] on div at bounding box center [896, 166] width 72 height 15
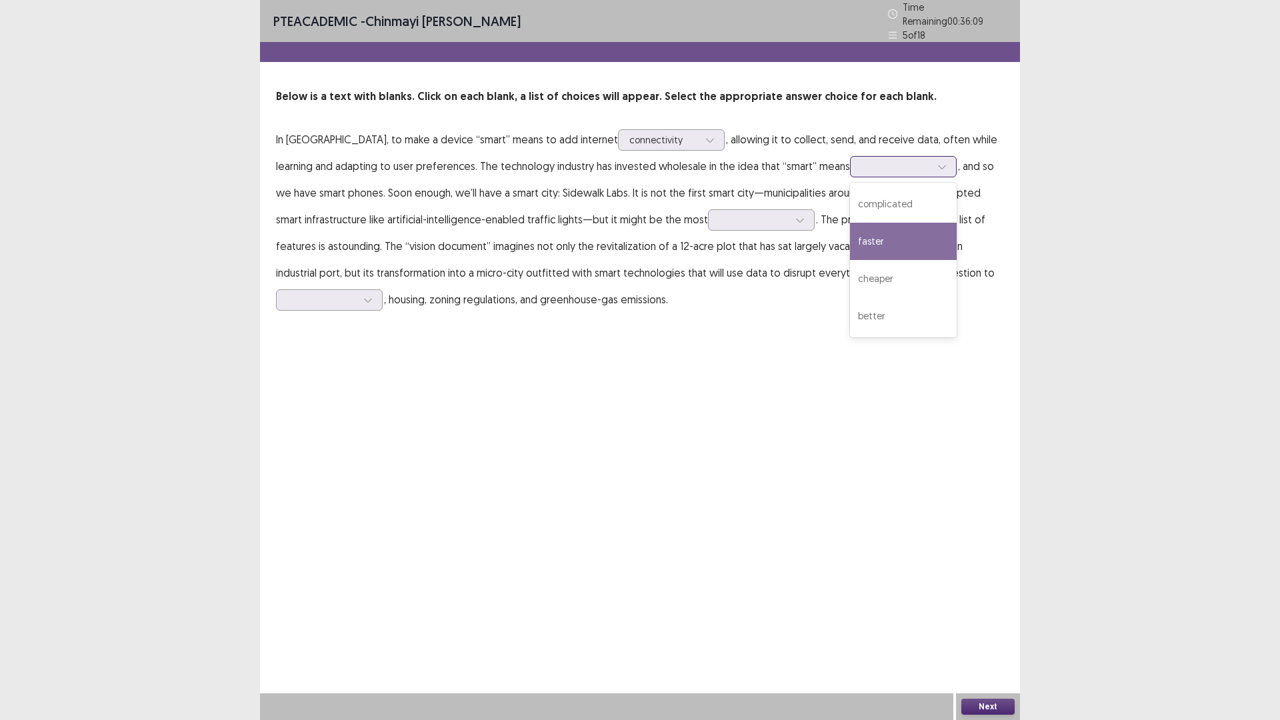
click at [850, 243] on div "faster" at bounding box center [903, 241] width 107 height 37
click at [740, 213] on div at bounding box center [753, 219] width 69 height 13
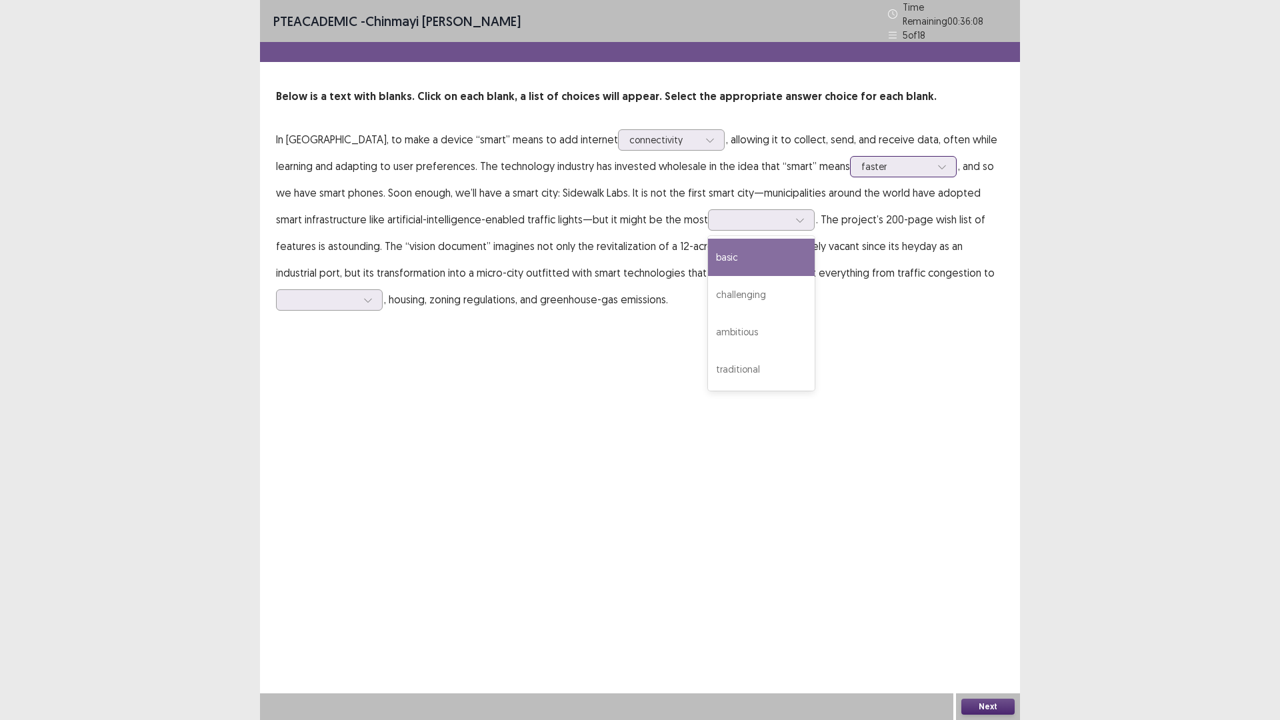
click at [861, 160] on div at bounding box center [895, 166] width 69 height 13
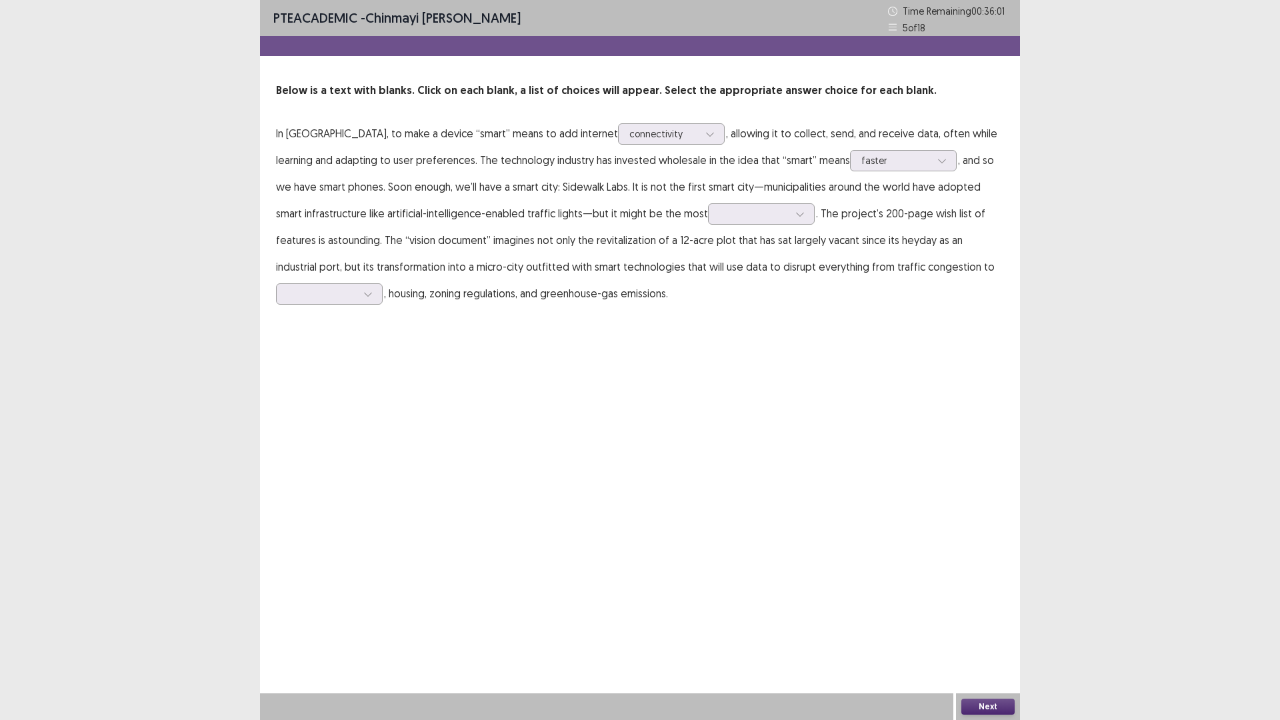
drag, startPoint x: 969, startPoint y: 295, endPoint x: 727, endPoint y: 250, distance: 246.0
click at [964, 295] on p "In [GEOGRAPHIC_DATA], to make a device “smart” means to add internet connectivi…" at bounding box center [640, 213] width 728 height 187
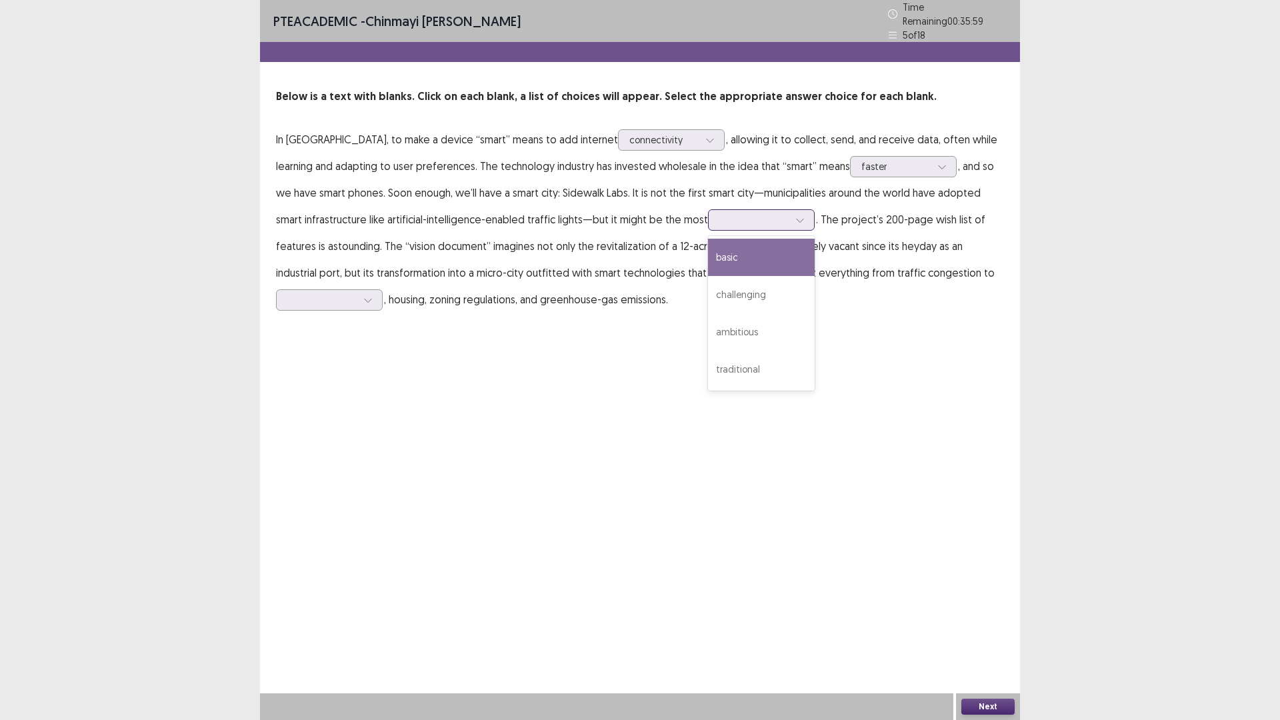
click at [724, 214] on div at bounding box center [753, 219] width 69 height 13
click at [708, 299] on div "challenging" at bounding box center [761, 294] width 107 height 37
click at [353, 296] on div at bounding box center [321, 299] width 69 height 13
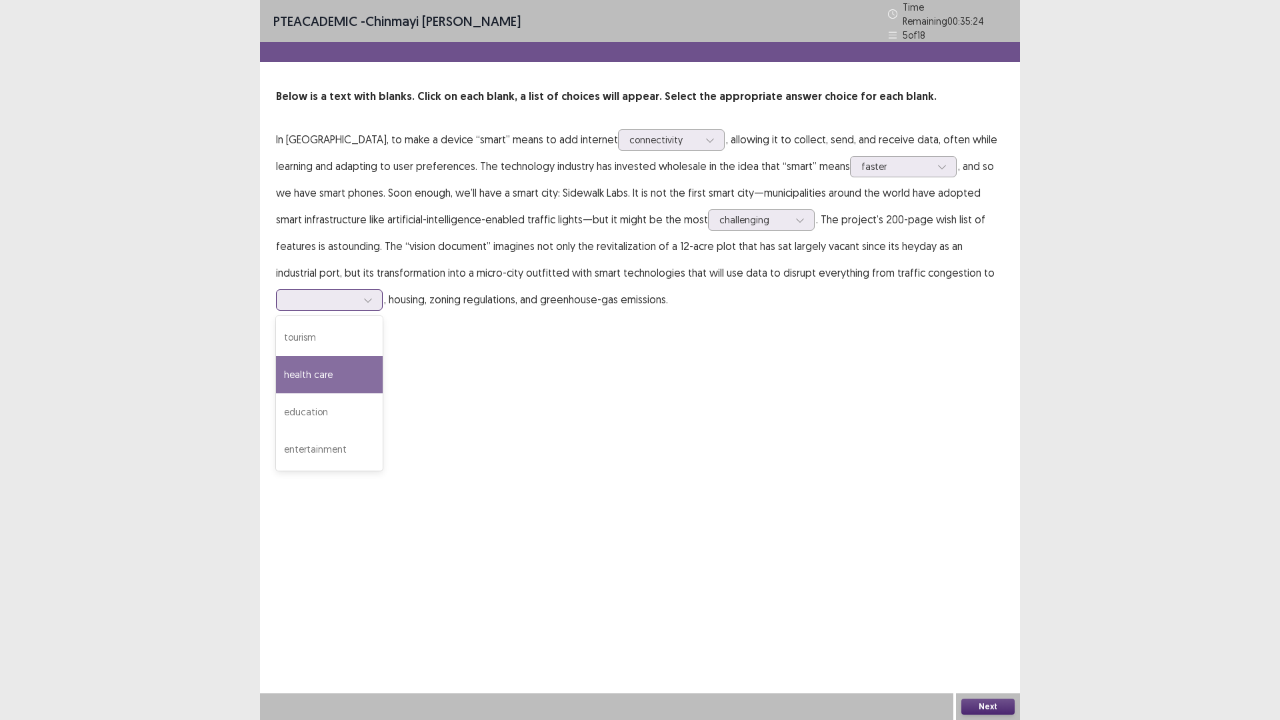
click at [311, 356] on div "health care" at bounding box center [329, 374] width 107 height 37
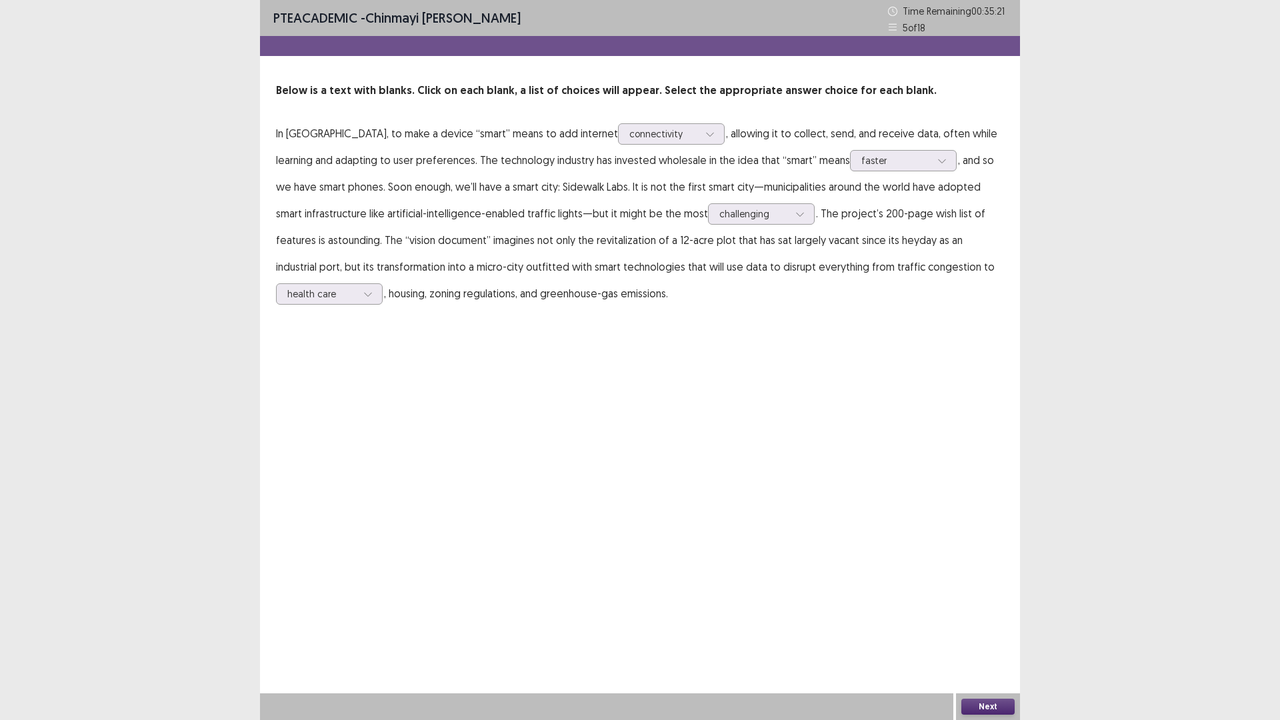
click at [984, 607] on button "Next" at bounding box center [987, 706] width 53 height 16
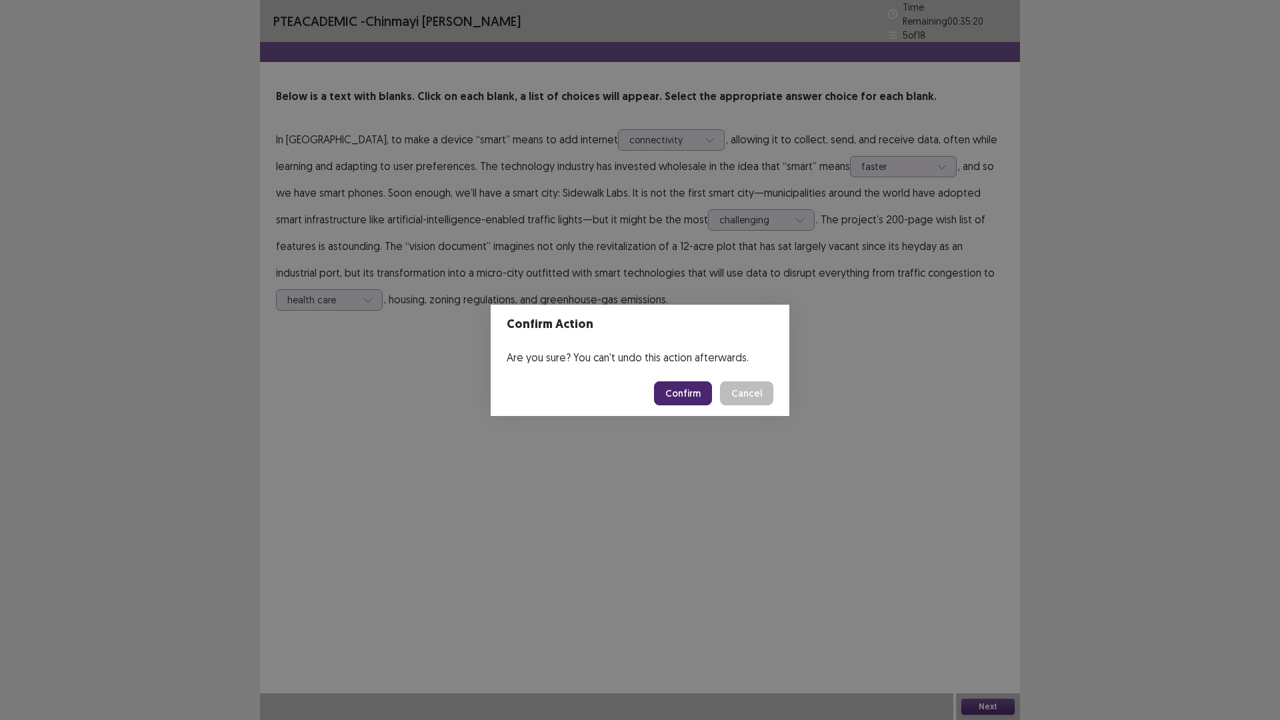
click at [677, 400] on button "Confirm" at bounding box center [683, 393] width 58 height 24
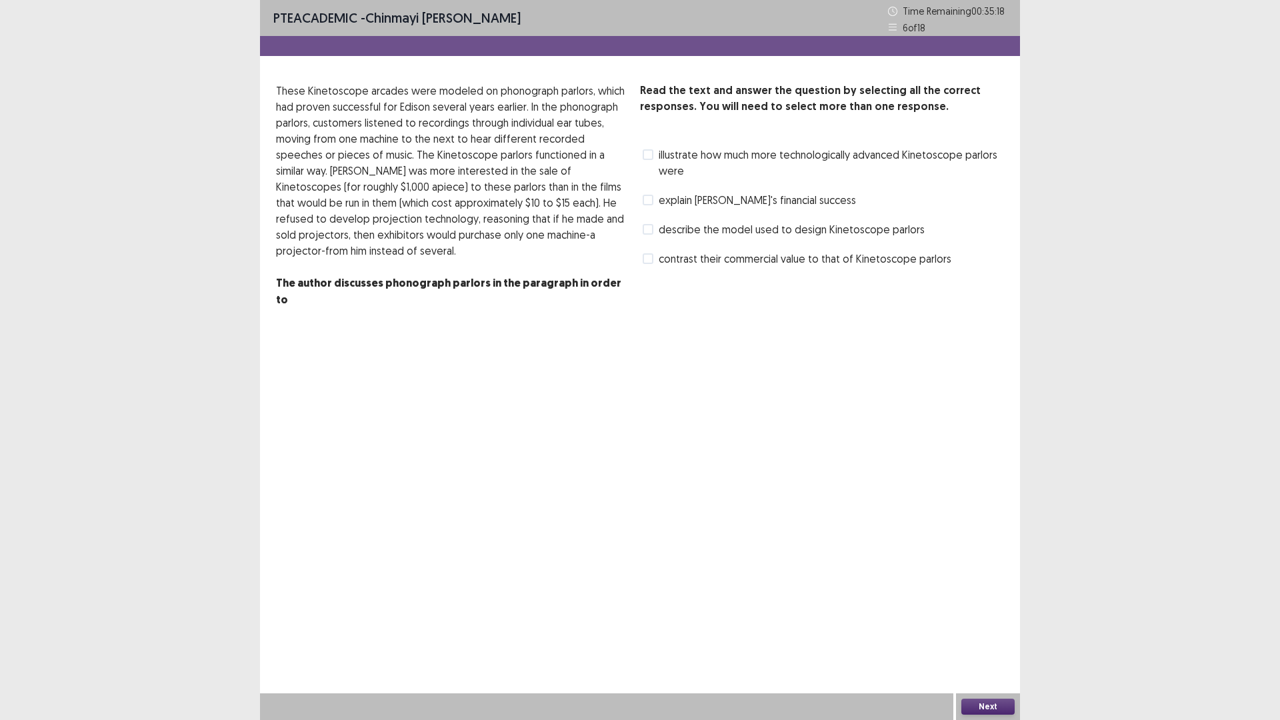
click at [644, 227] on span at bounding box center [648, 229] width 11 height 11
click at [996, 607] on button "Next" at bounding box center [987, 706] width 53 height 16
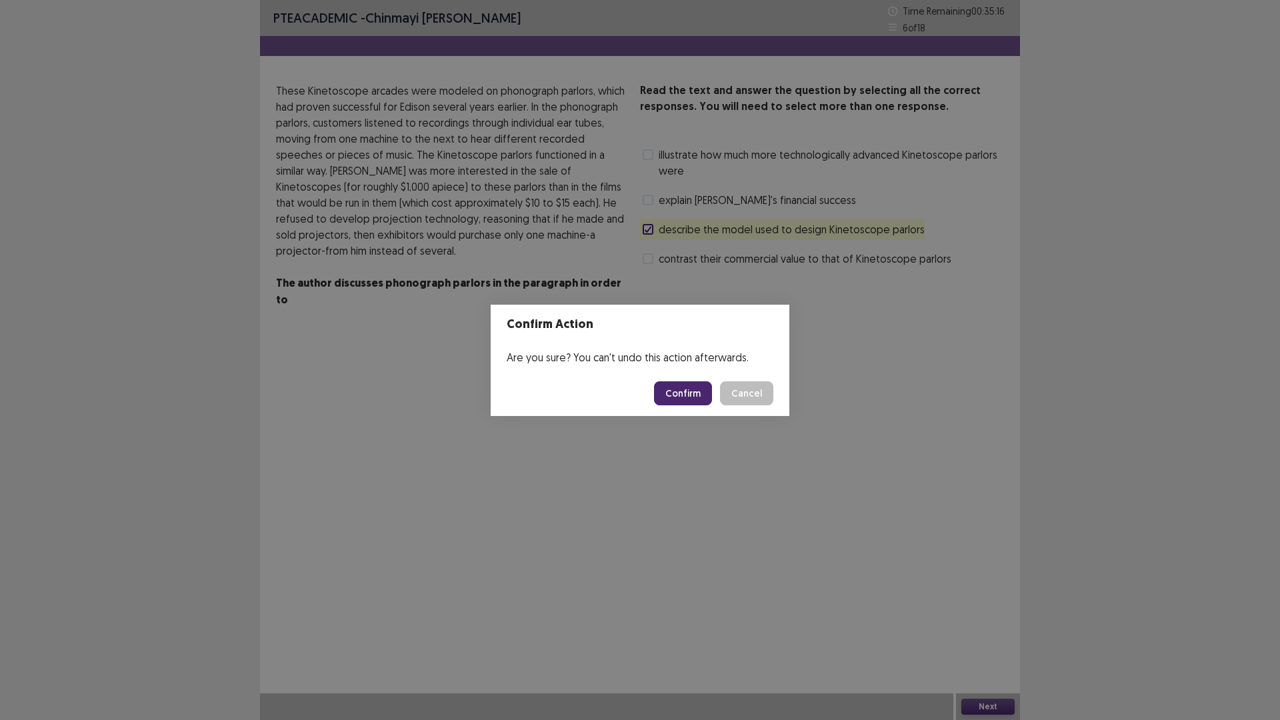
click at [688, 395] on button "Confirm" at bounding box center [683, 393] width 58 height 24
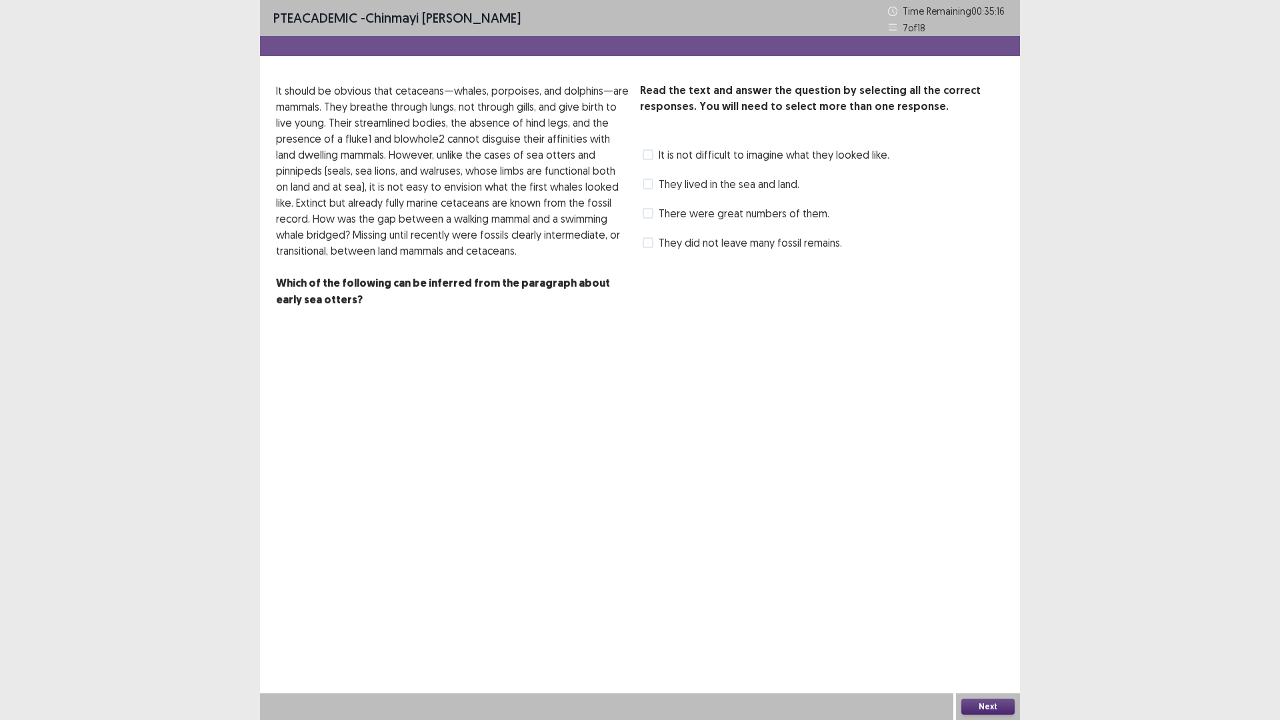
click at [646, 219] on label "There were great numbers of them." at bounding box center [736, 213] width 187 height 16
click at [1001, 607] on button "Next" at bounding box center [987, 706] width 53 height 16
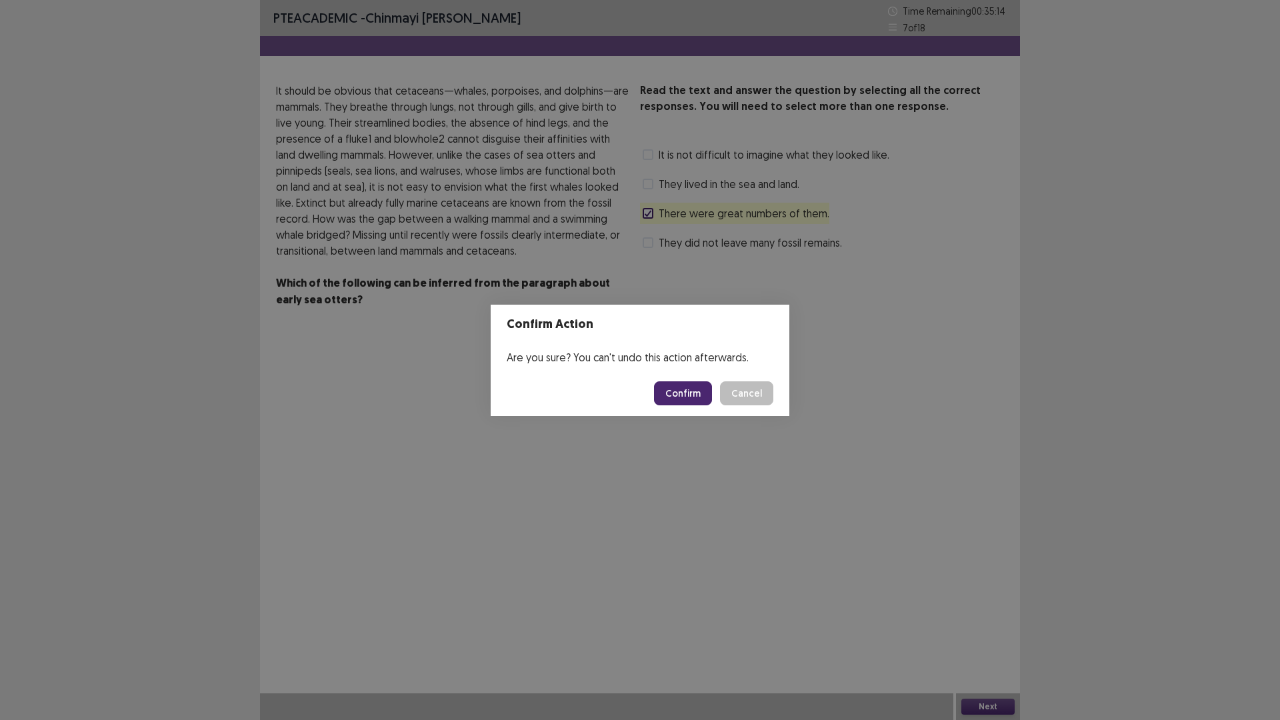
click at [683, 395] on button "Confirm" at bounding box center [683, 393] width 58 height 24
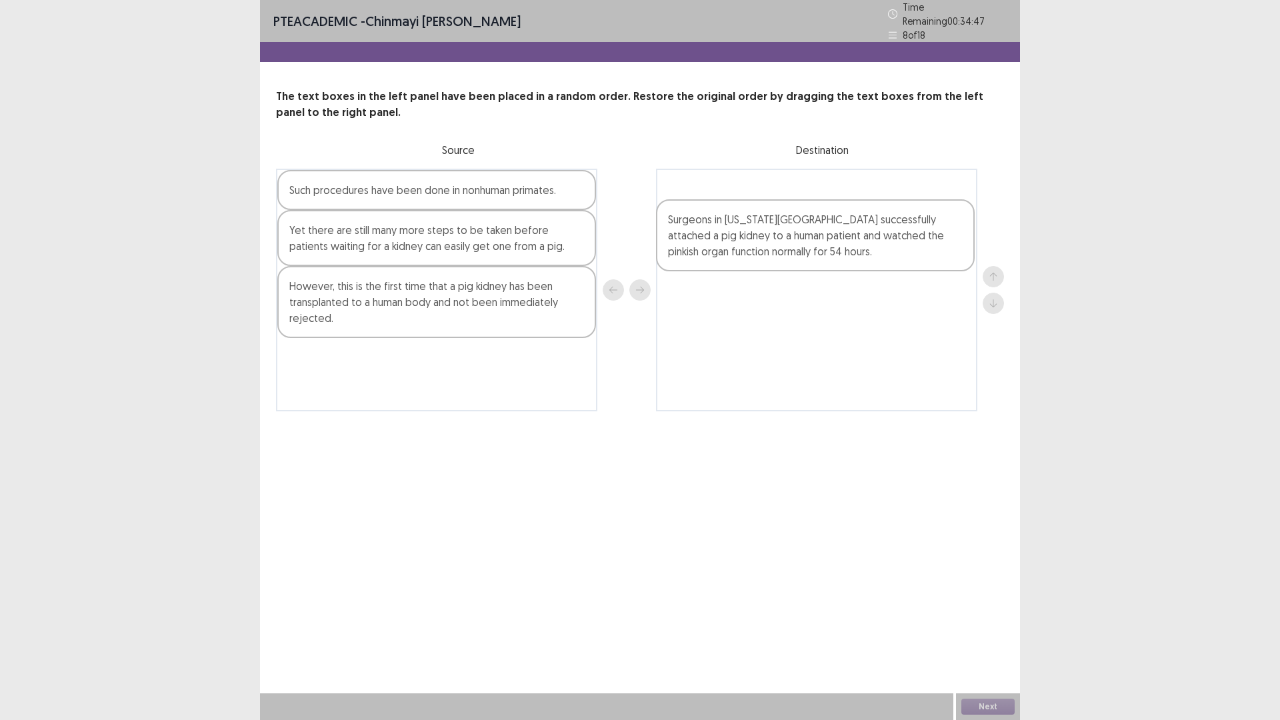
drag, startPoint x: 377, startPoint y: 210, endPoint x: 762, endPoint y: 249, distance: 386.6
click at [762, 249] on div "Surgeons in [US_STATE][GEOGRAPHIC_DATA] successfully attached a pig kidney to a…" at bounding box center [640, 290] width 728 height 243
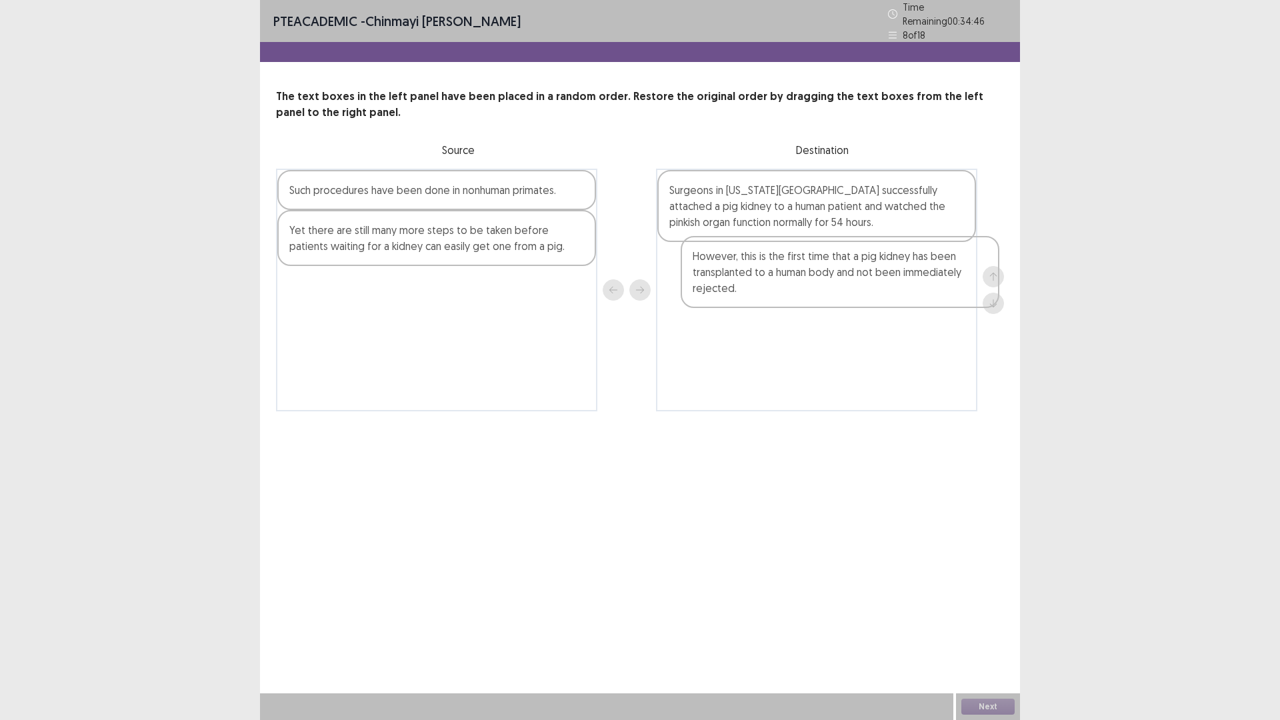
drag, startPoint x: 386, startPoint y: 300, endPoint x: 823, endPoint y: 275, distance: 438.0
click at [823, 275] on div "Such procedures have been done in nonhuman primates. Yet there are still many m…" at bounding box center [640, 290] width 728 height 243
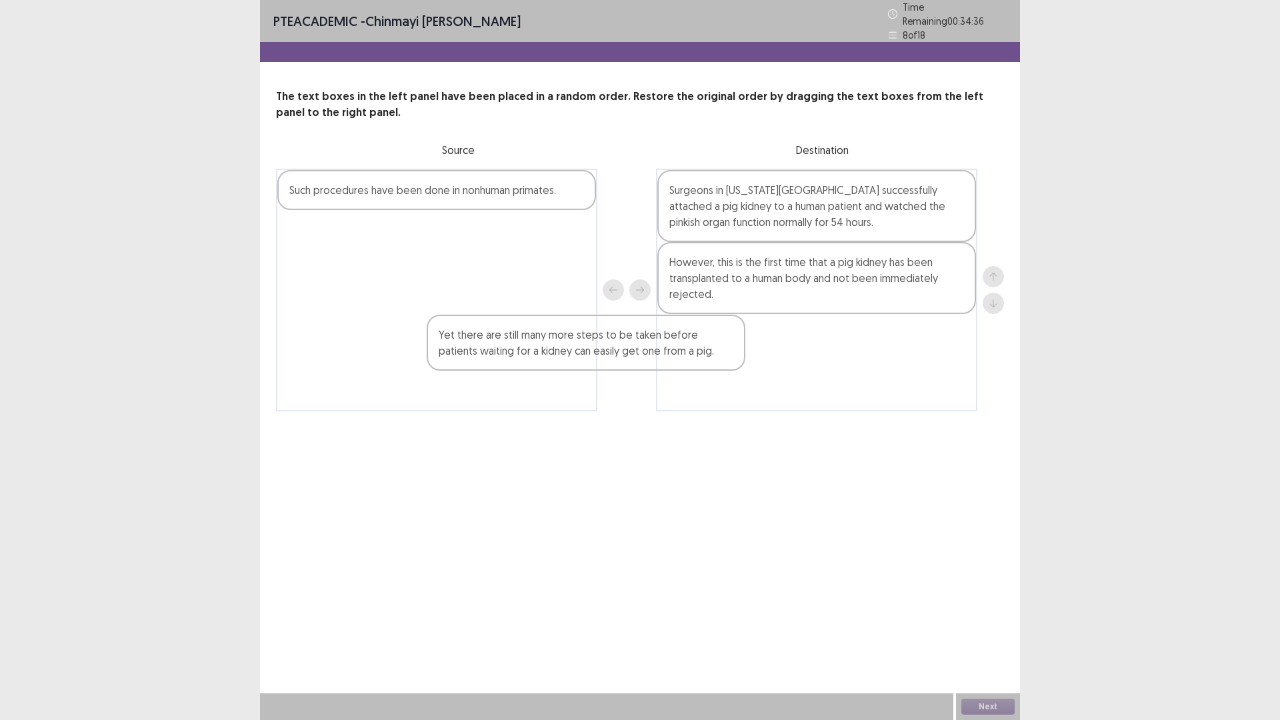
drag, startPoint x: 557, startPoint y: 205, endPoint x: 504, endPoint y: 326, distance: 132.5
click at [519, 325] on div "Such procedures have been done in nonhuman primates. Yet there are still many m…" at bounding box center [436, 290] width 321 height 243
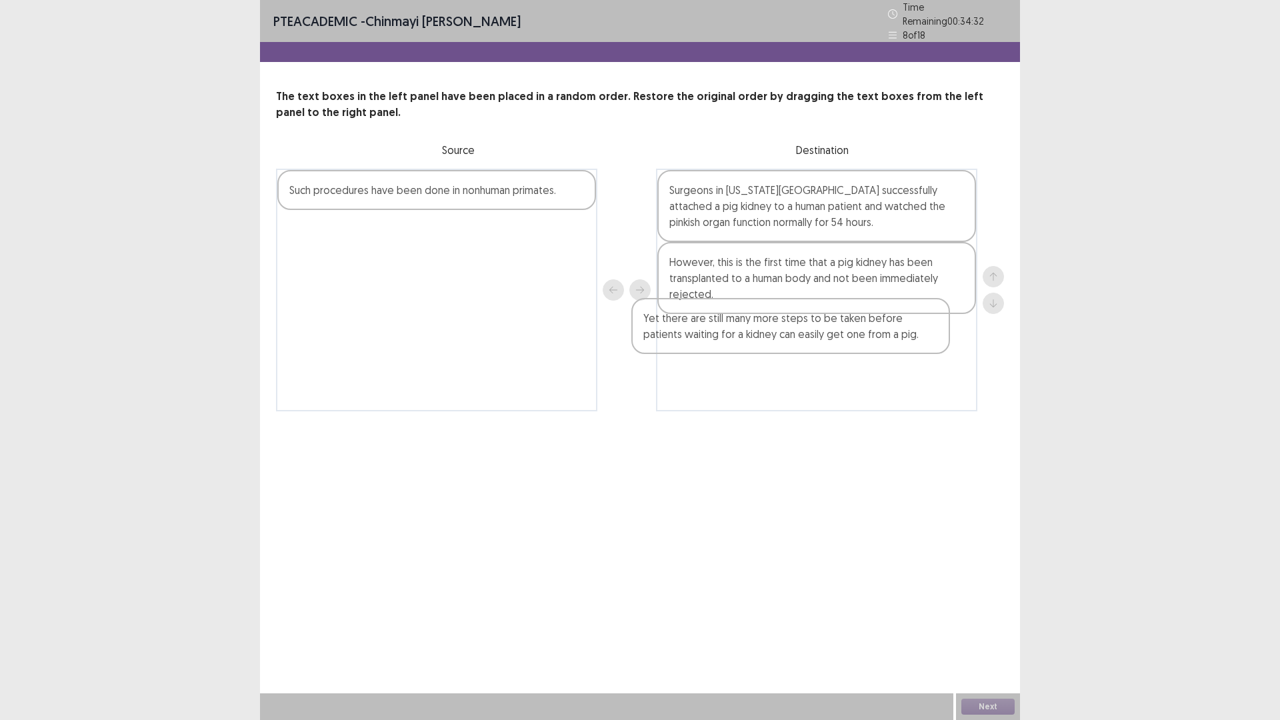
drag, startPoint x: 509, startPoint y: 245, endPoint x: 877, endPoint y: 343, distance: 381.2
click at [877, 343] on div "Such procedures have been done in nonhuman primates. Yet there are still many m…" at bounding box center [640, 290] width 728 height 243
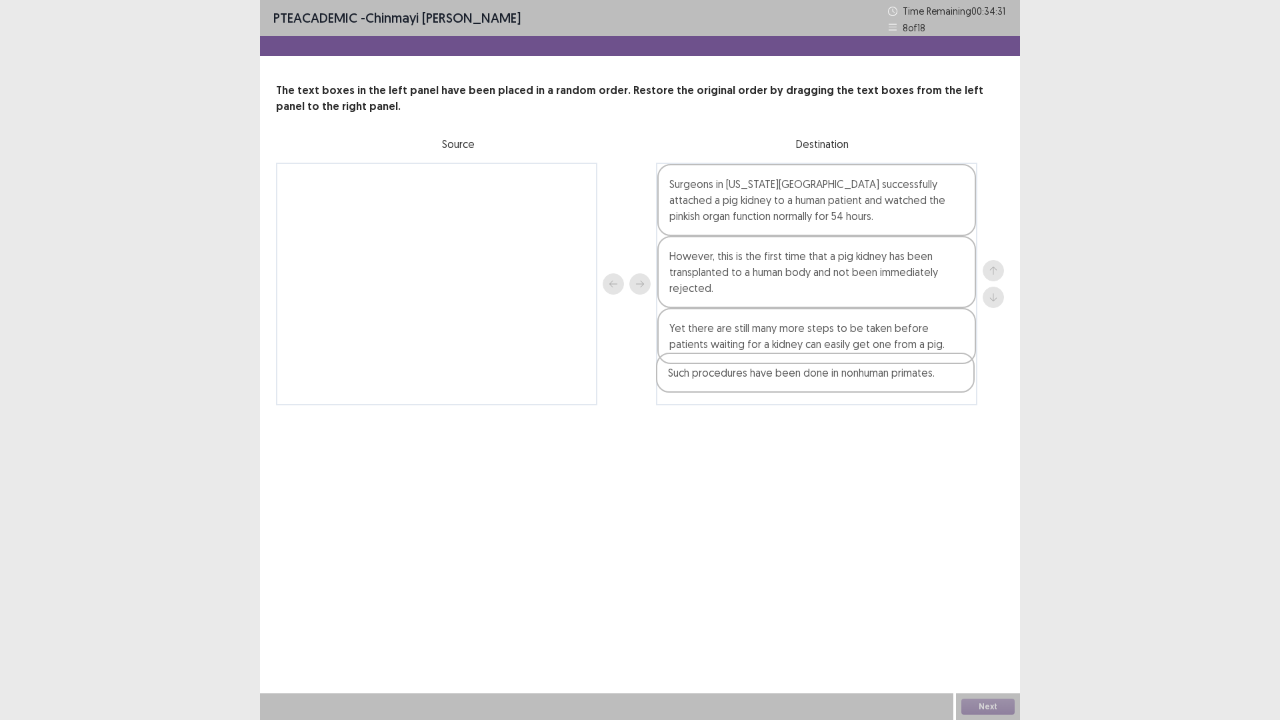
drag, startPoint x: 439, startPoint y: 199, endPoint x: 820, endPoint y: 391, distance: 427.4
click at [820, 391] on div "Such procedures have been done in nonhuman primates. Surgeons in [US_STATE][GEO…" at bounding box center [640, 284] width 728 height 243
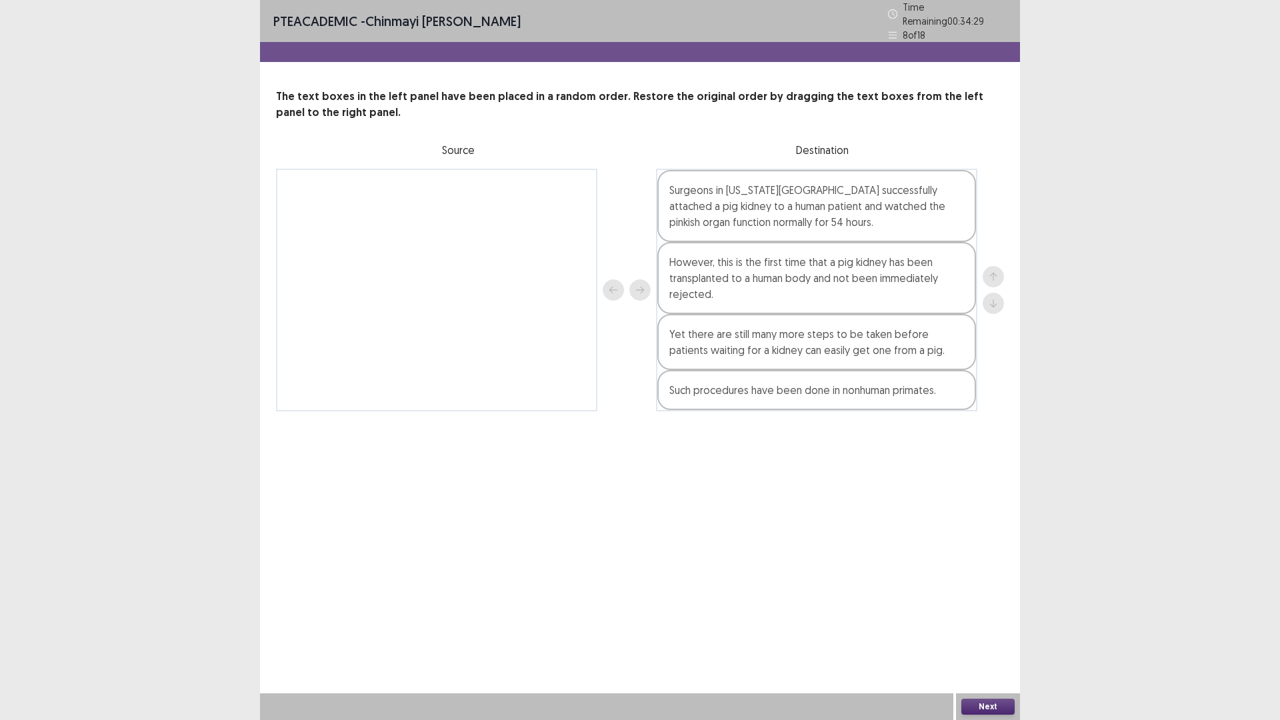
click at [988, 607] on button "Next" at bounding box center [987, 706] width 53 height 16
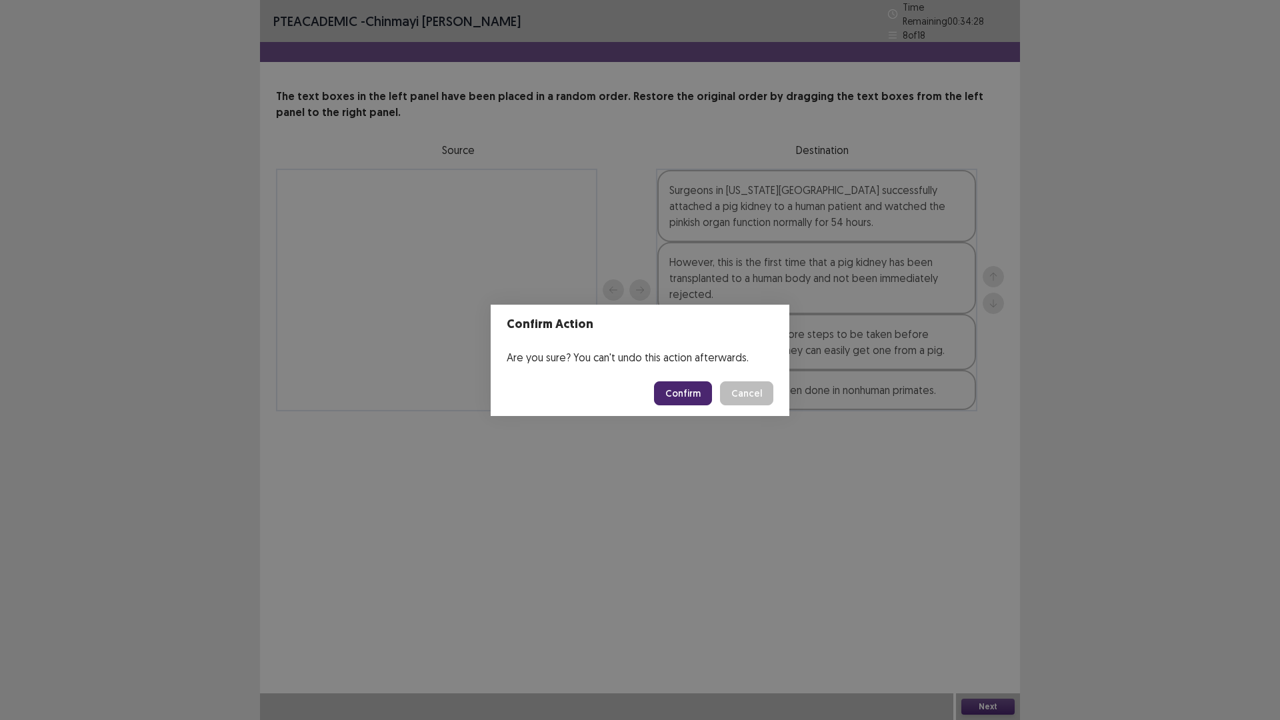
click at [693, 402] on button "Confirm" at bounding box center [683, 393] width 58 height 24
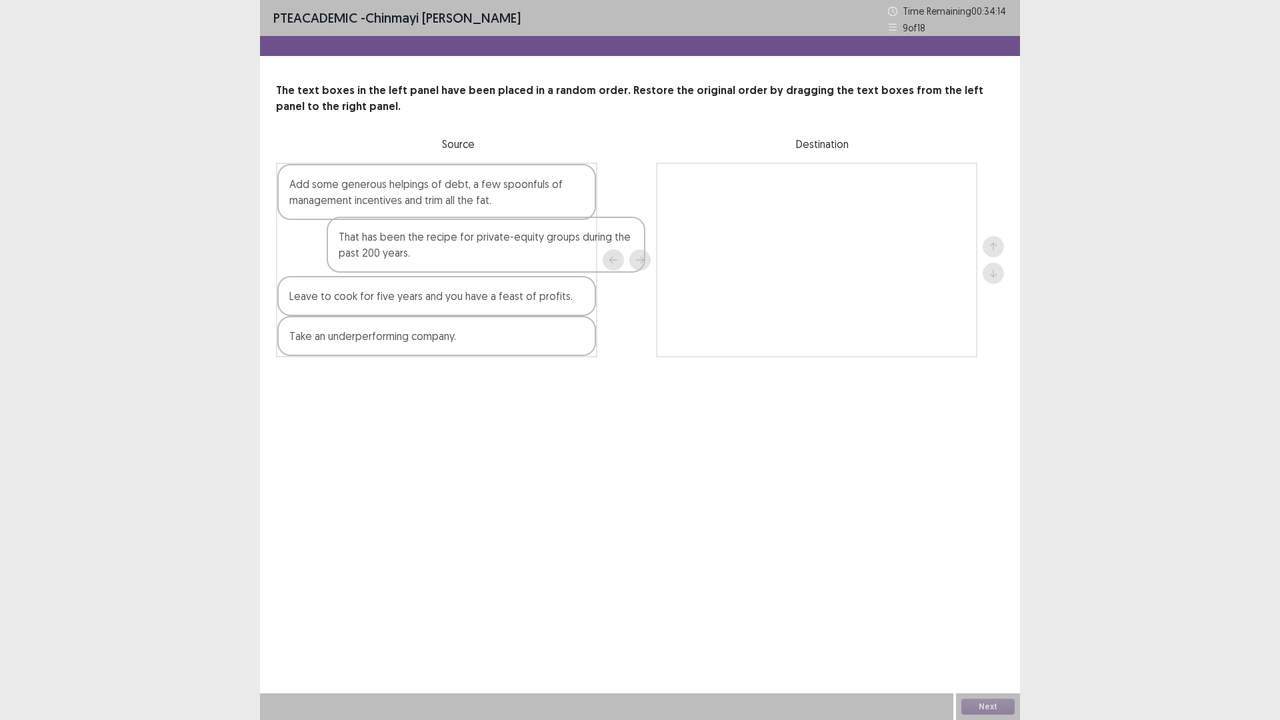
drag, startPoint x: 335, startPoint y: 259, endPoint x: 390, endPoint y: 255, distance: 54.8
click at [390, 255] on div "Add some generous helpings of debt, a few spoonfuls of management incentives an…" at bounding box center [436, 260] width 321 height 195
drag, startPoint x: 370, startPoint y: 251, endPoint x: 381, endPoint y: 251, distance: 11.4
click at [381, 251] on div "Add some generous helpings of debt, a few spoonfuls of management incentives an…" at bounding box center [436, 260] width 321 height 195
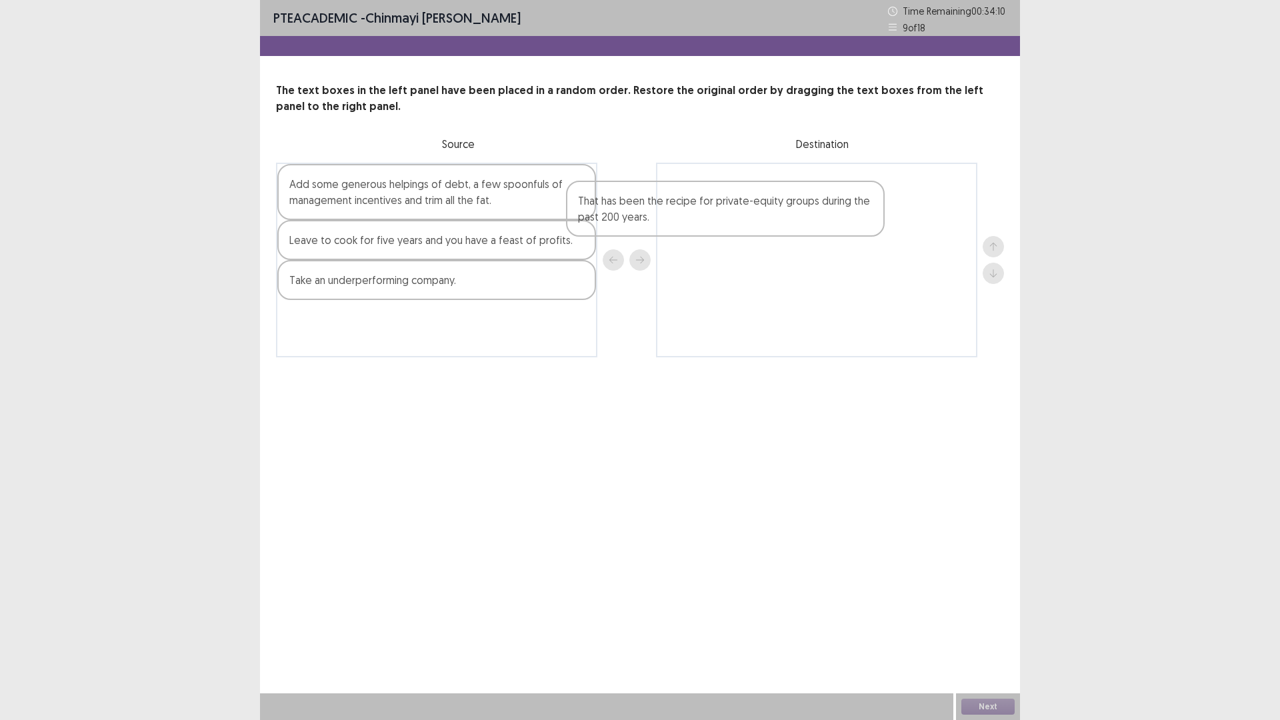
drag, startPoint x: 381, startPoint y: 251, endPoint x: 678, endPoint y: 212, distance: 299.2
click at [678, 212] on div "Add some generous helpings of debt, a few spoonfuls of management incentives an…" at bounding box center [640, 260] width 728 height 195
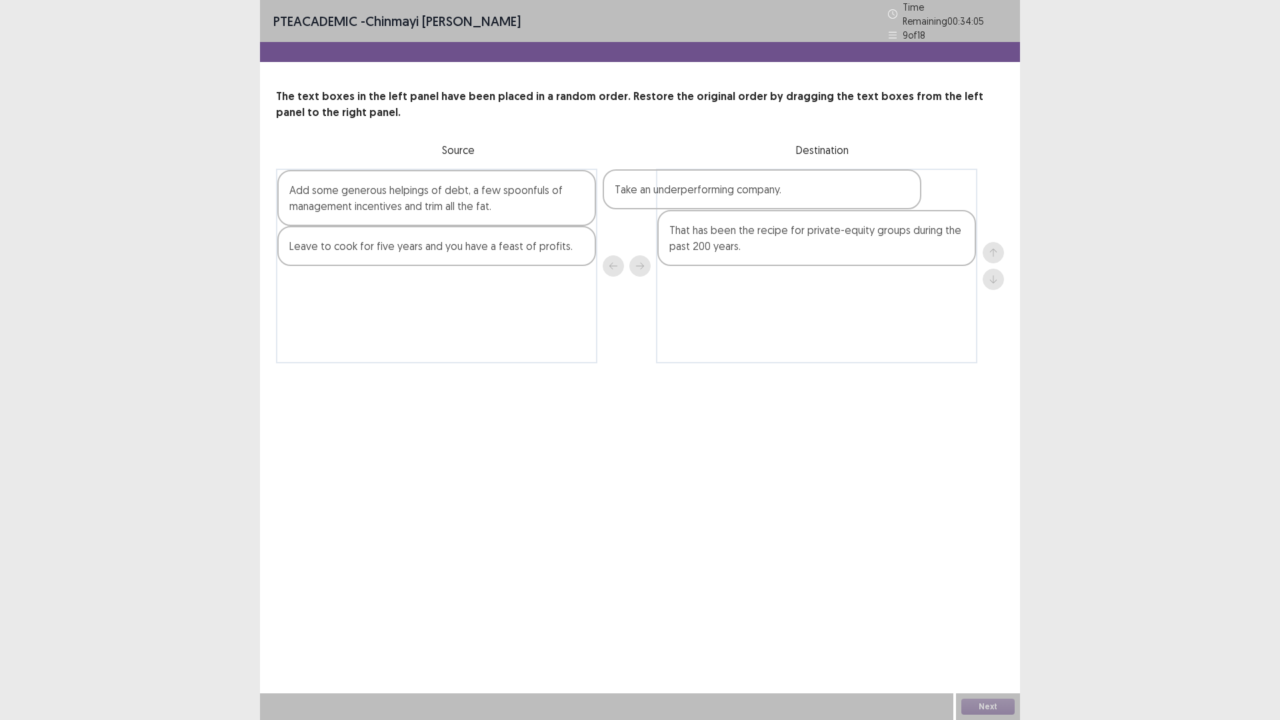
drag, startPoint x: 375, startPoint y: 286, endPoint x: 700, endPoint y: 195, distance: 337.7
click at [700, 195] on div "Add some generous helpings of debt, a few spoonfuls of management incentives an…" at bounding box center [640, 266] width 728 height 195
drag, startPoint x: 425, startPoint y: 187, endPoint x: 441, endPoint y: 192, distance: 17.3
click at [441, 192] on div "Add some generous helpings of debt, a few spoonfuls of management incentives an…" at bounding box center [436, 266] width 321 height 195
click at [415, 189] on div "Add some generous helpings of debt, a few spoonfuls of management incentives an…" at bounding box center [436, 198] width 319 height 56
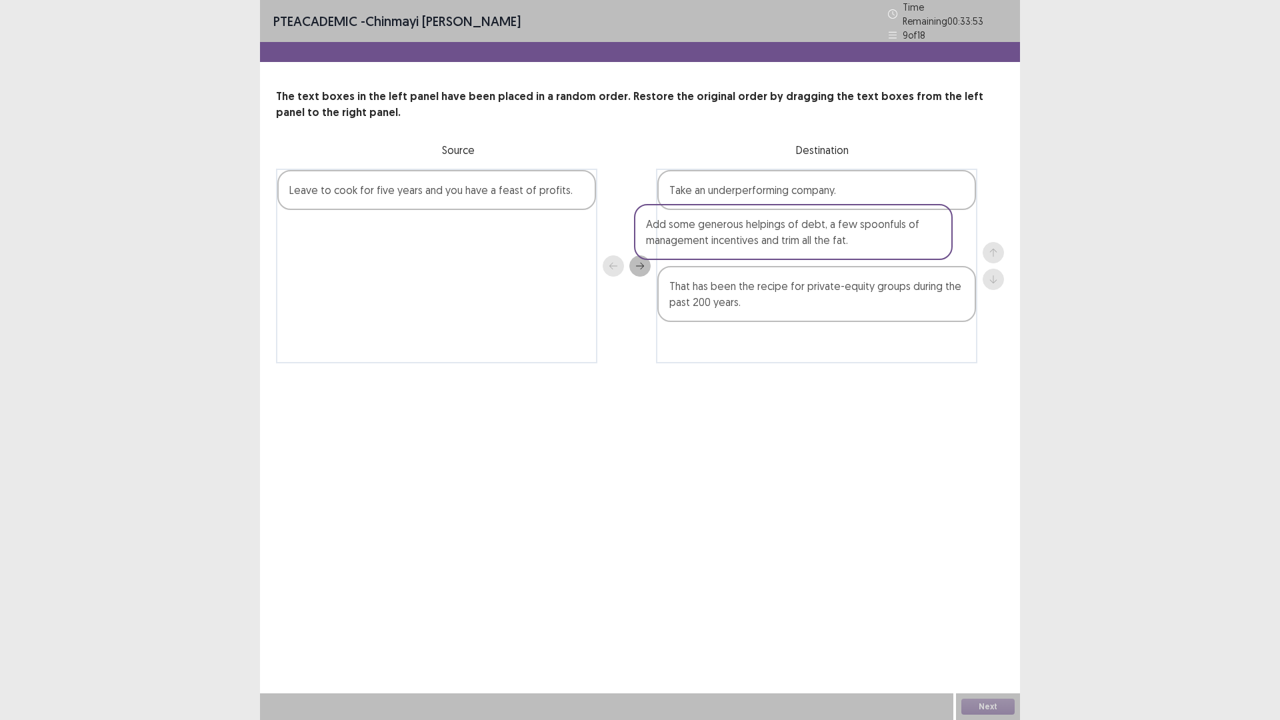
drag, startPoint x: 479, startPoint y: 187, endPoint x: 843, endPoint y: 228, distance: 366.3
click at [843, 228] on div "Add some generous helpings of debt, a few spoonfuls of management incentives an…" at bounding box center [640, 266] width 728 height 195
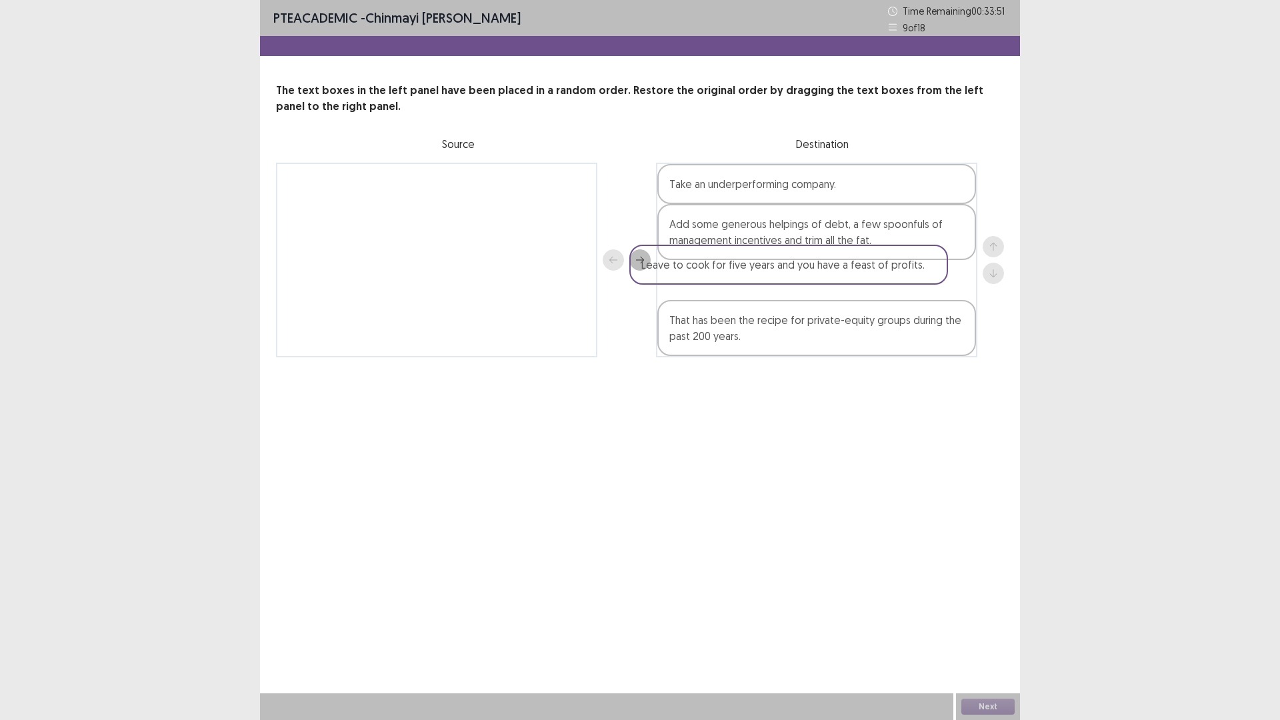
drag, startPoint x: 424, startPoint y: 192, endPoint x: 790, endPoint y: 273, distance: 374.7
click at [790, 273] on div "Leave to cook for five years and you have a feast of profits. Take an underperf…" at bounding box center [640, 260] width 728 height 195
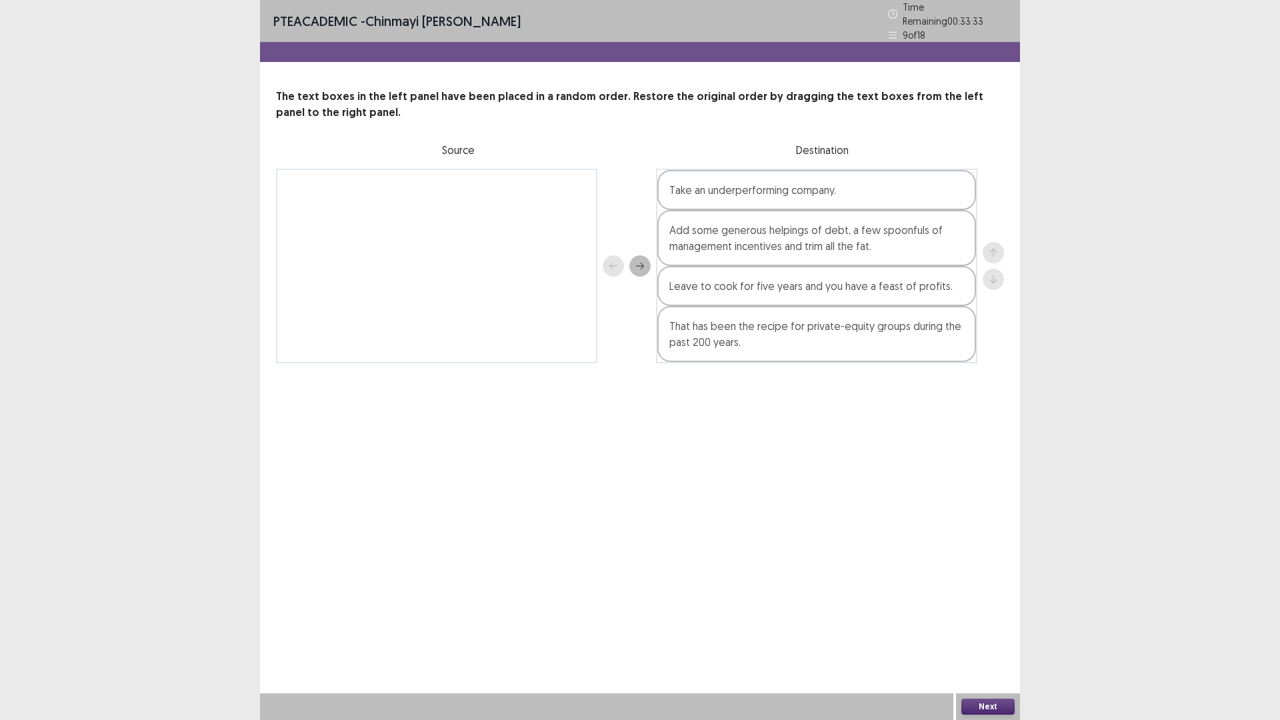
click at [991, 607] on button "Next" at bounding box center [987, 706] width 53 height 16
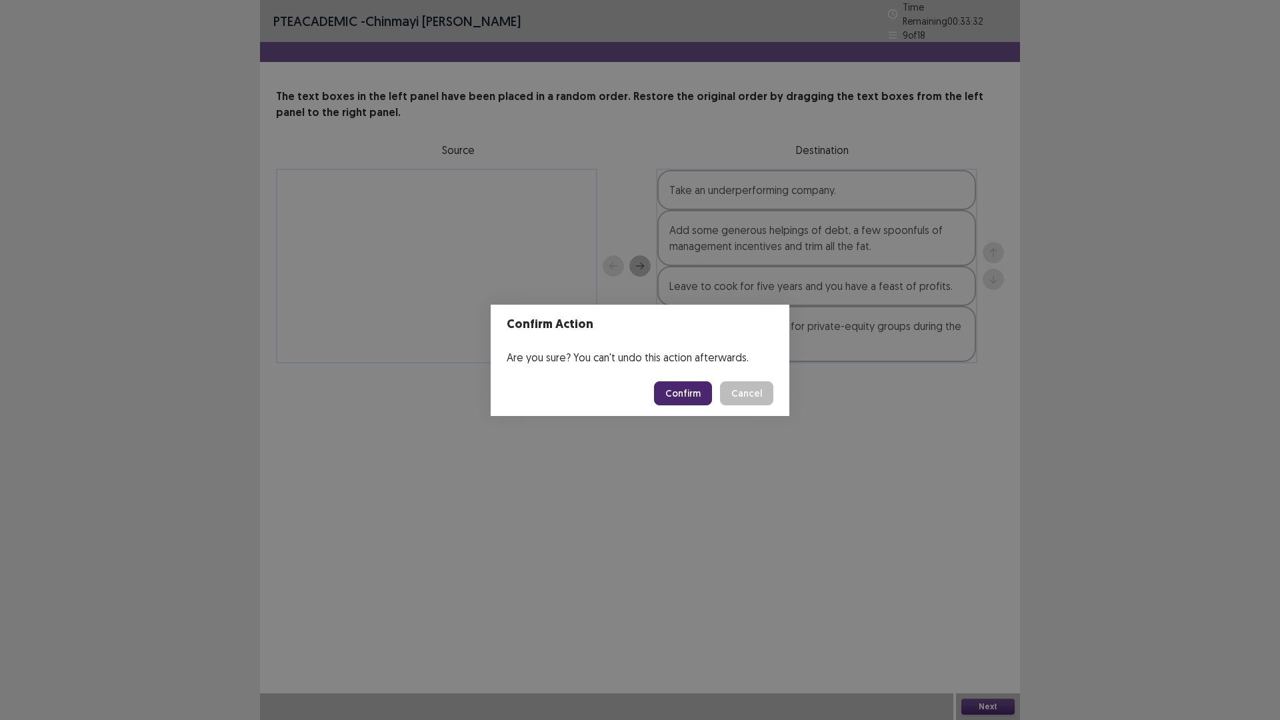
click at [687, 386] on button "Confirm" at bounding box center [683, 393] width 58 height 24
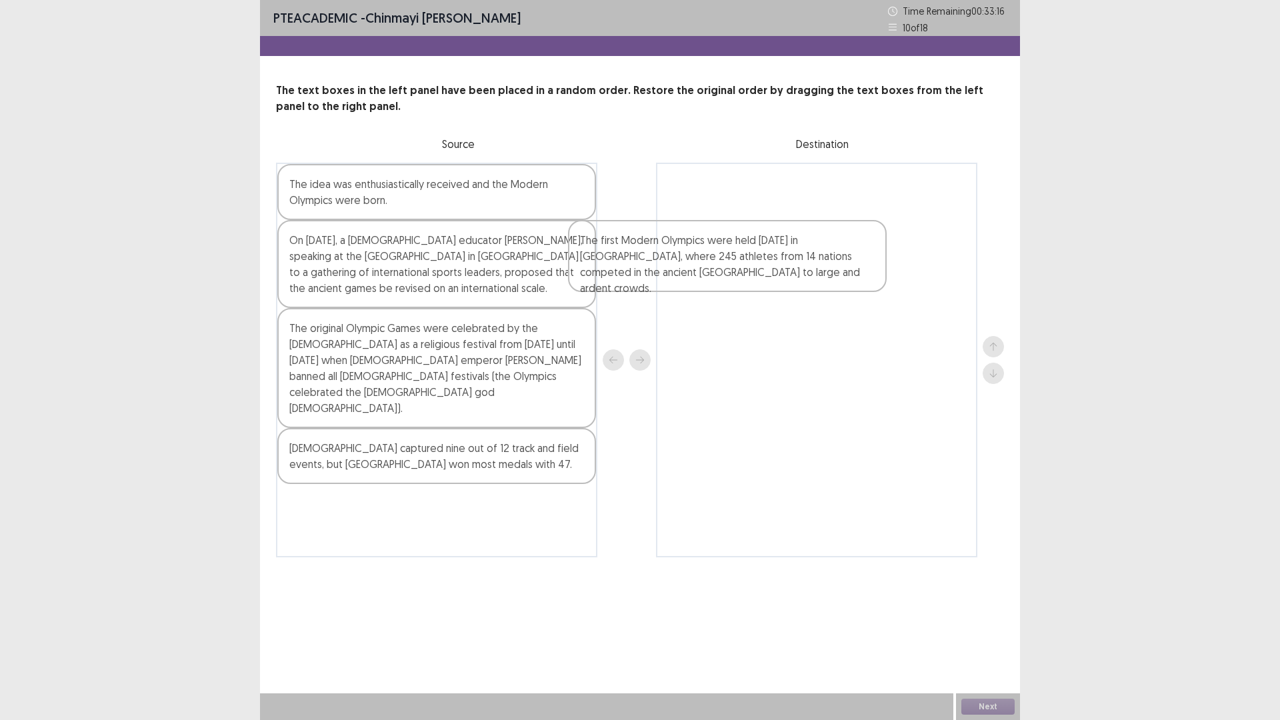
drag, startPoint x: 398, startPoint y: 449, endPoint x: 697, endPoint y: 262, distance: 352.7
click at [696, 263] on div "The idea was enthusiastically received and the Modern Olympics were born. On [D…" at bounding box center [640, 360] width 728 height 395
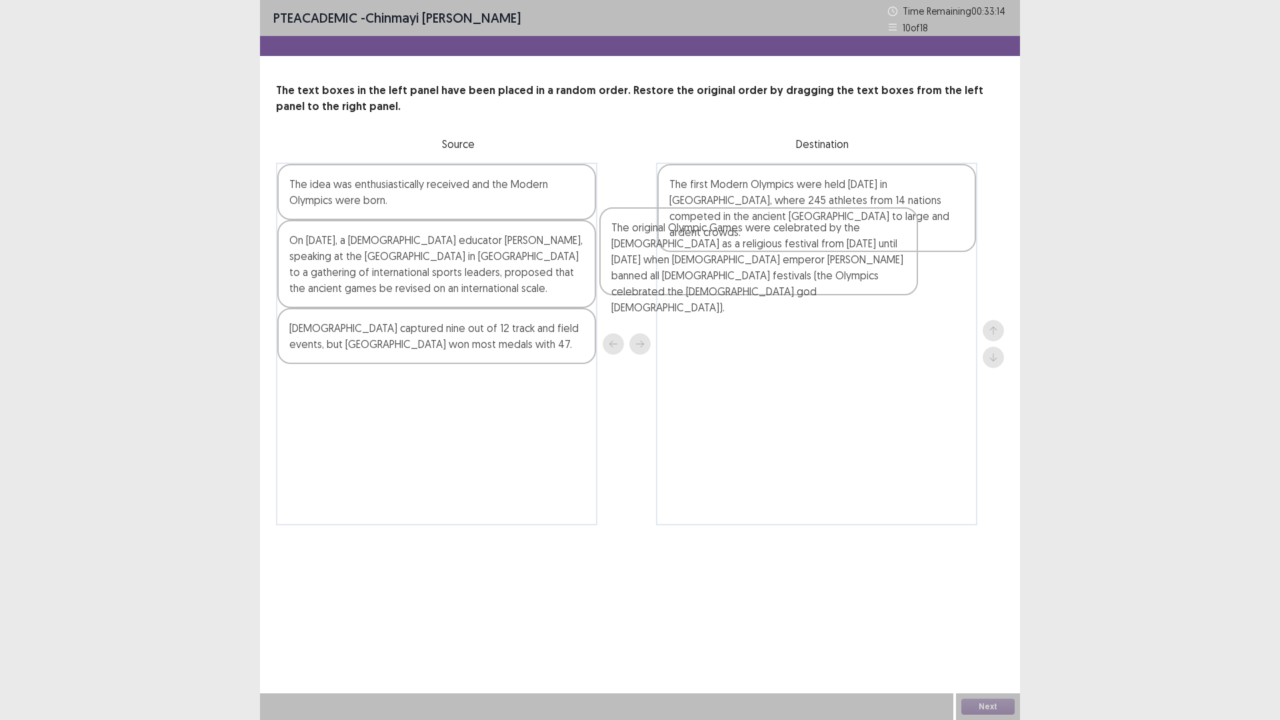
drag, startPoint x: 379, startPoint y: 374, endPoint x: 721, endPoint y: 231, distance: 371.3
click at [721, 231] on div "The idea was enthusiastically received and the Modern Olympics were born. On [D…" at bounding box center [640, 344] width 728 height 363
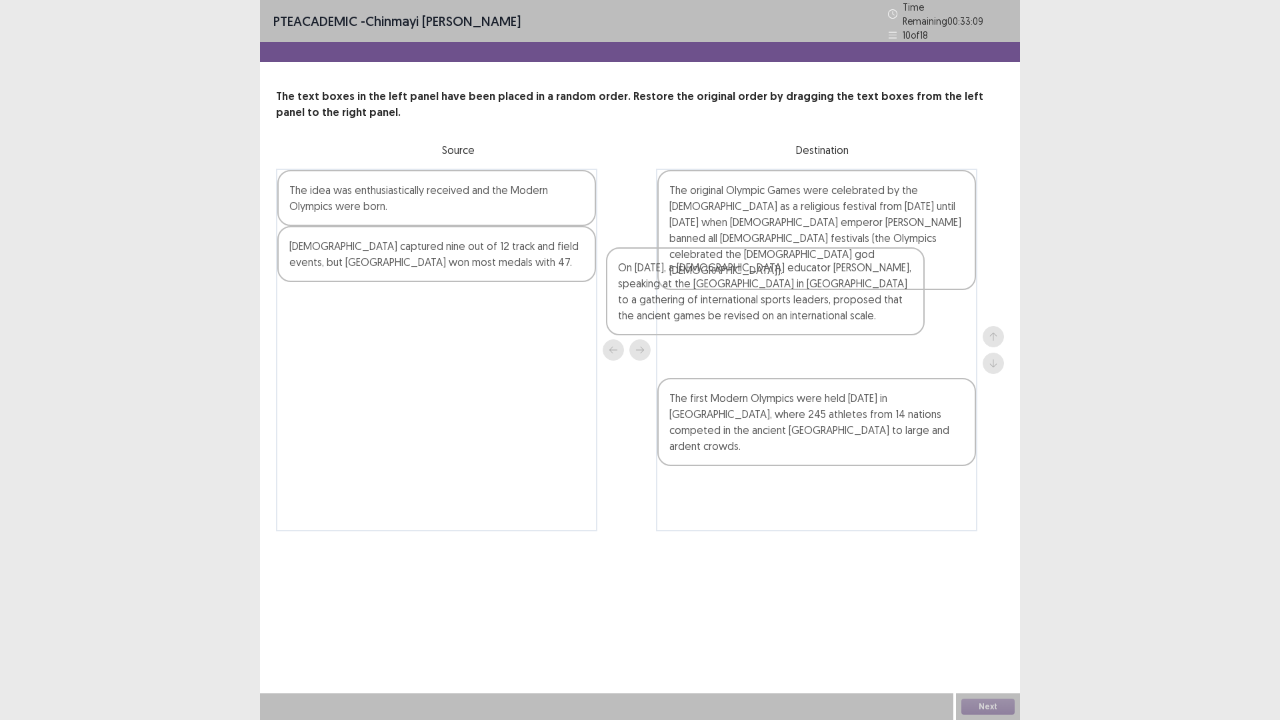
drag, startPoint x: 357, startPoint y: 249, endPoint x: 700, endPoint y: 281, distance: 344.0
click at [700, 281] on div "The idea was enthusiastically received and the Modern Olympics were born. On [D…" at bounding box center [640, 350] width 728 height 363
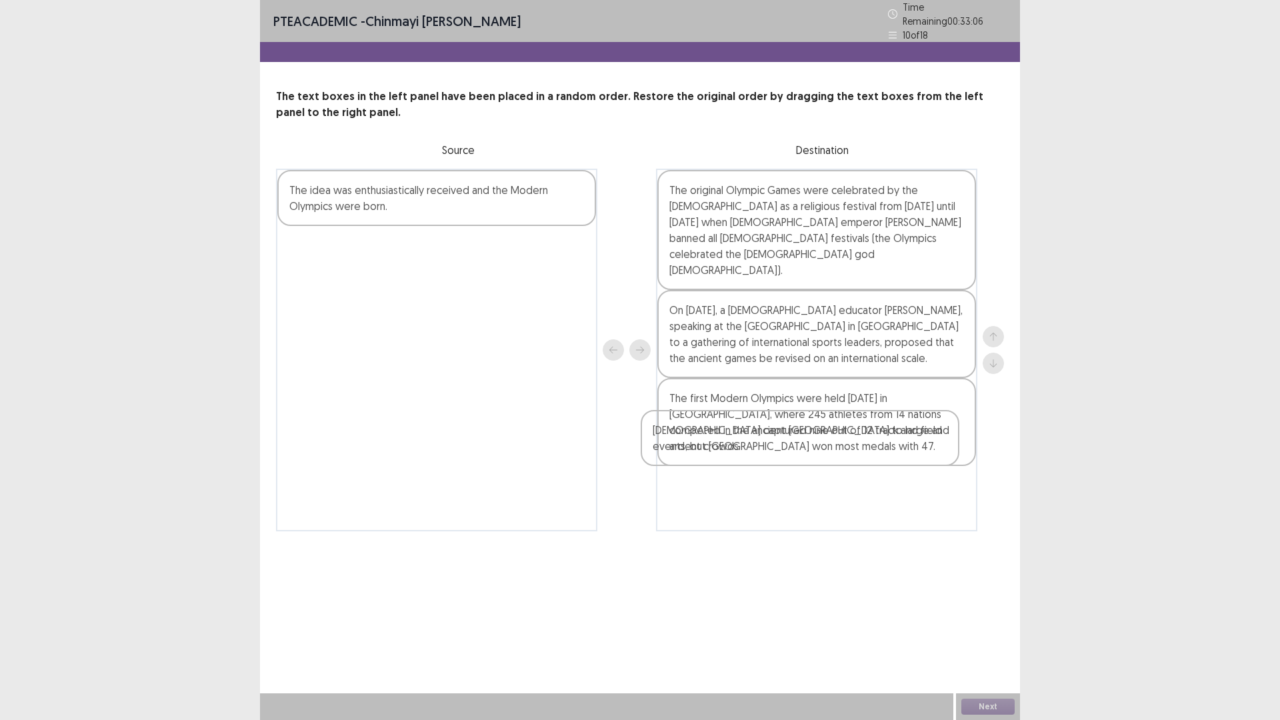
drag, startPoint x: 405, startPoint y: 244, endPoint x: 768, endPoint y: 438, distance: 411.8
click at [768, 438] on div "The idea was enthusiastically received and the Modern Olympics were born. [DEMO…" at bounding box center [640, 350] width 728 height 363
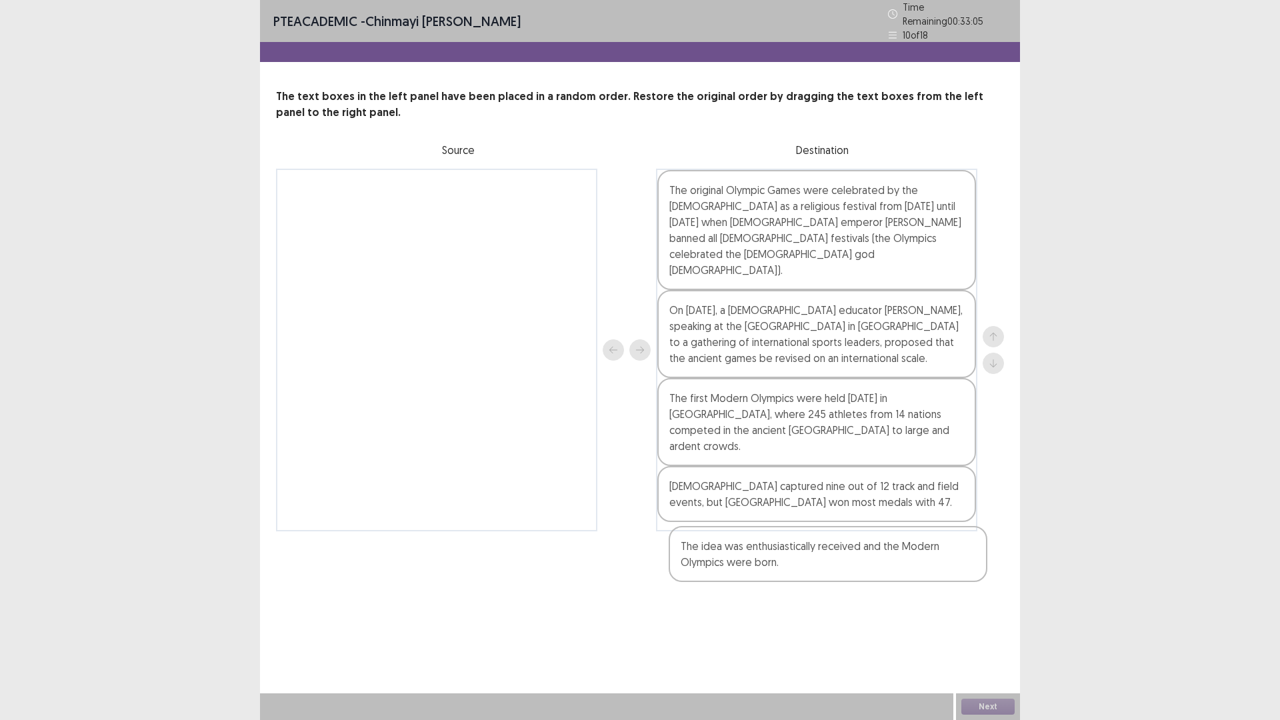
drag, startPoint x: 342, startPoint y: 181, endPoint x: 735, endPoint y: 533, distance: 528.2
click at [738, 543] on div "PTE academic - [PERSON_NAME] [PERSON_NAME] Time Remaining 00 : 33 : 05 10 of 18…" at bounding box center [640, 279] width 760 height 558
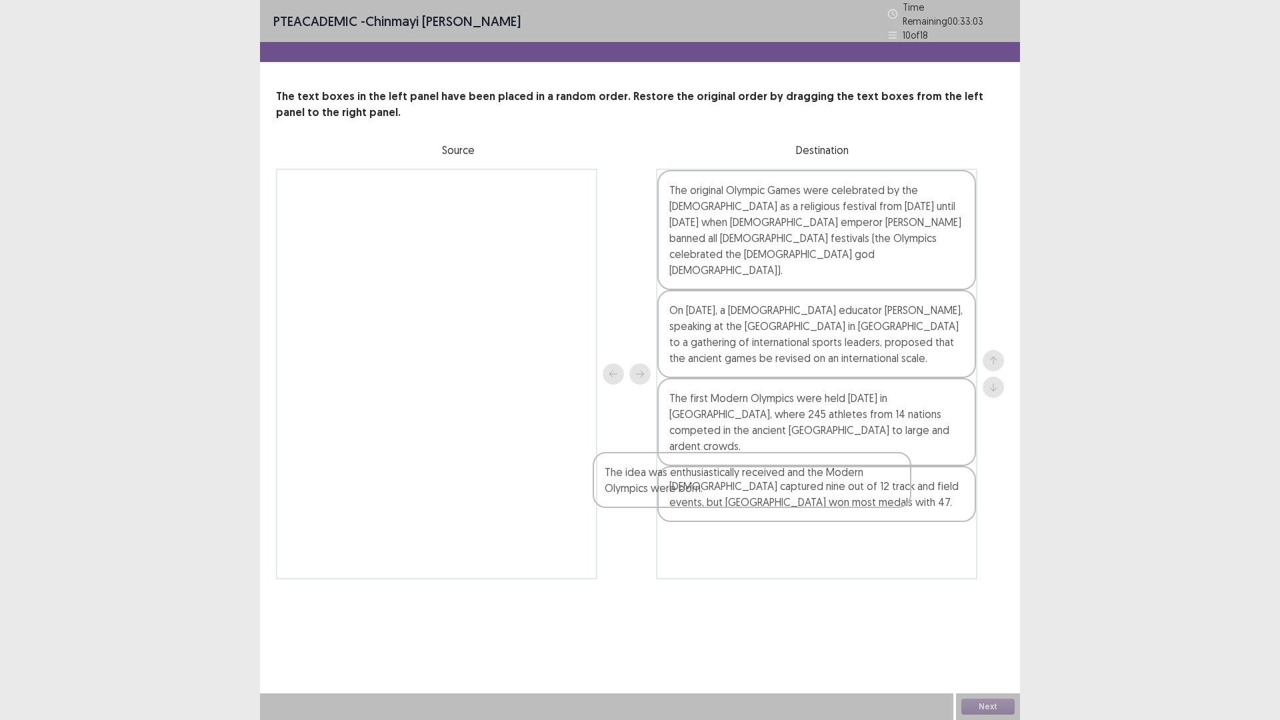
drag, startPoint x: 405, startPoint y: 199, endPoint x: 722, endPoint y: 493, distance: 432.0
click at [722, 493] on div "The idea was enthusiastically received and the Modern Olympics were born. The o…" at bounding box center [640, 374] width 728 height 411
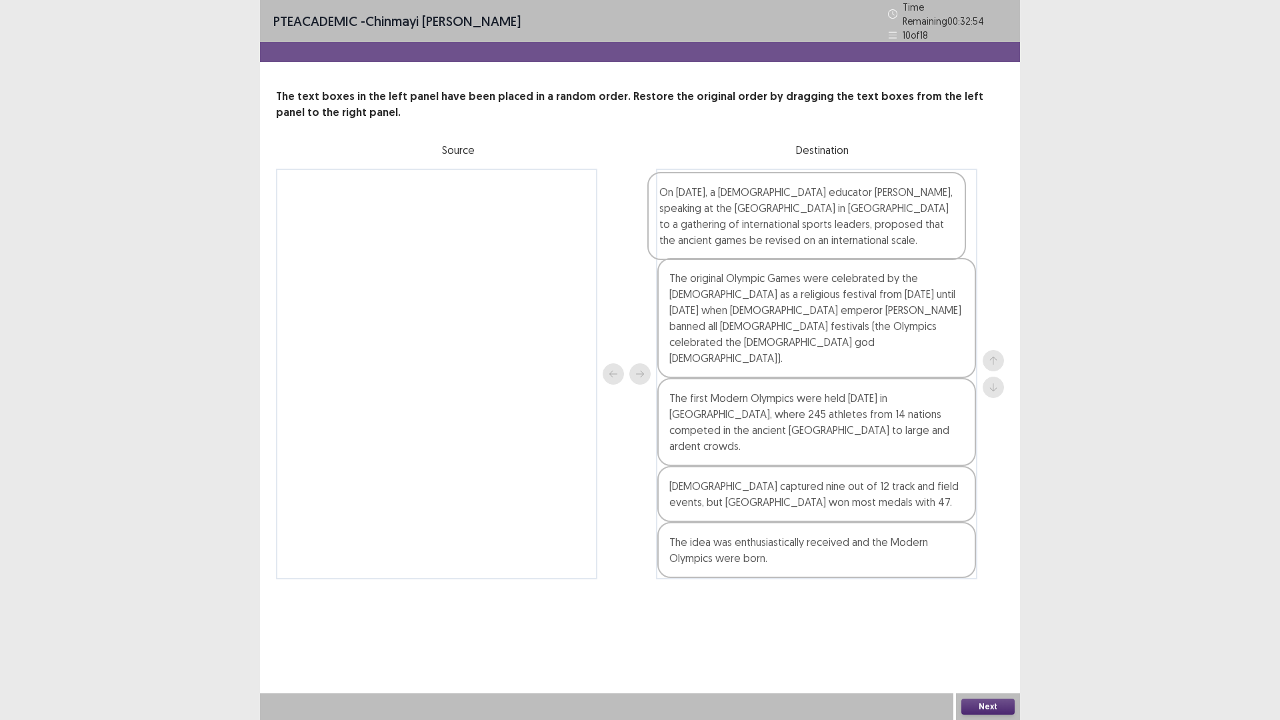
drag, startPoint x: 686, startPoint y: 339, endPoint x: 676, endPoint y: 249, distance: 89.9
click at [676, 249] on div "The original Olympic Games were celebrated by the [DEMOGRAPHIC_DATA] as a relig…" at bounding box center [816, 374] width 321 height 411
click at [984, 607] on div "Next" at bounding box center [988, 706] width 64 height 27
click at [986, 607] on button "Next" at bounding box center [987, 706] width 53 height 16
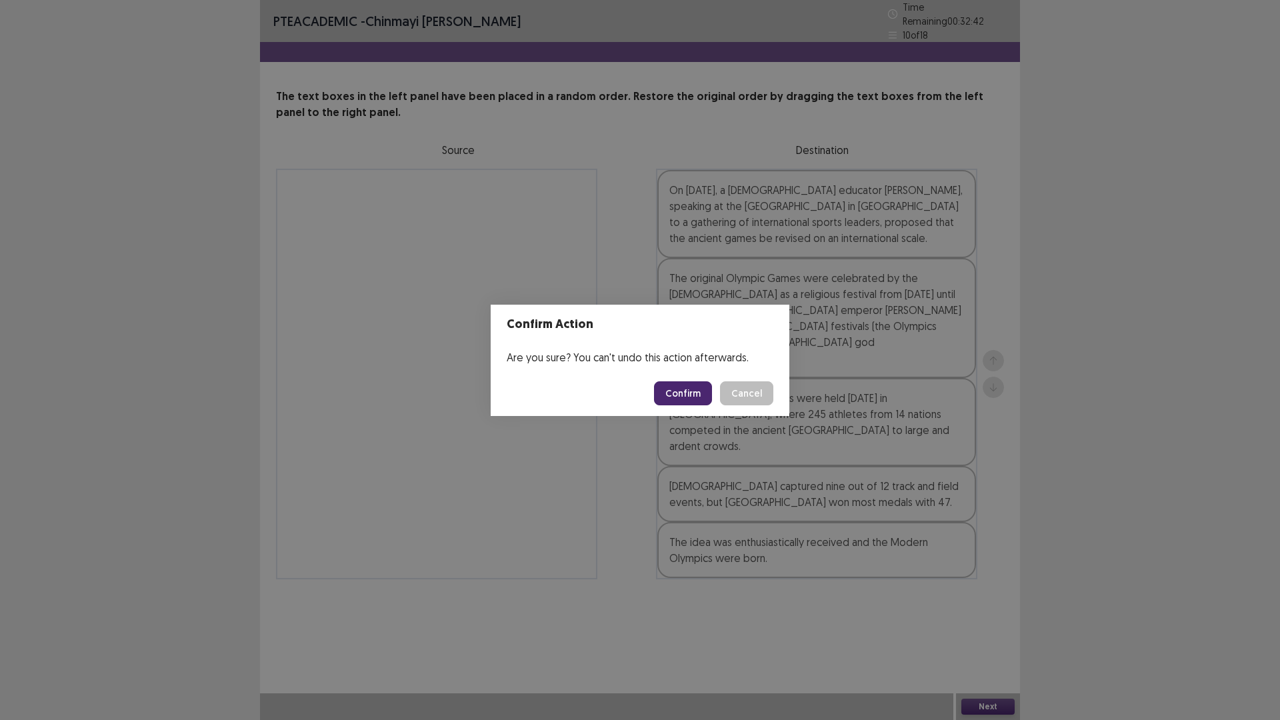
click at [695, 390] on button "Confirm" at bounding box center [683, 393] width 58 height 24
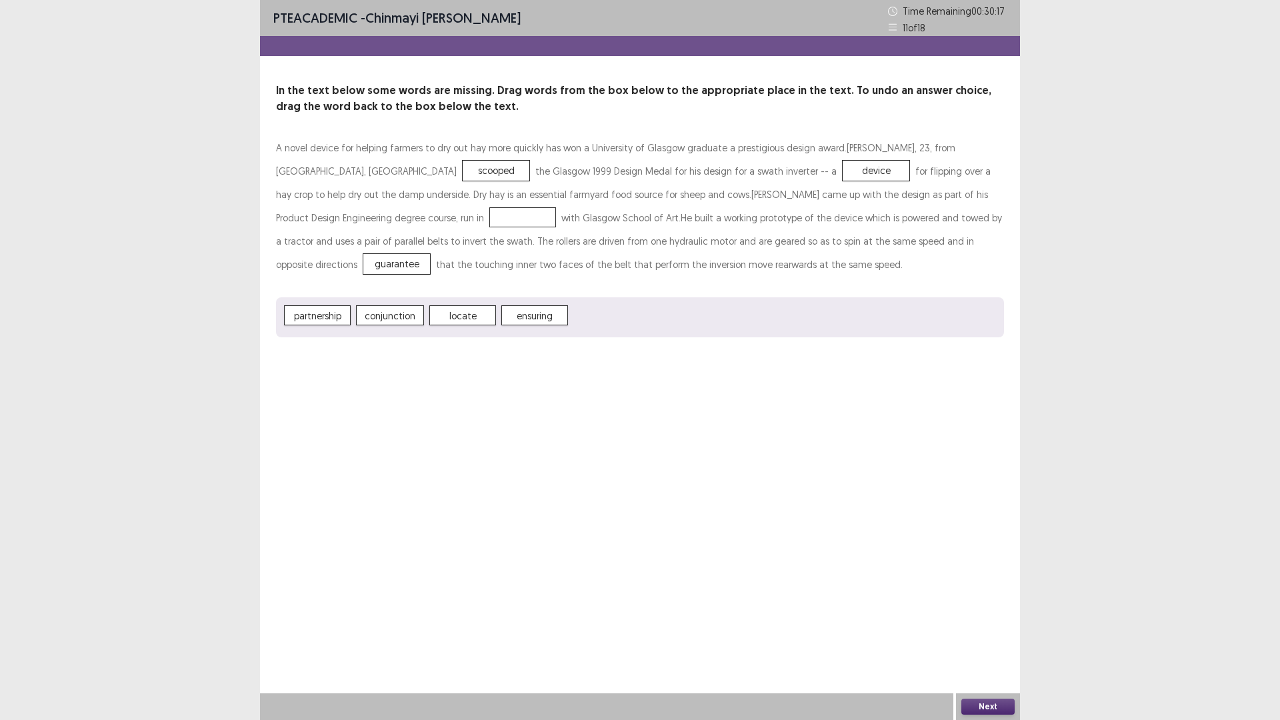
click at [307, 303] on div "partnership conjunction locate ensuring" at bounding box center [640, 317] width 728 height 40
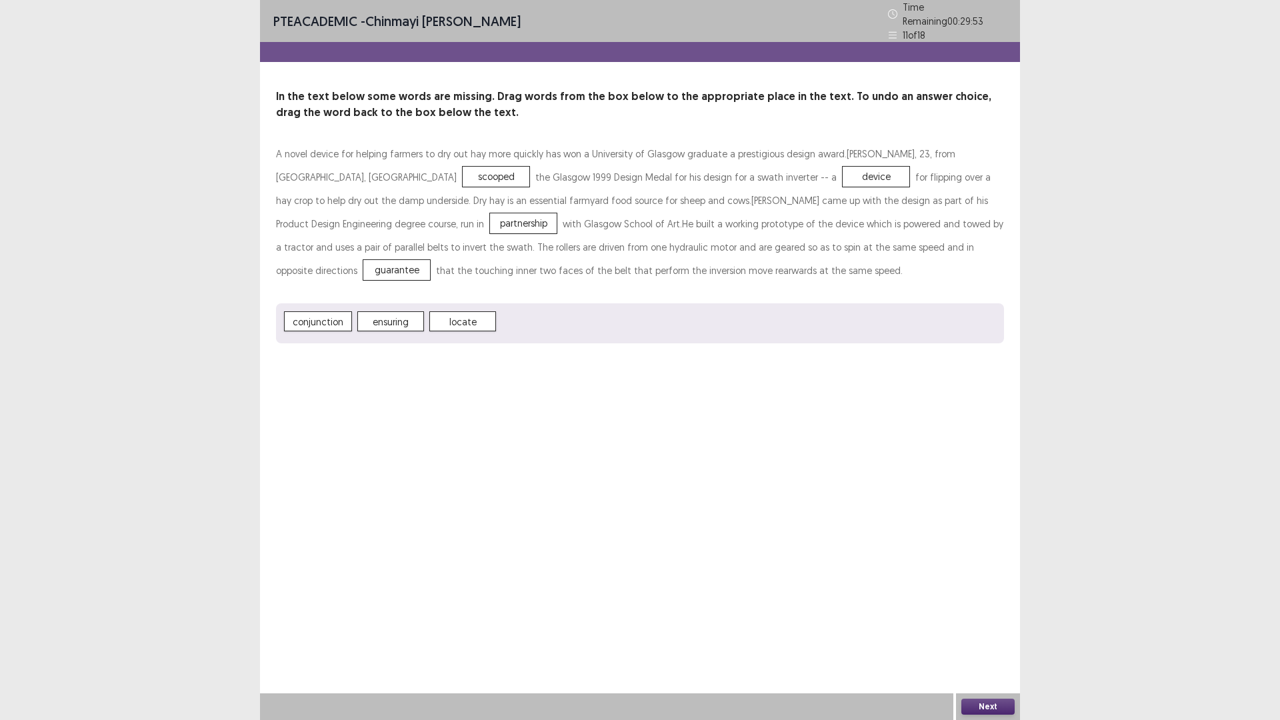
drag, startPoint x: 982, startPoint y: 706, endPoint x: 968, endPoint y: 699, distance: 16.1
click at [968, 607] on button "Next" at bounding box center [987, 706] width 53 height 16
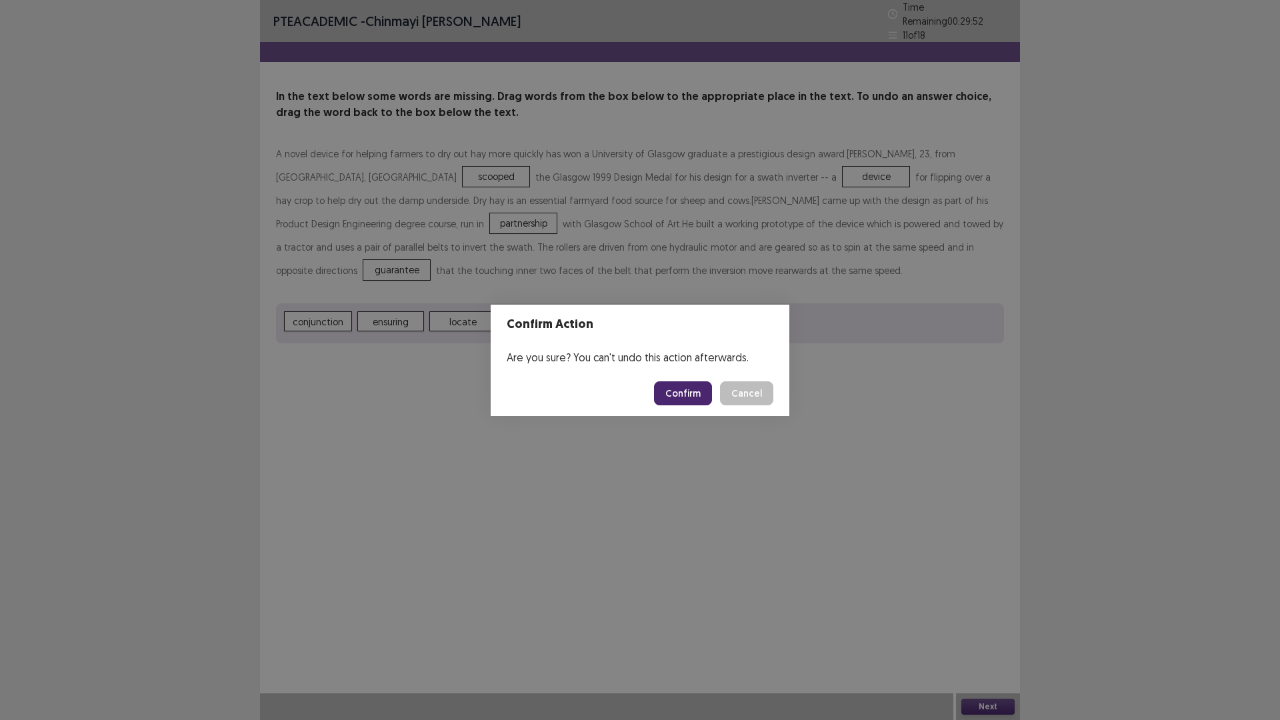
click at [686, 396] on button "Confirm" at bounding box center [683, 393] width 58 height 24
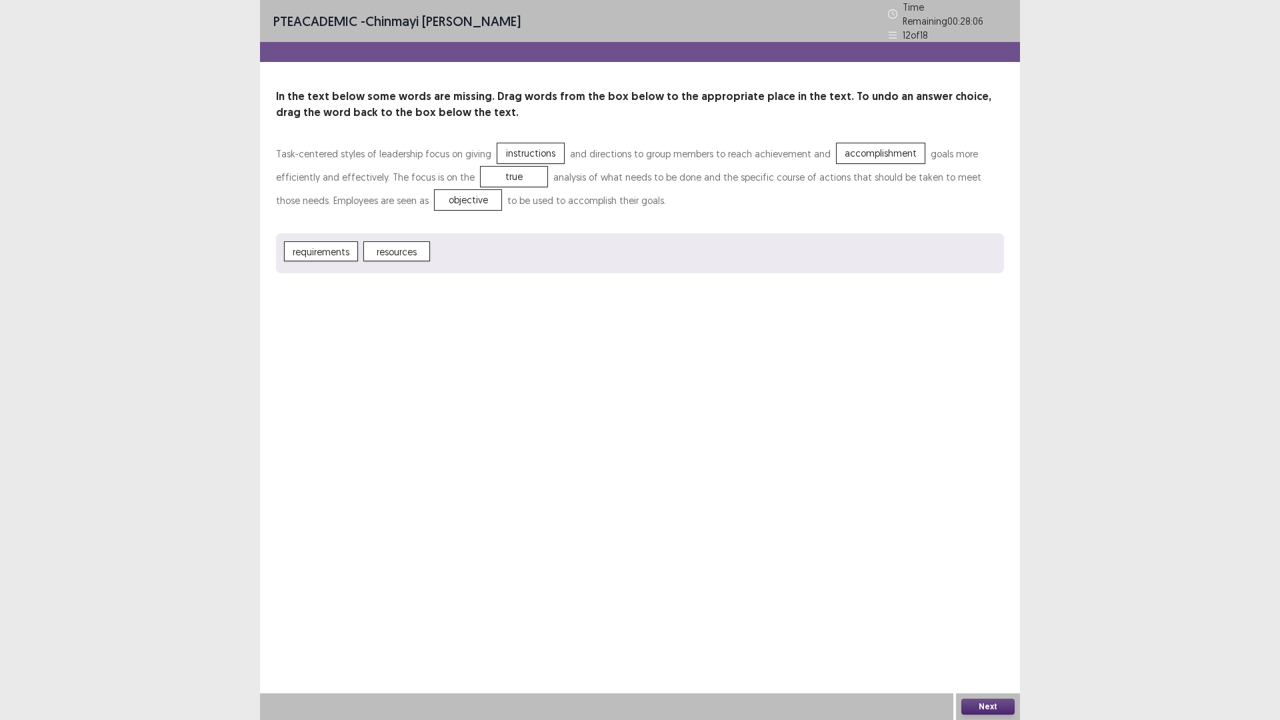
click at [990, 607] on button "Next" at bounding box center [987, 706] width 53 height 16
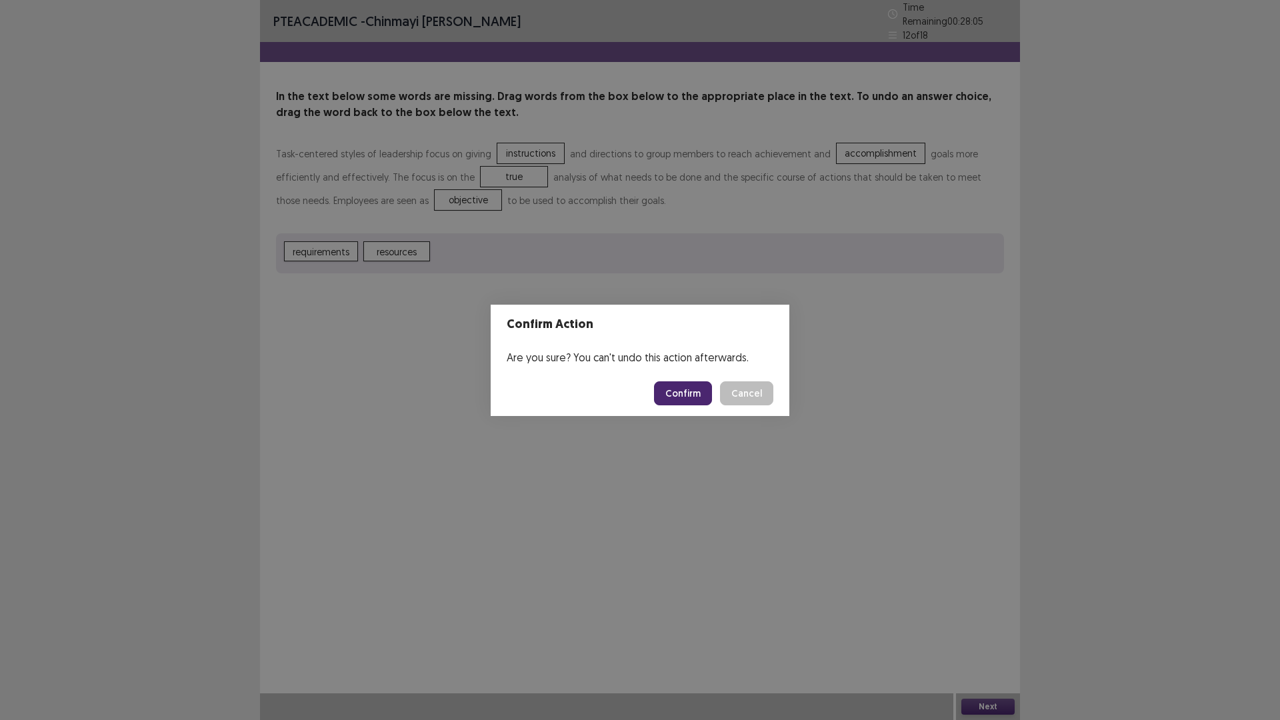
click at [692, 397] on button "Confirm" at bounding box center [683, 393] width 58 height 24
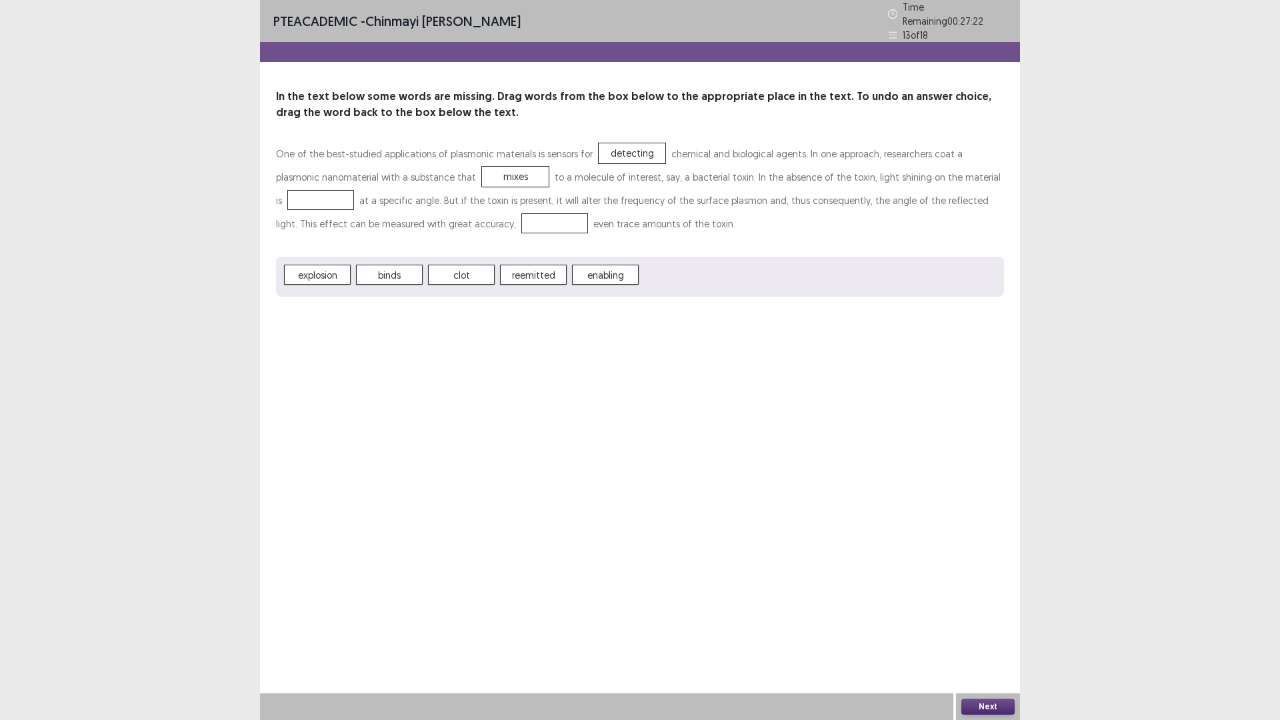
drag, startPoint x: 455, startPoint y: 157, endPoint x: 525, endPoint y: 226, distance: 98.5
click at [637, 259] on div "One of the best-studied applications of plasmonic materials is sensors for dete…" at bounding box center [640, 219] width 728 height 155
click at [987, 607] on button "Next" at bounding box center [987, 706] width 53 height 16
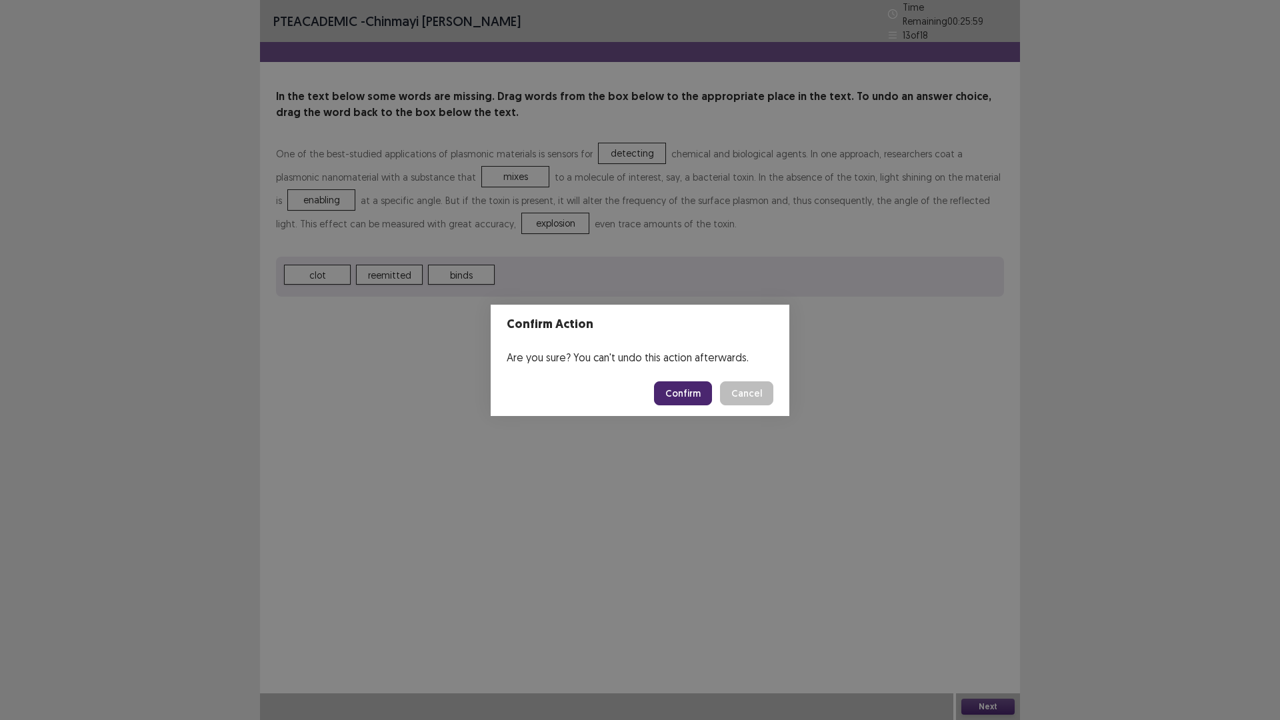
click at [698, 396] on button "Confirm" at bounding box center [683, 393] width 58 height 24
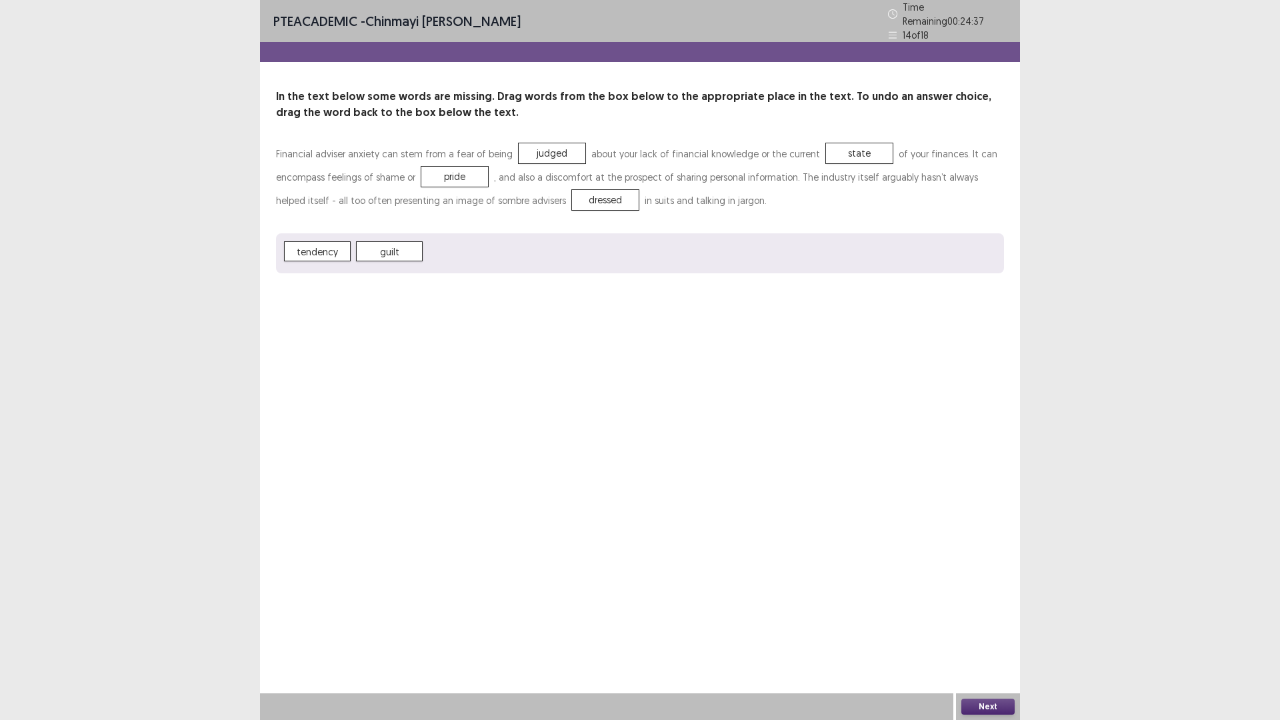
click at [994, 607] on button "Next" at bounding box center [987, 706] width 53 height 16
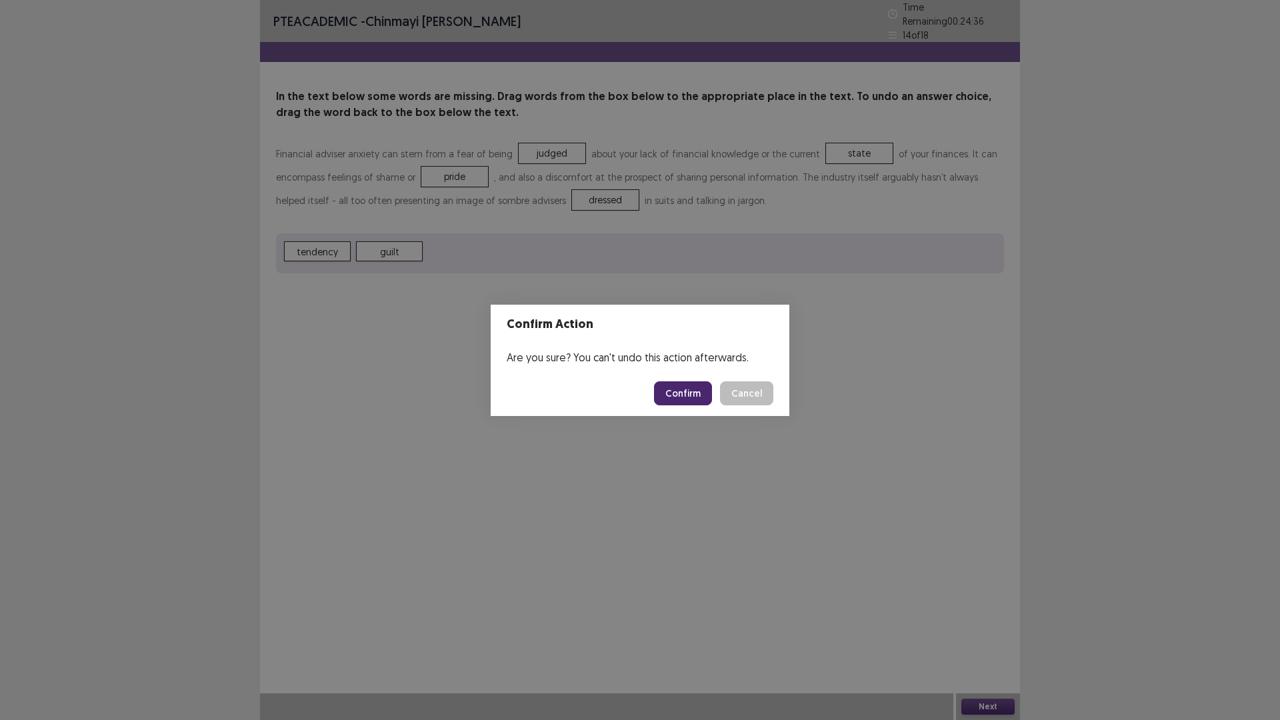
click at [682, 395] on button "Confirm" at bounding box center [683, 393] width 58 height 24
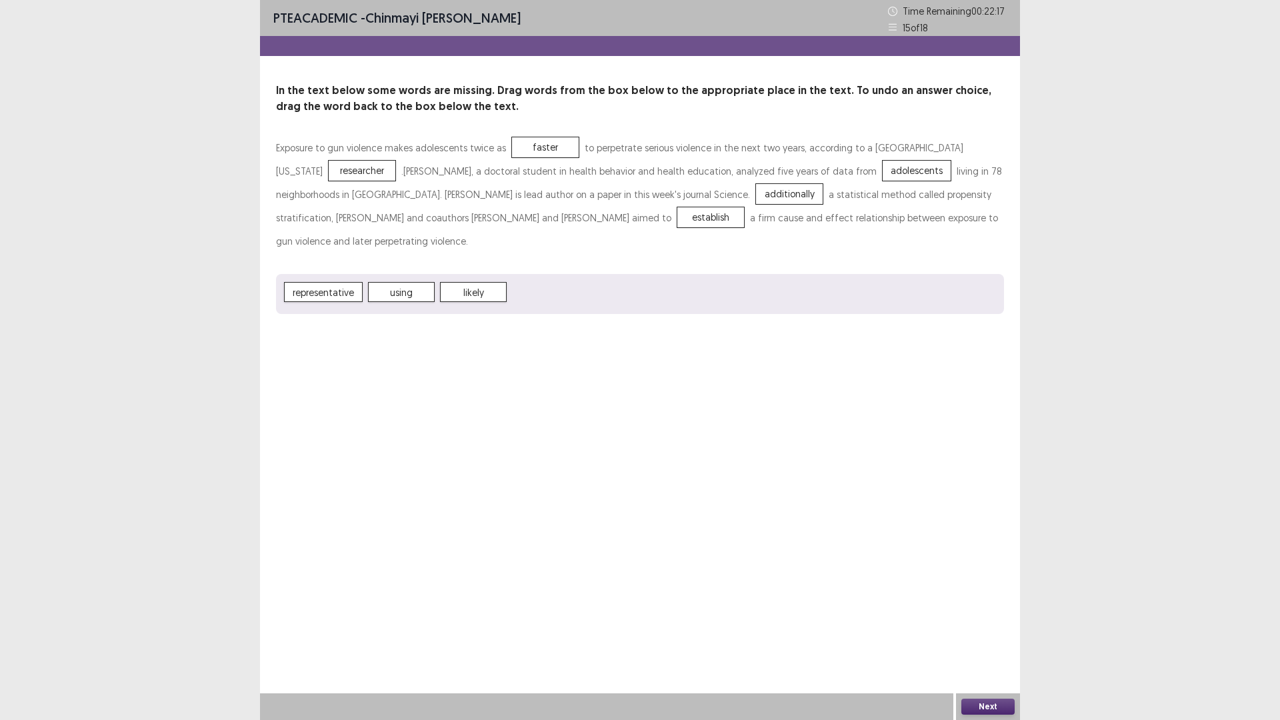
drag, startPoint x: 993, startPoint y: 677, endPoint x: 992, endPoint y: 693, distance: 16.1
click at [992, 607] on div "PTE academic - [PERSON_NAME] [PERSON_NAME] Time Remaining 00 : 22 : 17 15 of 18…" at bounding box center [640, 360] width 760 height 720
click at [988, 607] on button "Next" at bounding box center [987, 706] width 53 height 16
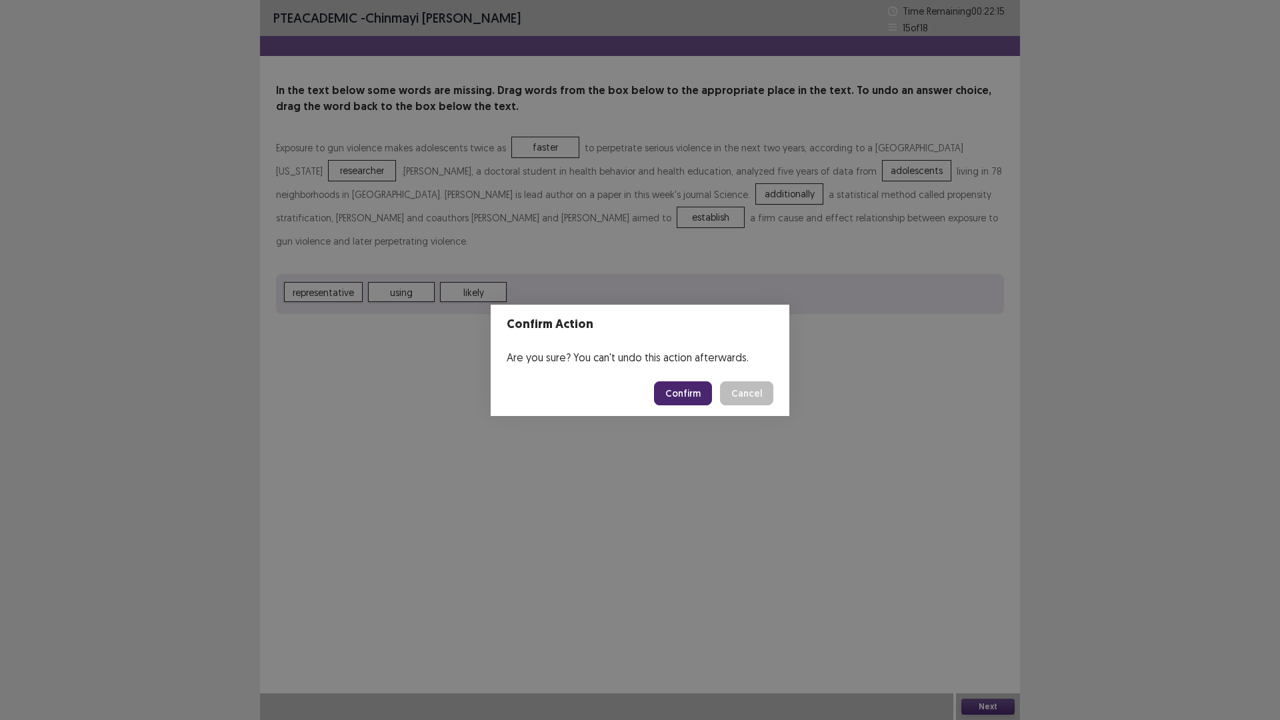
click at [683, 401] on button "Confirm" at bounding box center [683, 393] width 58 height 24
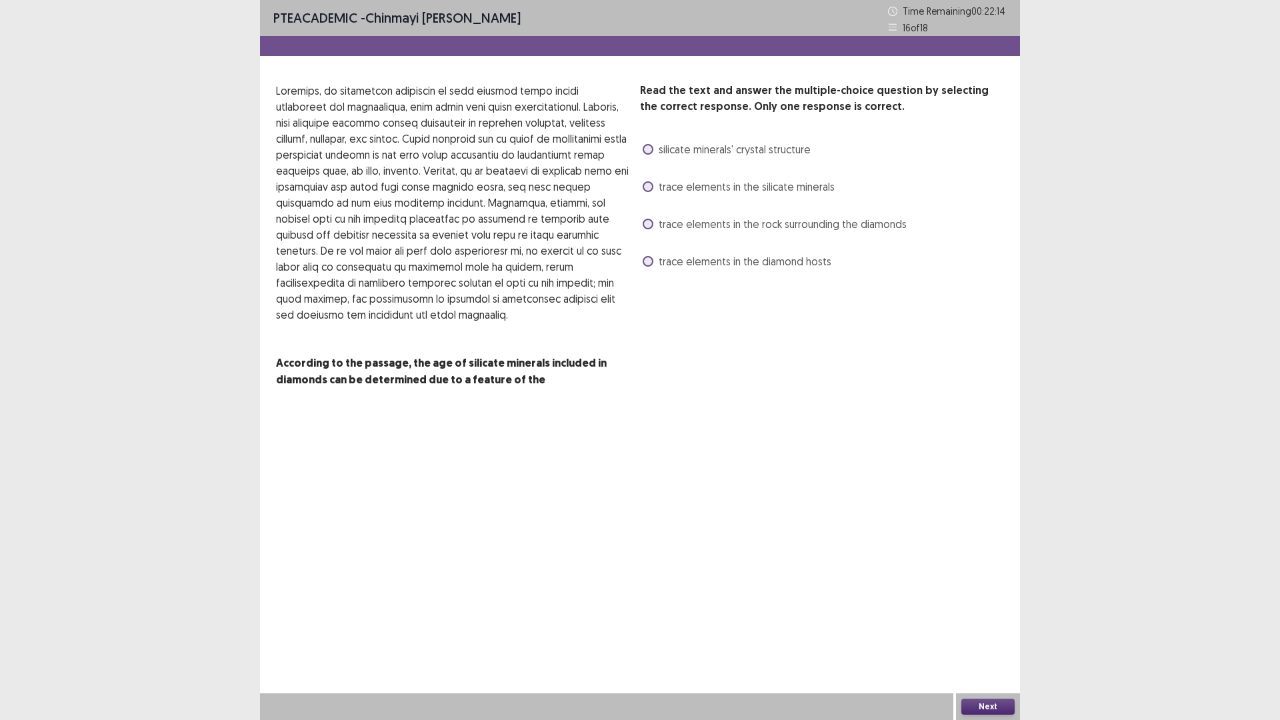
click at [650, 227] on span at bounding box center [648, 224] width 11 height 11
click at [980, 607] on div "PTE academic - [PERSON_NAME] [PERSON_NAME] Time Remaining 00 : 22 : 13 16 of 18…" at bounding box center [640, 360] width 760 height 720
click at [984, 607] on button "Next" at bounding box center [987, 706] width 53 height 16
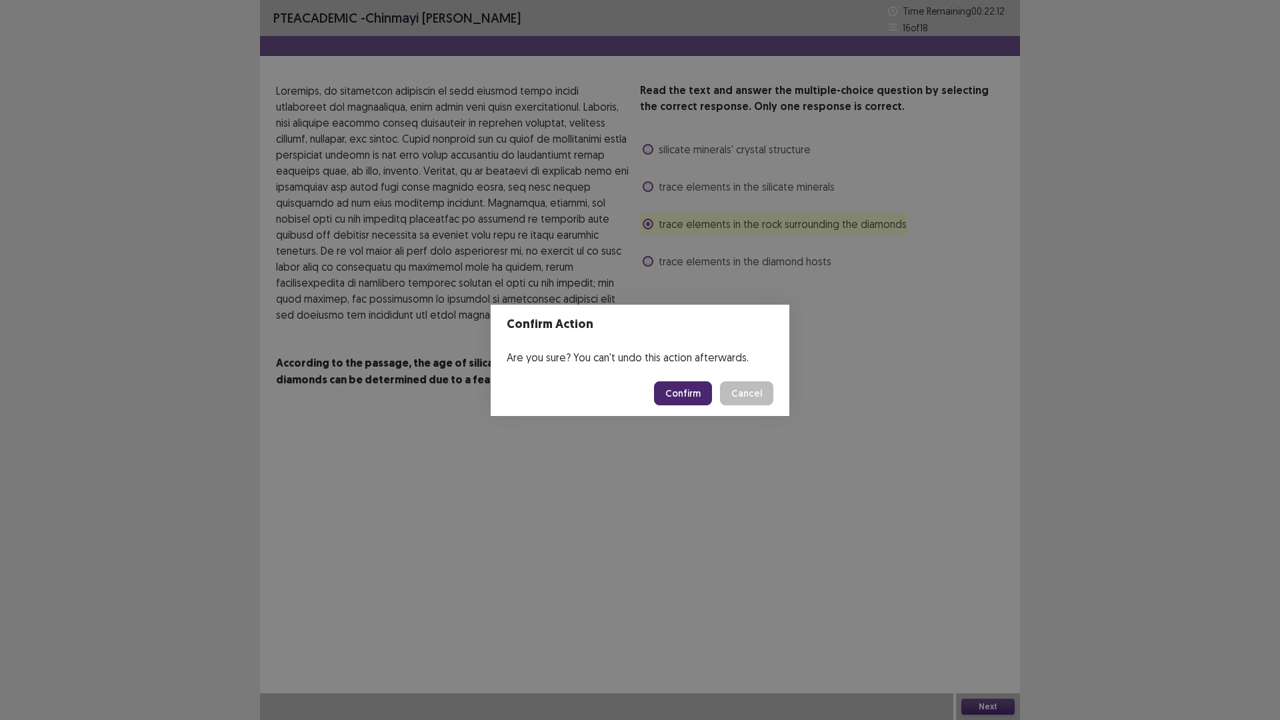
click at [688, 389] on button "Confirm" at bounding box center [683, 393] width 58 height 24
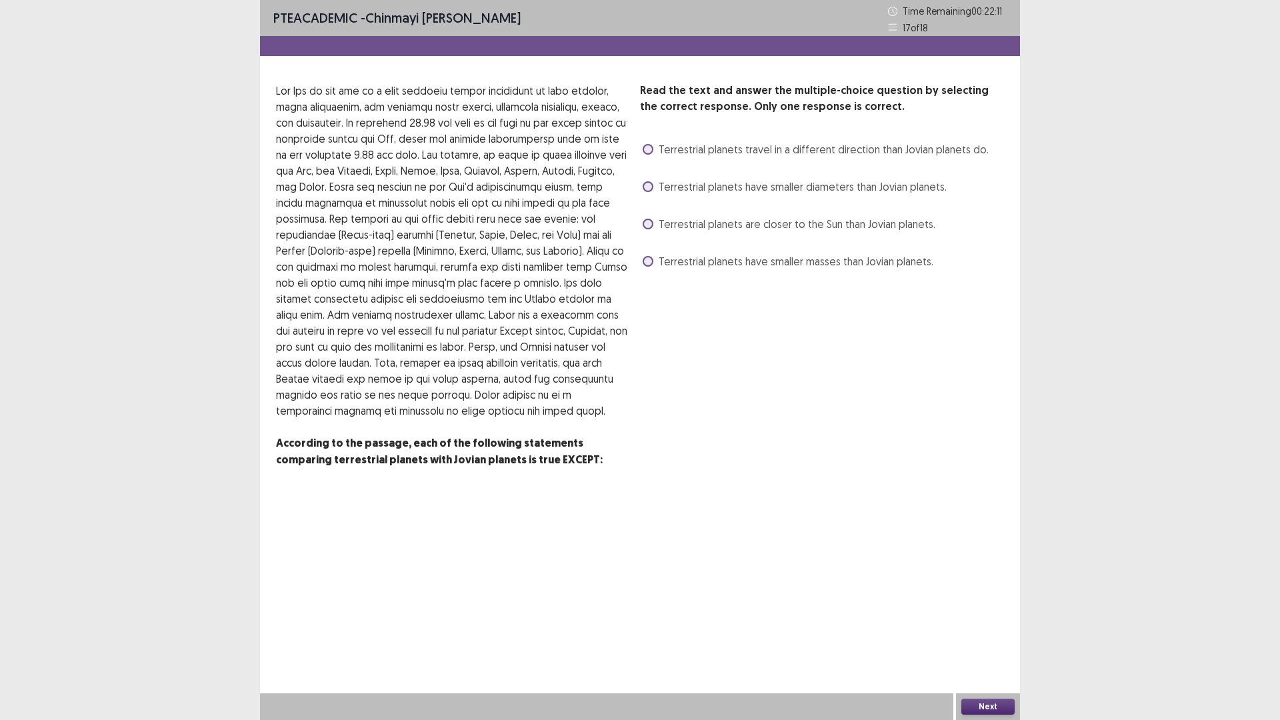
click at [651, 189] on span at bounding box center [648, 186] width 11 height 11
click at [982, 607] on button "Next" at bounding box center [987, 706] width 53 height 16
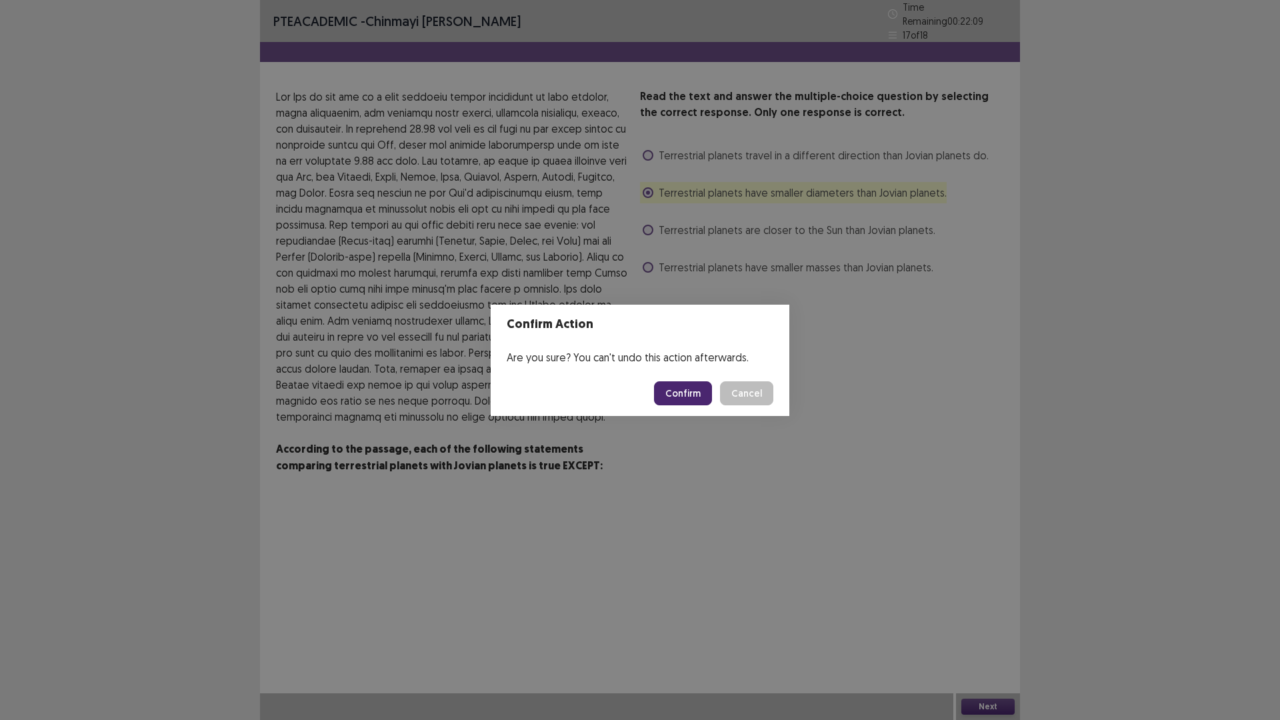
drag, startPoint x: 696, startPoint y: 395, endPoint x: 657, endPoint y: 308, distance: 96.0
click at [696, 394] on button "Confirm" at bounding box center [683, 393] width 58 height 24
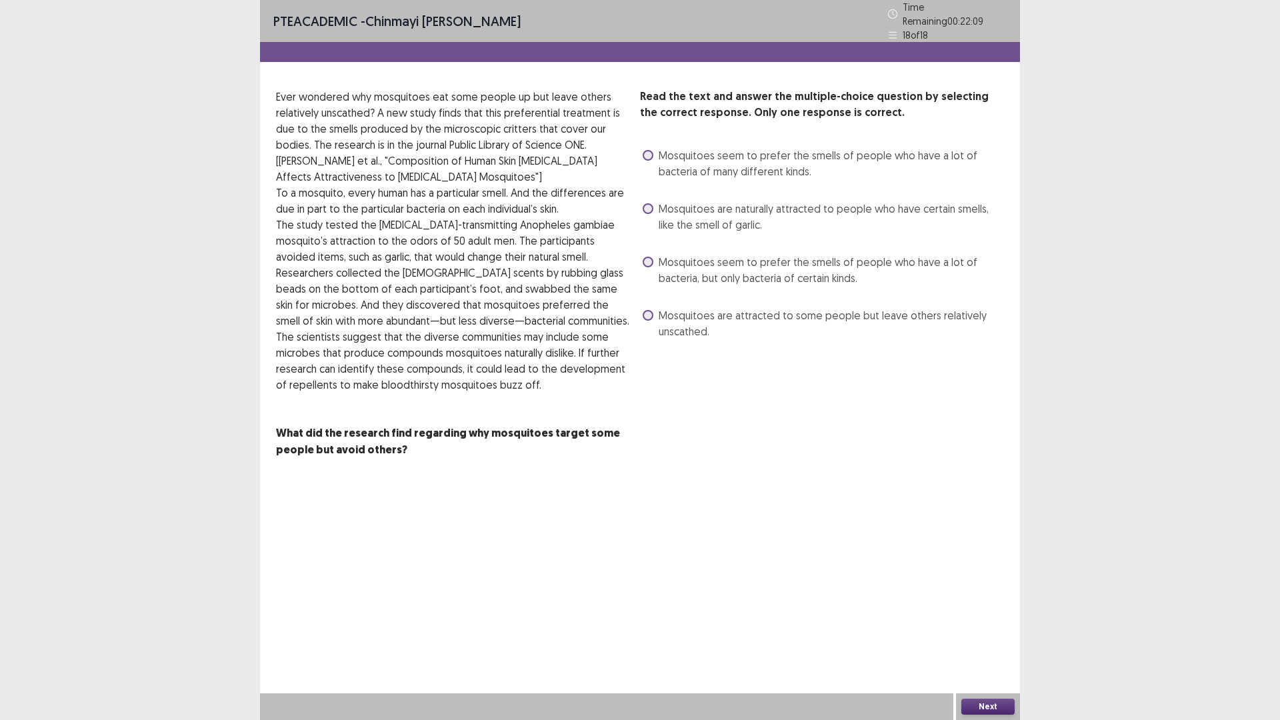
click at [649, 257] on span at bounding box center [648, 262] width 11 height 11
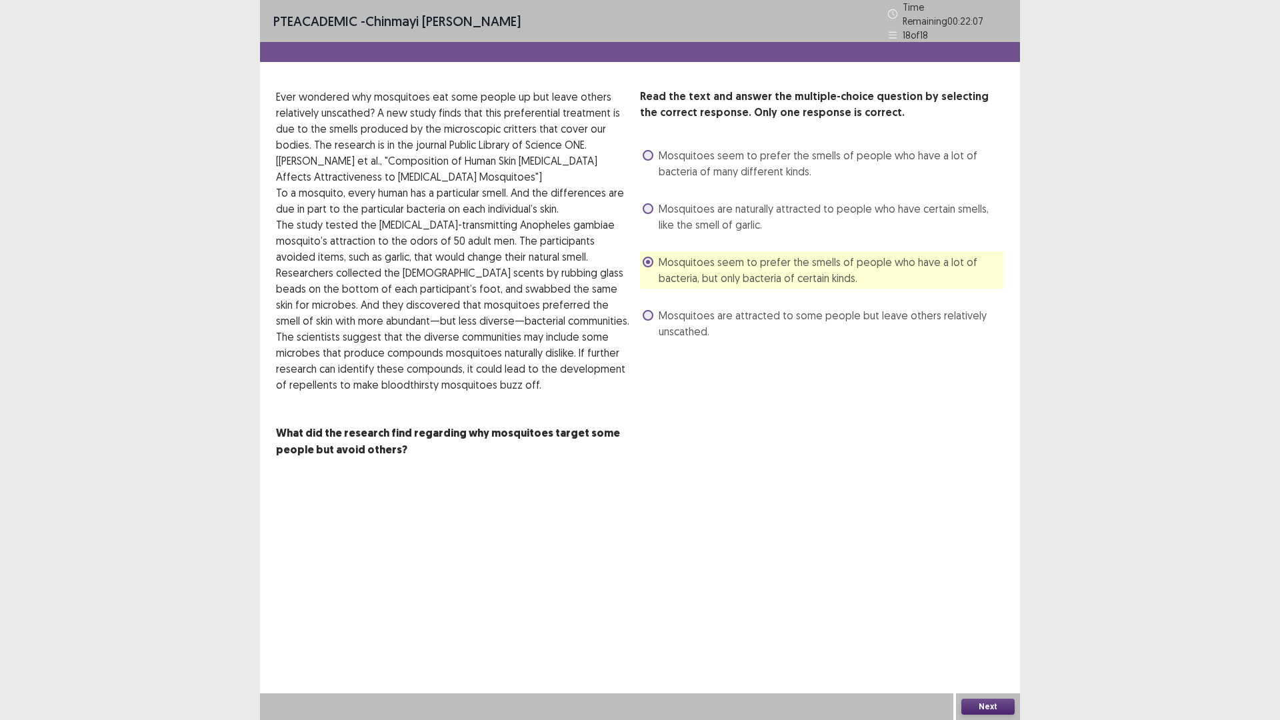
click at [985, 607] on button "Next" at bounding box center [987, 706] width 53 height 16
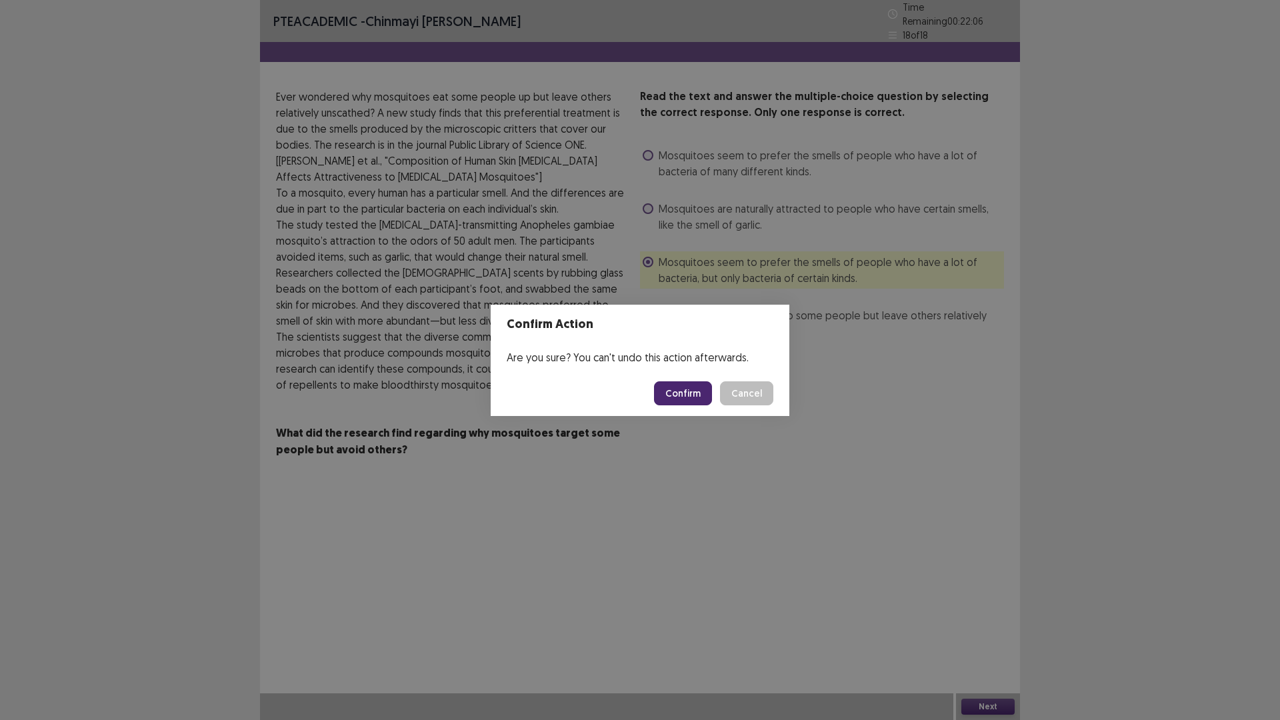
click at [693, 390] on button "Confirm" at bounding box center [683, 393] width 58 height 24
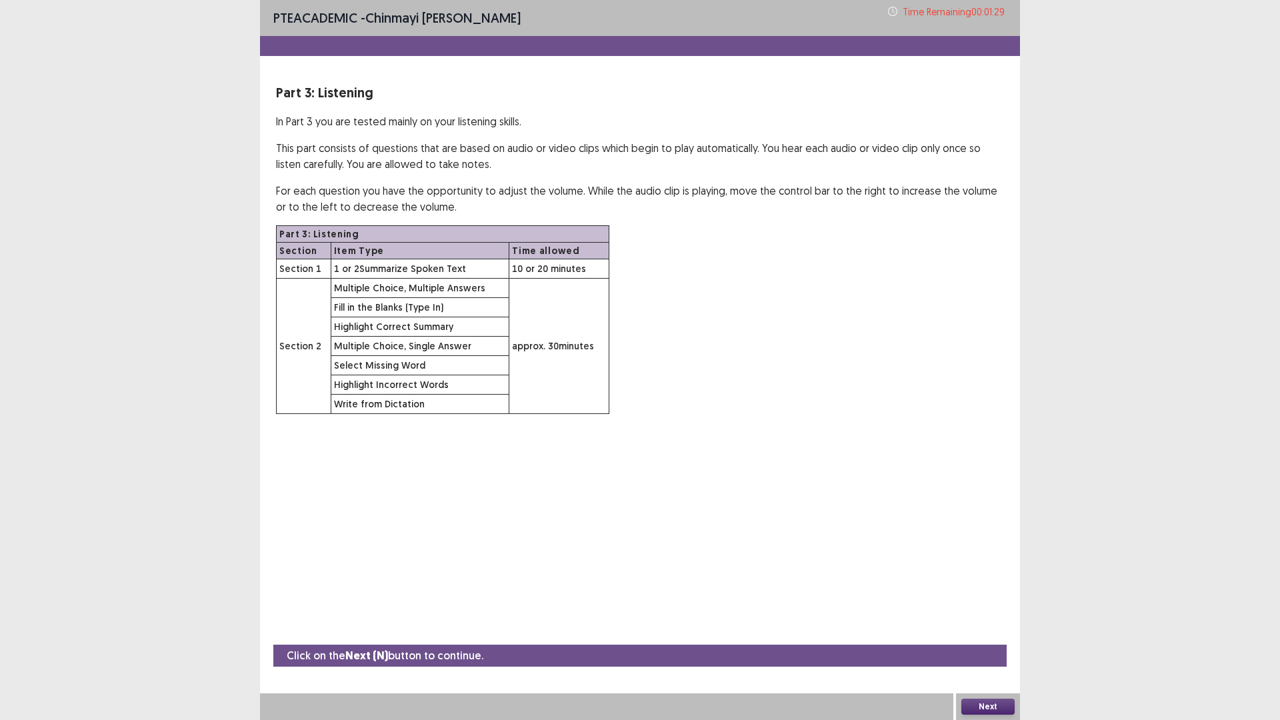
click at [986, 607] on button "Next" at bounding box center [987, 706] width 53 height 16
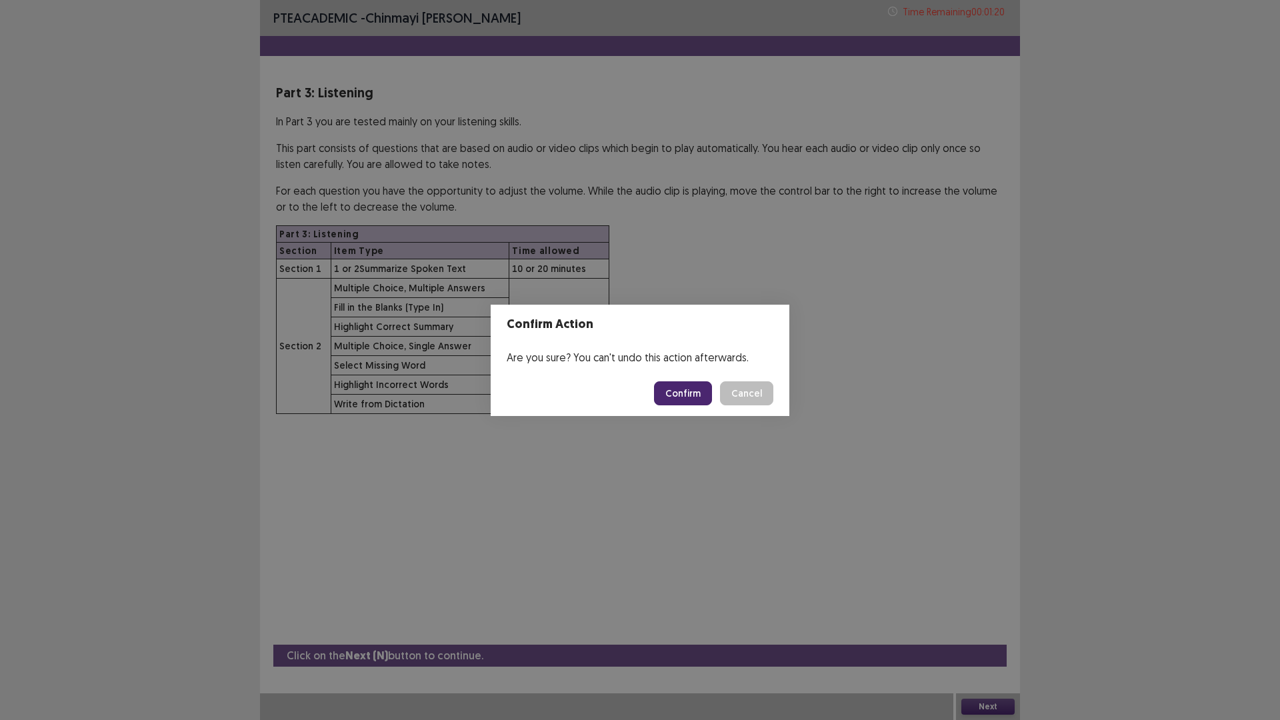
click at [691, 393] on button "Confirm" at bounding box center [683, 393] width 58 height 24
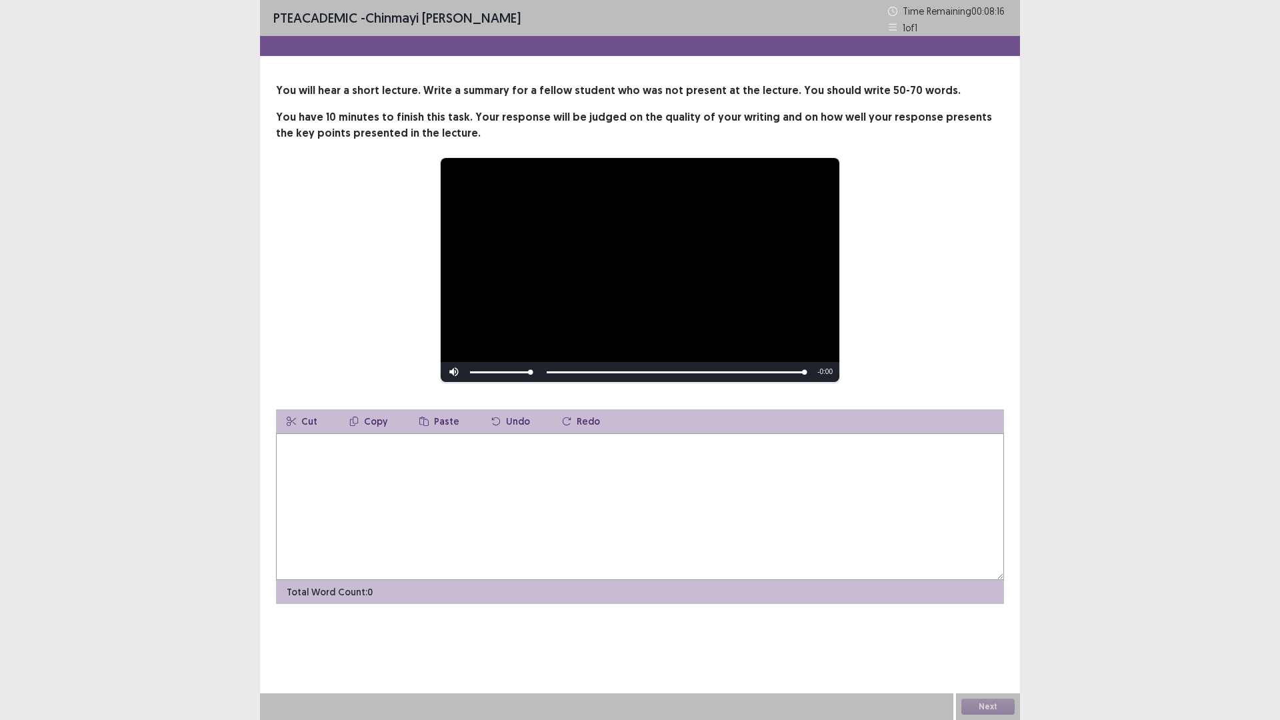
click at [409, 486] on textarea at bounding box center [640, 506] width 728 height 147
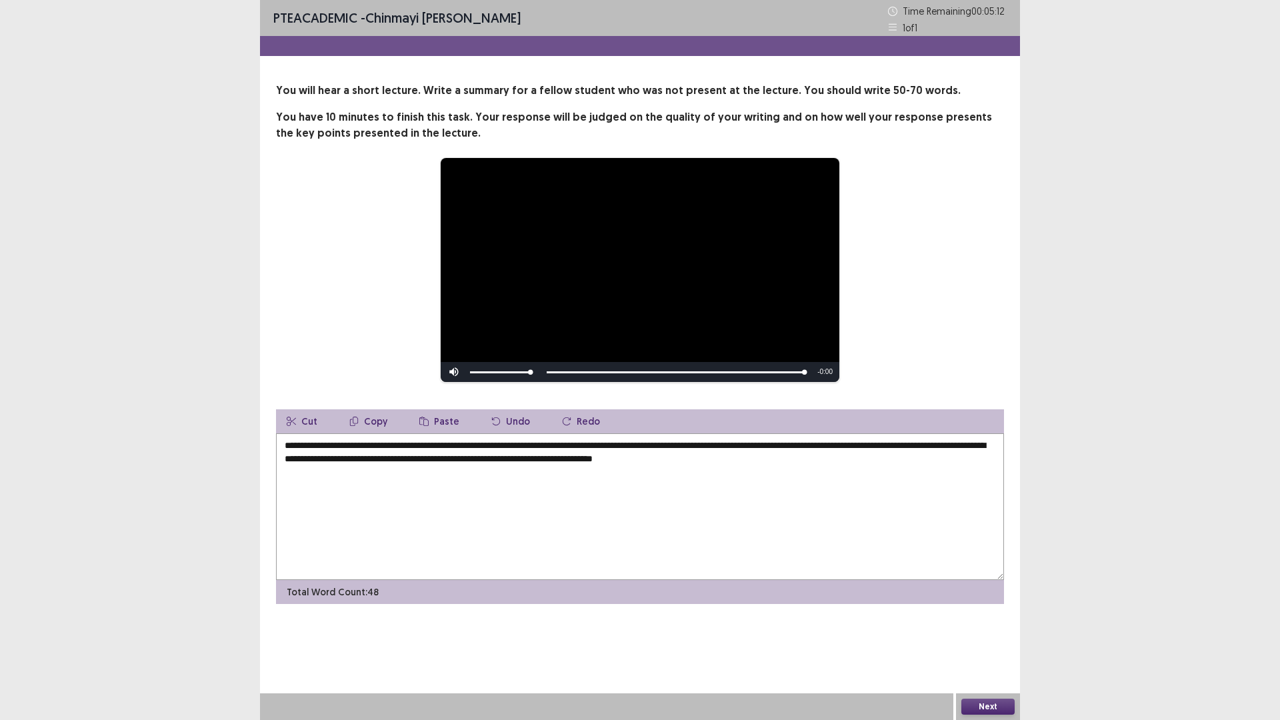
click at [663, 449] on textarea "**********" at bounding box center [640, 506] width 728 height 147
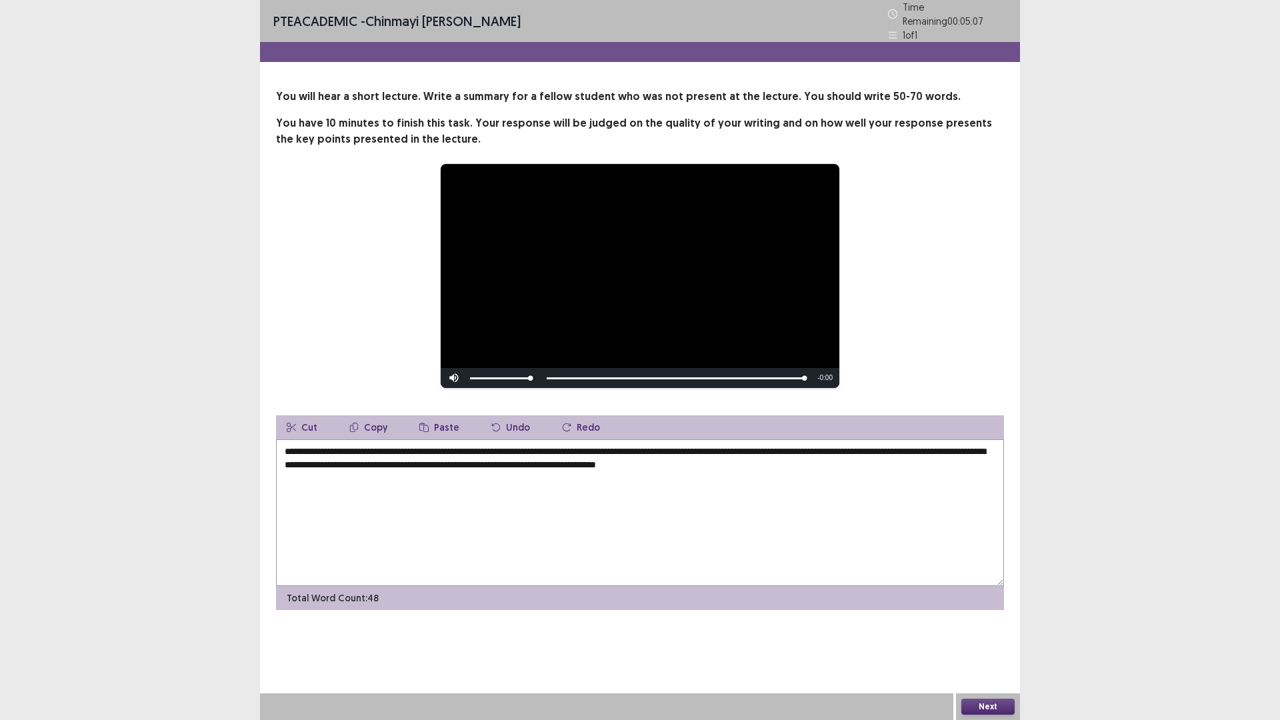
click at [667, 445] on textarea "**********" at bounding box center [640, 512] width 728 height 147
click at [308, 462] on textarea "**********" at bounding box center [640, 512] width 728 height 147
drag, startPoint x: 592, startPoint y: 462, endPoint x: 462, endPoint y: 464, distance: 130.0
click at [462, 464] on textarea "**********" at bounding box center [640, 512] width 728 height 147
click at [787, 460] on textarea "**********" at bounding box center [640, 512] width 728 height 147
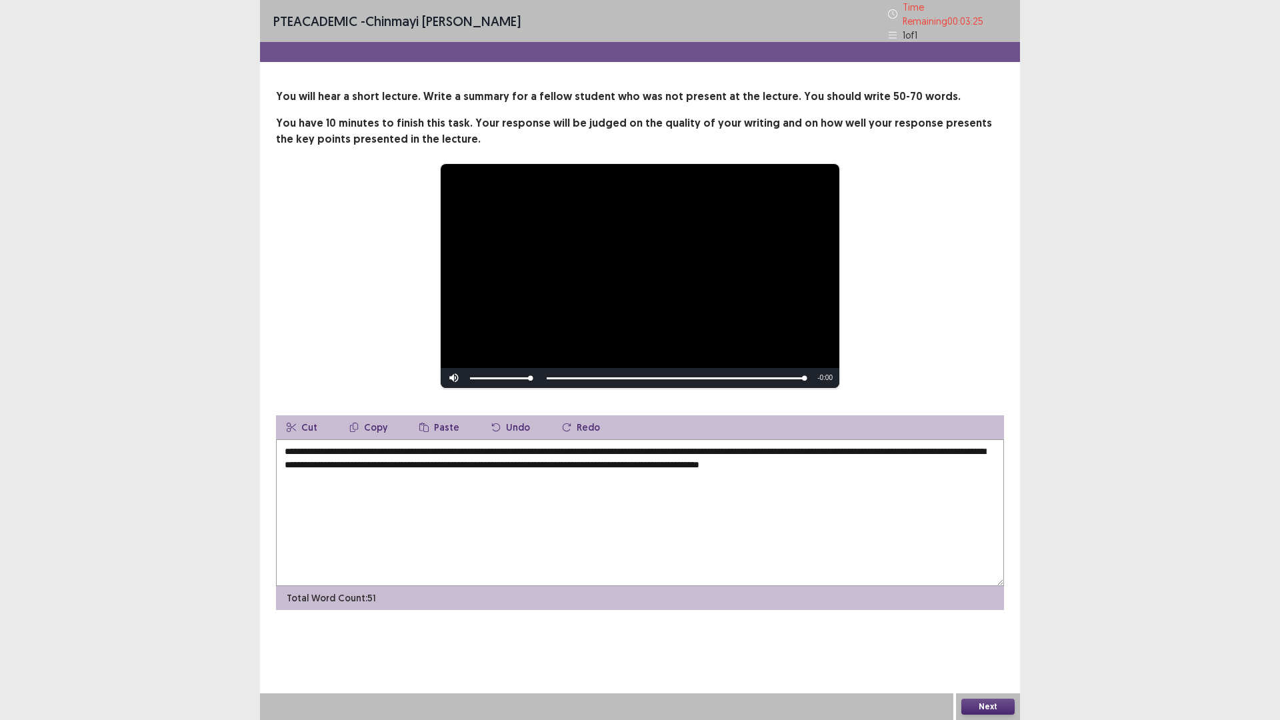
click at [397, 461] on textarea "**********" at bounding box center [640, 512] width 728 height 147
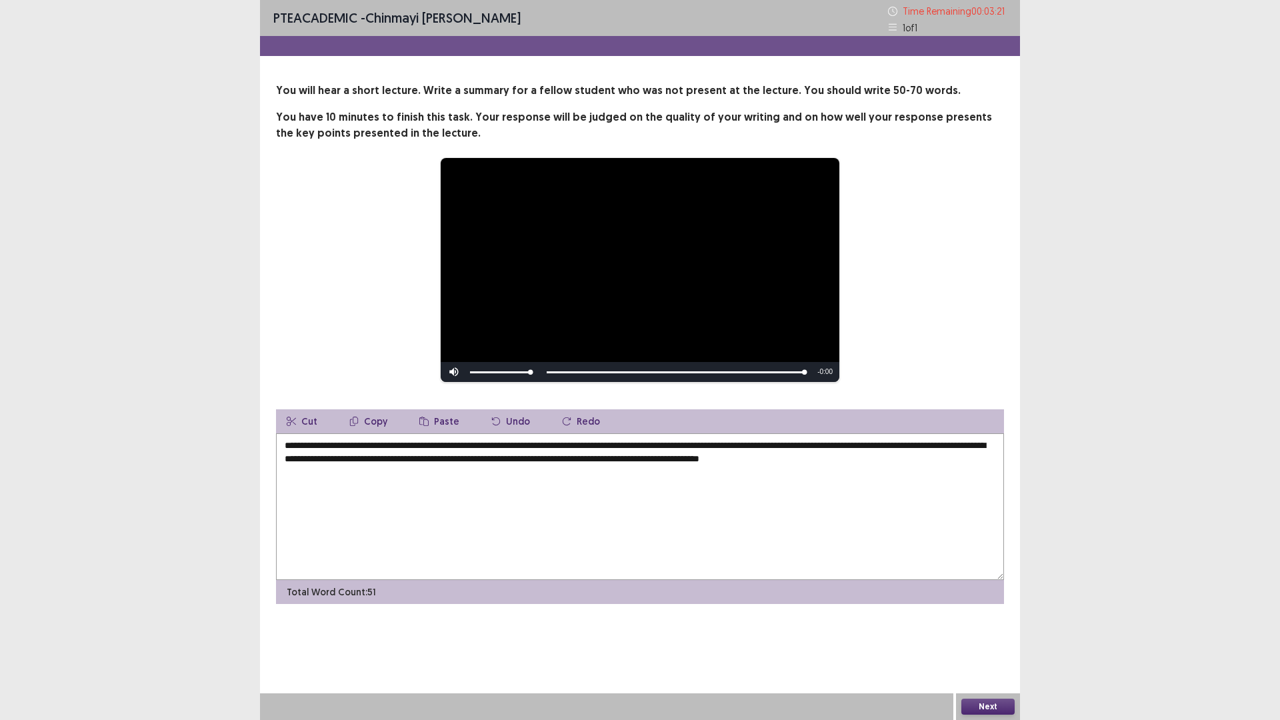
click at [962, 446] on textarea "**********" at bounding box center [640, 506] width 728 height 147
click at [599, 461] on textarea "**********" at bounding box center [640, 506] width 728 height 147
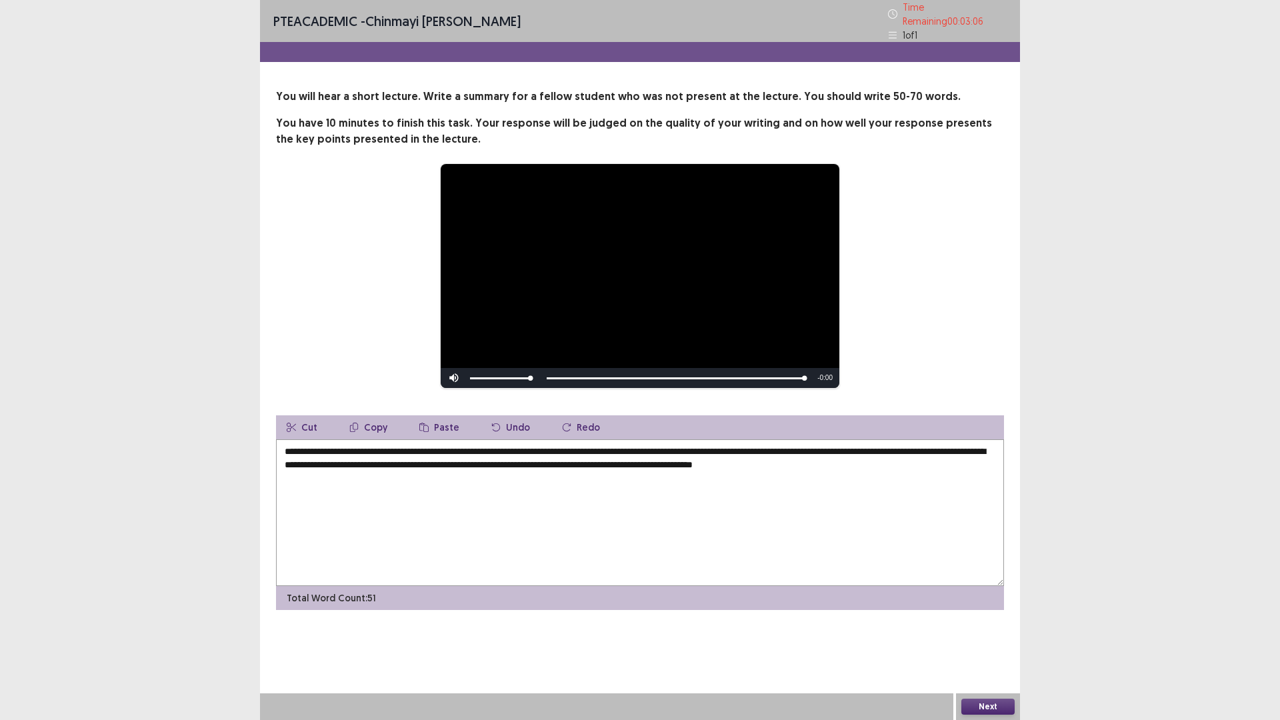
click at [800, 460] on textarea "**********" at bounding box center [640, 512] width 728 height 147
type textarea "**********"
click at [992, 607] on button "Next" at bounding box center [987, 706] width 53 height 16
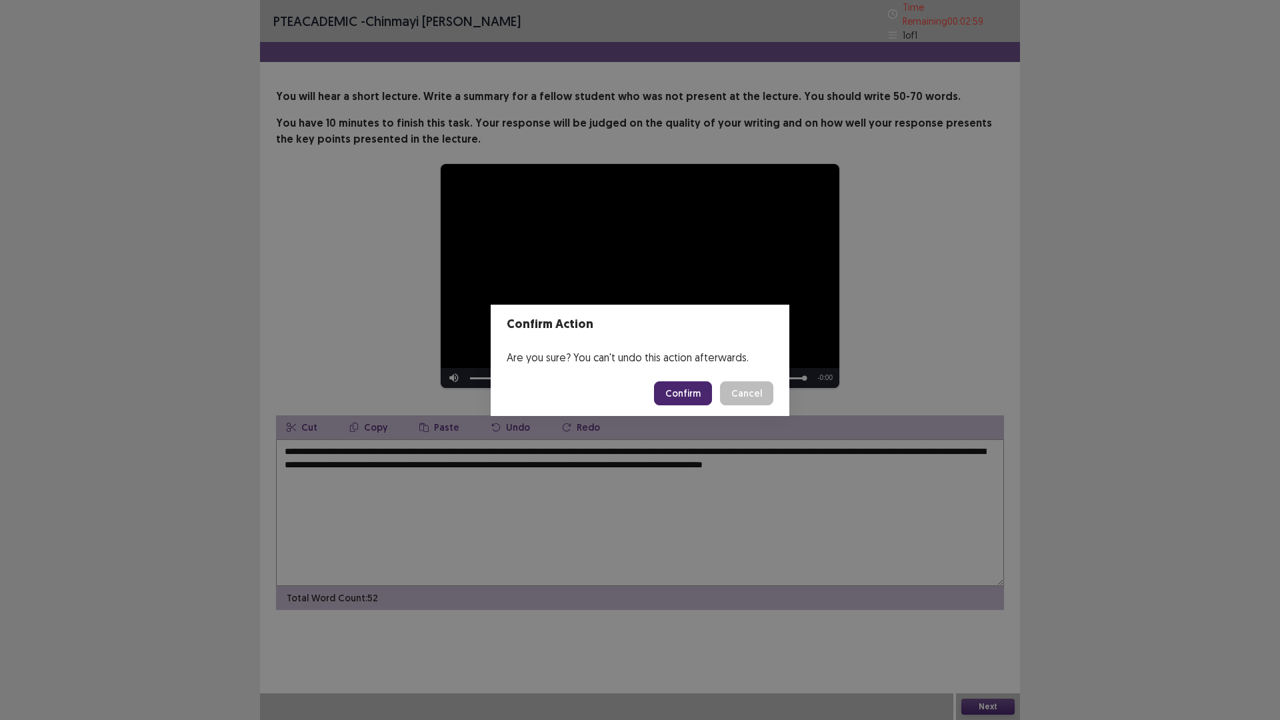
click at [674, 399] on button "Confirm" at bounding box center [683, 393] width 58 height 24
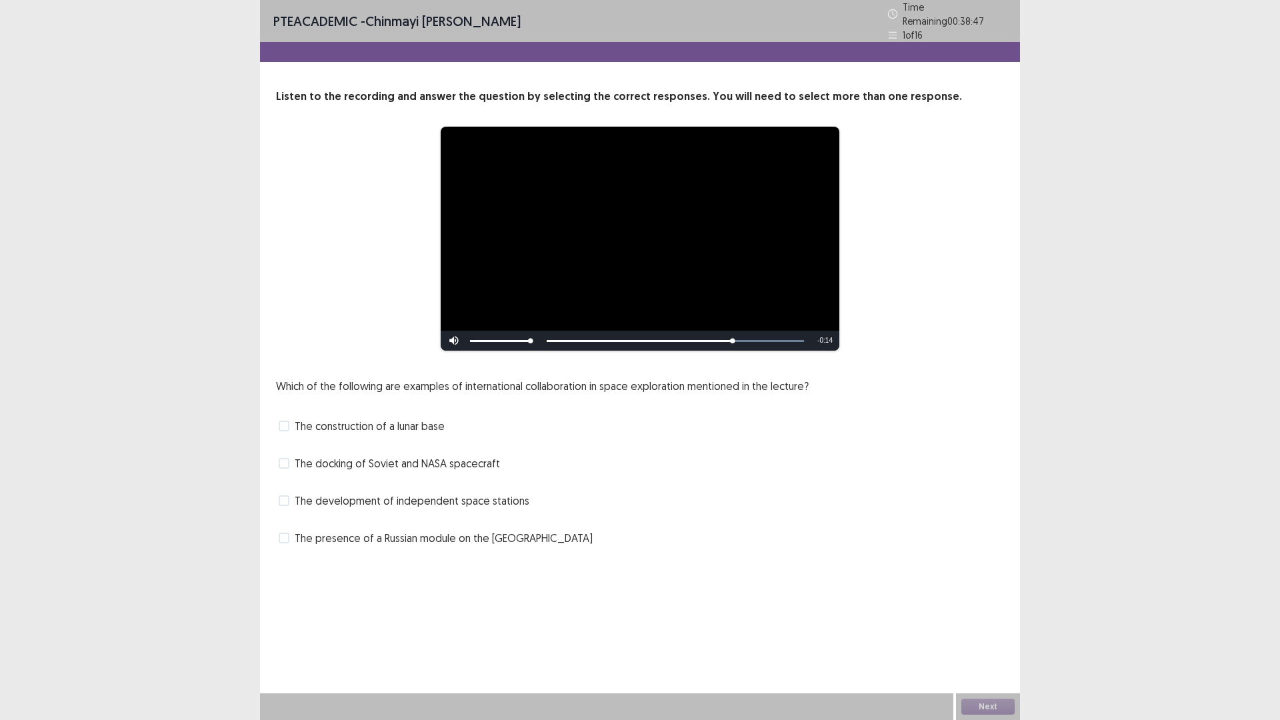
click at [281, 459] on span at bounding box center [284, 463] width 11 height 11
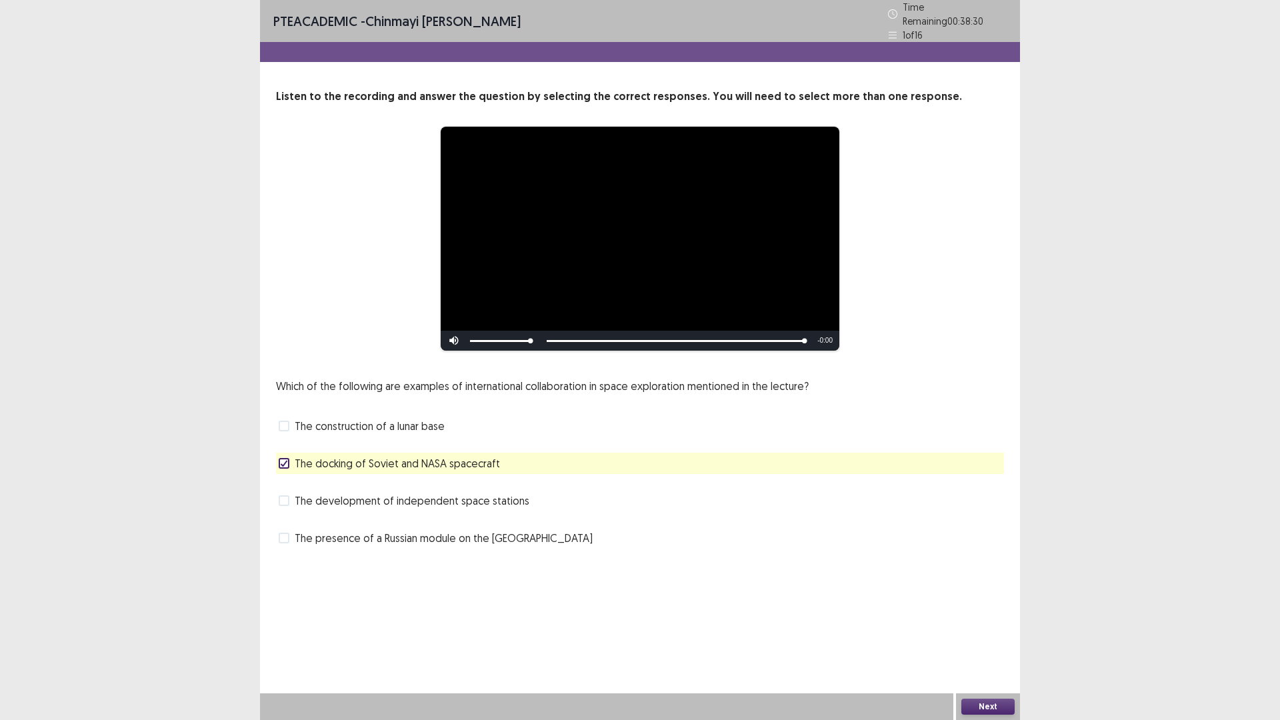
click at [287, 533] on span at bounding box center [284, 538] width 11 height 11
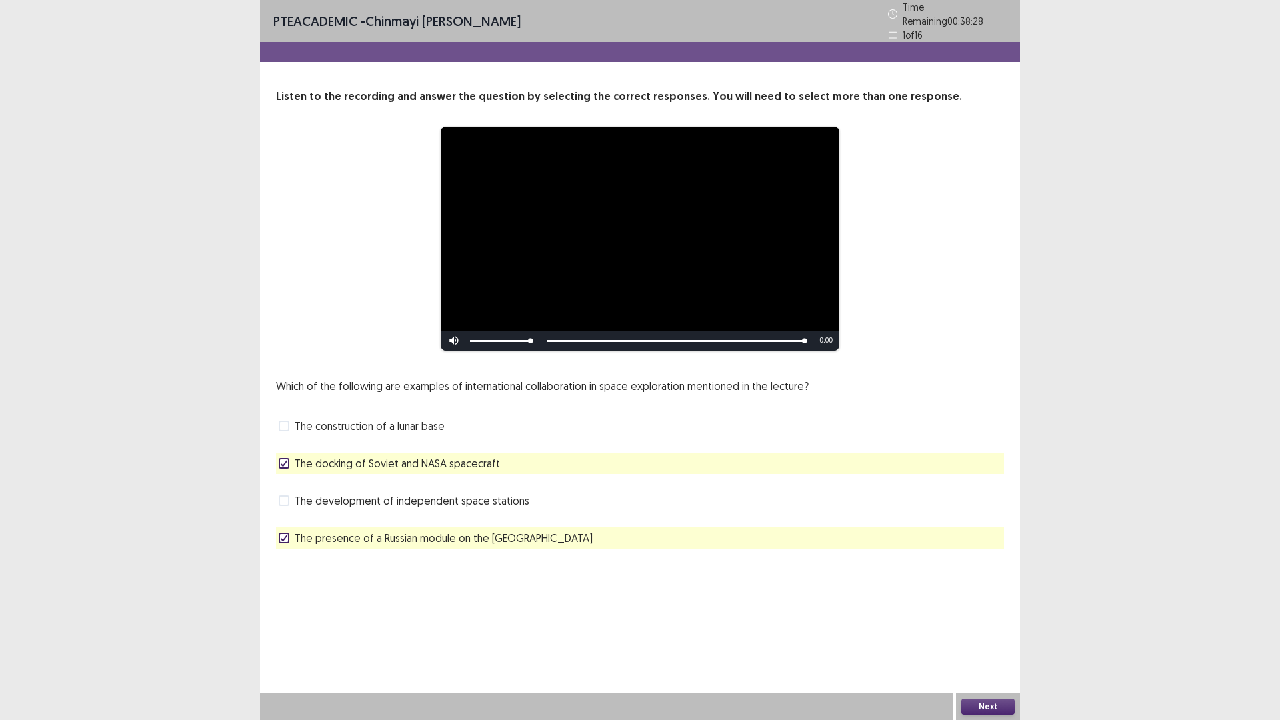
click at [283, 538] on label "The presence of a Russian module on the [GEOGRAPHIC_DATA]" at bounding box center [436, 538] width 314 height 16
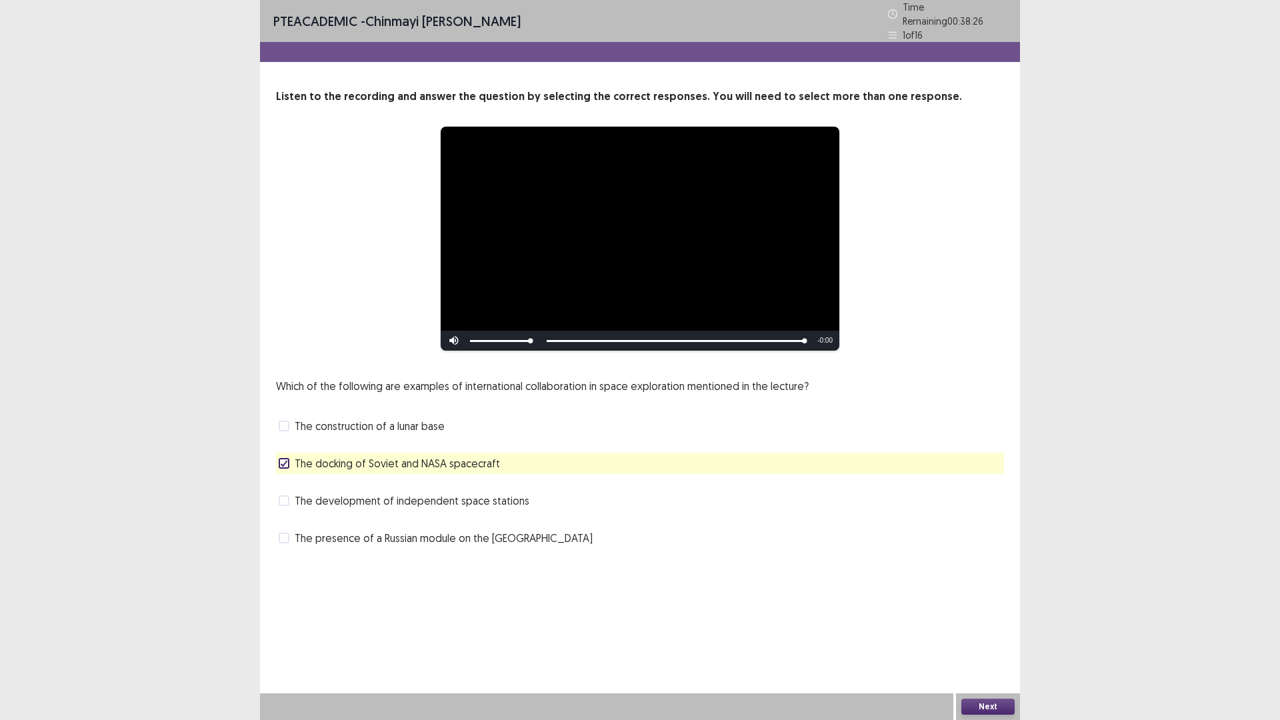
click at [989, 607] on button "Next" at bounding box center [987, 706] width 53 height 16
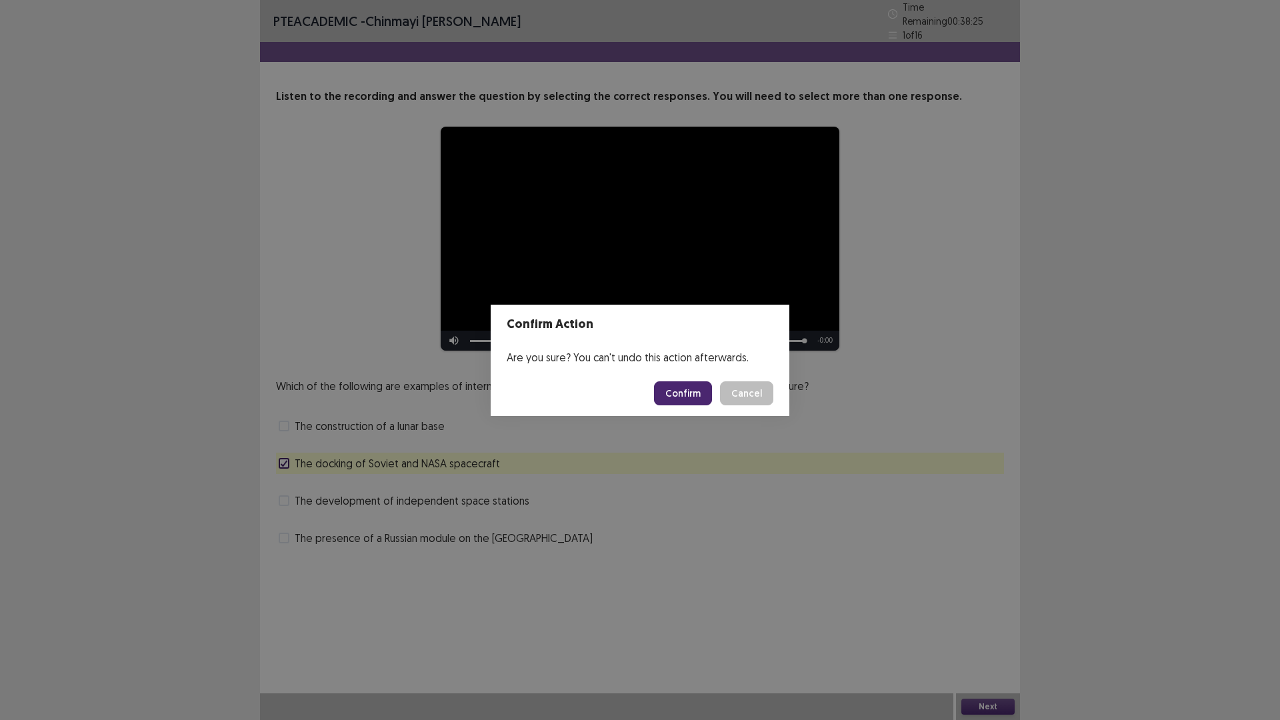
click at [691, 385] on button "Confirm" at bounding box center [683, 393] width 58 height 24
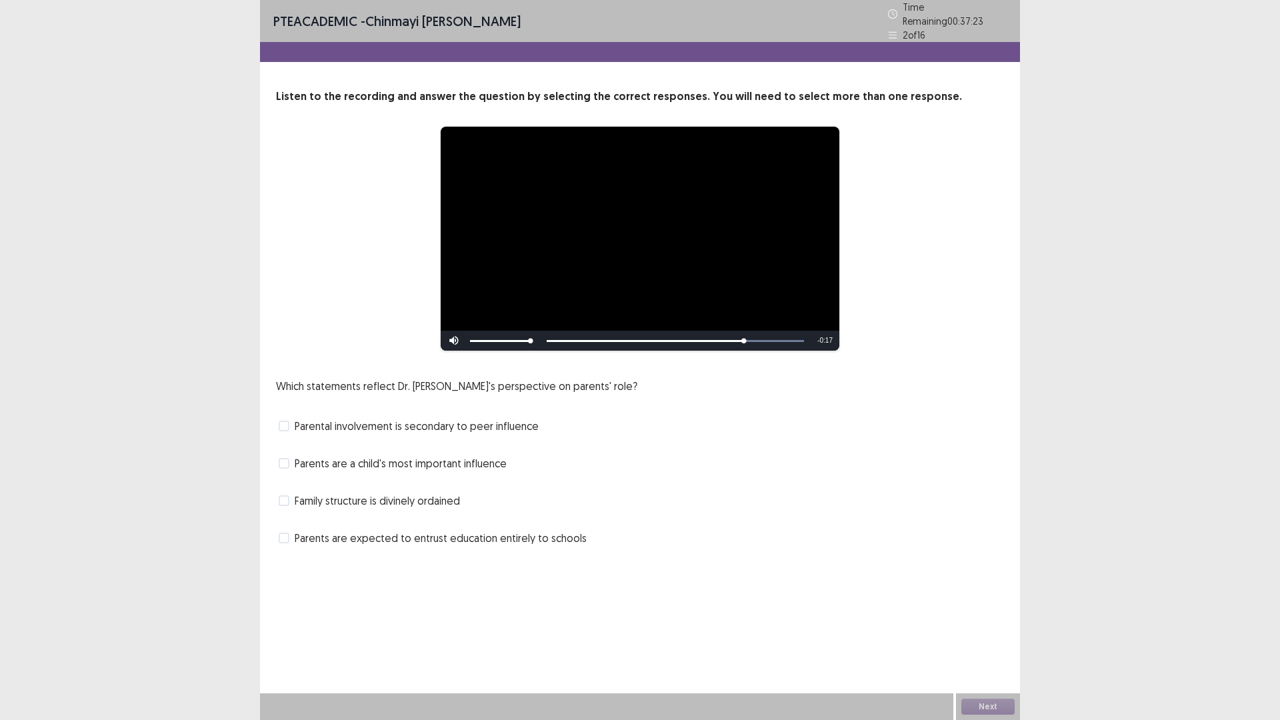
click at [287, 458] on span at bounding box center [284, 463] width 11 height 11
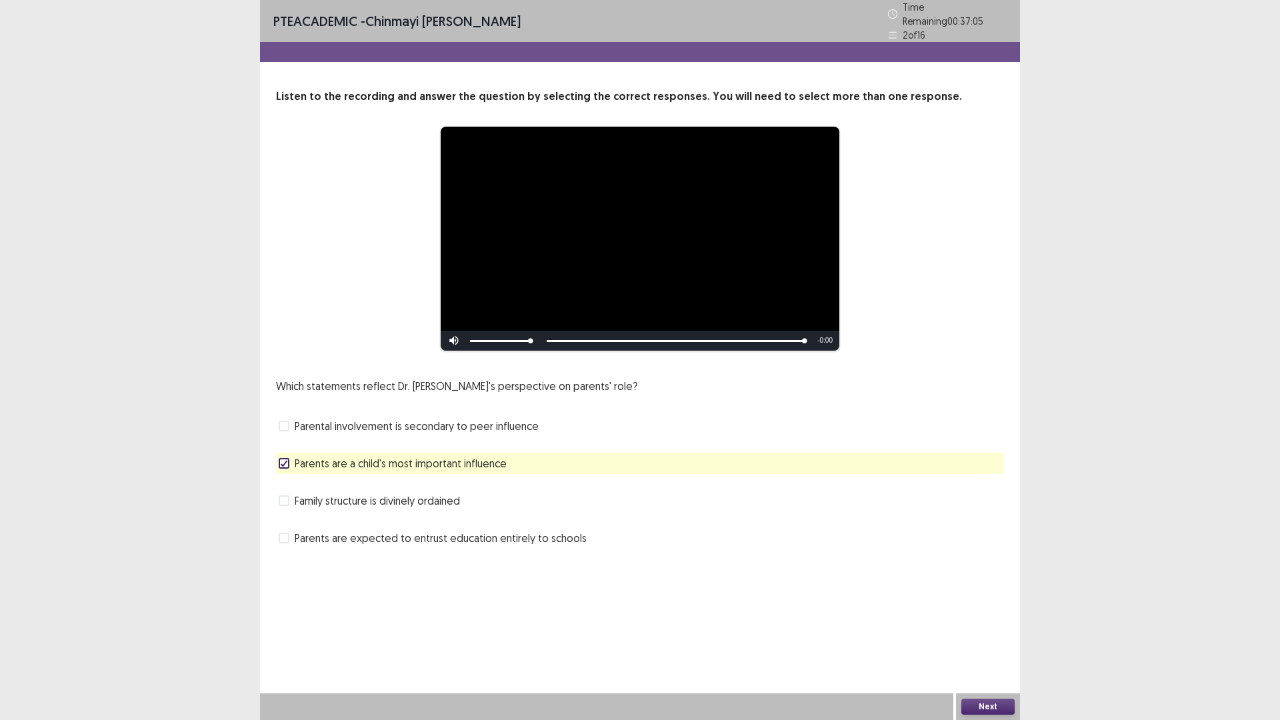
click at [976, 607] on button "Next" at bounding box center [987, 706] width 53 height 16
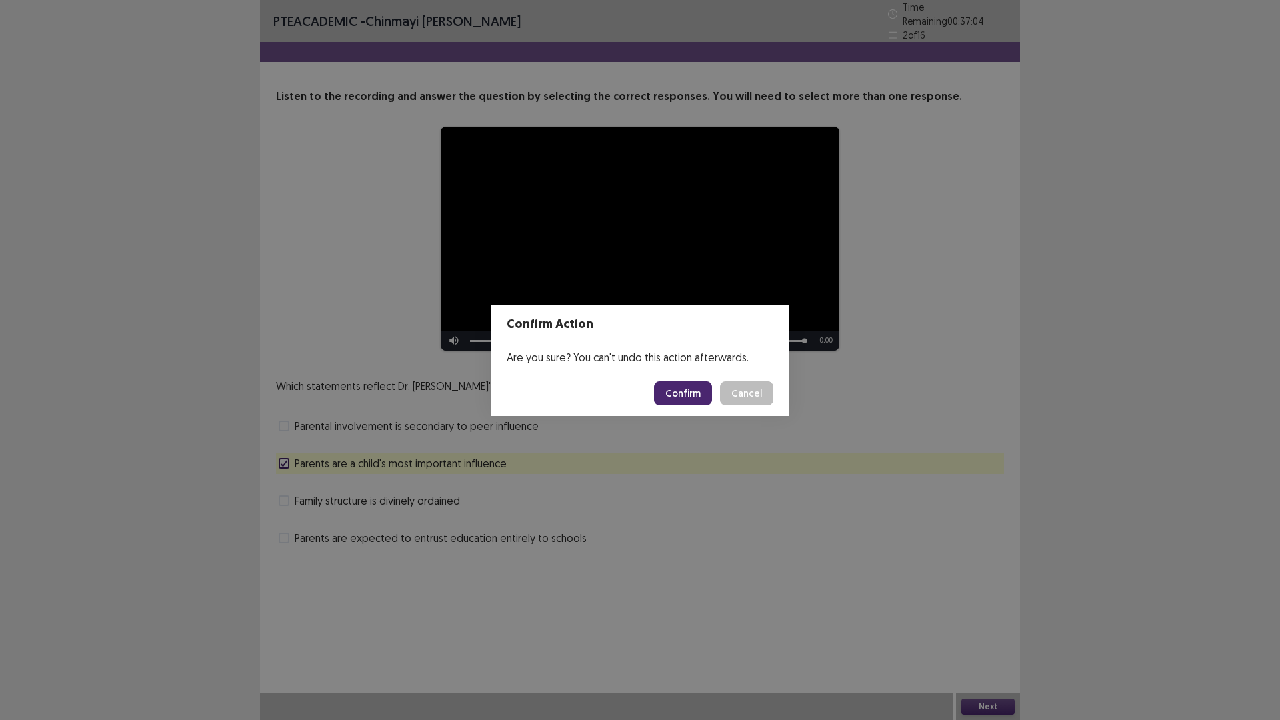
click at [678, 399] on button "Confirm" at bounding box center [683, 393] width 58 height 24
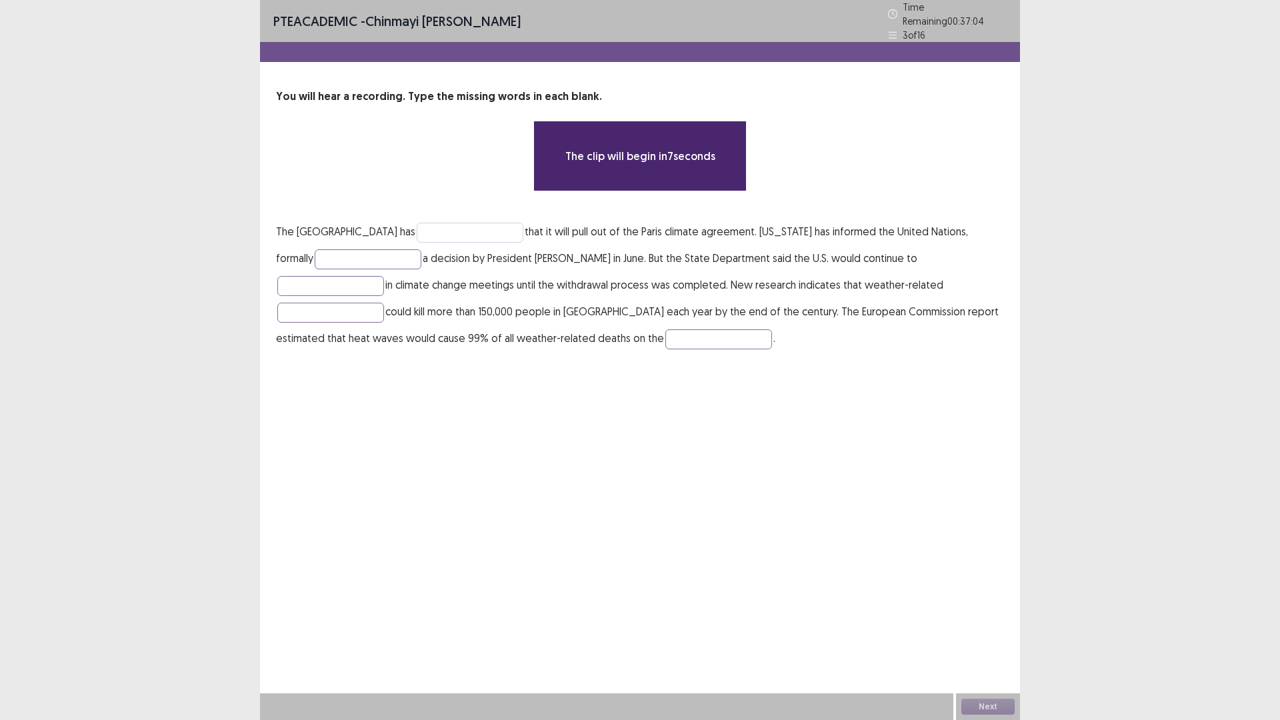
click at [433, 218] on p "The United States has that it will pull out of the Paris climate agreement. [US…" at bounding box center [640, 284] width 728 height 133
click at [433, 223] on input "text" at bounding box center [470, 233] width 107 height 20
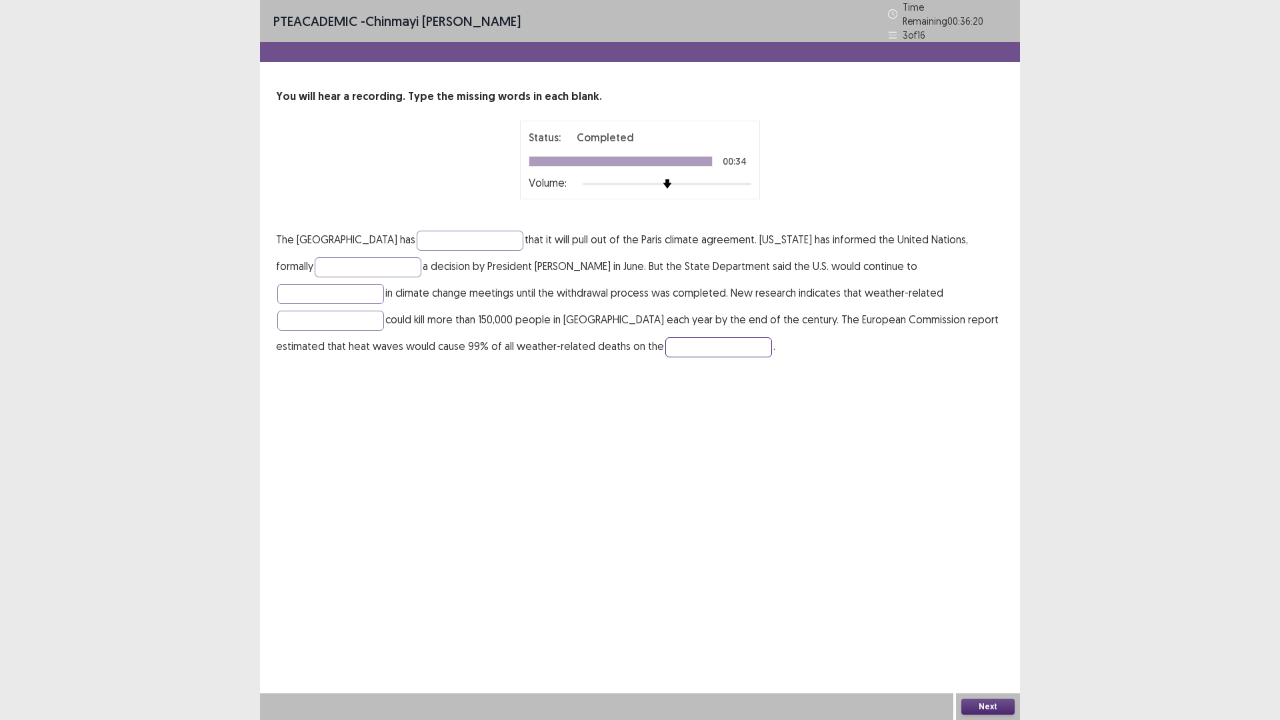
click at [665, 337] on input "text" at bounding box center [718, 347] width 107 height 20
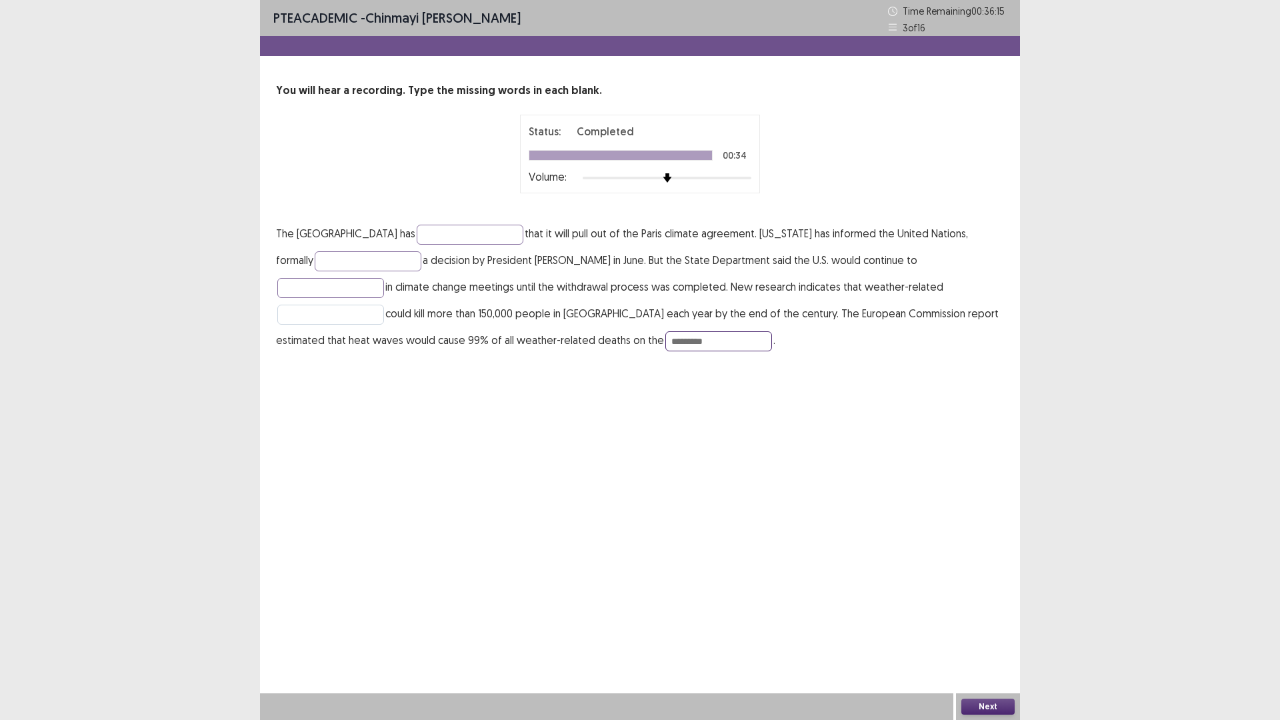
type input "*********"
click at [384, 305] on input "text" at bounding box center [330, 315] width 107 height 20
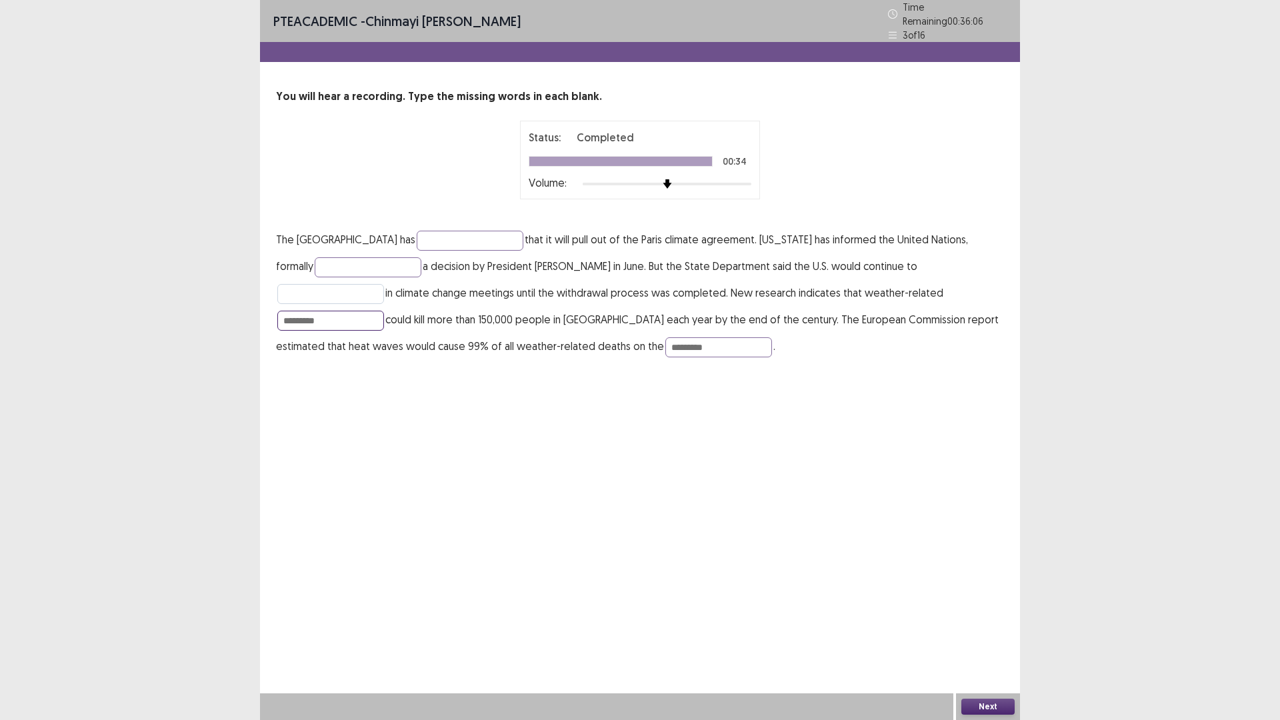
type input "*********"
click at [384, 284] on input "text" at bounding box center [330, 294] width 107 height 20
type input "**********"
click at [315, 261] on input "text" at bounding box center [368, 267] width 107 height 20
type input "**********"
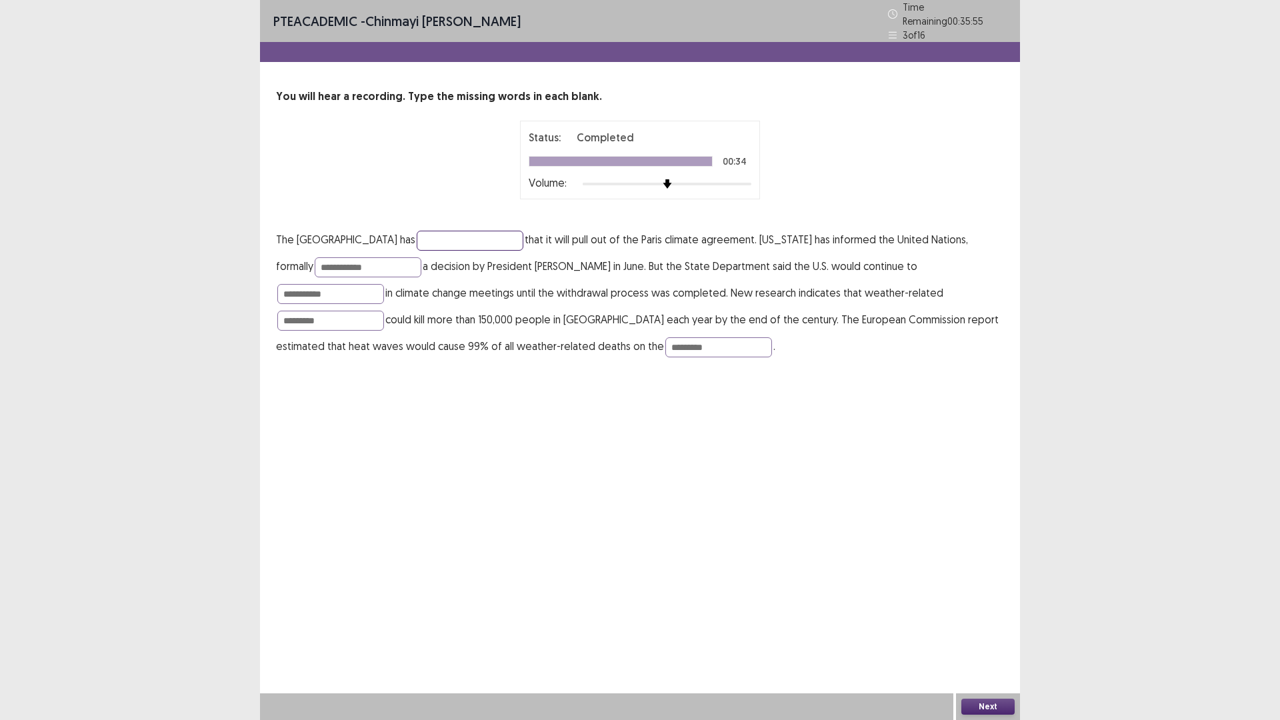
click at [417, 239] on input "text" at bounding box center [470, 241] width 107 height 20
type input "*********"
click at [982, 607] on button "Next" at bounding box center [987, 706] width 53 height 16
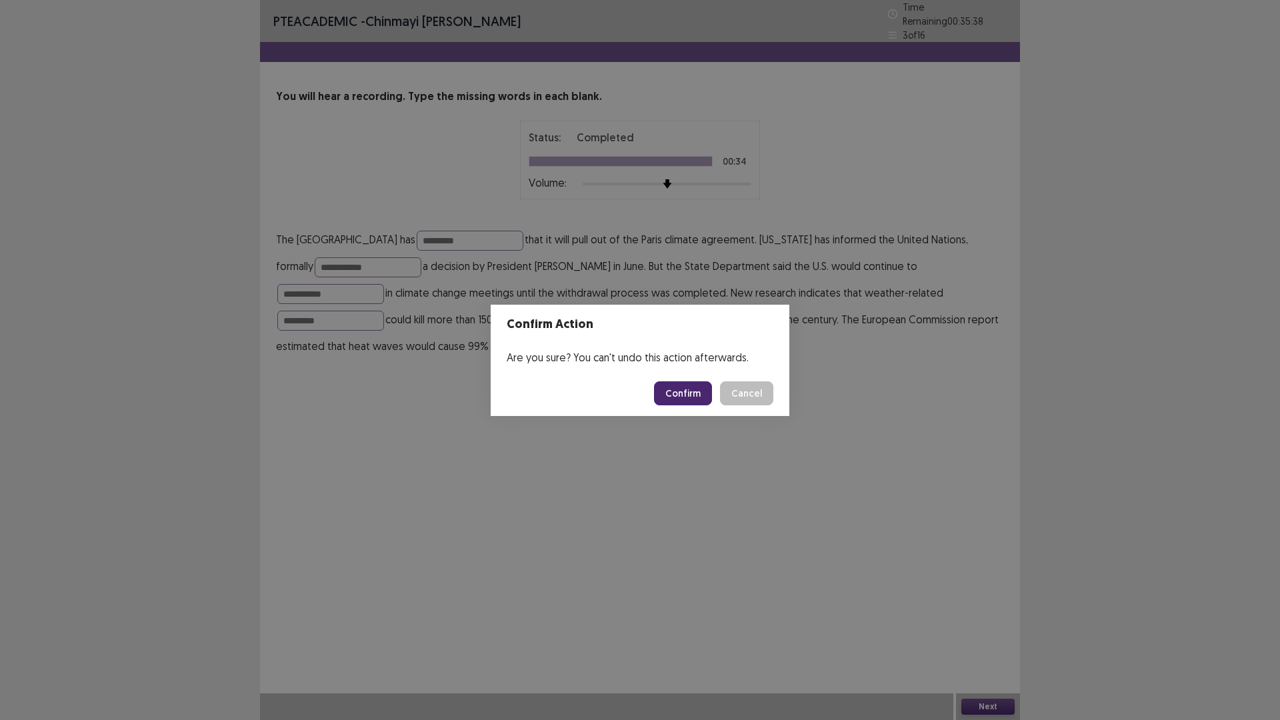
click at [696, 395] on button "Confirm" at bounding box center [683, 393] width 58 height 24
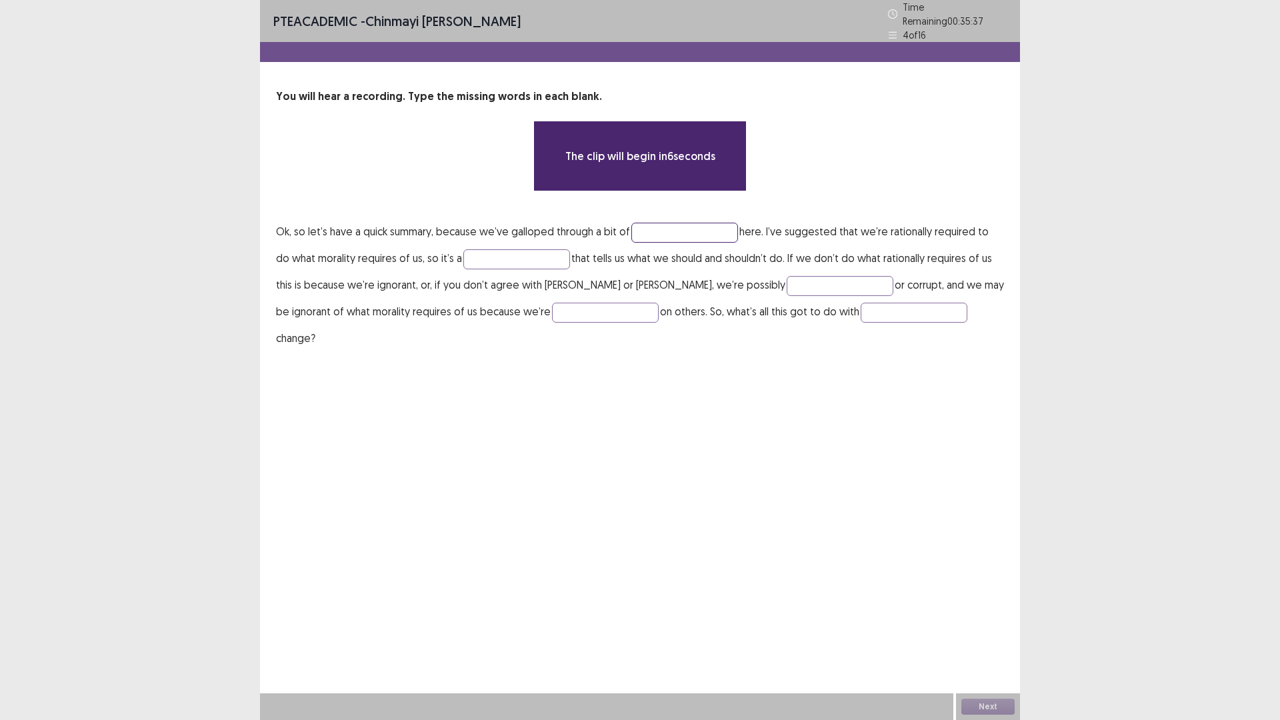
click at [647, 229] on input "text" at bounding box center [684, 233] width 107 height 20
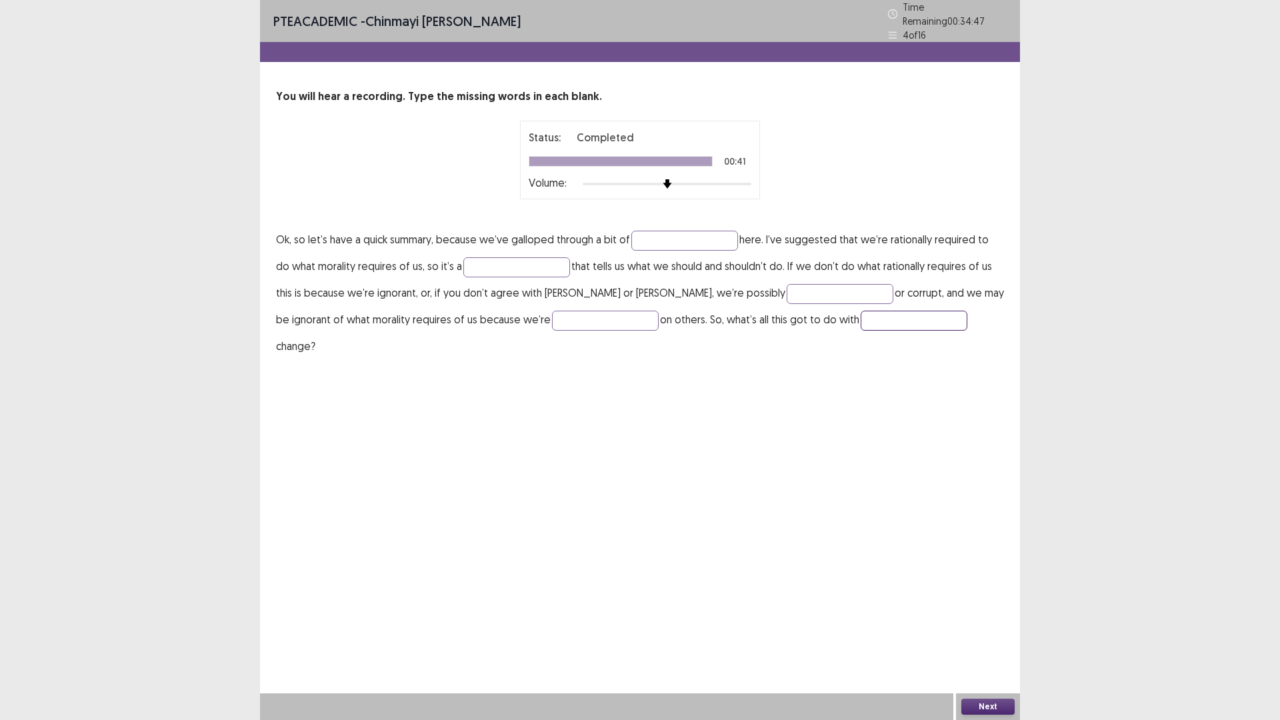
click at [860, 311] on input "text" at bounding box center [913, 321] width 107 height 20
type input "*******"
click at [552, 314] on input "text" at bounding box center [605, 321] width 107 height 20
type input "*******"
click at [786, 285] on input "text" at bounding box center [839, 294] width 107 height 20
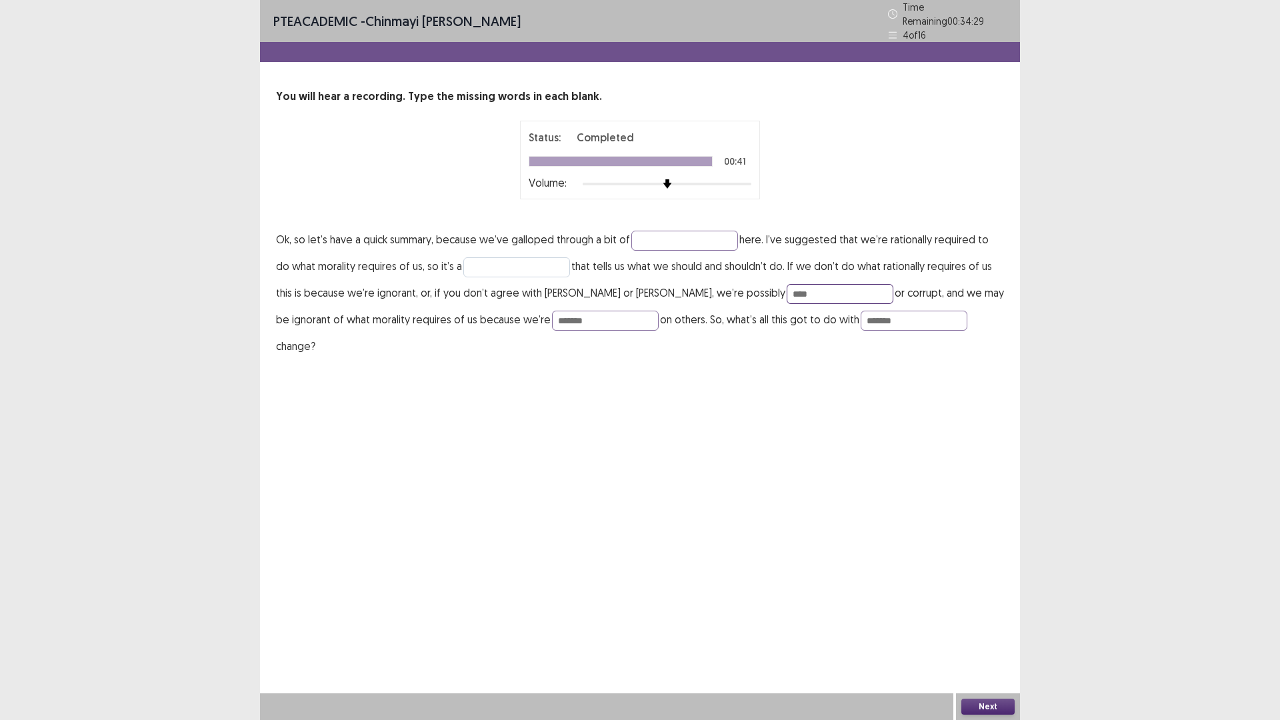
type input "****"
click at [468, 261] on input "text" at bounding box center [516, 267] width 107 height 20
type input "******"
click at [639, 233] on input "text" at bounding box center [684, 241] width 107 height 20
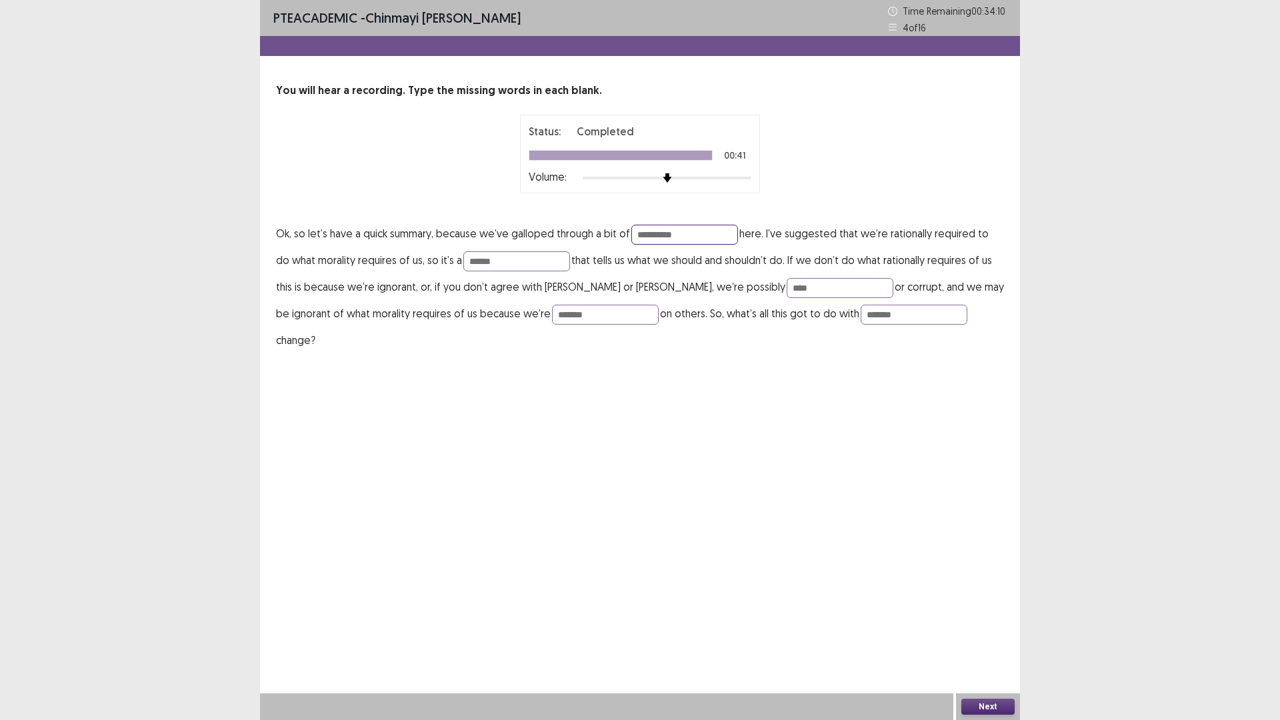
click at [667, 235] on input "**********" at bounding box center [684, 235] width 107 height 20
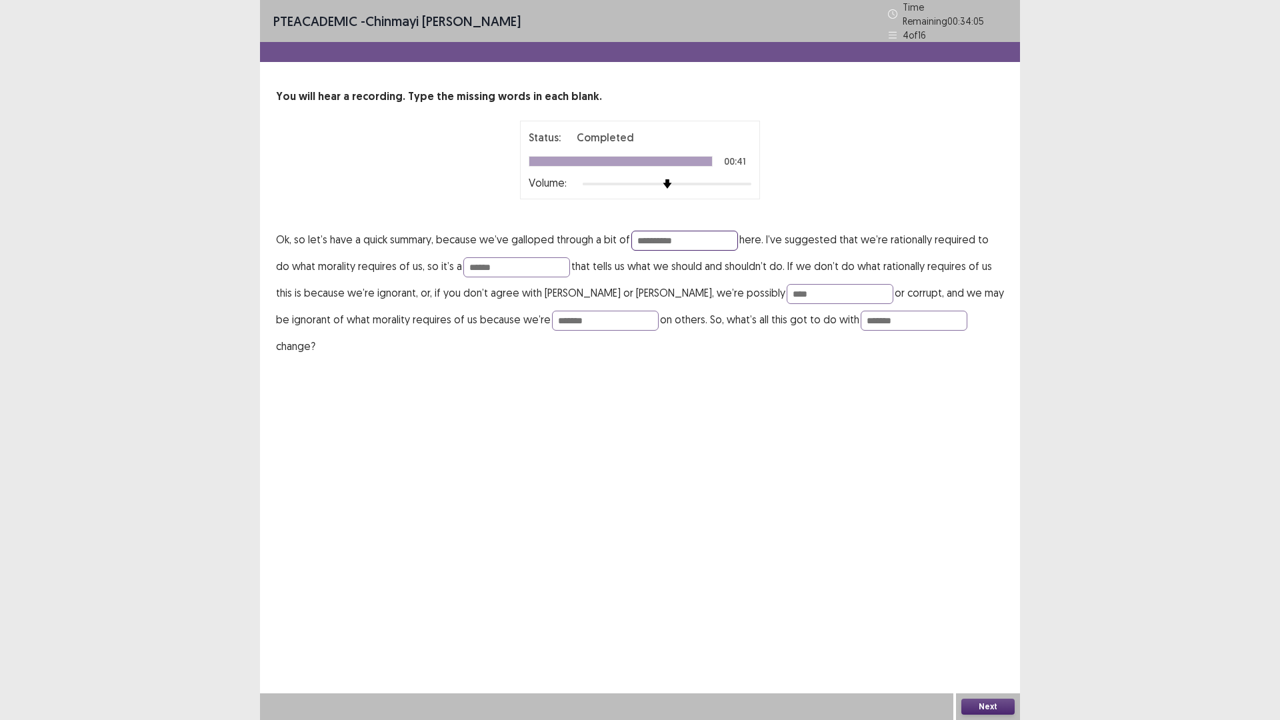
type input "**********"
click at [987, 607] on button "Next" at bounding box center [987, 706] width 53 height 16
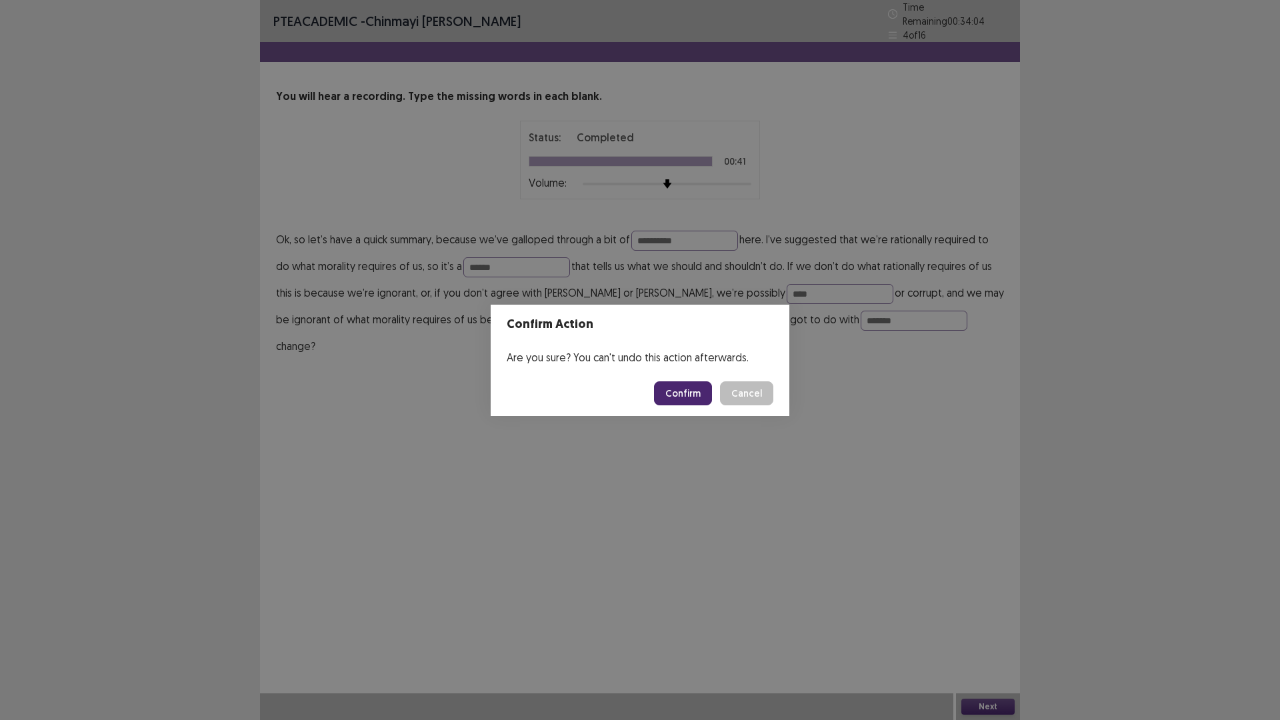
click at [704, 394] on button "Confirm" at bounding box center [683, 393] width 58 height 24
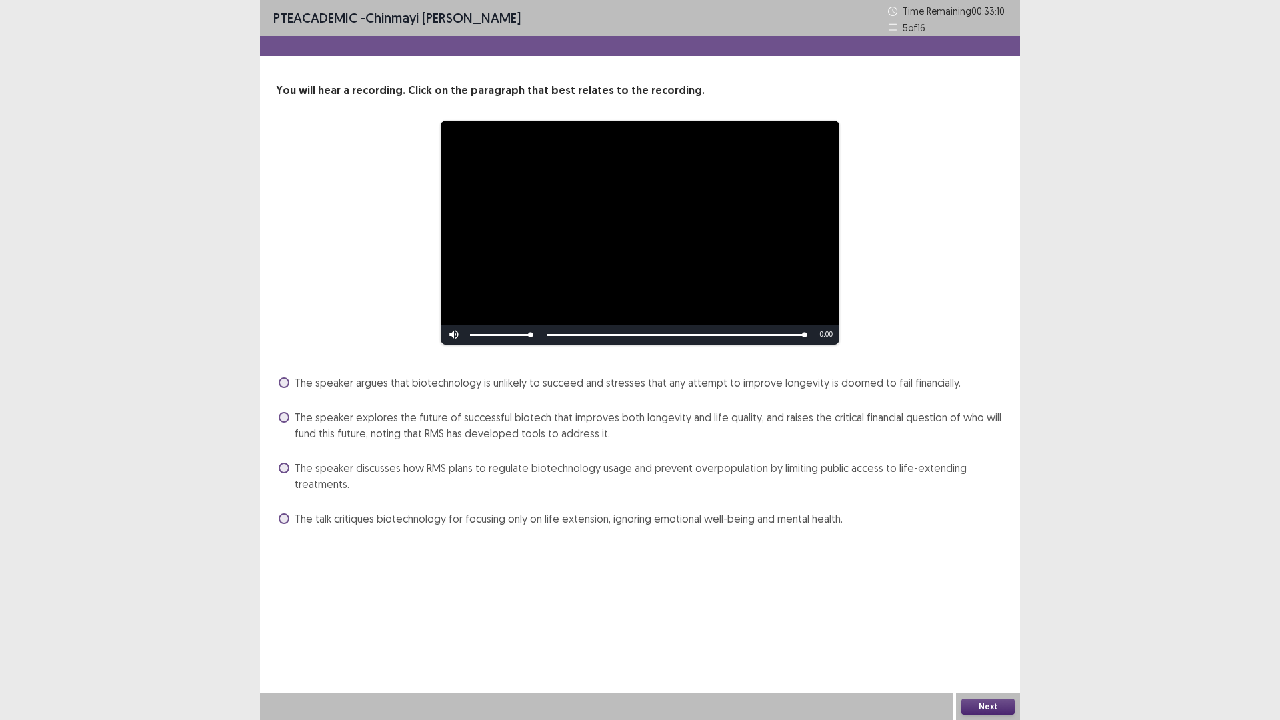
click at [283, 414] on span at bounding box center [284, 417] width 11 height 11
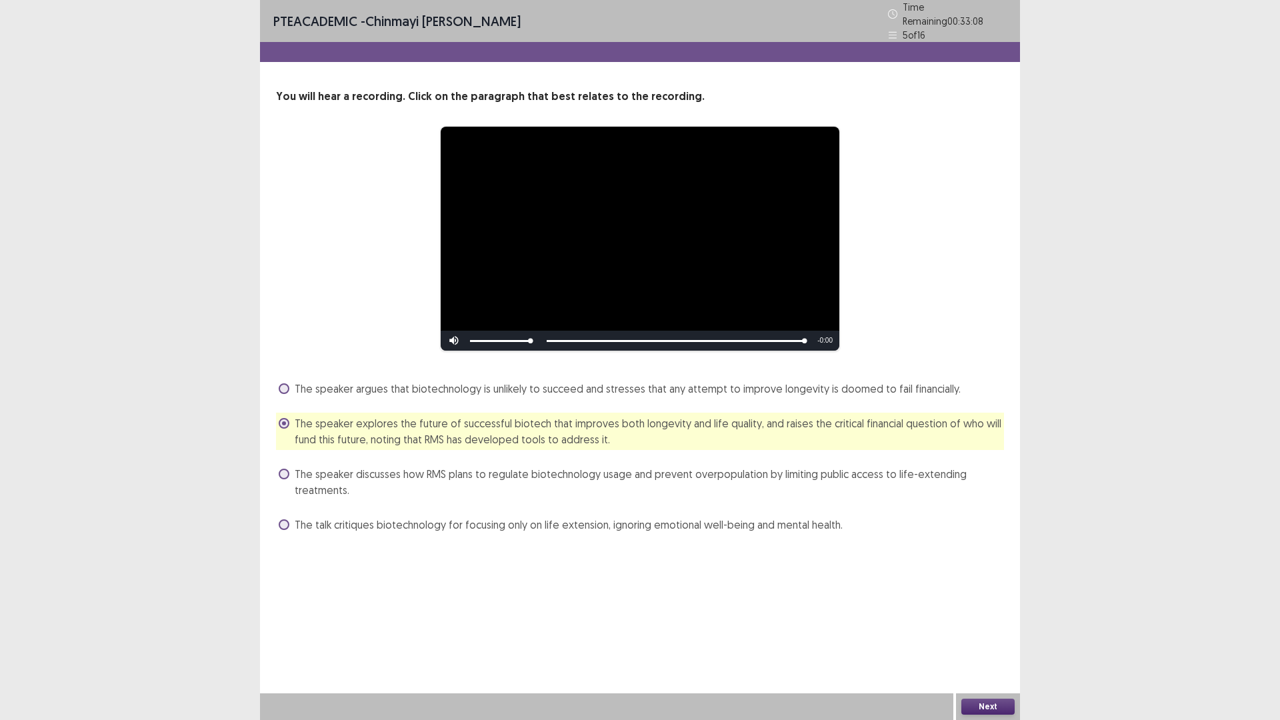
click at [996, 607] on button "Next" at bounding box center [987, 706] width 53 height 16
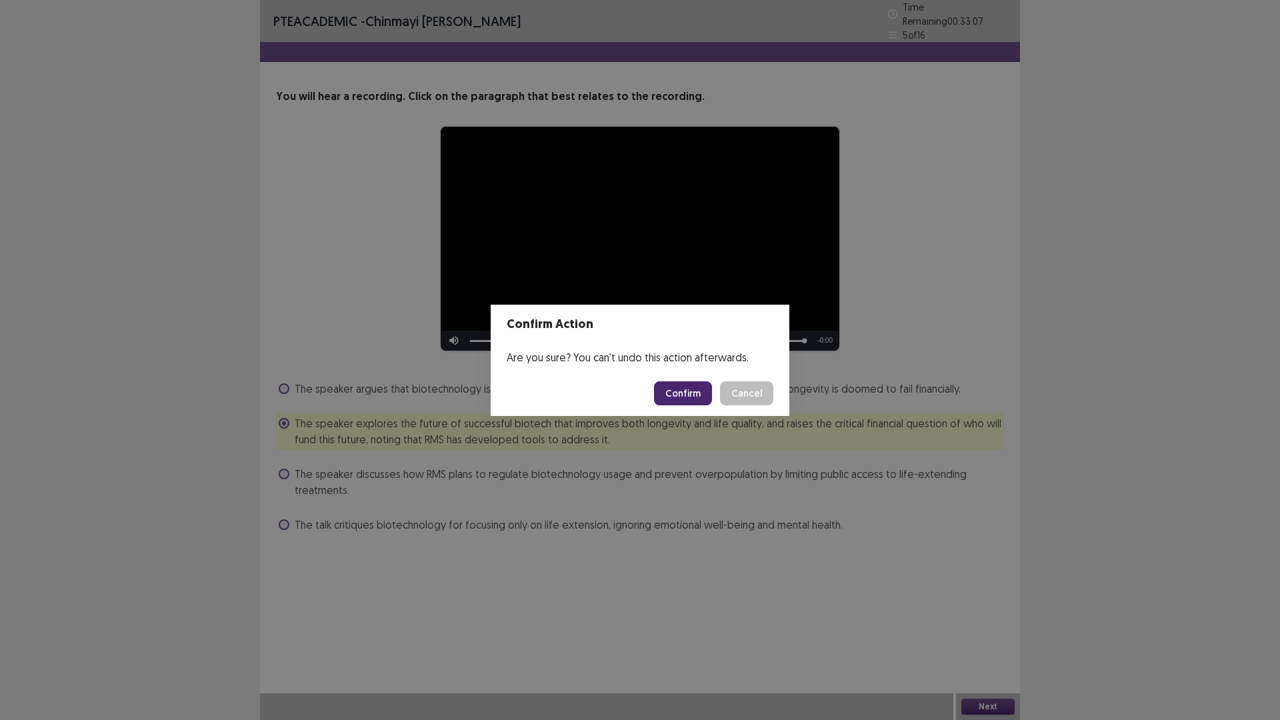
click at [669, 394] on button "Confirm" at bounding box center [683, 393] width 58 height 24
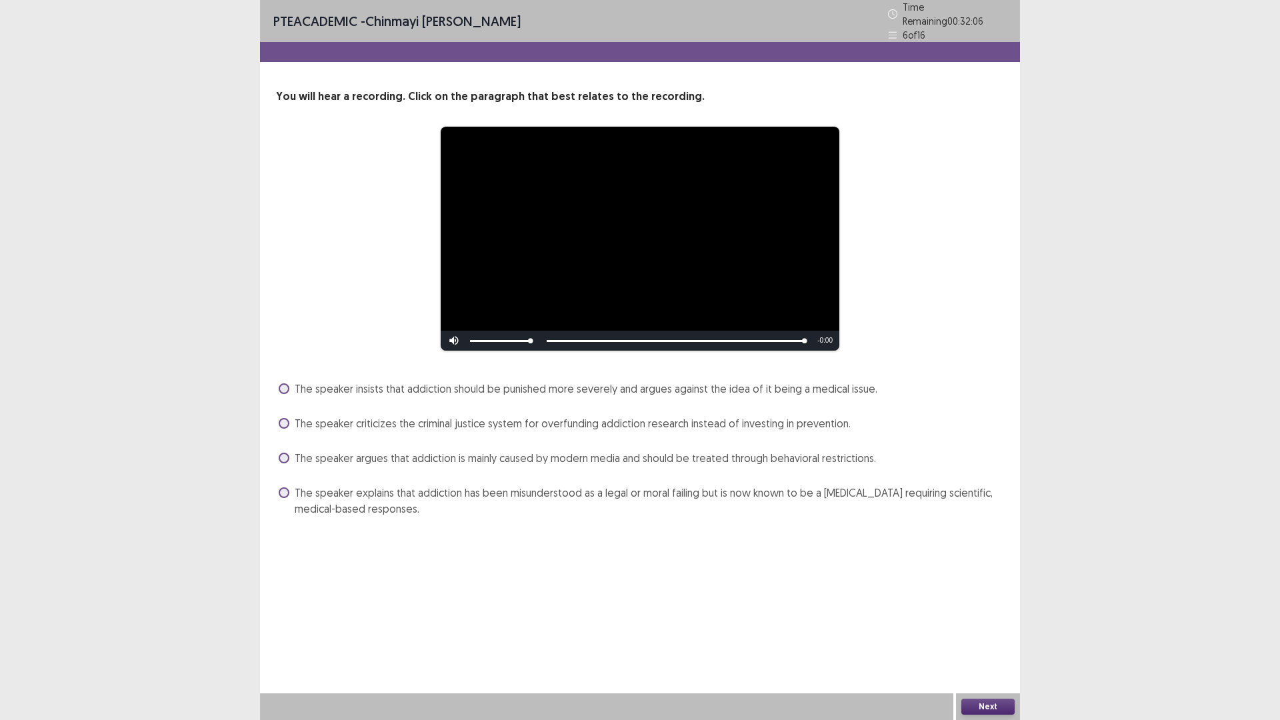
click at [276, 488] on div "The speaker explains that addiction has been misunderstood as a legal or moral …" at bounding box center [640, 500] width 728 height 37
click at [282, 487] on span at bounding box center [284, 492] width 11 height 11
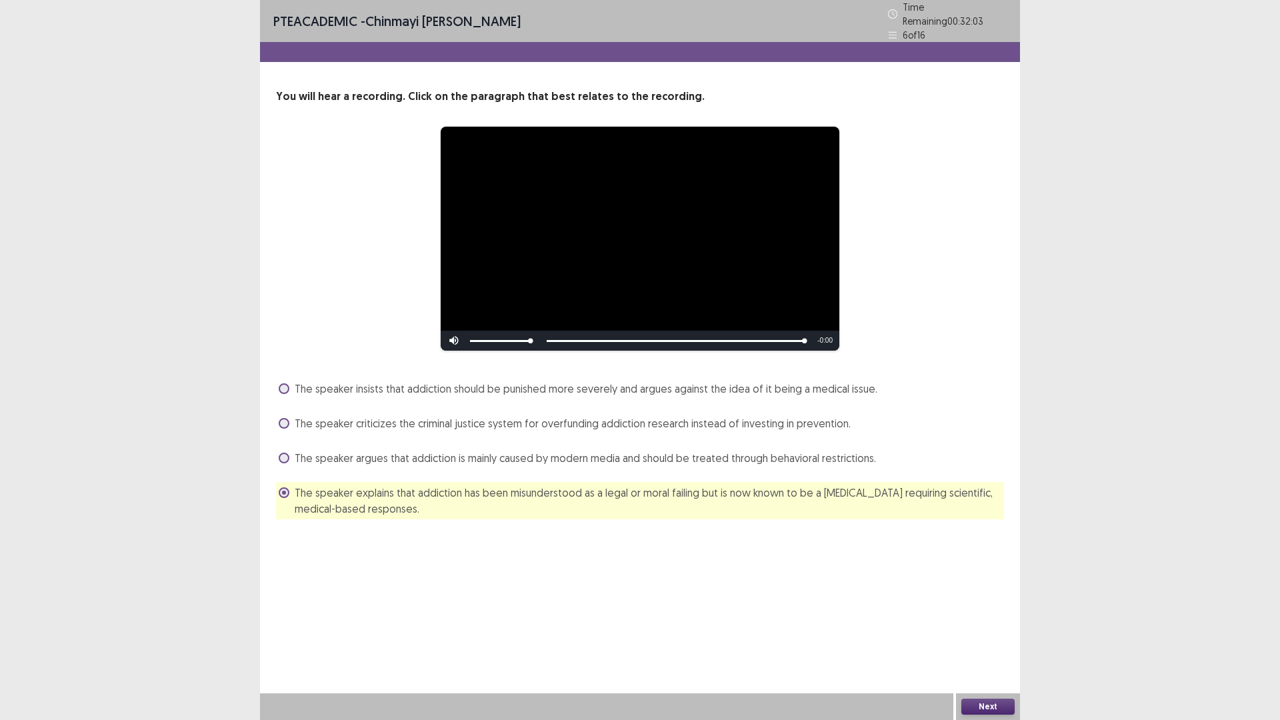
click at [992, 607] on button "Next" at bounding box center [987, 706] width 53 height 16
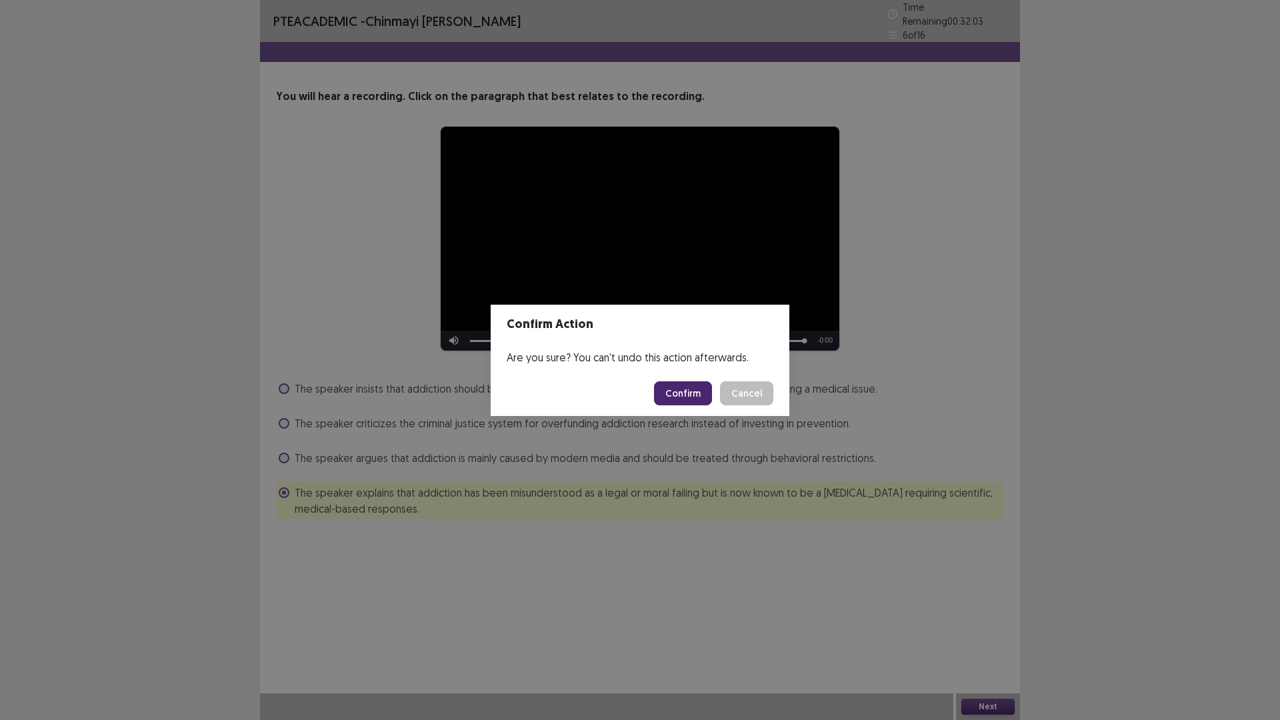
click at [680, 401] on button "Confirm" at bounding box center [683, 393] width 58 height 24
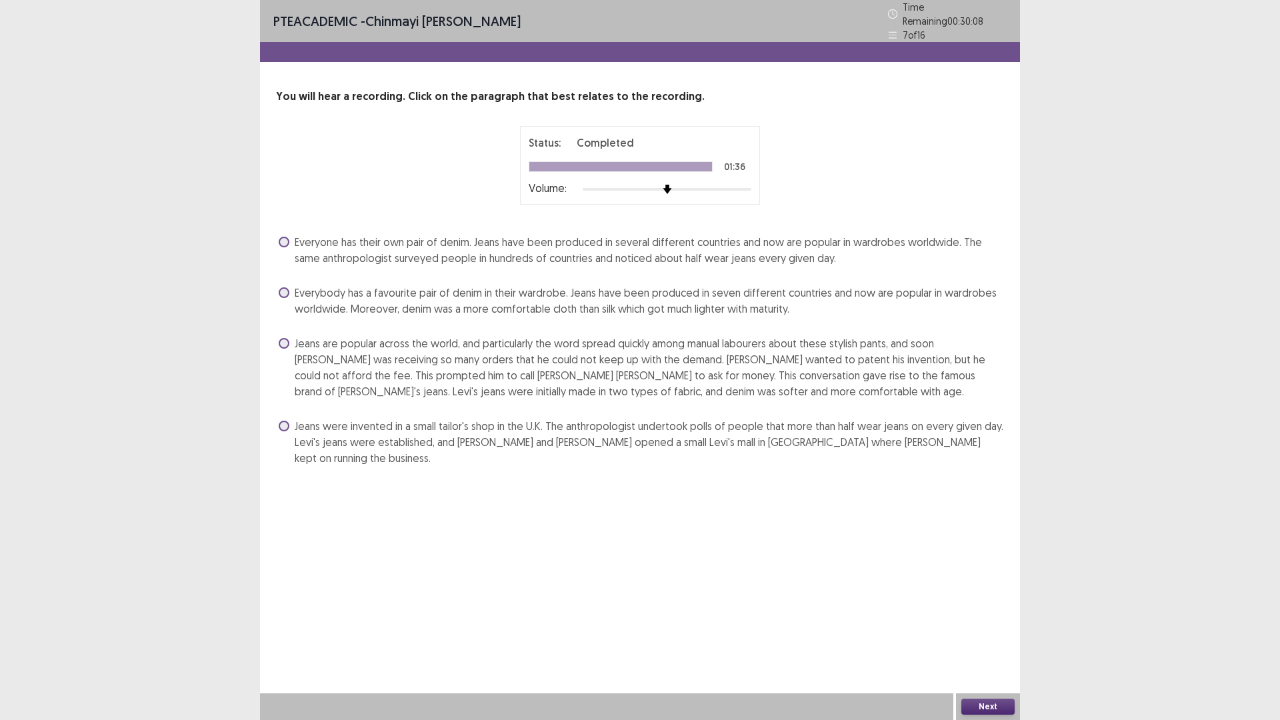
click at [285, 421] on span at bounding box center [284, 426] width 11 height 11
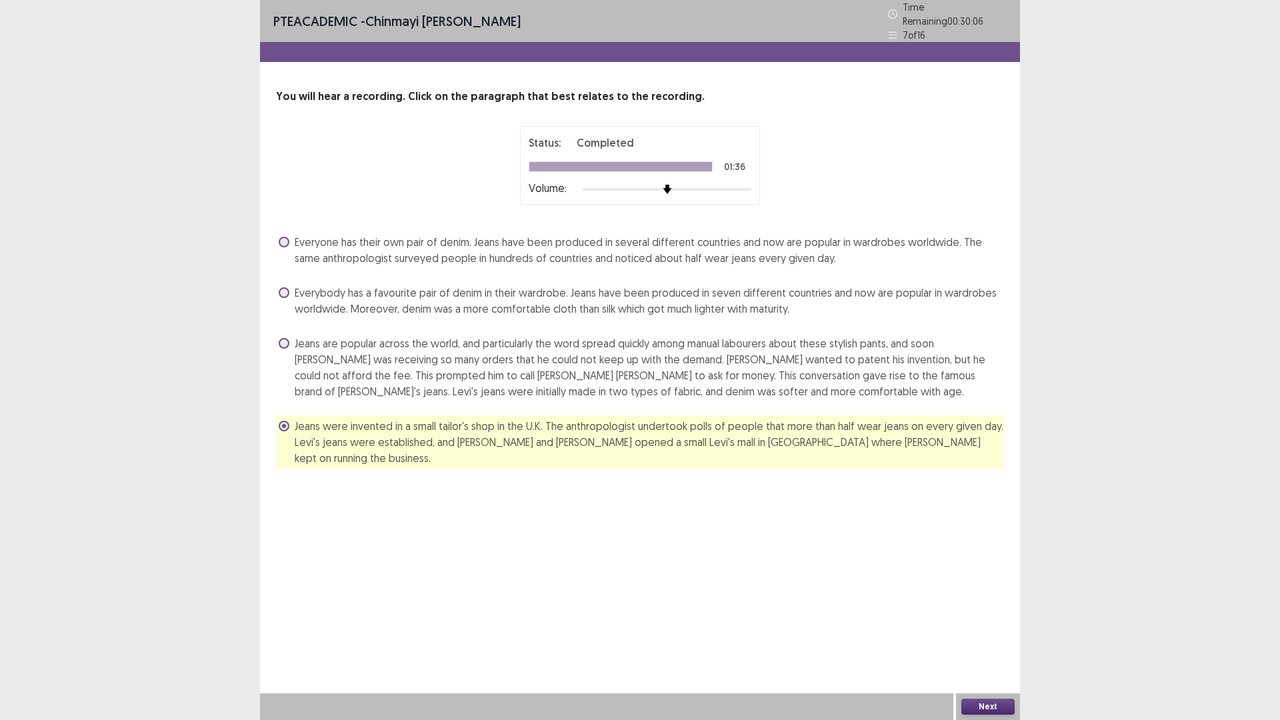
click at [968, 607] on div "Next" at bounding box center [988, 706] width 64 height 27
click at [975, 607] on button "Next" at bounding box center [987, 706] width 53 height 16
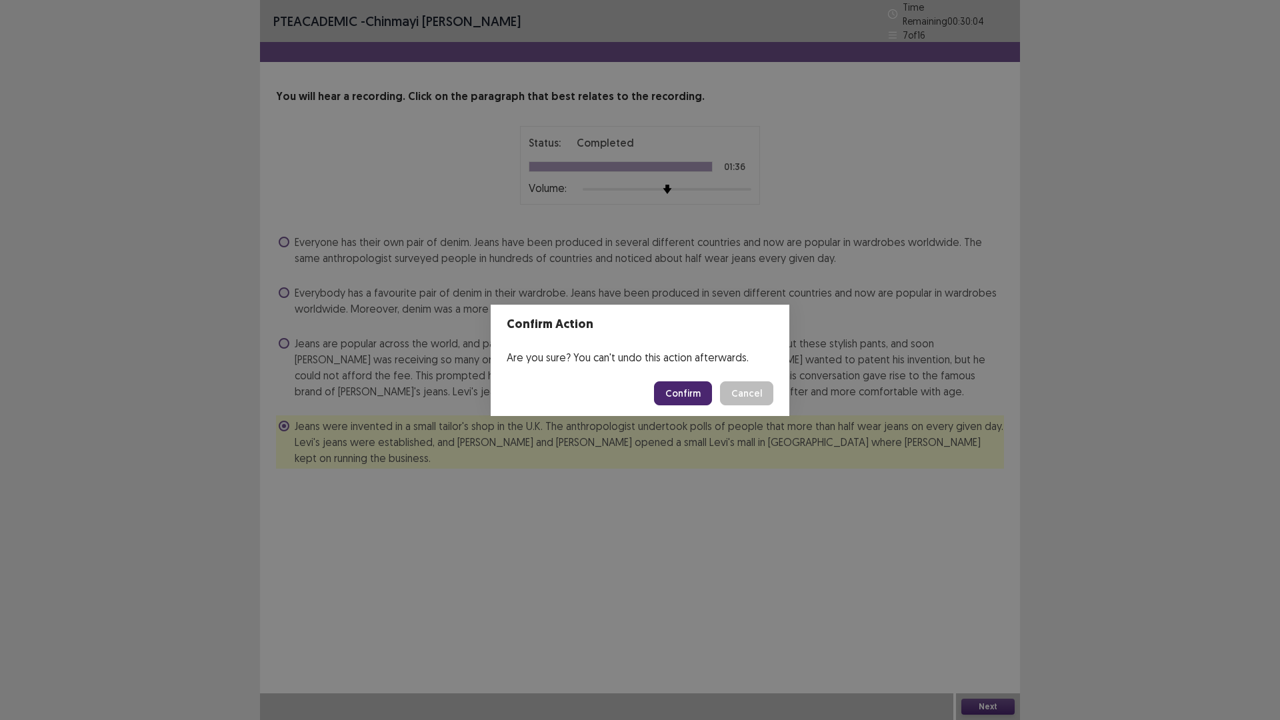
click at [686, 379] on footer "Confirm Cancel" at bounding box center [640, 393] width 299 height 45
click at [685, 401] on button "Confirm" at bounding box center [683, 393] width 58 height 24
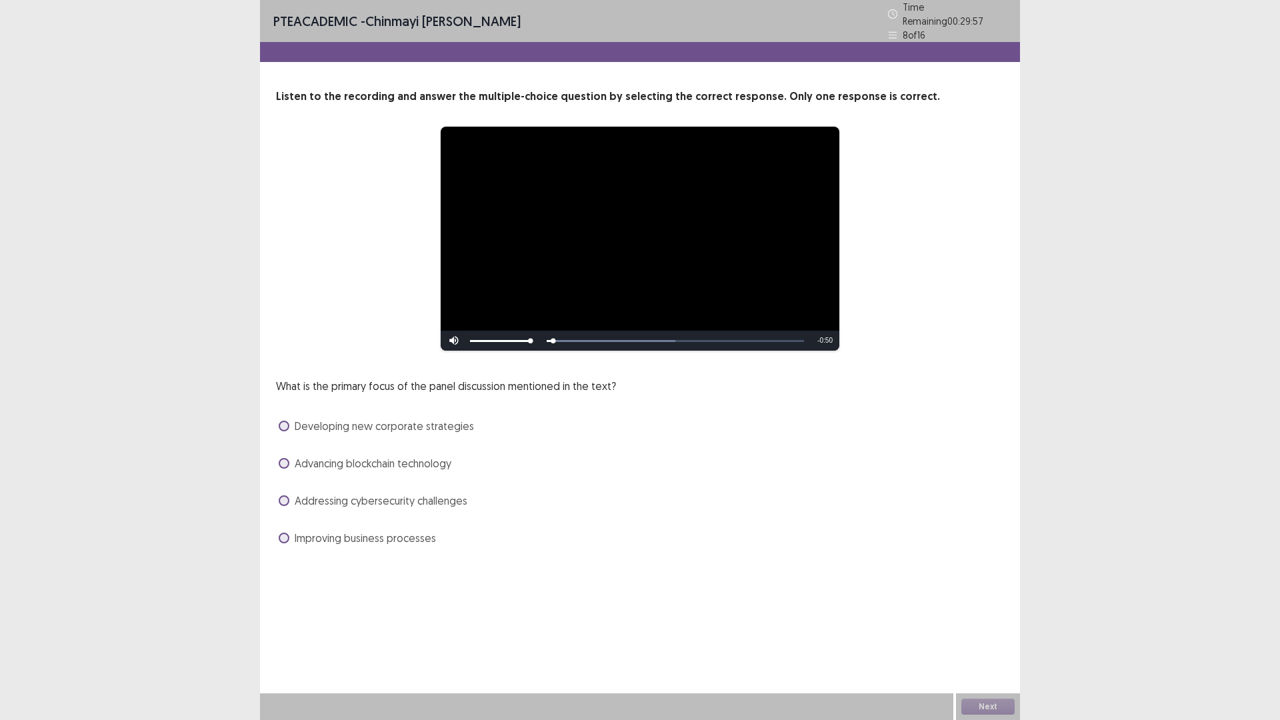
drag, startPoint x: 270, startPoint y: 494, endPoint x: 284, endPoint y: 494, distance: 14.0
click at [279, 494] on div "**********" at bounding box center [640, 319] width 760 height 460
click at [284, 495] on span at bounding box center [284, 500] width 11 height 11
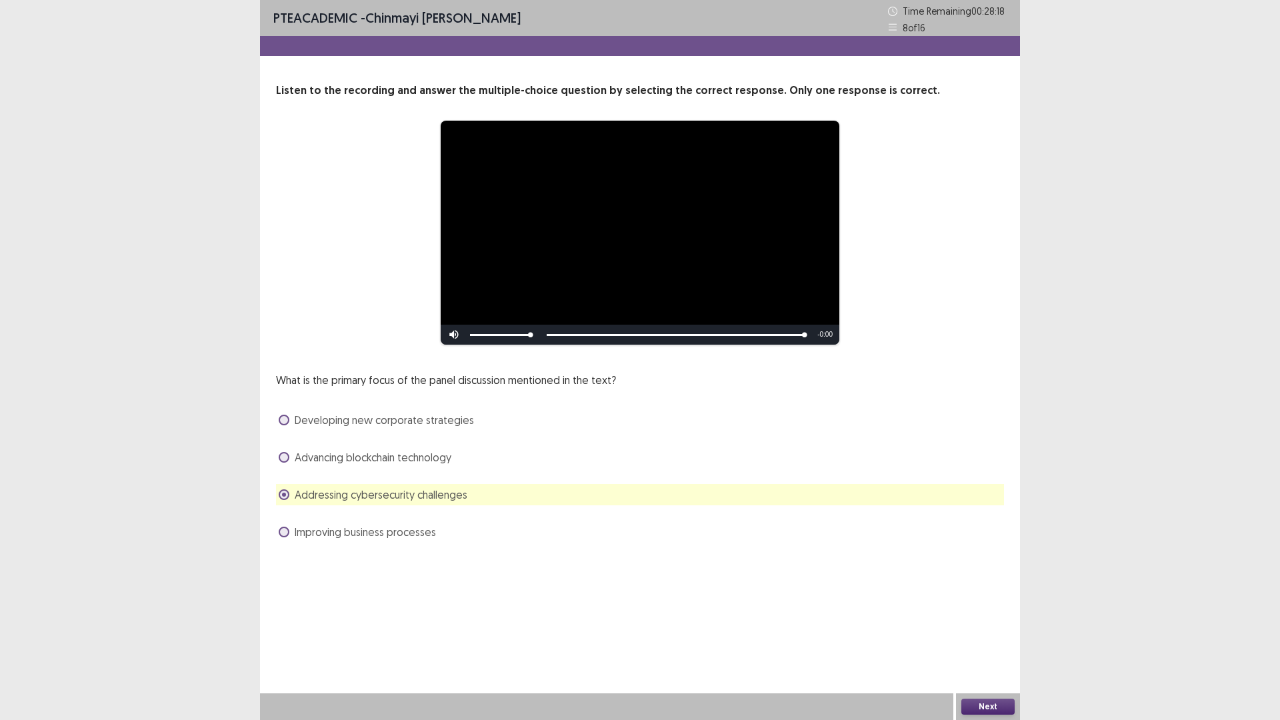
click at [1005, 607] on button "Next" at bounding box center [987, 706] width 53 height 16
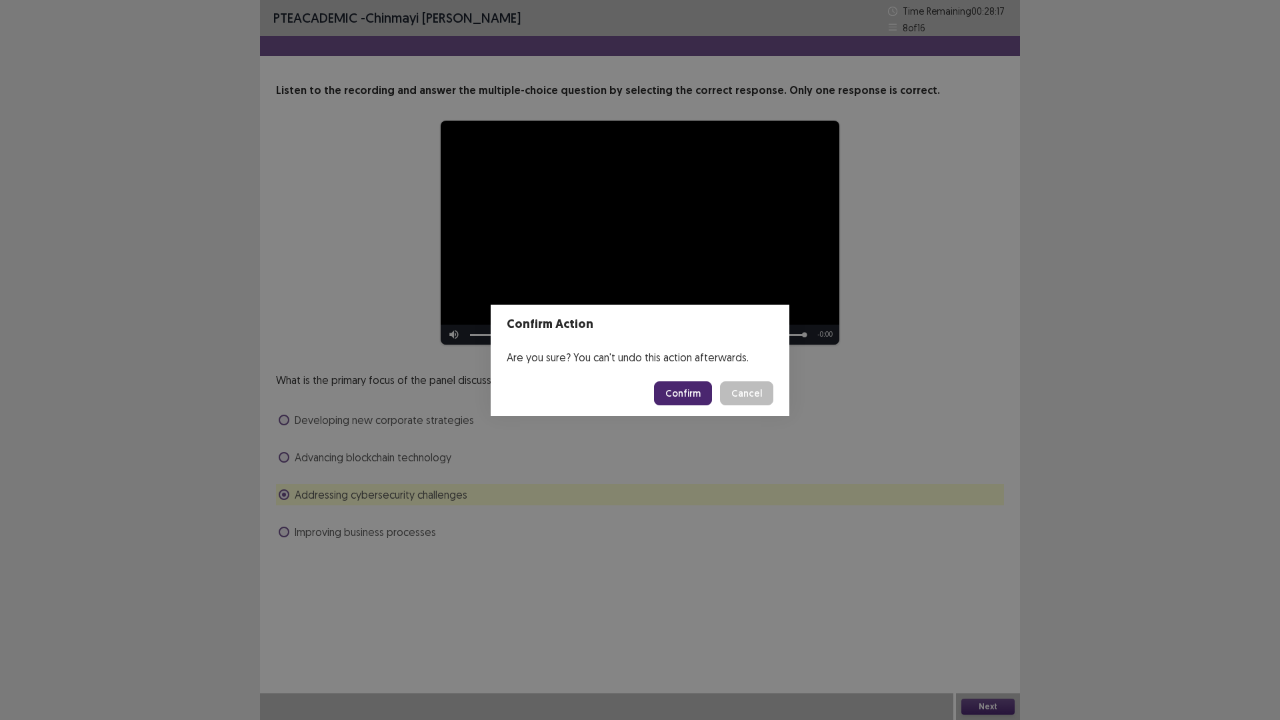
click at [697, 395] on button "Confirm" at bounding box center [683, 393] width 58 height 24
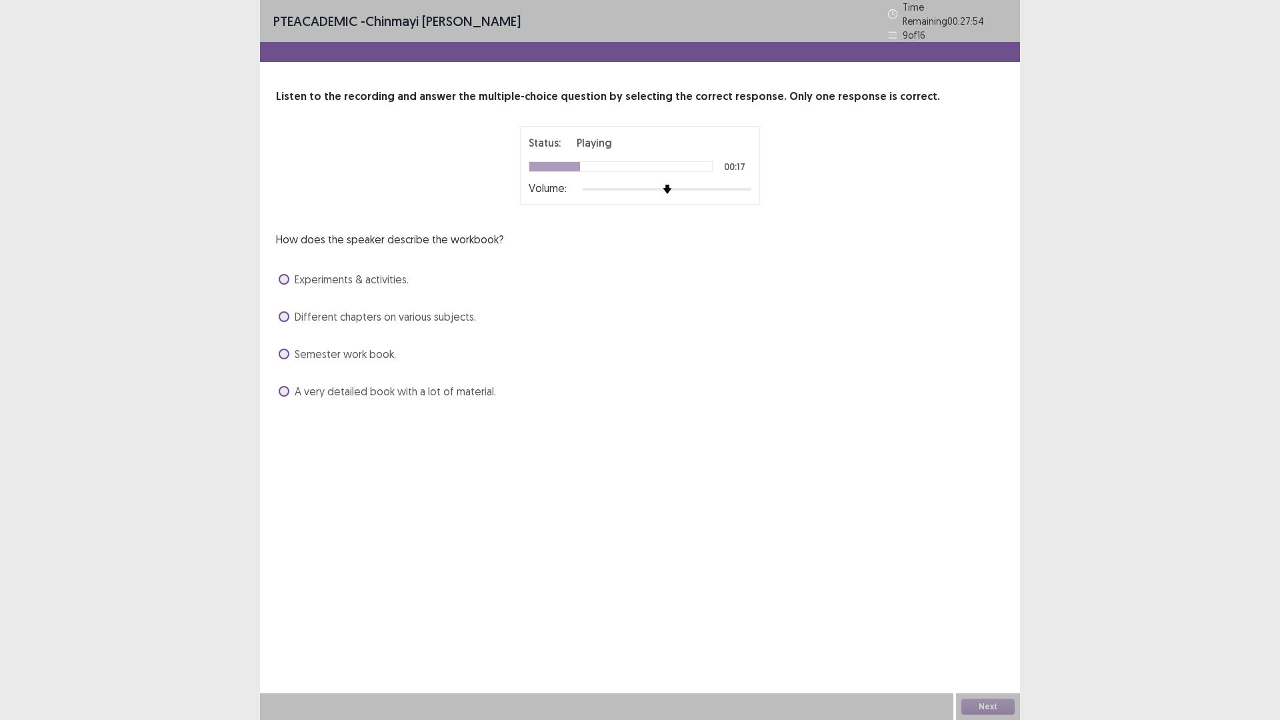
click at [281, 387] on span at bounding box center [284, 391] width 11 height 11
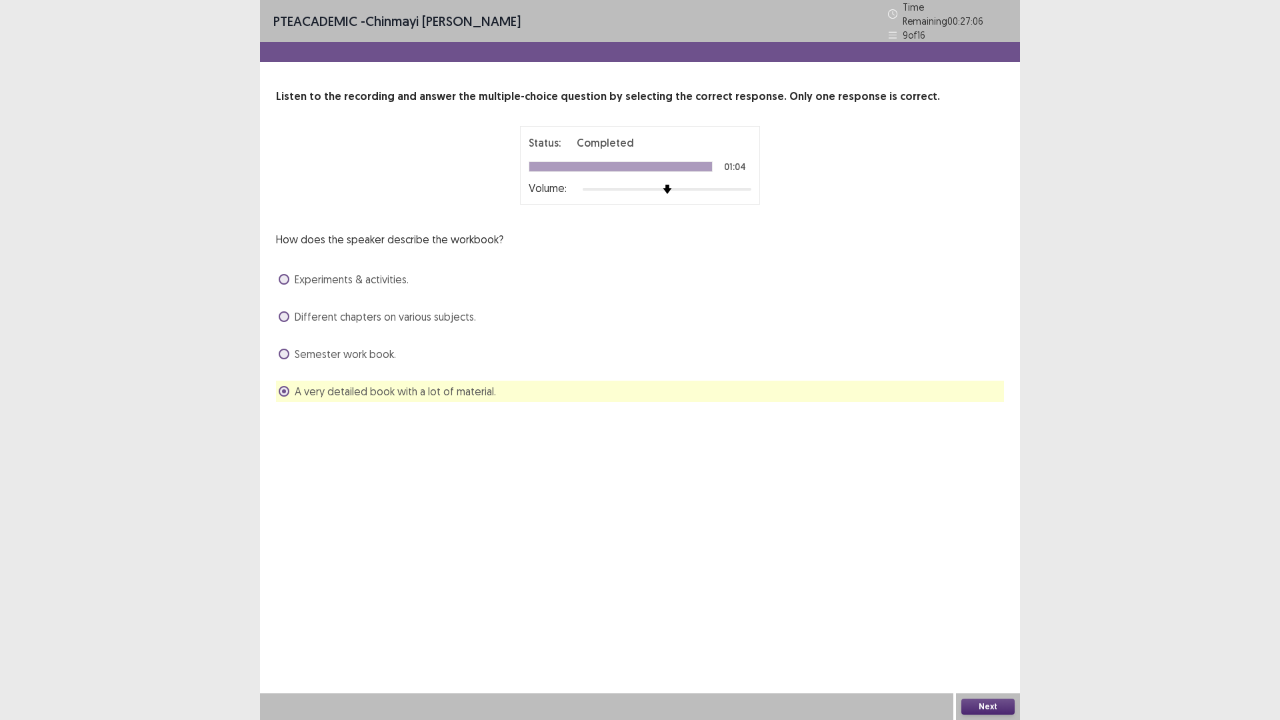
click at [992, 607] on button "Next" at bounding box center [987, 706] width 53 height 16
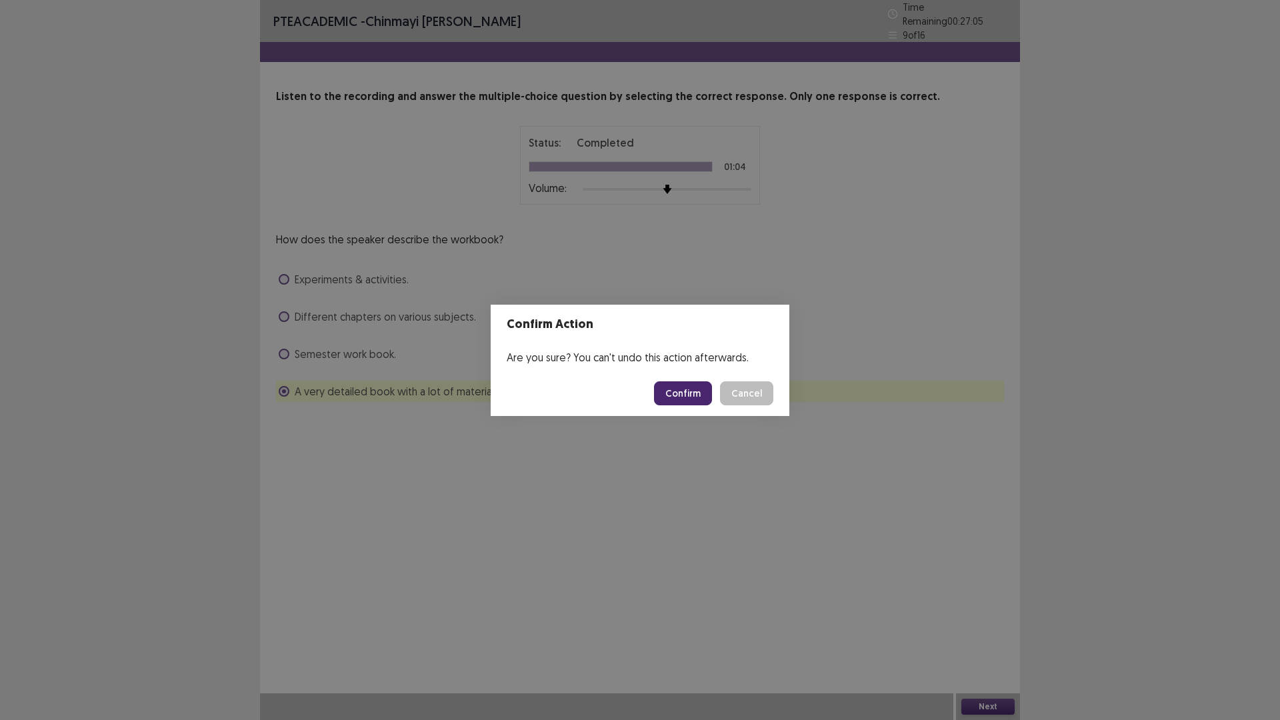
click at [703, 393] on button "Confirm" at bounding box center [683, 393] width 58 height 24
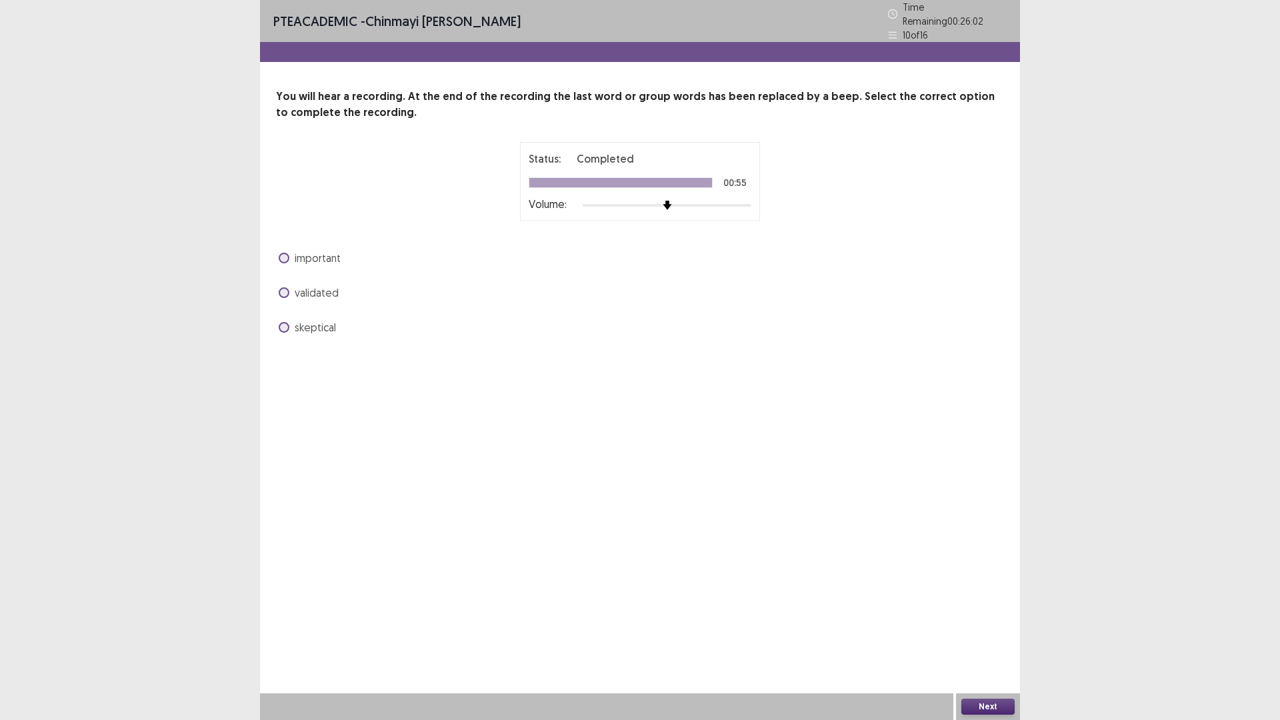
drag, startPoint x: 283, startPoint y: 290, endPoint x: 304, endPoint y: 289, distance: 21.4
click at [285, 289] on span at bounding box center [284, 292] width 11 height 11
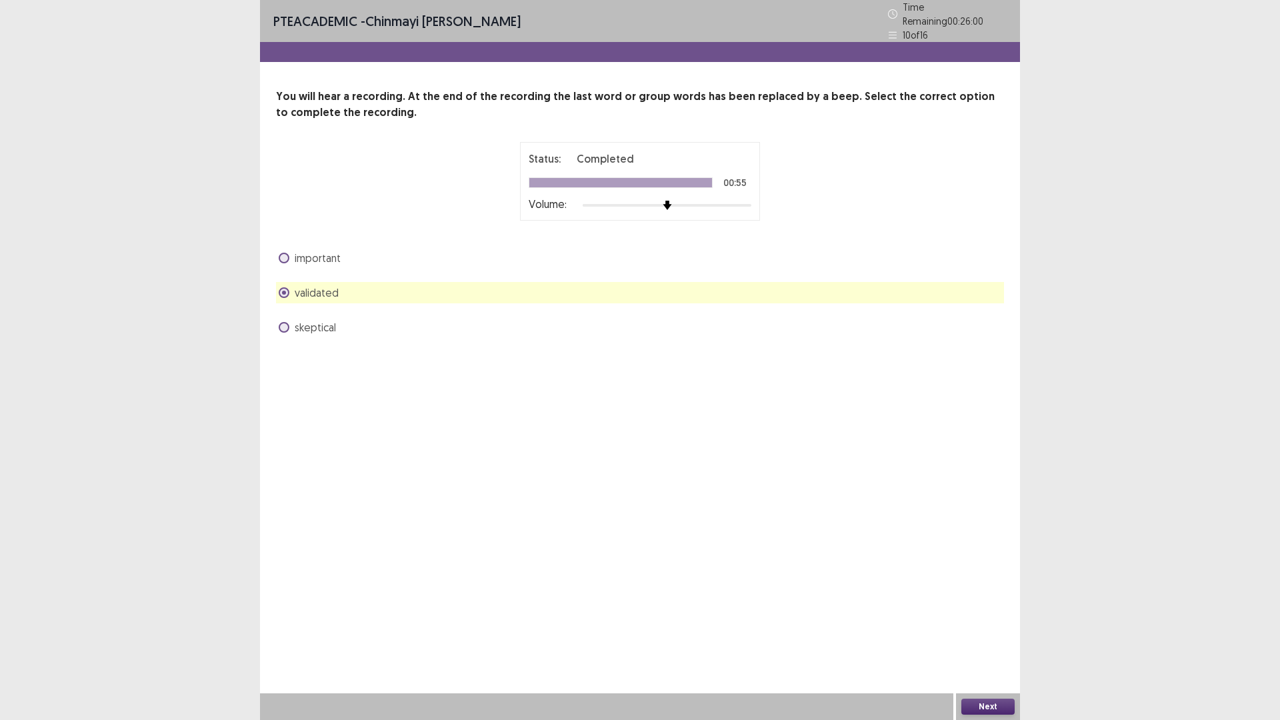
click at [279, 254] on span at bounding box center [284, 258] width 11 height 11
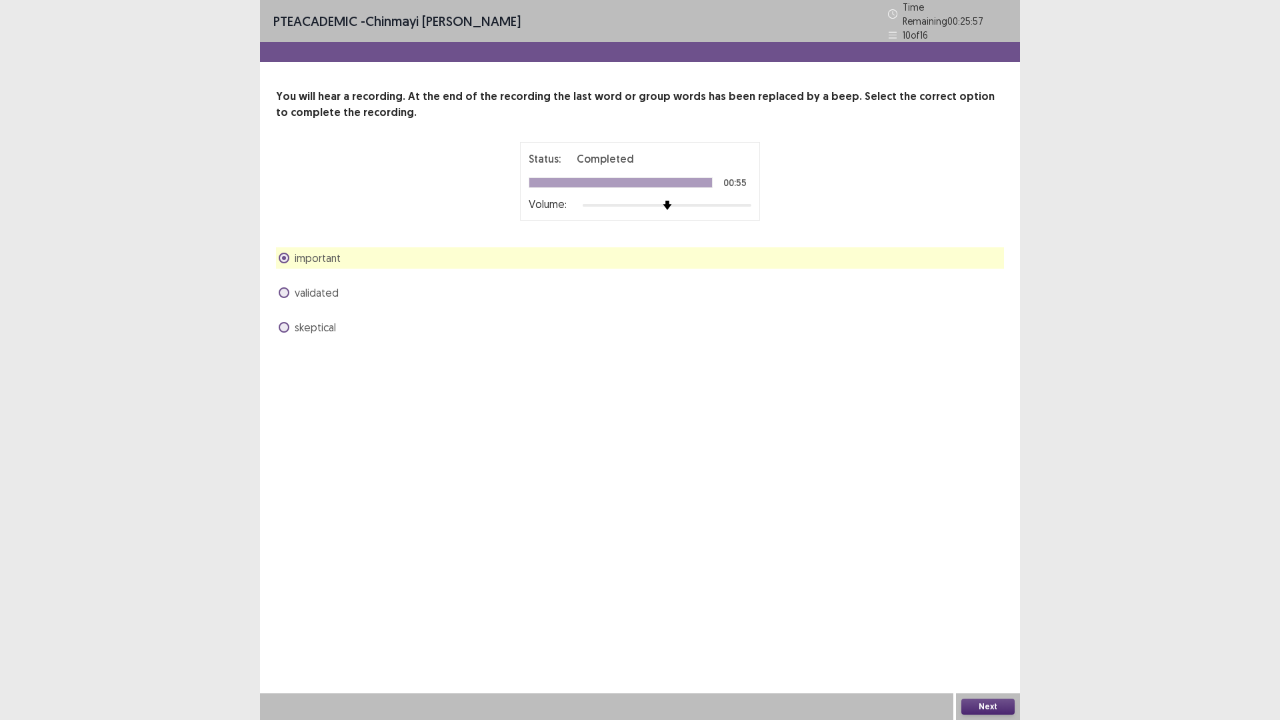
click at [277, 291] on div "validated" at bounding box center [640, 292] width 728 height 21
click at [281, 291] on label "validated" at bounding box center [309, 293] width 60 height 16
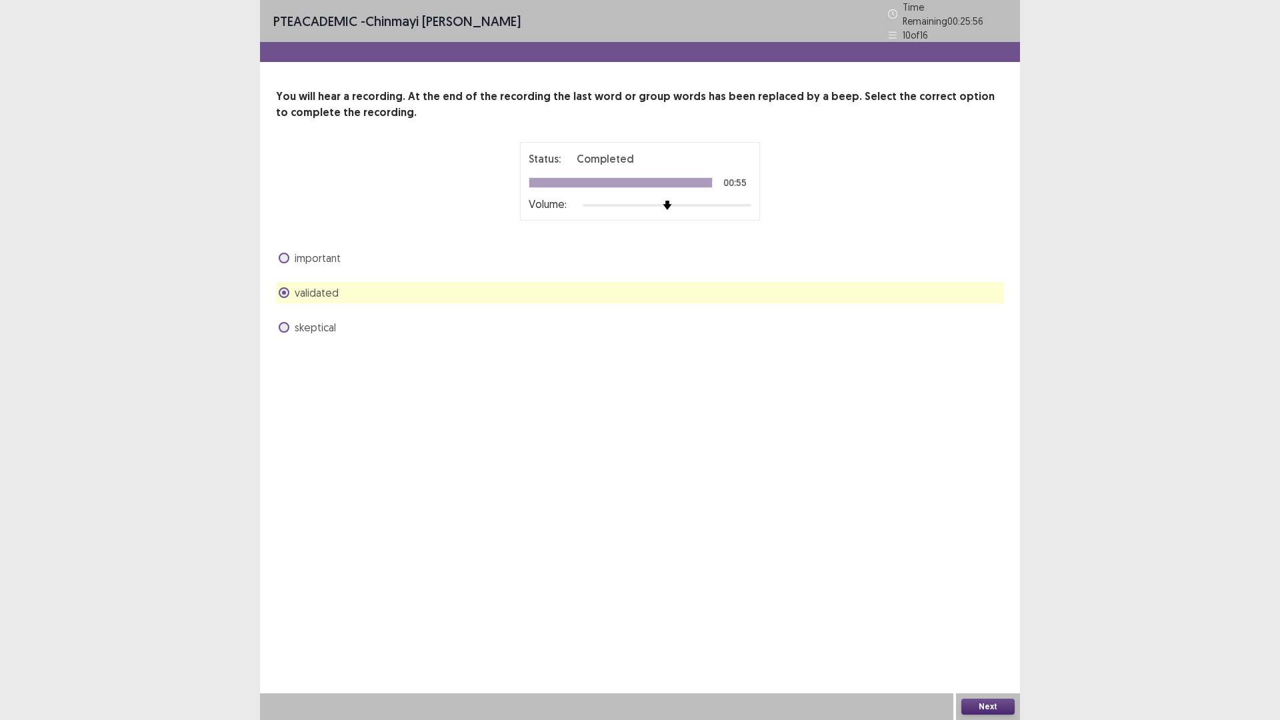
drag, startPoint x: 876, startPoint y: 661, endPoint x: 916, endPoint y: 673, distance: 41.1
click at [894, 607] on div "PTE academic - [PERSON_NAME] [PERSON_NAME] Time Remaining 00 : 25 : 56 10 of 16…" at bounding box center [640, 360] width 760 height 720
click at [994, 607] on button "Next" at bounding box center [987, 706] width 53 height 16
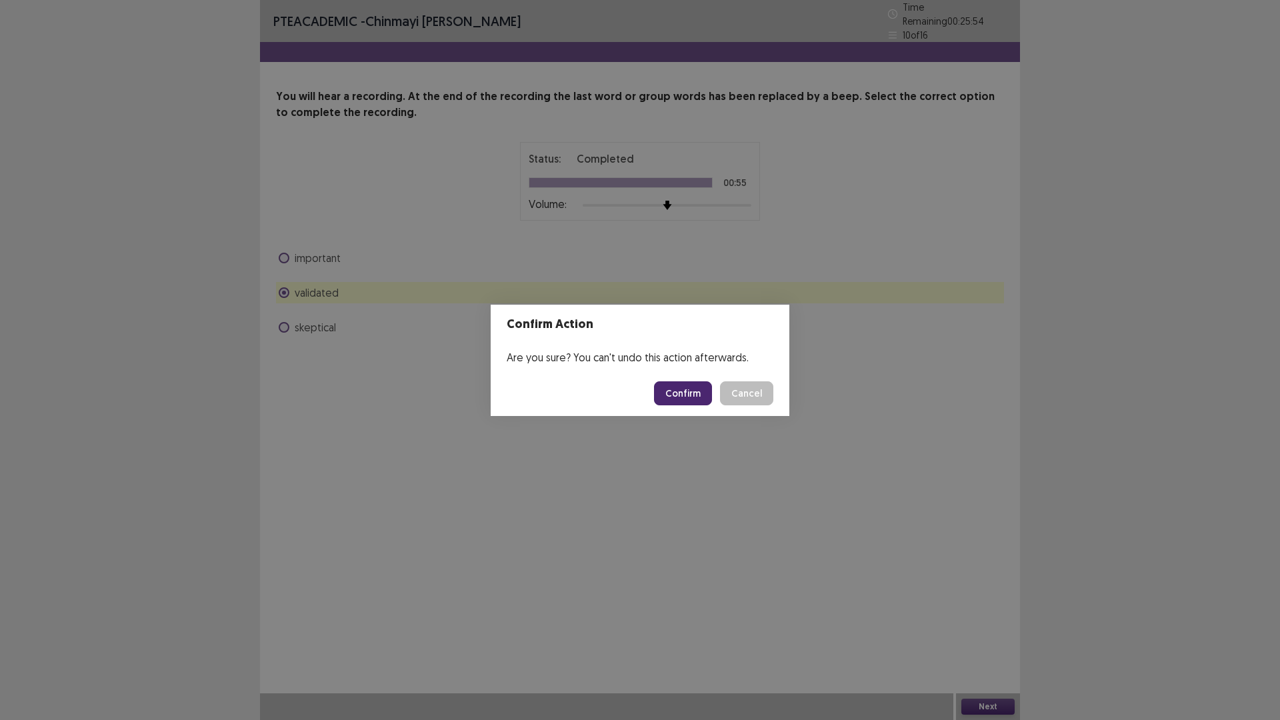
click at [704, 393] on button "Confirm" at bounding box center [683, 393] width 58 height 24
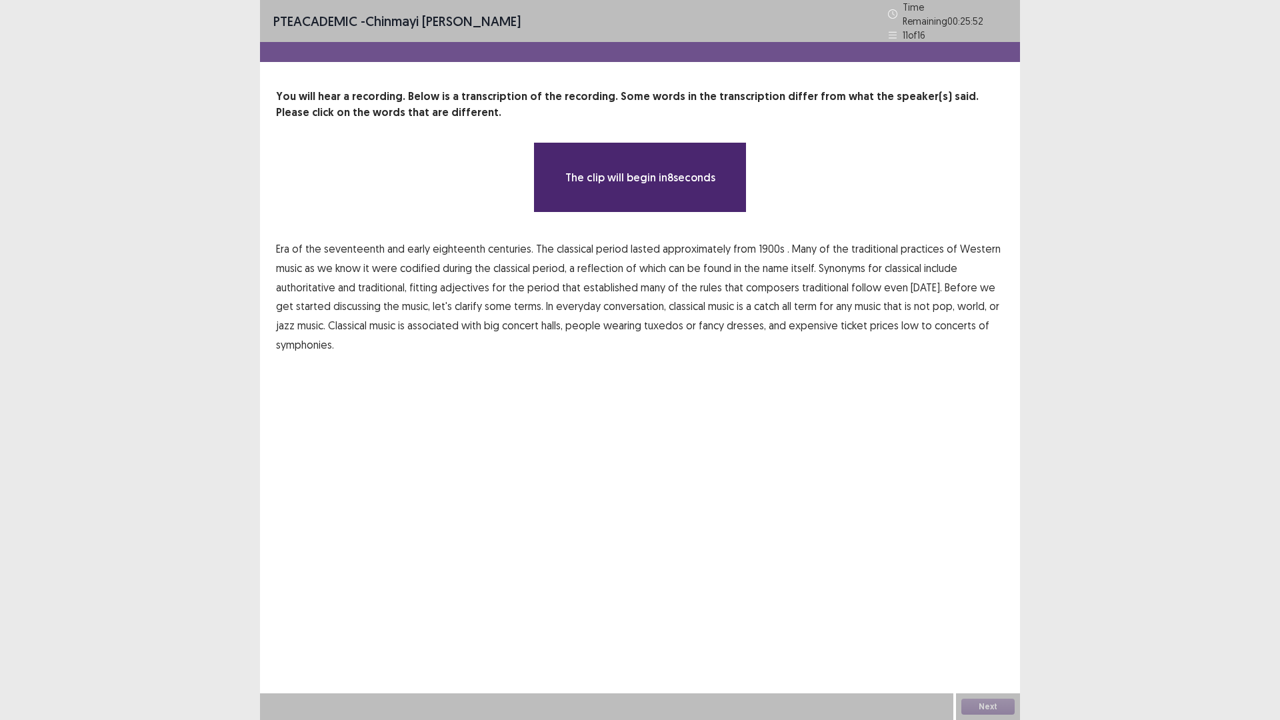
click at [758, 241] on span "1900s" at bounding box center [771, 249] width 26 height 16
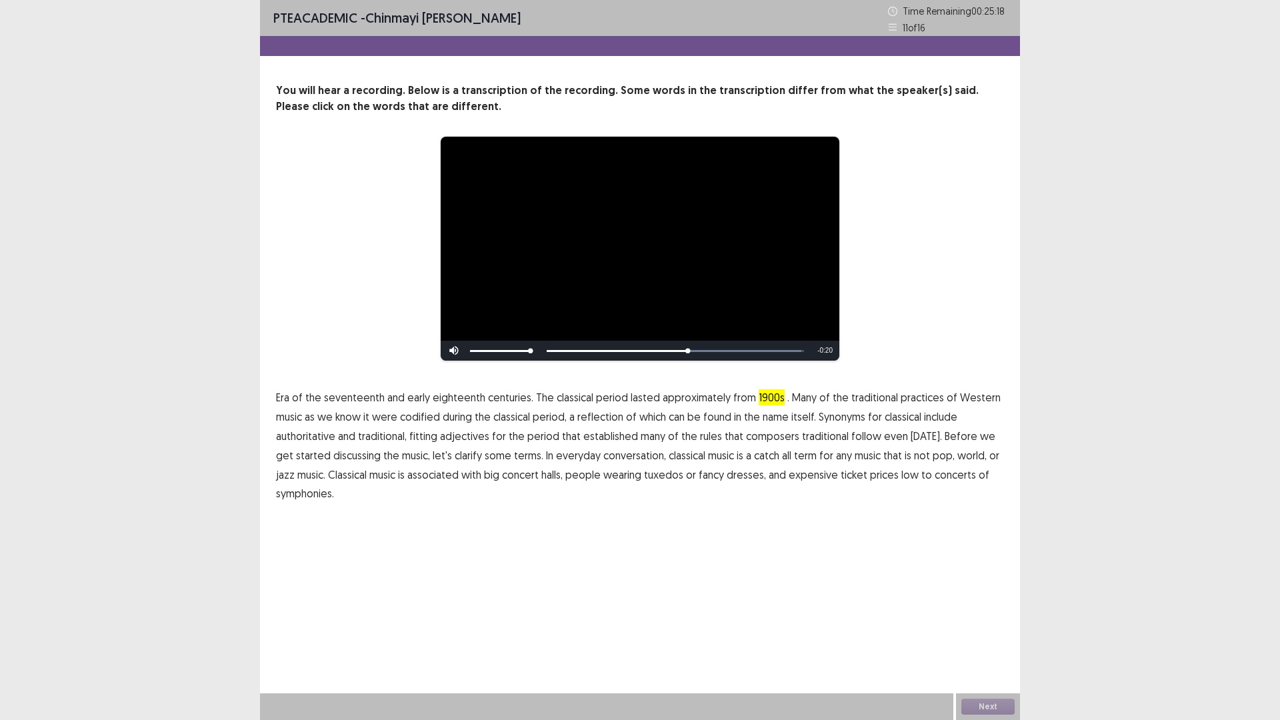
click at [821, 436] on span "traditional" at bounding box center [825, 436] width 47 height 16
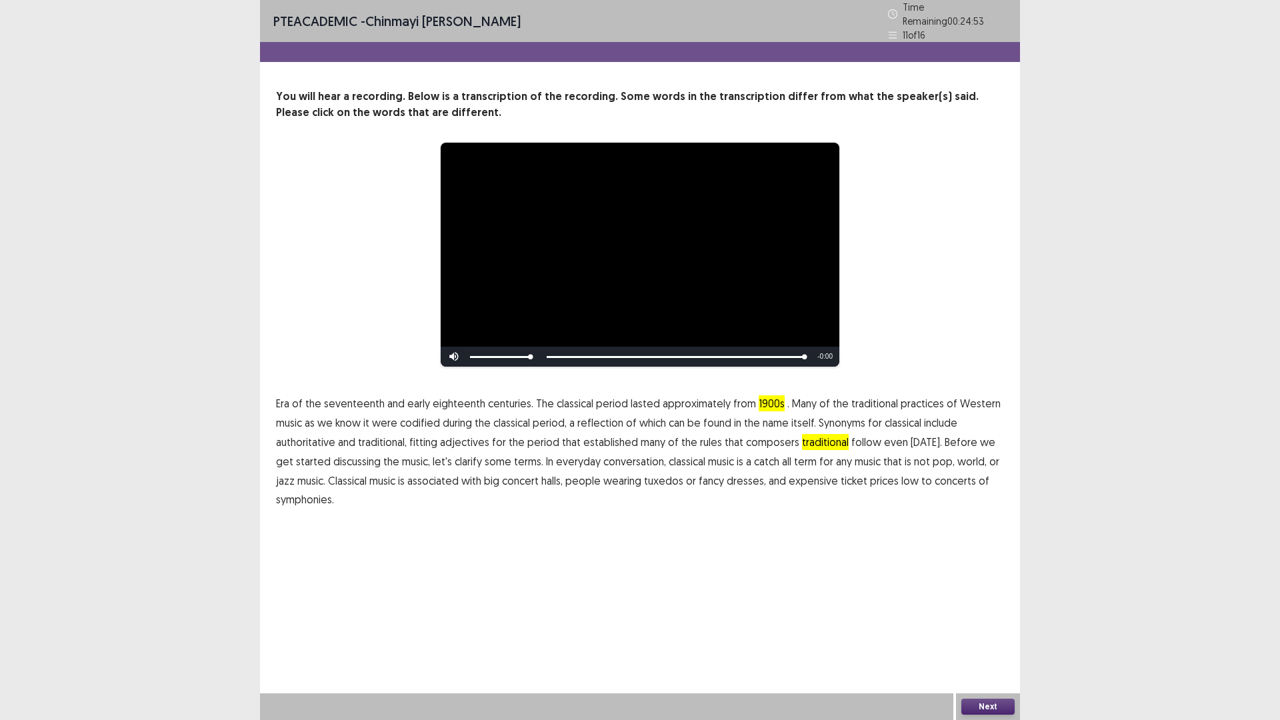
click at [901, 478] on span "low" at bounding box center [909, 481] width 17 height 16
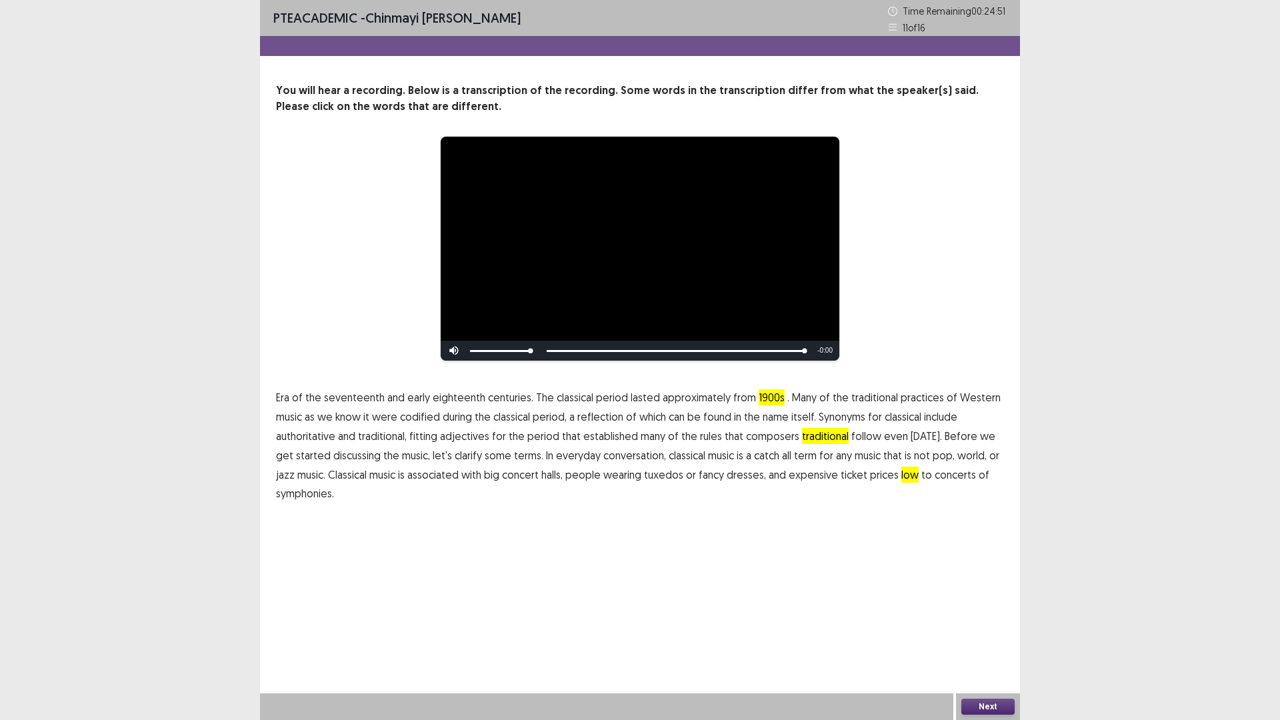
drag, startPoint x: 1001, startPoint y: 674, endPoint x: 992, endPoint y: 719, distance: 46.3
click at [992, 607] on div "**********" at bounding box center [640, 360] width 760 height 720
click at [984, 607] on button "Next" at bounding box center [987, 706] width 53 height 16
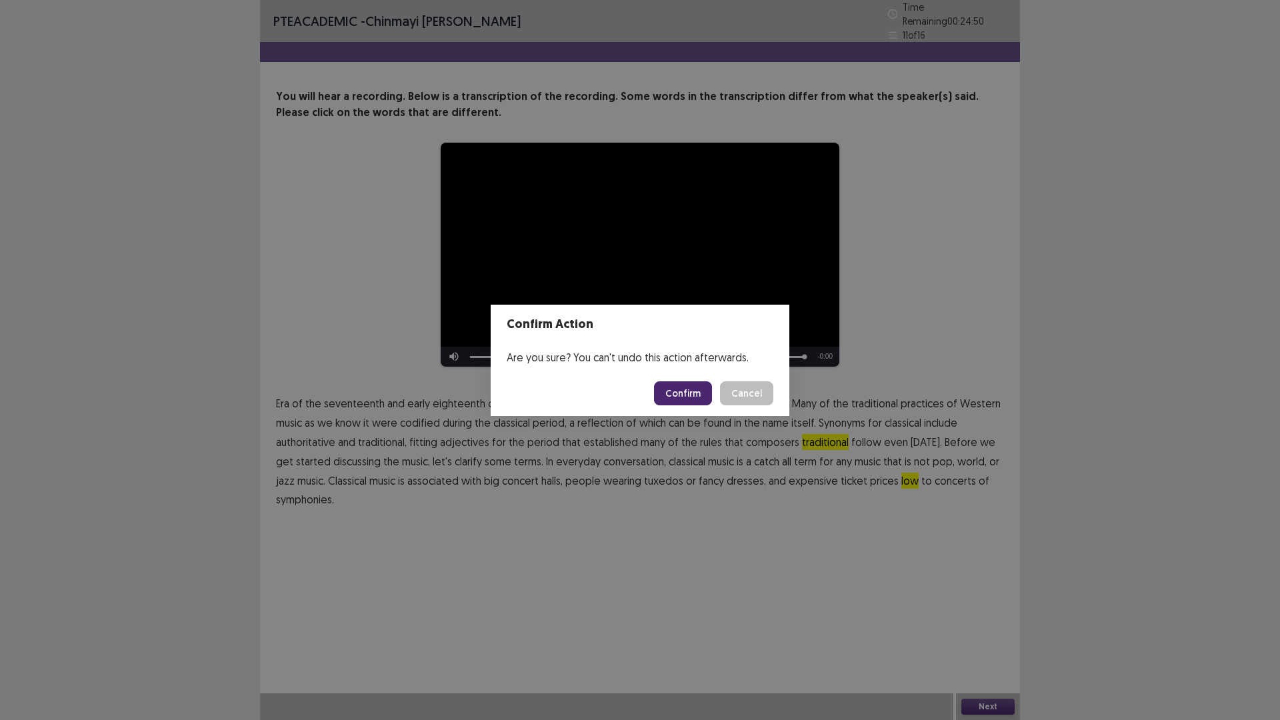
click at [695, 391] on button "Confirm" at bounding box center [683, 393] width 58 height 24
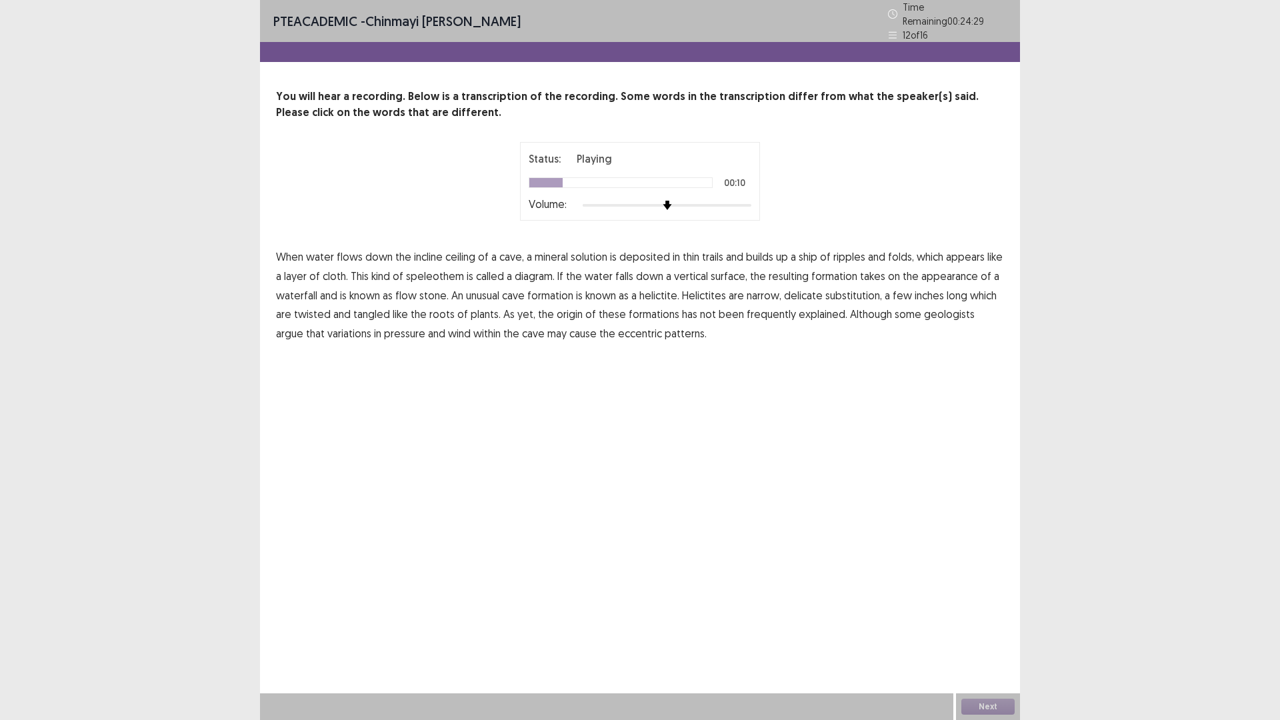
click at [812, 249] on span "ship" at bounding box center [807, 257] width 19 height 16
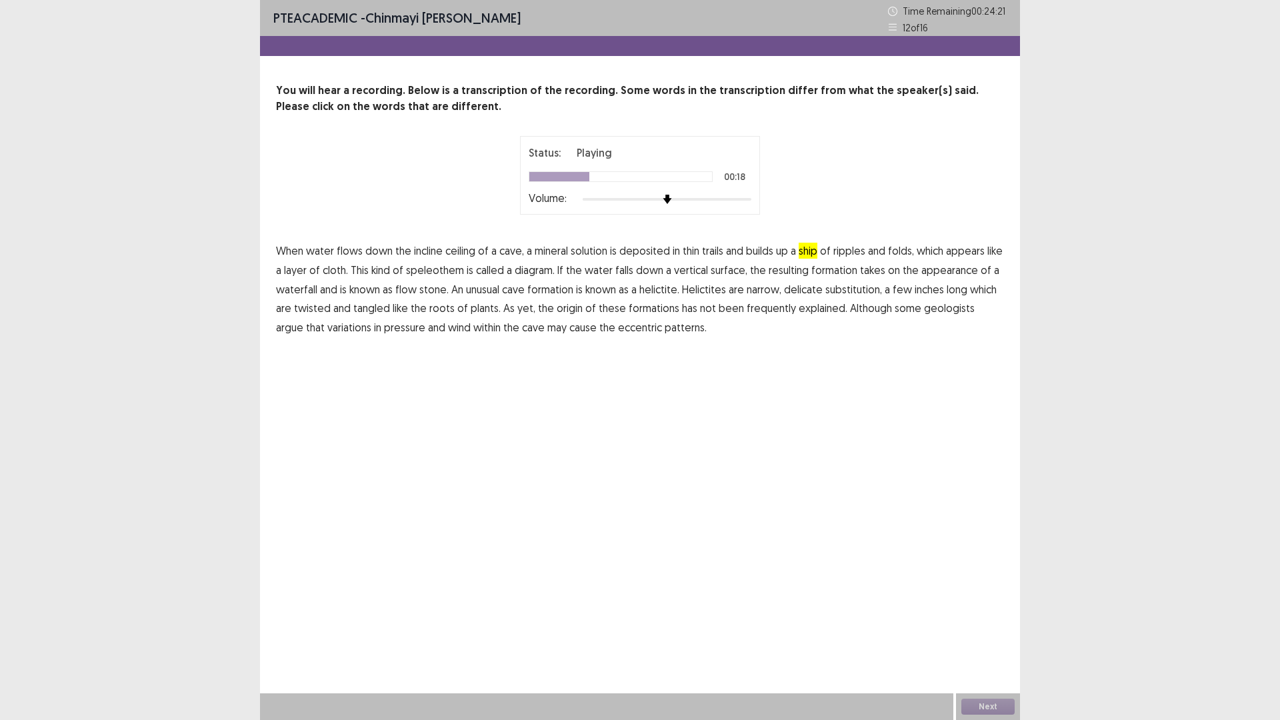
click at [523, 275] on span "diagram." at bounding box center [535, 270] width 40 height 16
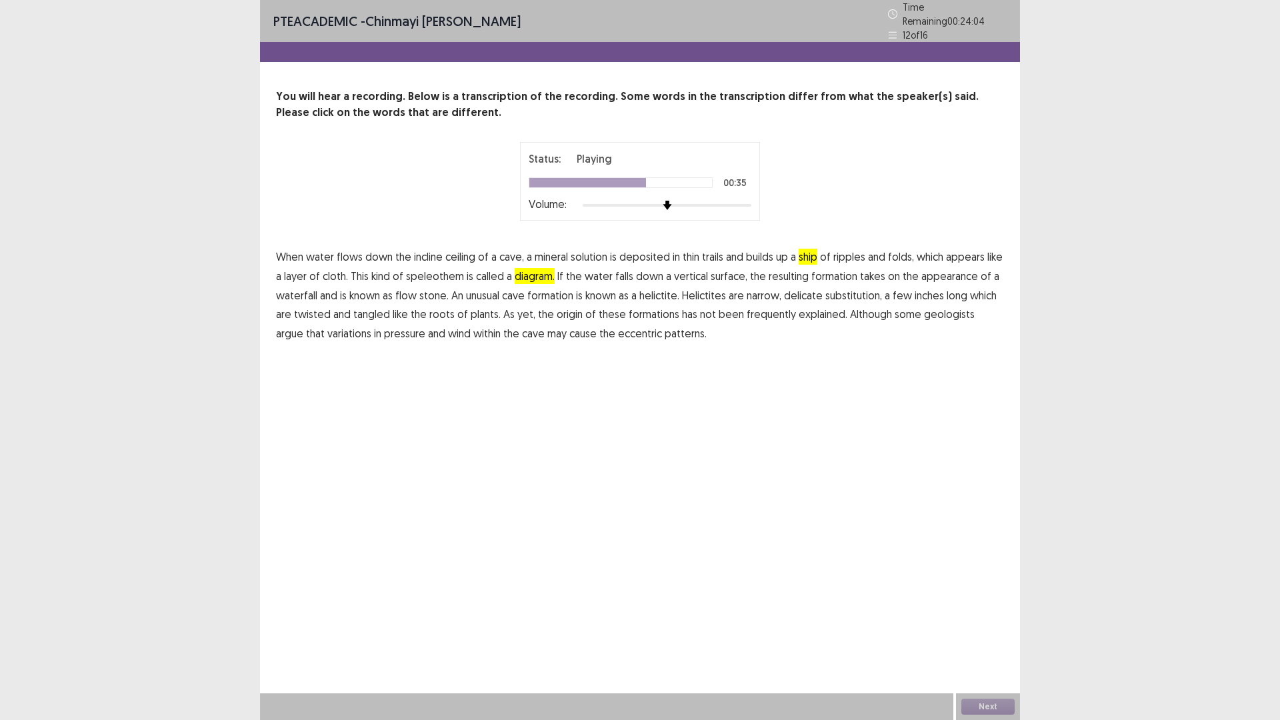
click at [859, 290] on span "substitution," at bounding box center [853, 295] width 57 height 16
click at [752, 311] on span "frequently" at bounding box center [770, 314] width 49 height 16
click at [990, 607] on button "Next" at bounding box center [987, 706] width 53 height 16
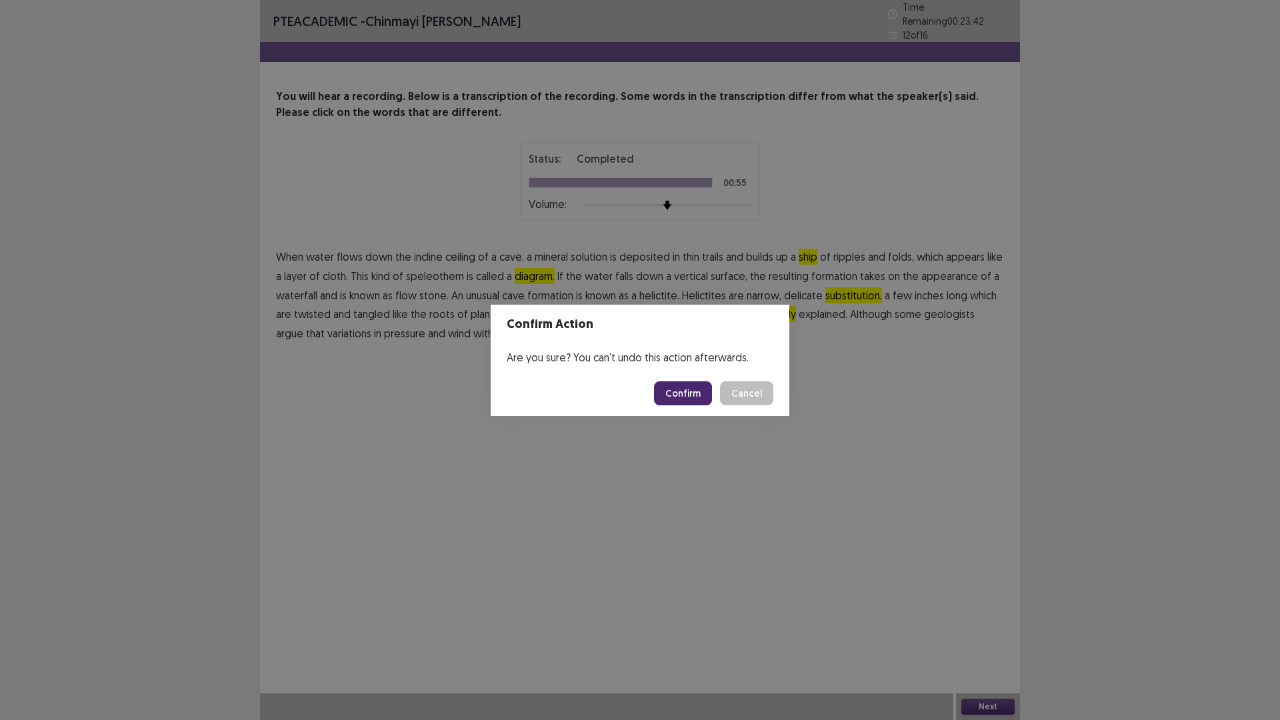
click at [695, 388] on button "Confirm" at bounding box center [683, 393] width 58 height 24
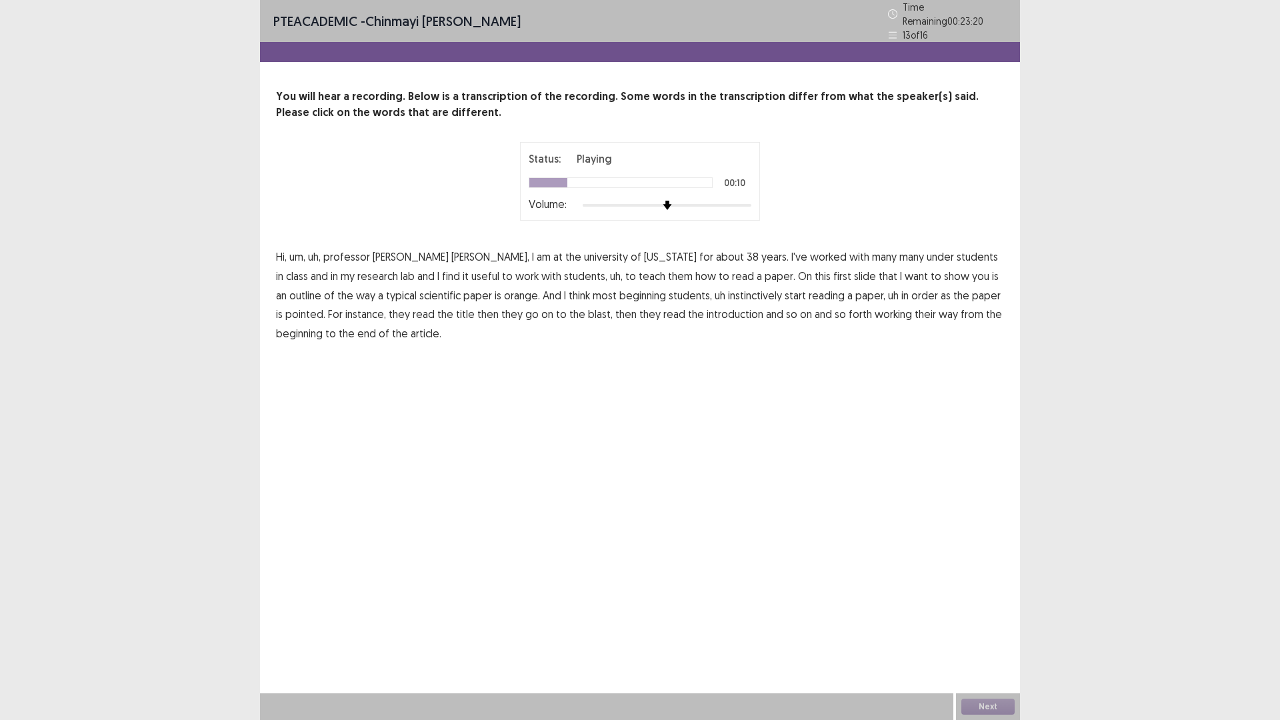
drag, startPoint x: 826, startPoint y: 255, endPoint x: 850, endPoint y: 252, distance: 23.5
click at [926, 255] on span "under" at bounding box center [939, 257] width 27 height 16
click at [504, 288] on span "orange." at bounding box center [522, 295] width 36 height 16
drag, startPoint x: 949, startPoint y: 290, endPoint x: 992, endPoint y: 290, distance: 43.3
click at [325, 306] on span "pointed." at bounding box center [305, 314] width 40 height 16
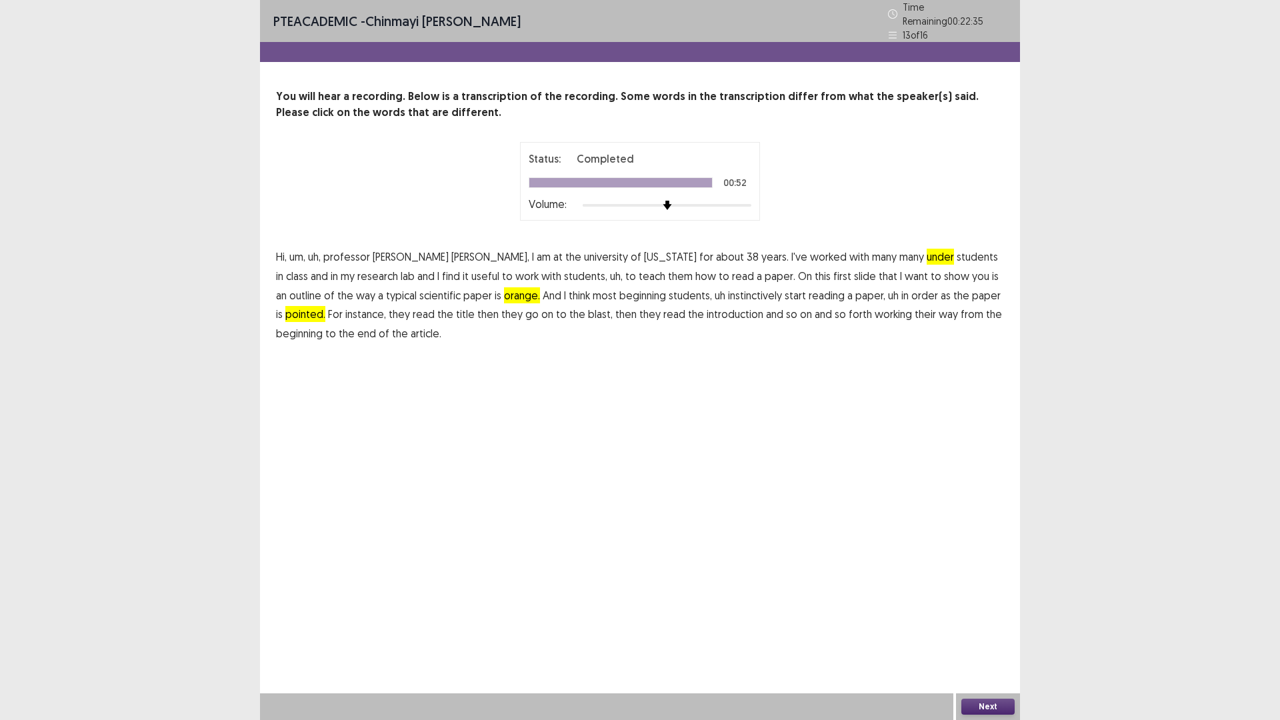
click at [553, 256] on span "at" at bounding box center [557, 257] width 9 height 16
click at [979, 607] on button "Next" at bounding box center [987, 706] width 53 height 16
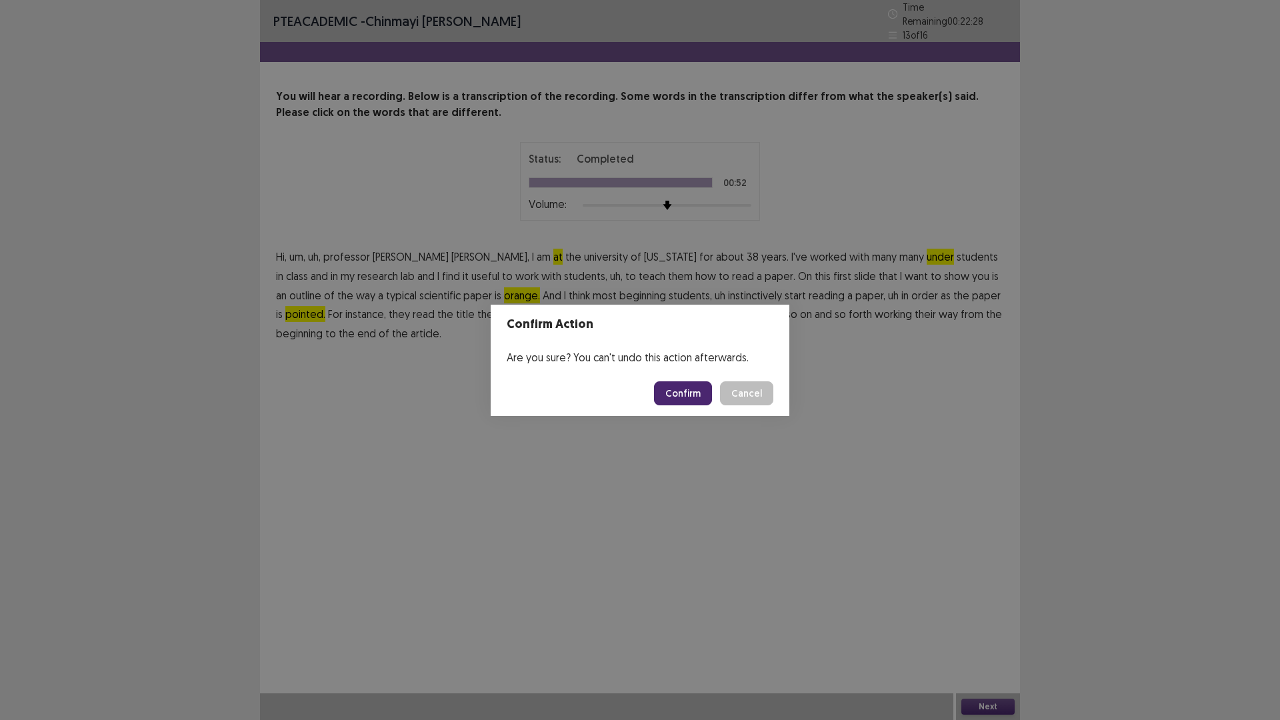
click at [686, 404] on button "Confirm" at bounding box center [683, 393] width 58 height 24
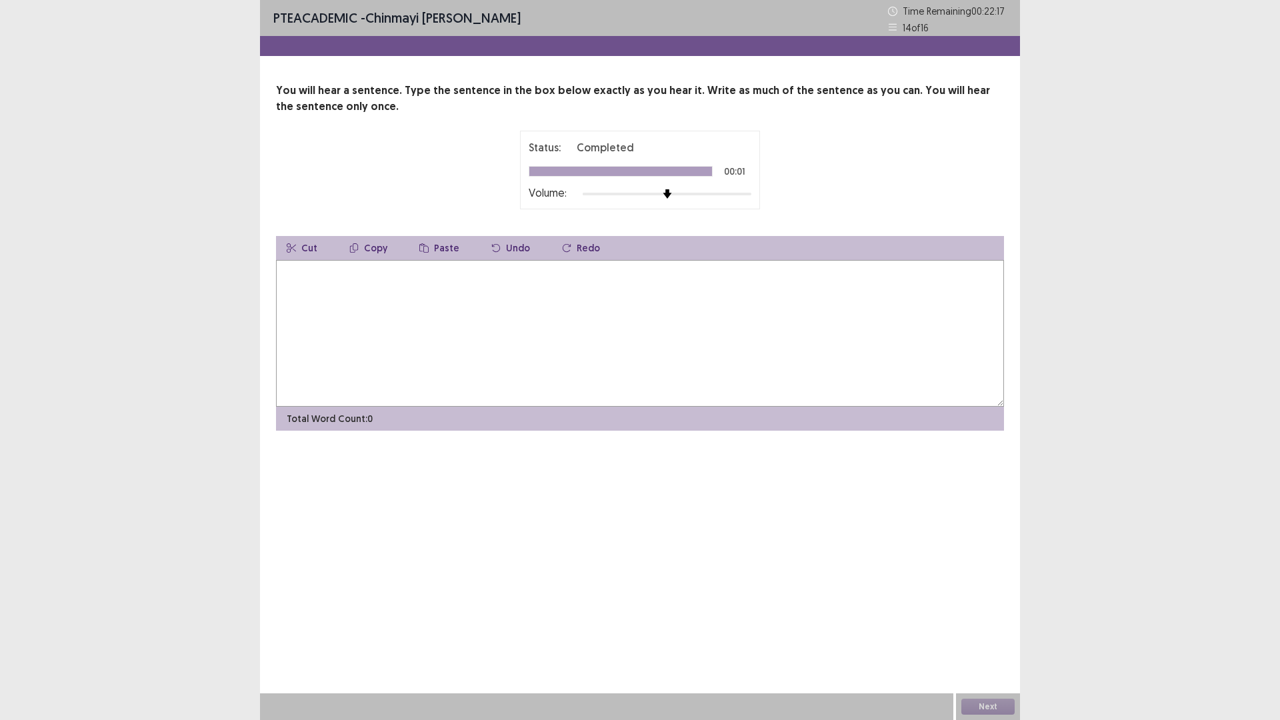
click at [429, 283] on textarea at bounding box center [640, 333] width 728 height 147
type textarea "**********"
click at [970, 607] on button "Next" at bounding box center [987, 706] width 53 height 16
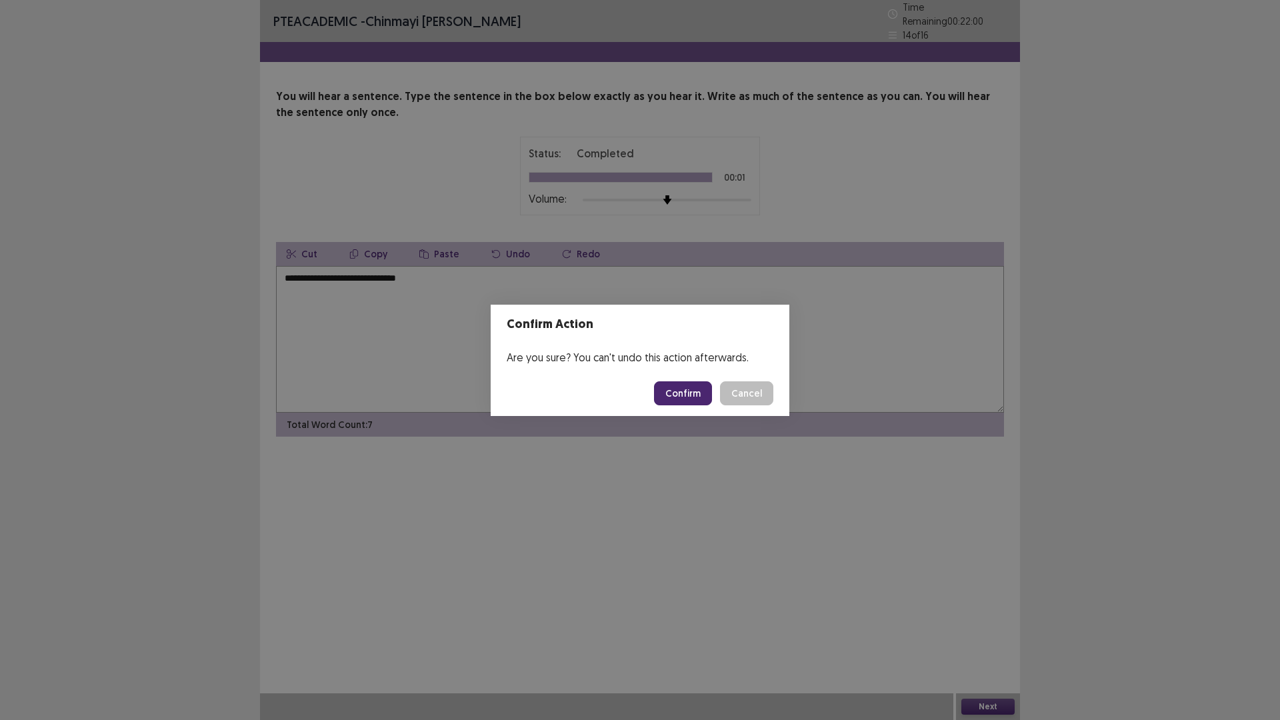
click at [675, 395] on button "Confirm" at bounding box center [683, 393] width 58 height 24
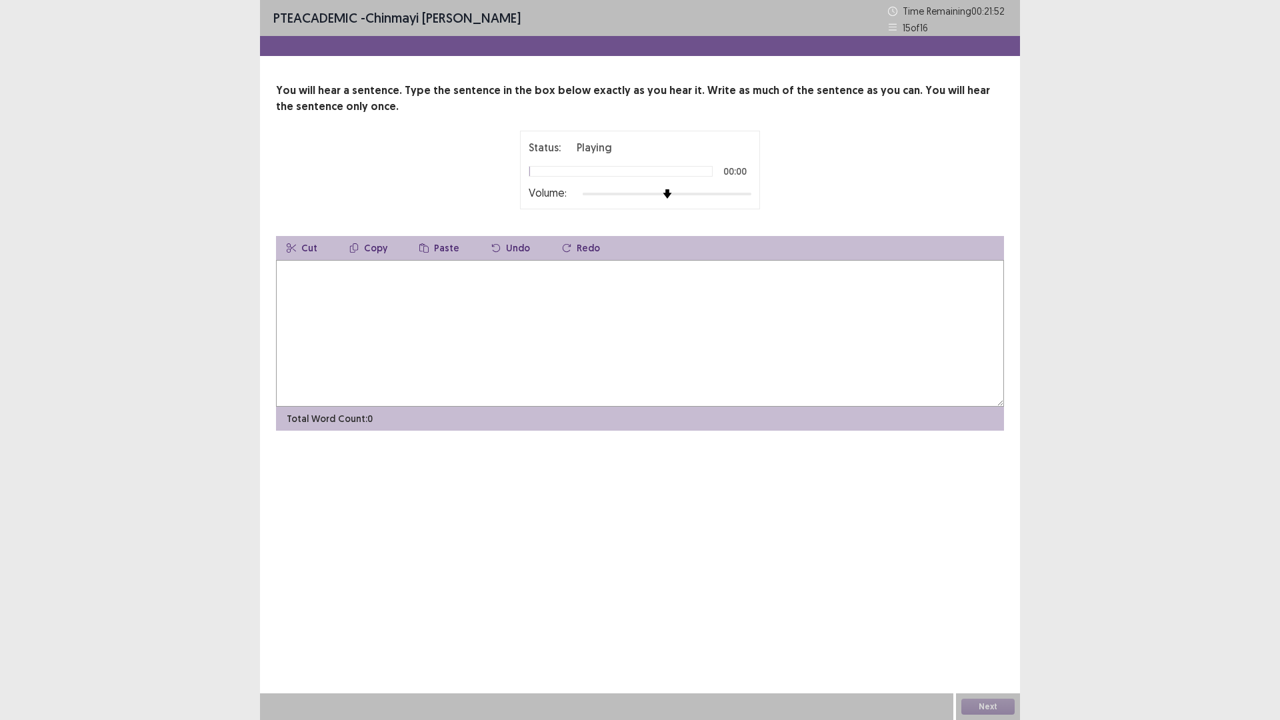
drag, startPoint x: 664, startPoint y: 186, endPoint x: 708, endPoint y: 193, distance: 44.6
click at [708, 193] on div "Status: Playing 00:00 Volume:" at bounding box center [640, 169] width 223 height 61
click at [772, 204] on div "Status: Playing 00:00 Volume:" at bounding box center [639, 170] width 333 height 79
click at [487, 277] on textarea at bounding box center [640, 333] width 728 height 147
type textarea "*"
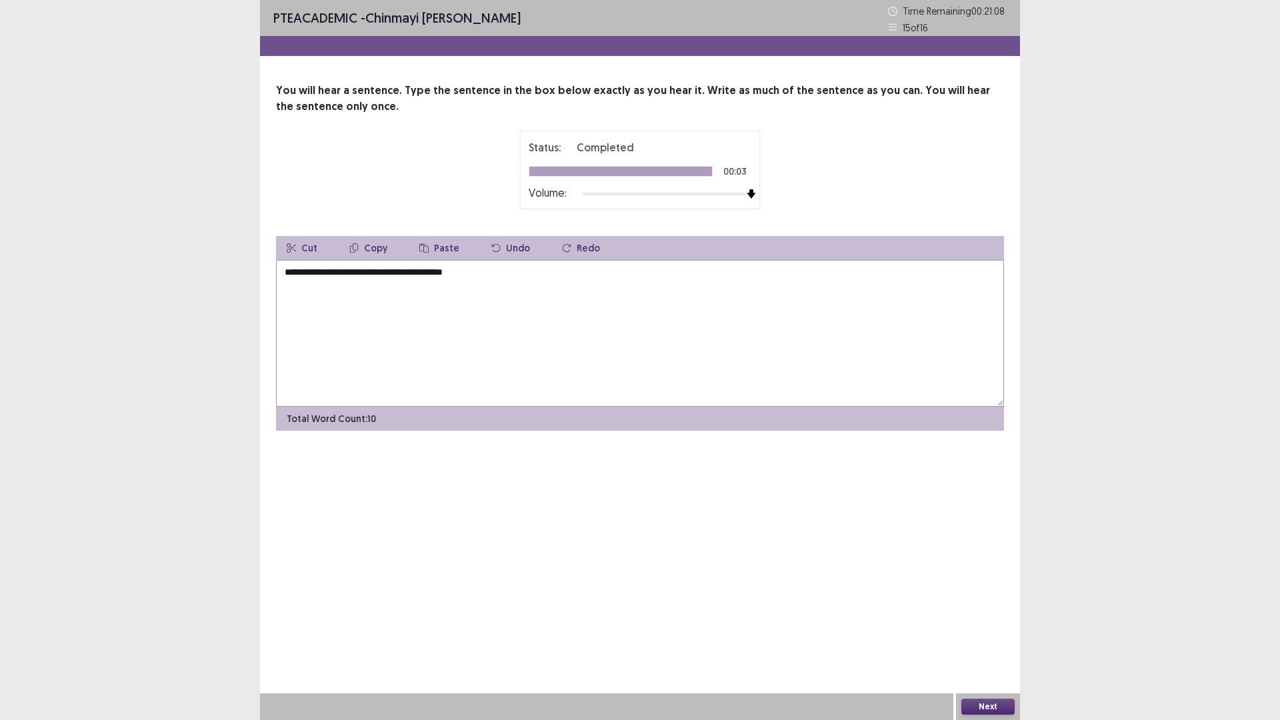
click at [351, 276] on textarea "**********" at bounding box center [640, 333] width 728 height 147
click at [401, 274] on textarea "**********" at bounding box center [640, 333] width 728 height 147
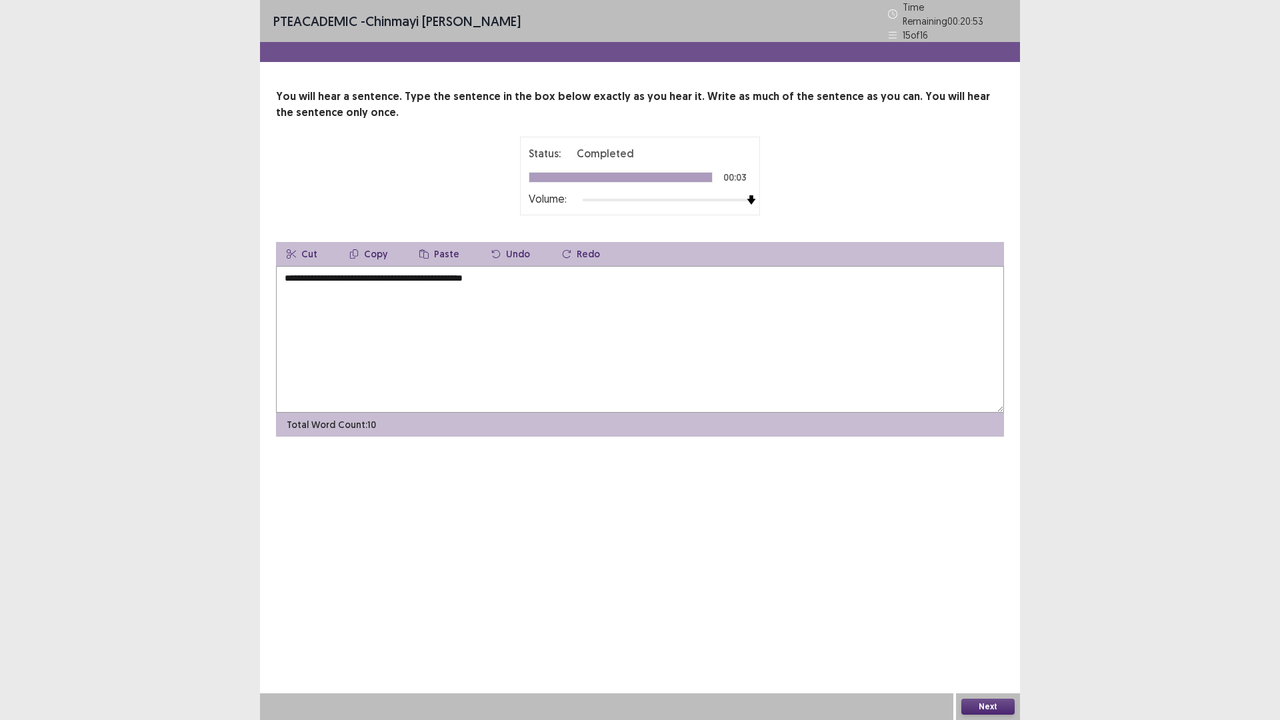
click at [449, 275] on textarea "**********" at bounding box center [640, 339] width 728 height 147
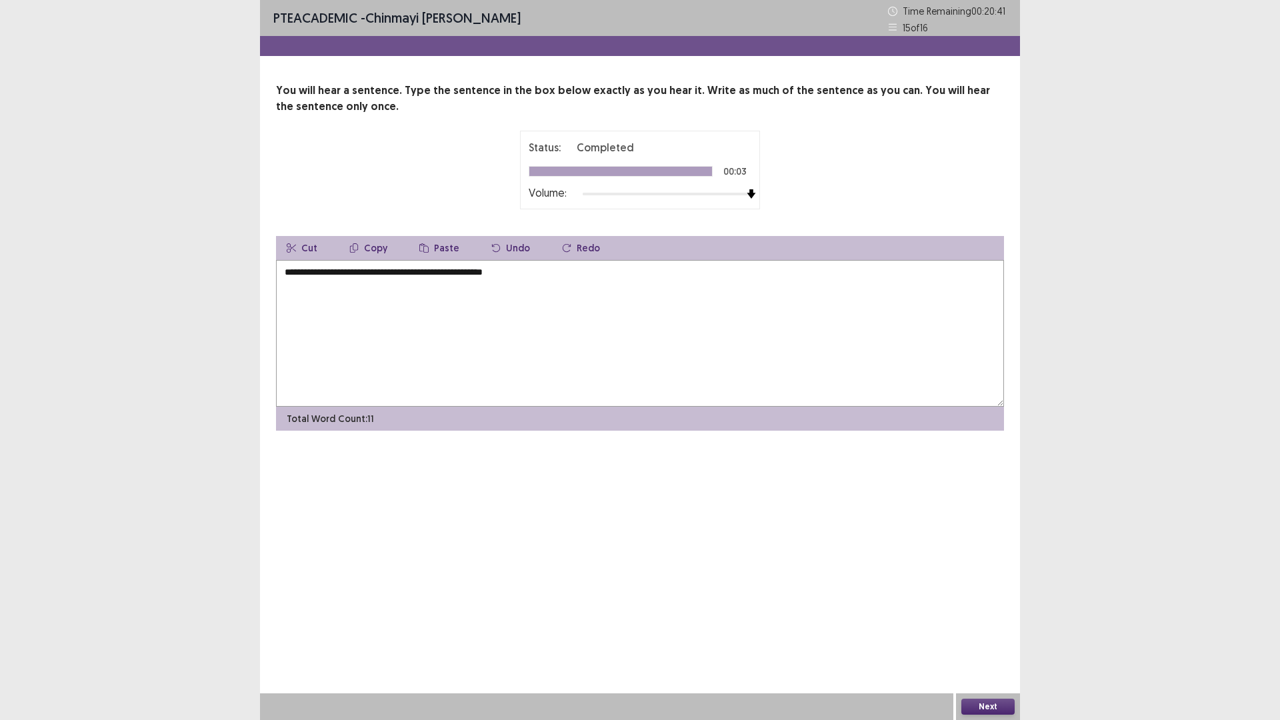
click at [474, 273] on textarea "**********" at bounding box center [640, 333] width 728 height 147
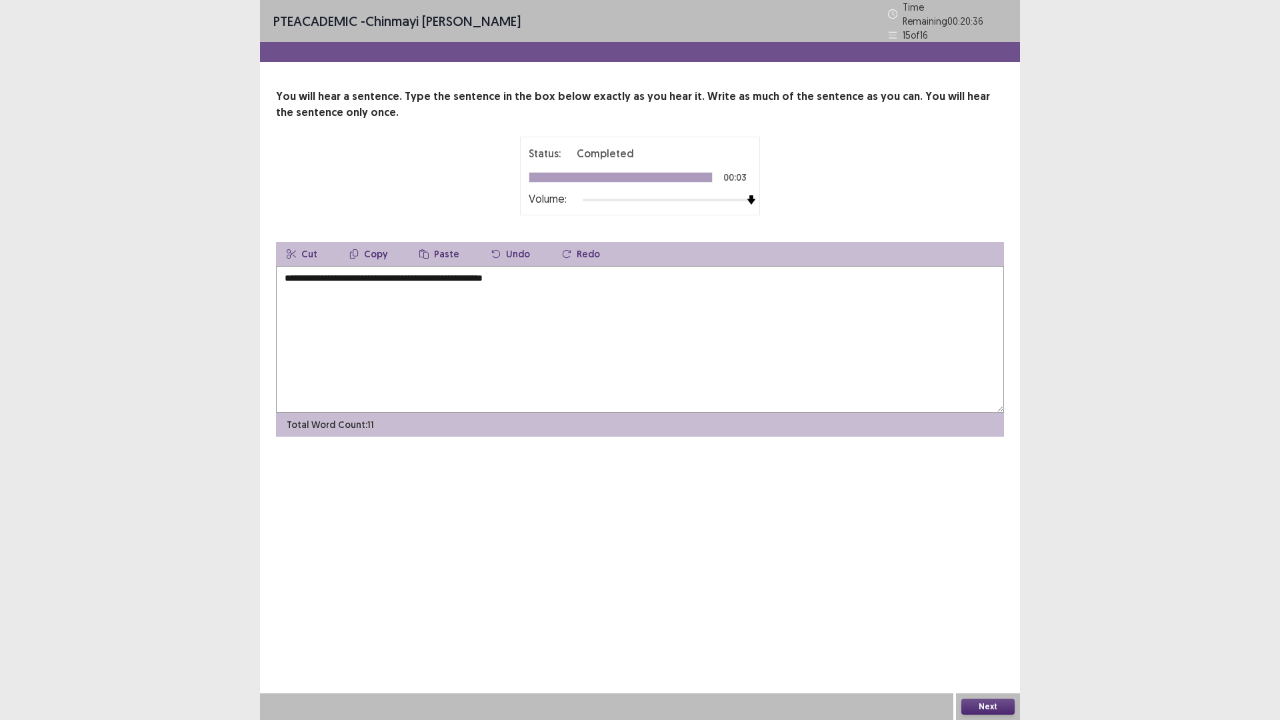
click at [527, 273] on textarea "**********" at bounding box center [640, 339] width 728 height 147
click at [498, 271] on textarea "**********" at bounding box center [640, 339] width 728 height 147
type textarea "**********"
click at [985, 607] on button "Next" at bounding box center [987, 706] width 53 height 16
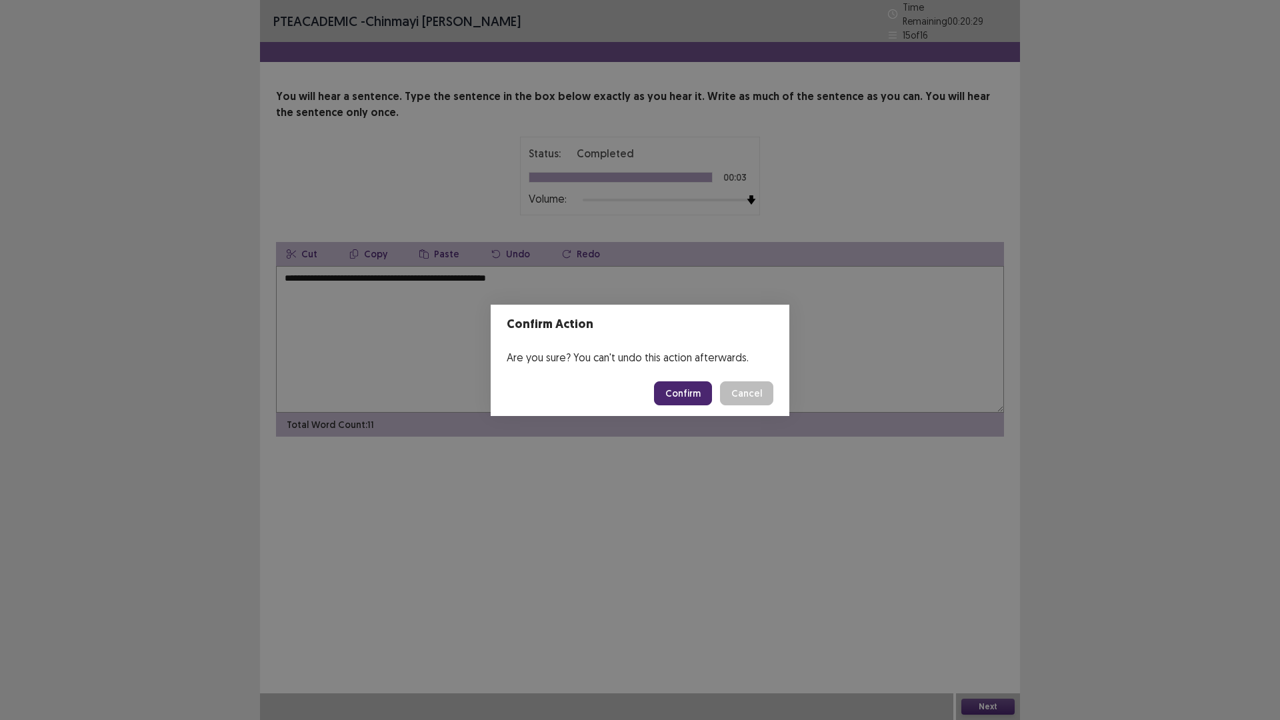
click at [691, 397] on button "Confirm" at bounding box center [683, 393] width 58 height 24
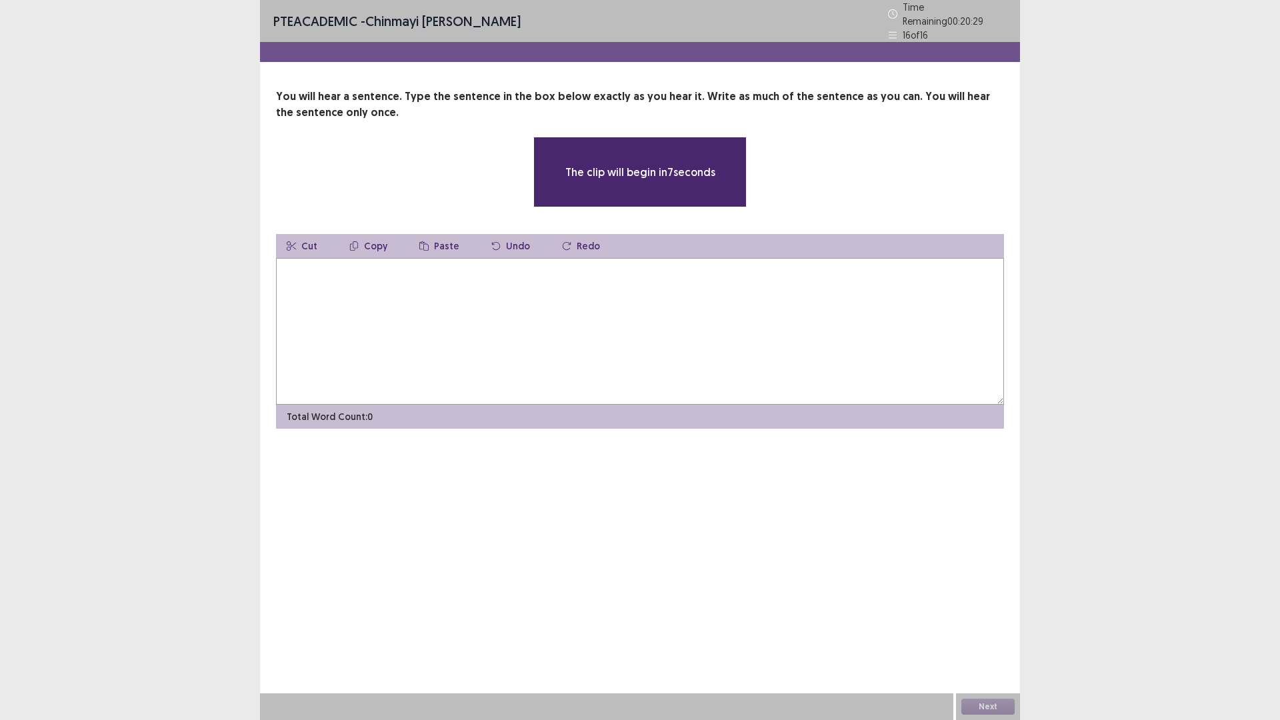
click at [395, 297] on textarea at bounding box center [640, 331] width 728 height 147
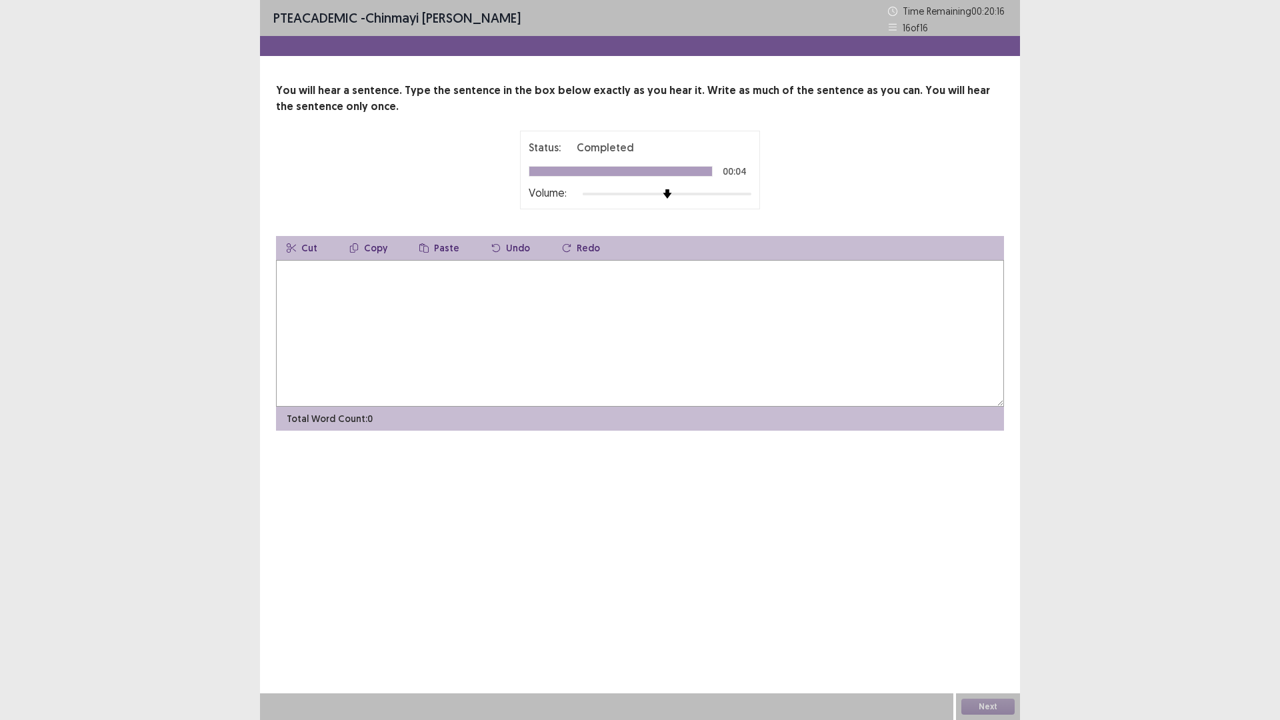
click at [358, 312] on textarea at bounding box center [640, 333] width 728 height 147
click at [283, 271] on textarea "**********" at bounding box center [640, 333] width 728 height 147
type textarea "**********"
click at [995, 607] on button "Next" at bounding box center [987, 706] width 53 height 16
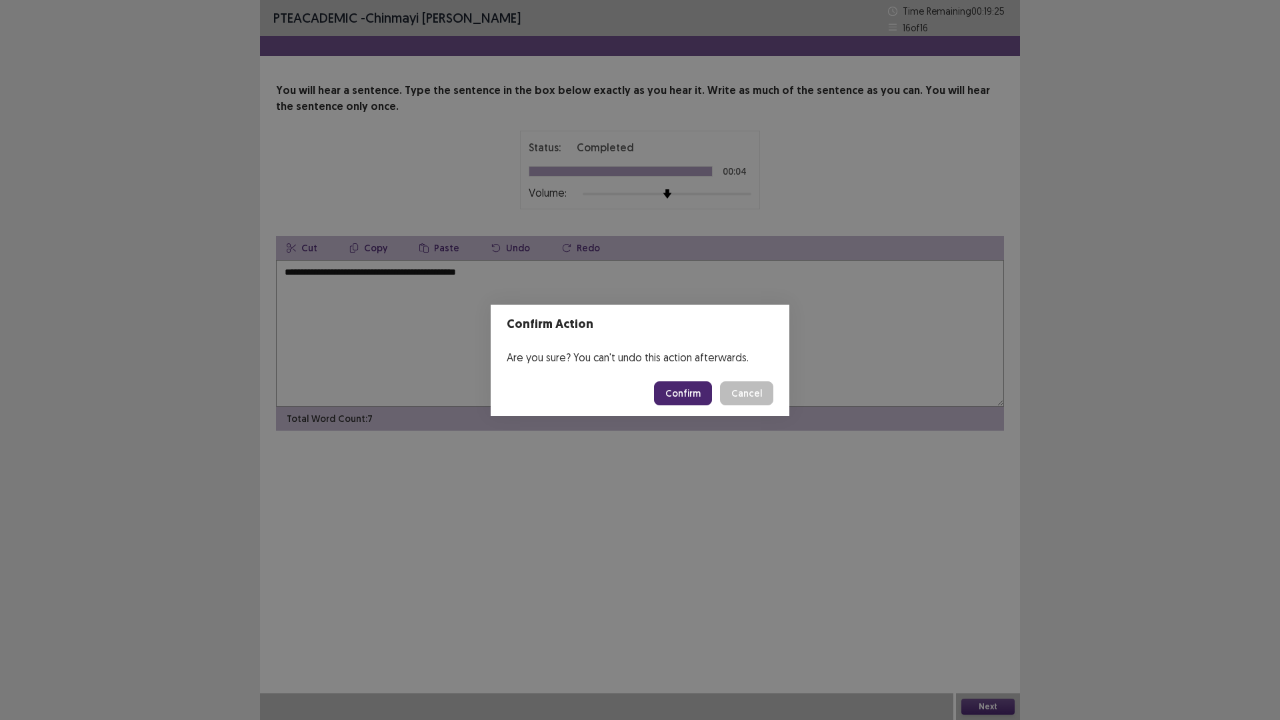
click at [688, 399] on button "Confirm" at bounding box center [683, 393] width 58 height 24
